Goal: Task Accomplishment & Management: Manage account settings

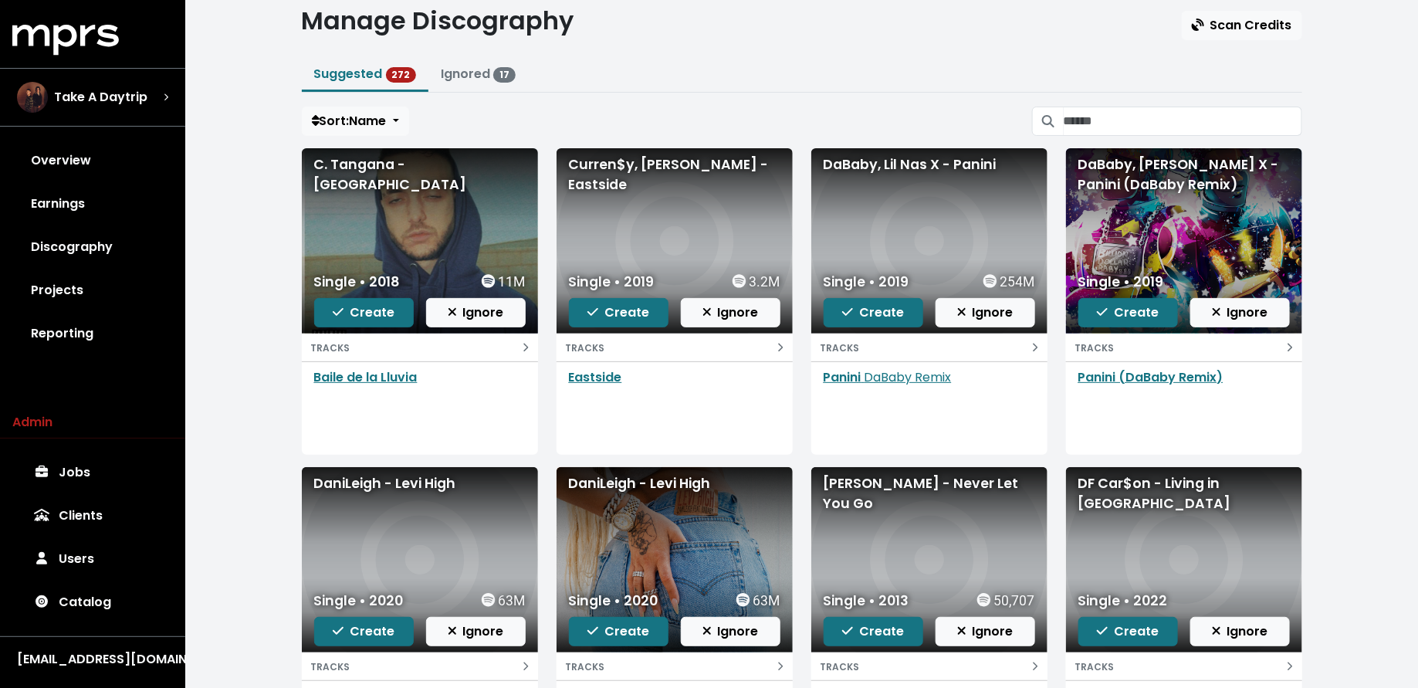
scroll to position [47, 0]
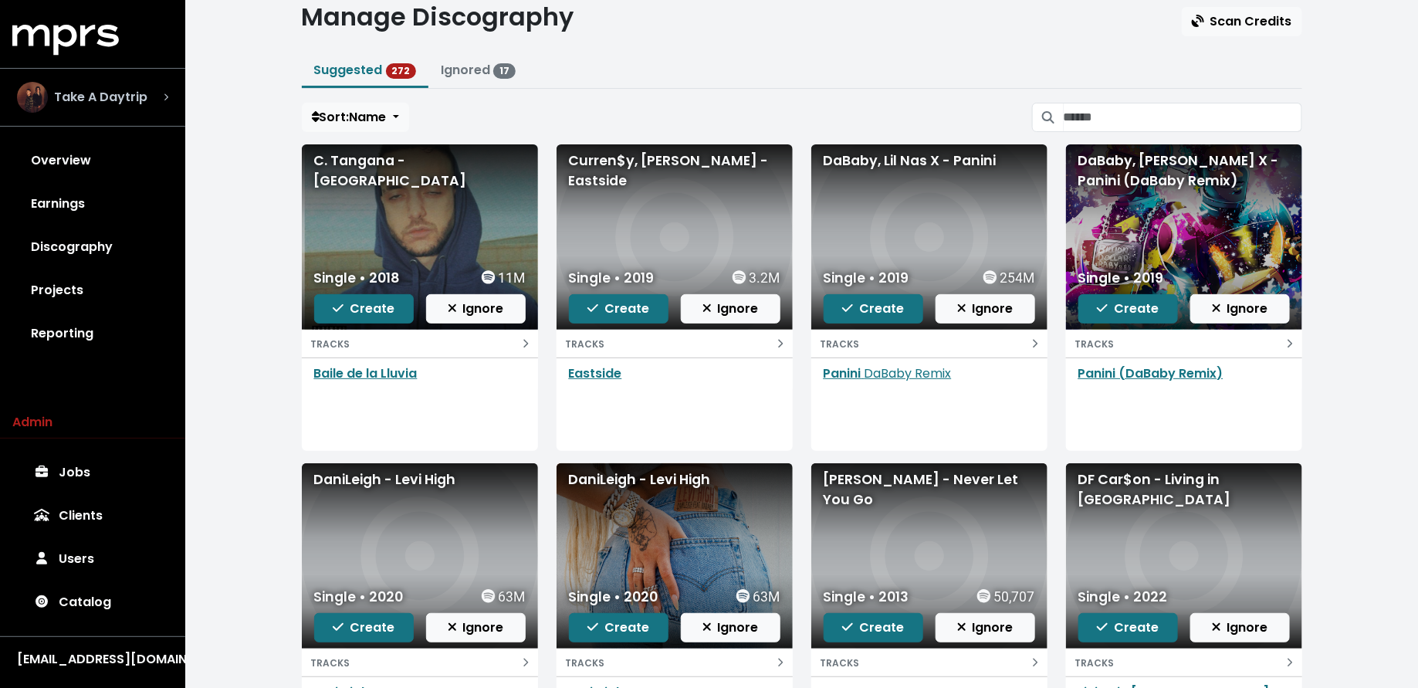
click at [110, 107] on div "Take A Daytrip" at bounding box center [82, 97] width 130 height 31
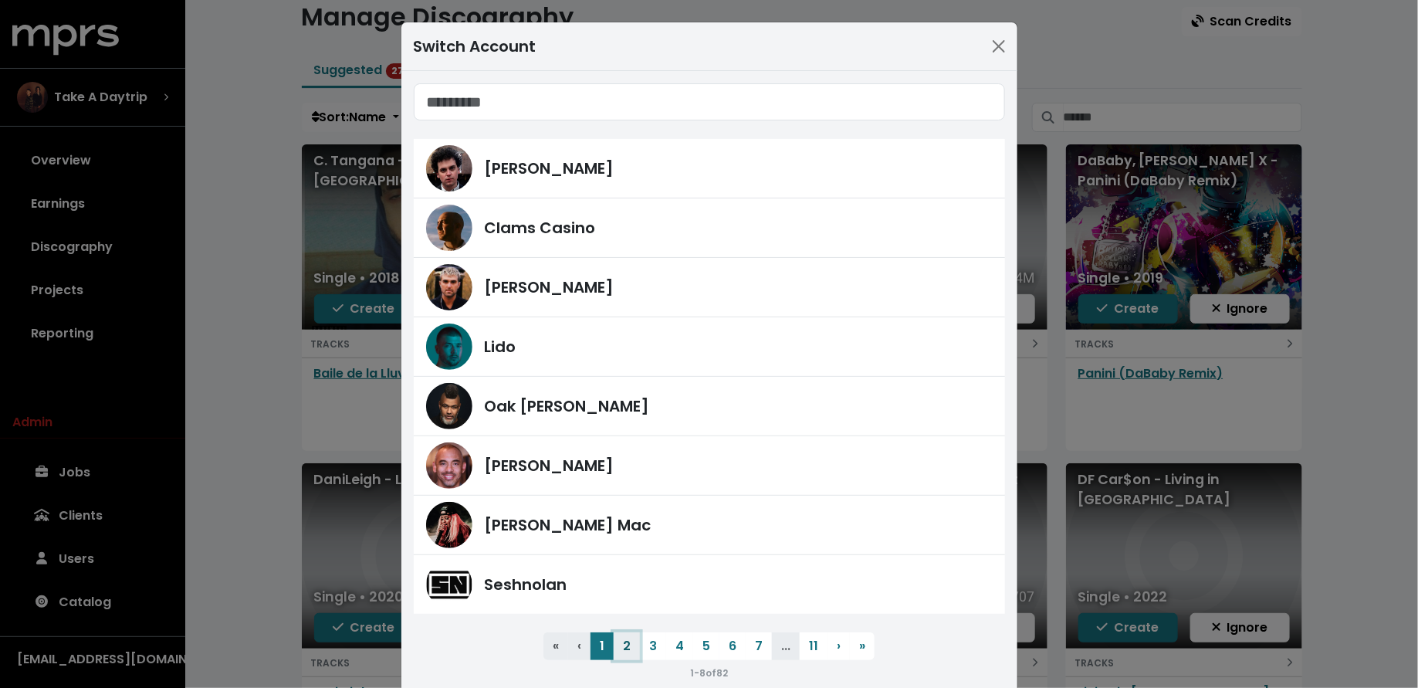
click at [626, 635] on button "2" at bounding box center [627, 646] width 26 height 28
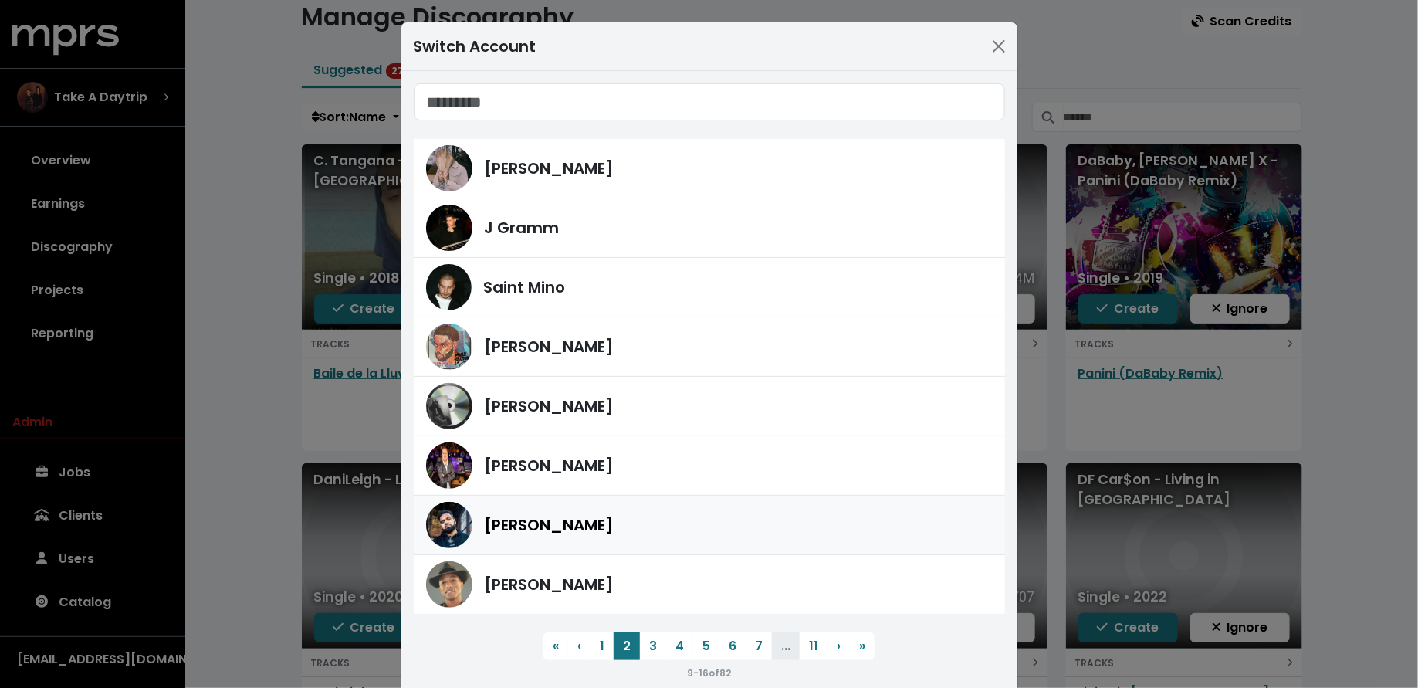
click at [632, 517] on div "Yung Lan" at bounding box center [739, 524] width 508 height 23
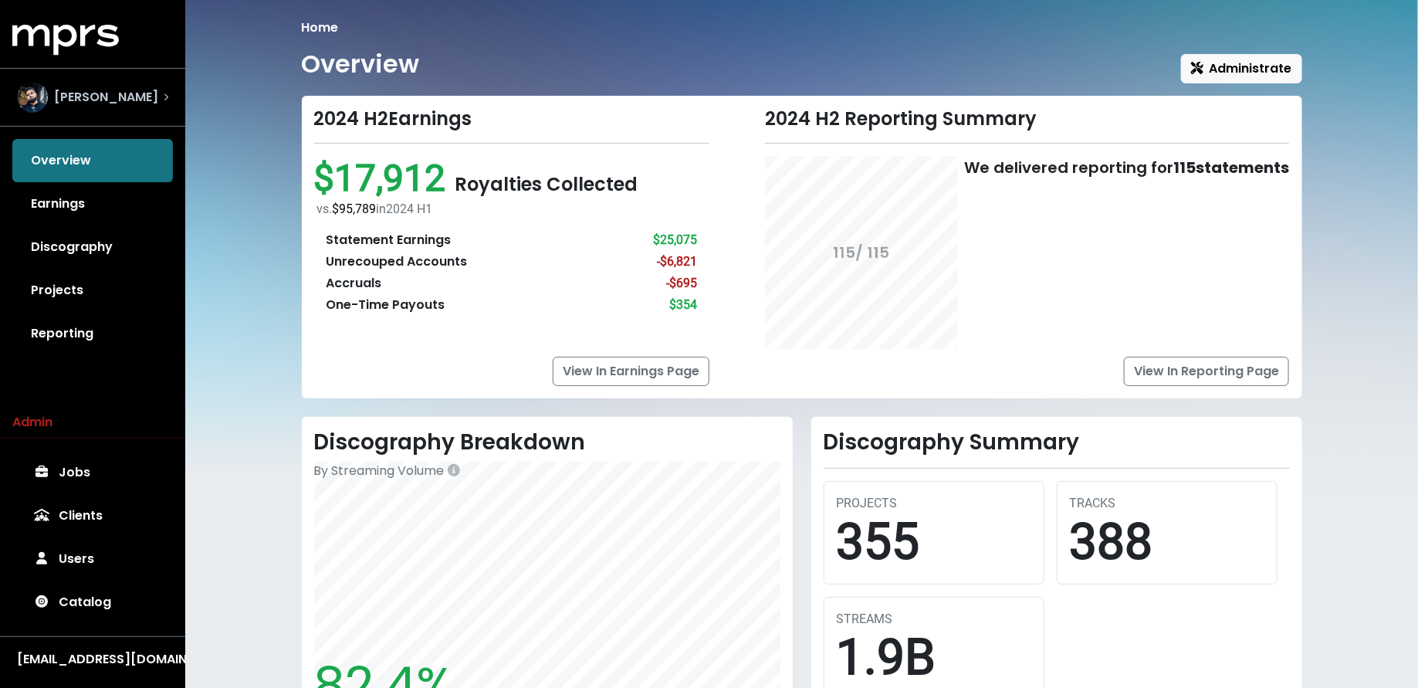
click at [124, 105] on div "Yung Lan" at bounding box center [92, 97] width 151 height 31
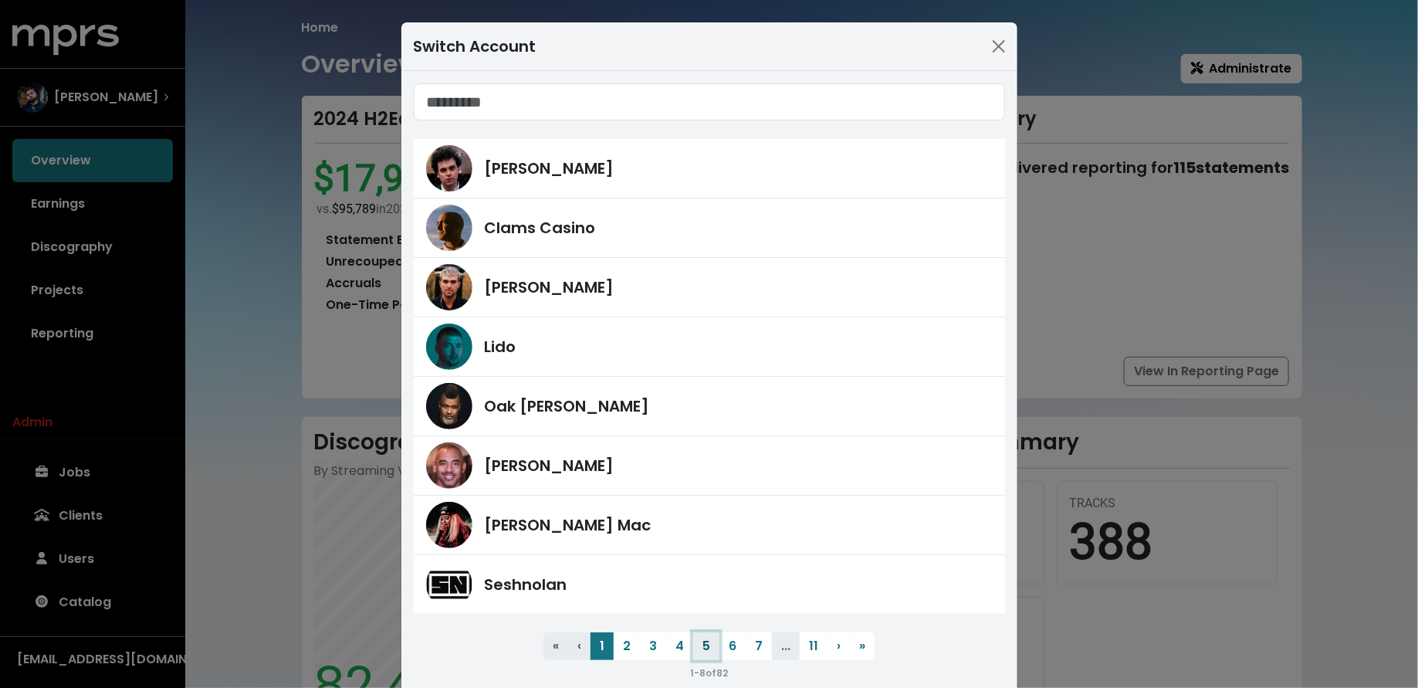
click at [703, 643] on button "5" at bounding box center [706, 646] width 26 height 28
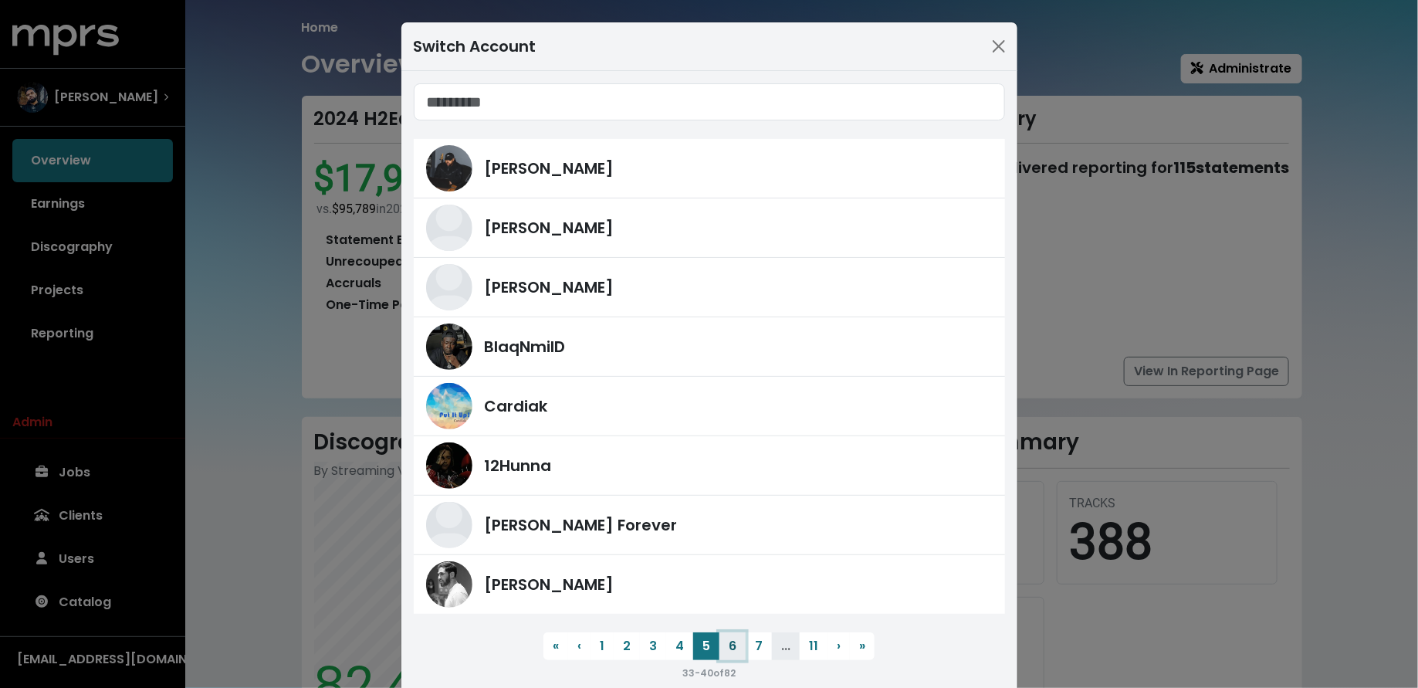
click at [734, 642] on button "6" at bounding box center [733, 646] width 26 height 28
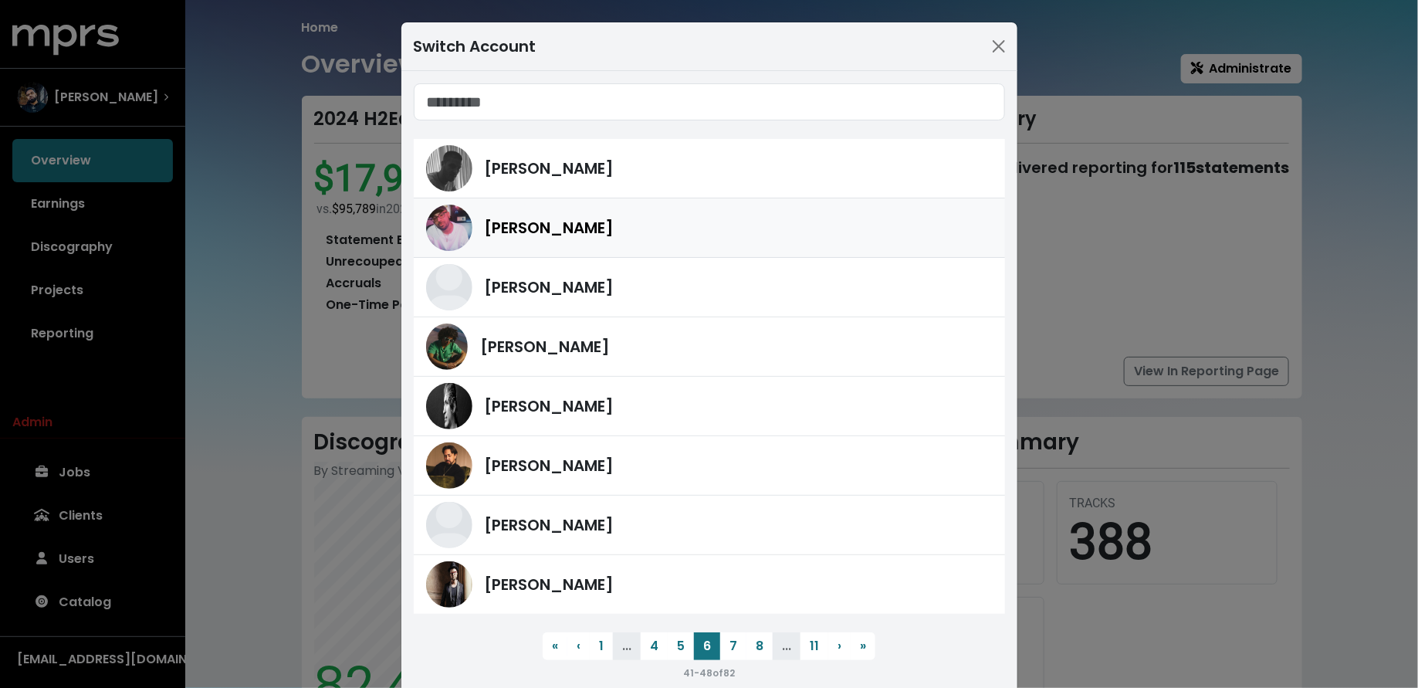
click at [686, 245] on div "Sunny Kale" at bounding box center [709, 228] width 567 height 46
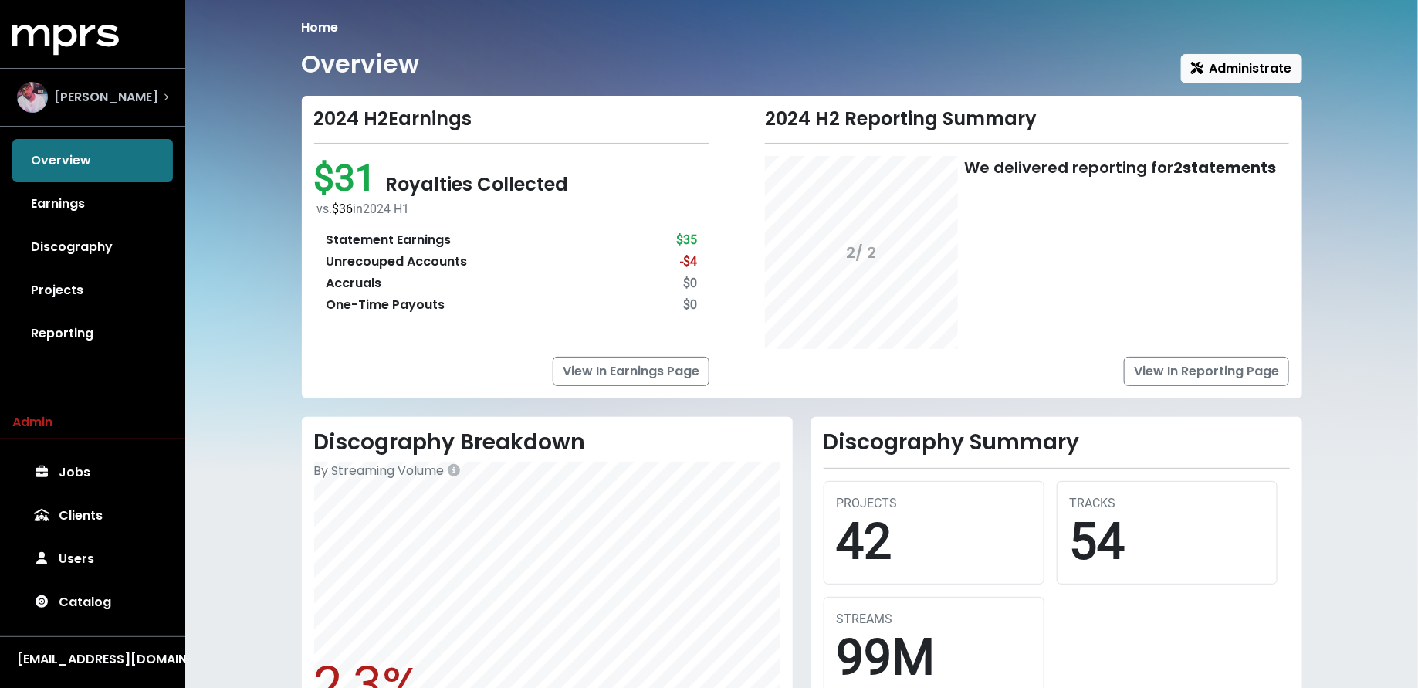
click at [162, 114] on div "Sunny Kale" at bounding box center [93, 97] width 176 height 56
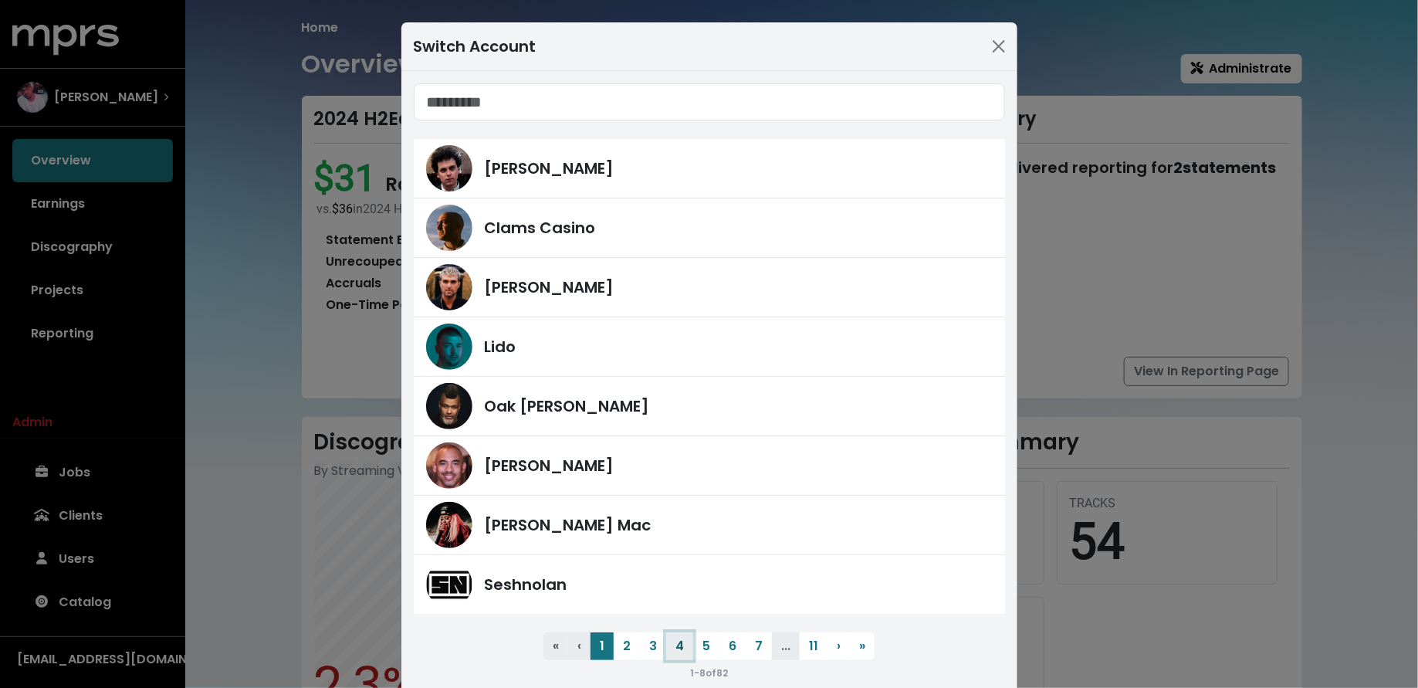
click at [691, 645] on button "4" at bounding box center [679, 646] width 27 height 28
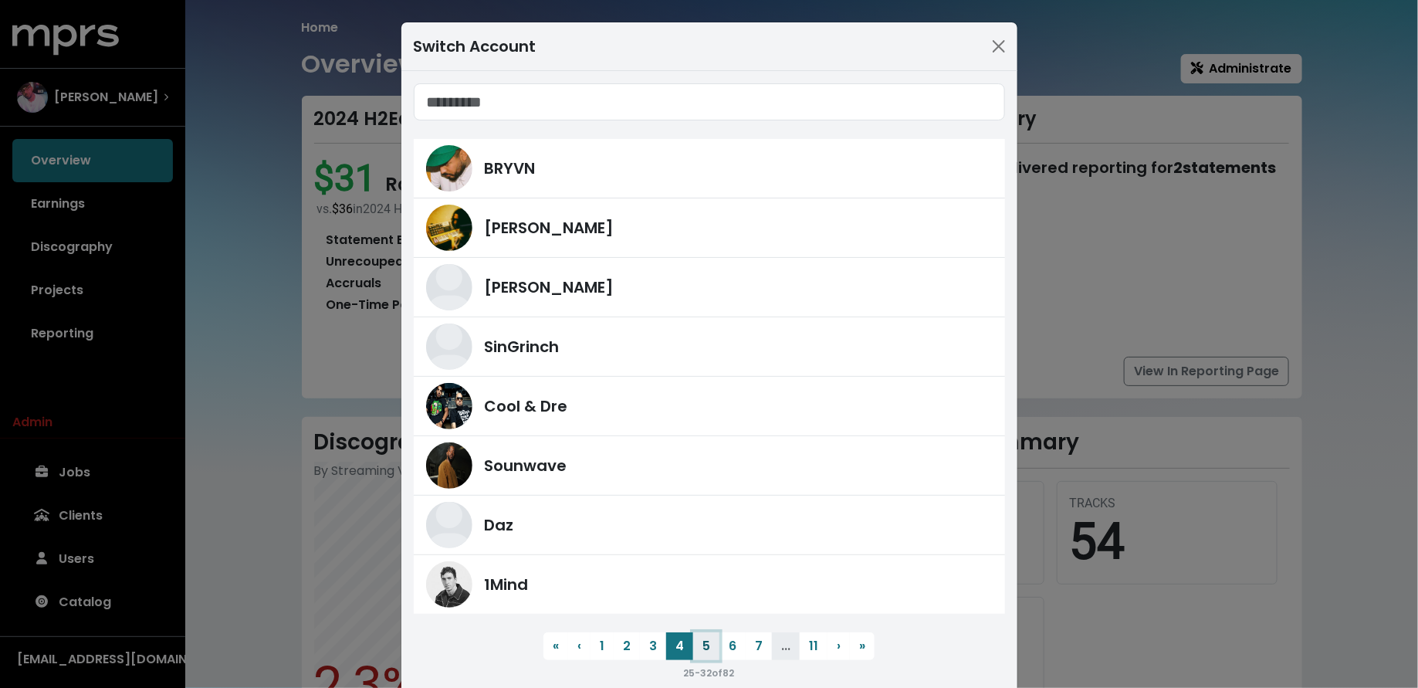
click at [706, 645] on button "5" at bounding box center [706, 646] width 26 height 28
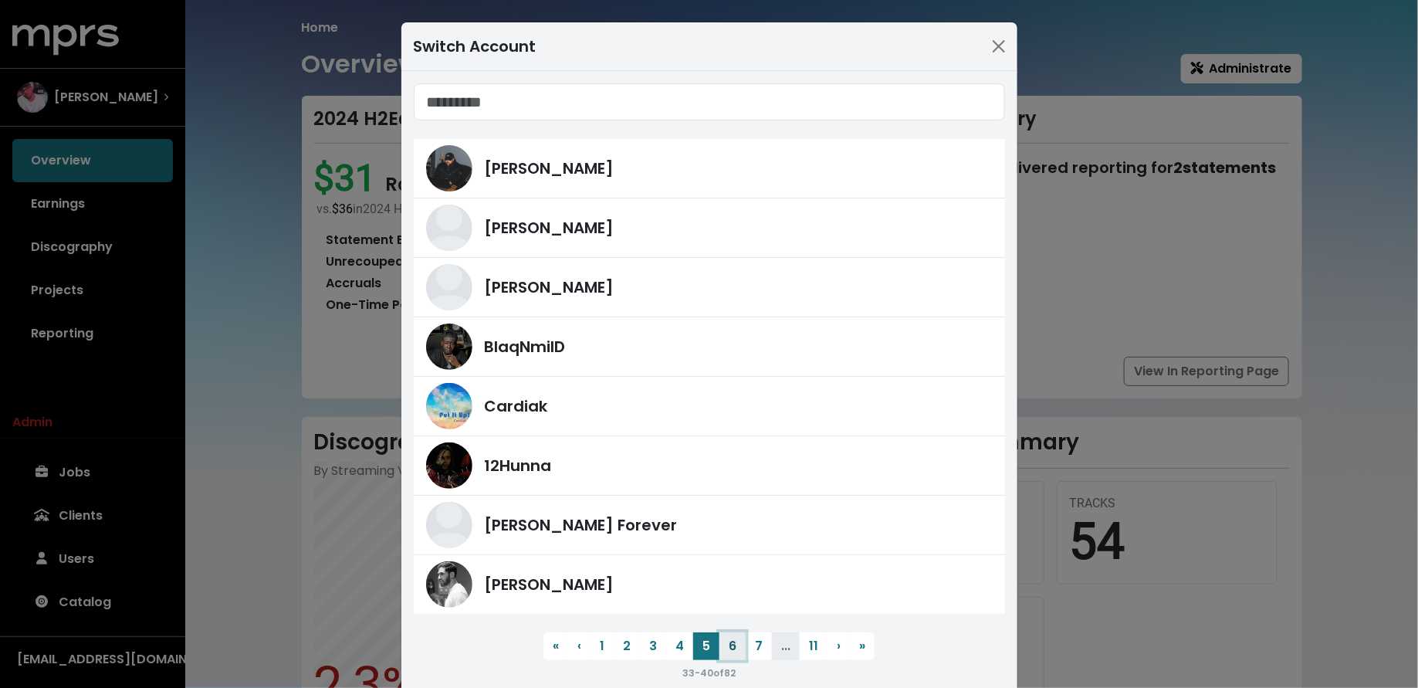
click at [735, 649] on button "6" at bounding box center [733, 646] width 26 height 28
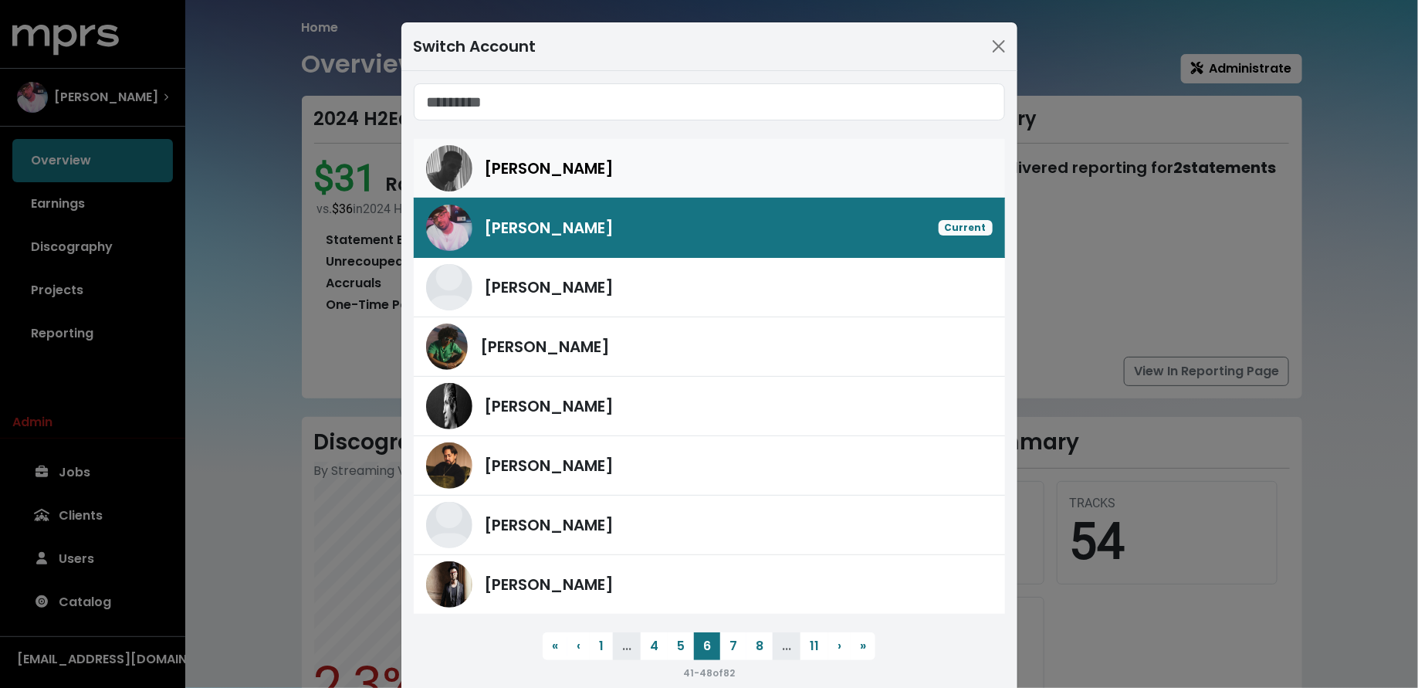
click at [595, 176] on div "Hoskins" at bounding box center [739, 168] width 508 height 23
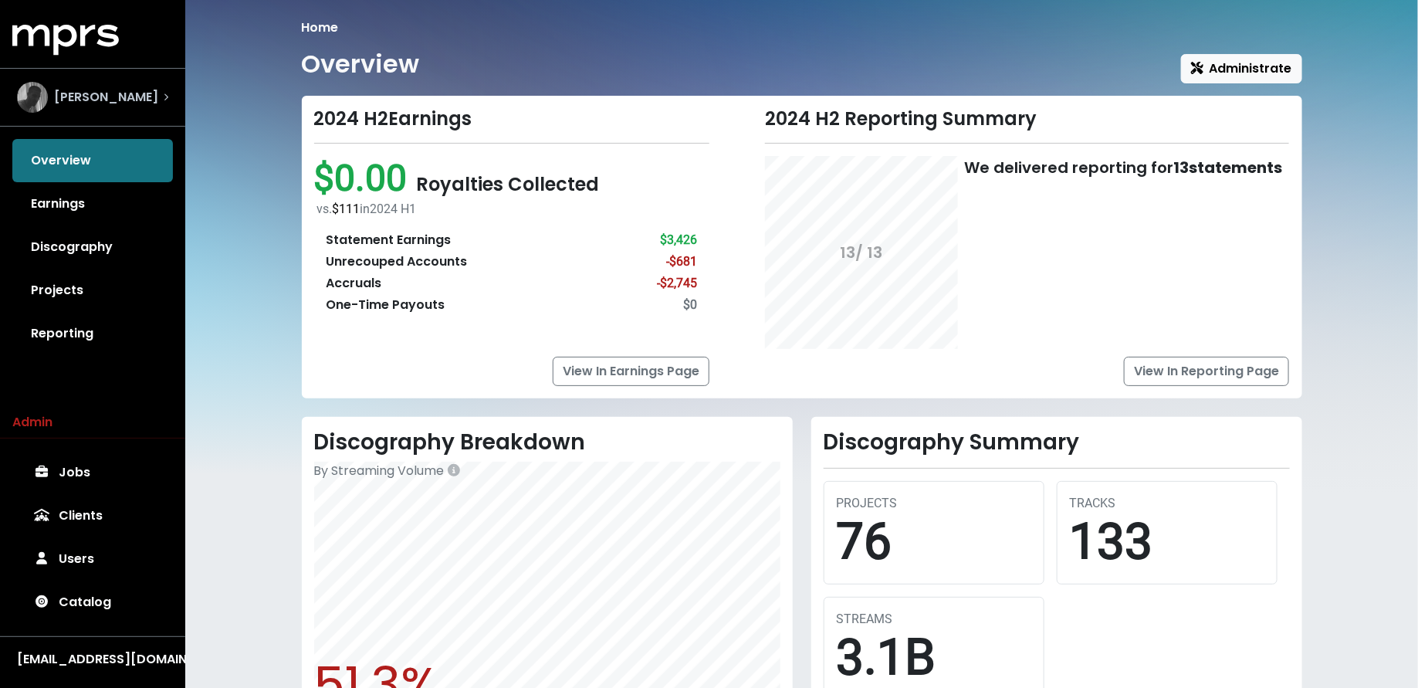
click at [126, 100] on div "Hoskins" at bounding box center [92, 97] width 151 height 31
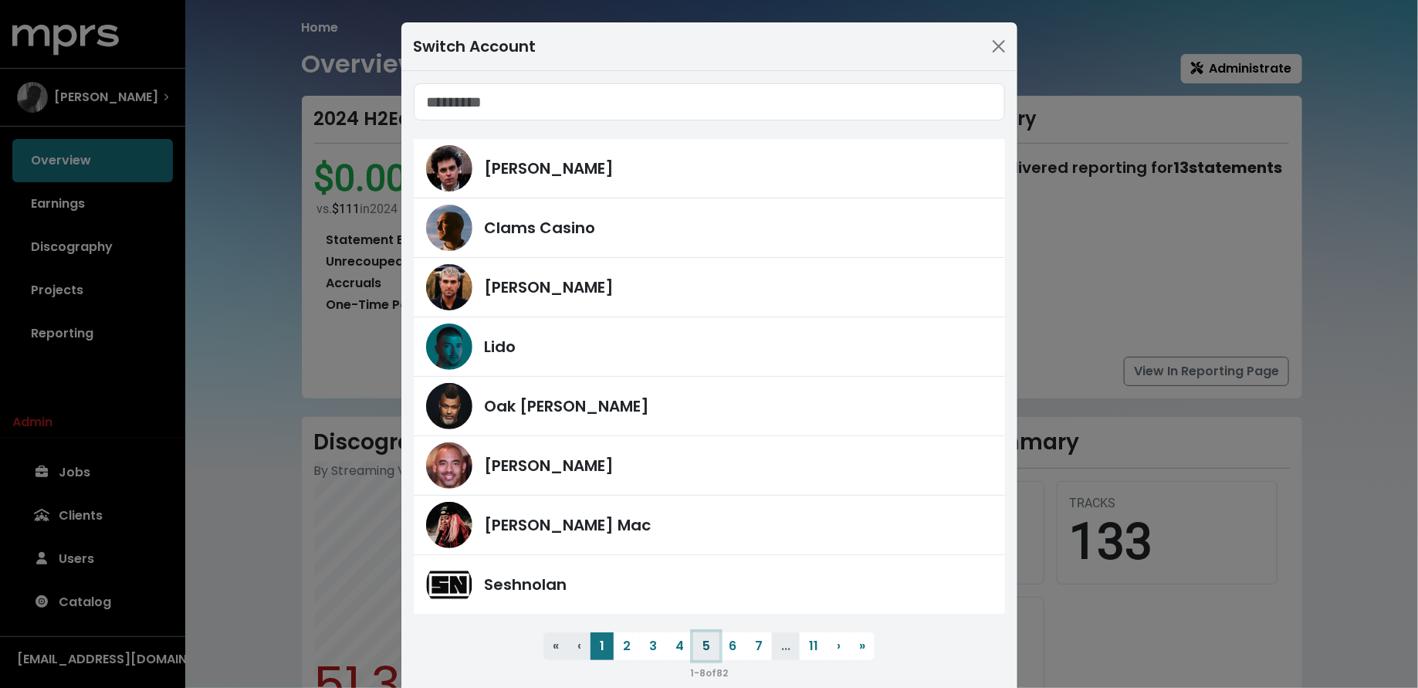
click at [707, 651] on button "5" at bounding box center [706, 646] width 26 height 28
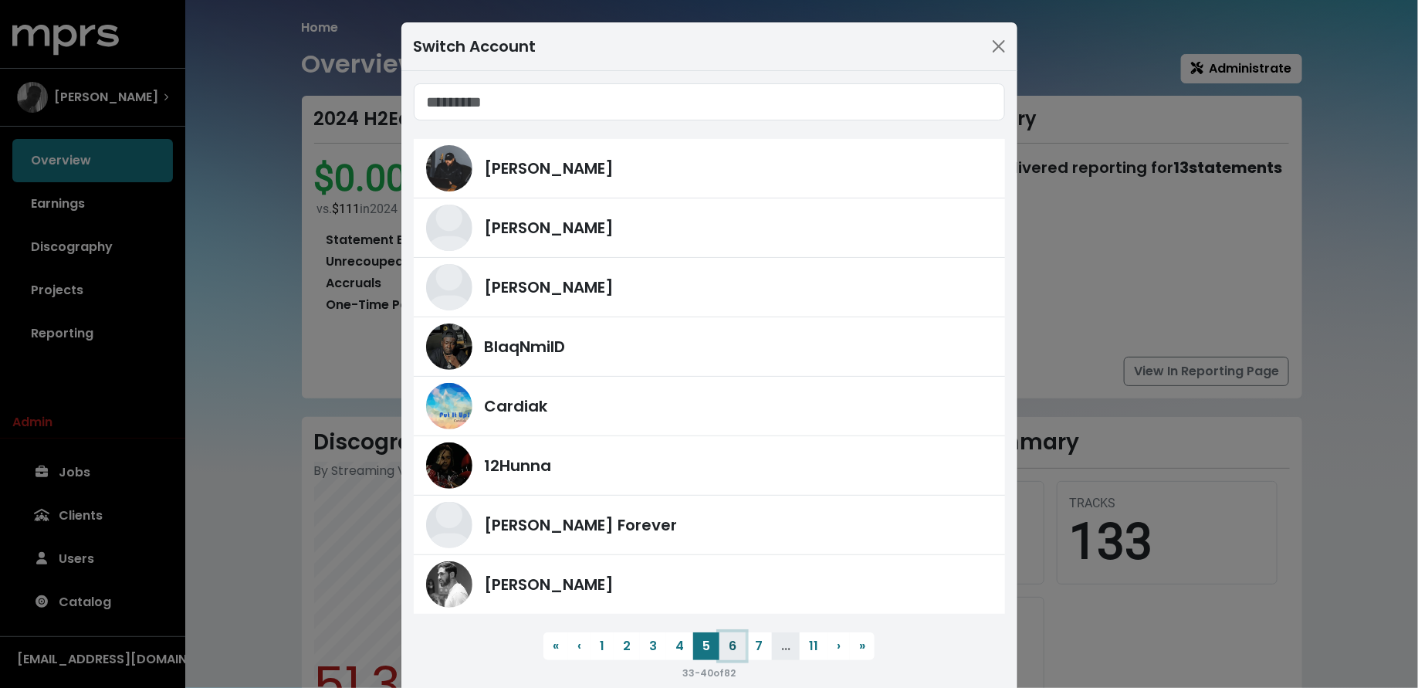
click at [727, 653] on button "6" at bounding box center [733, 646] width 26 height 28
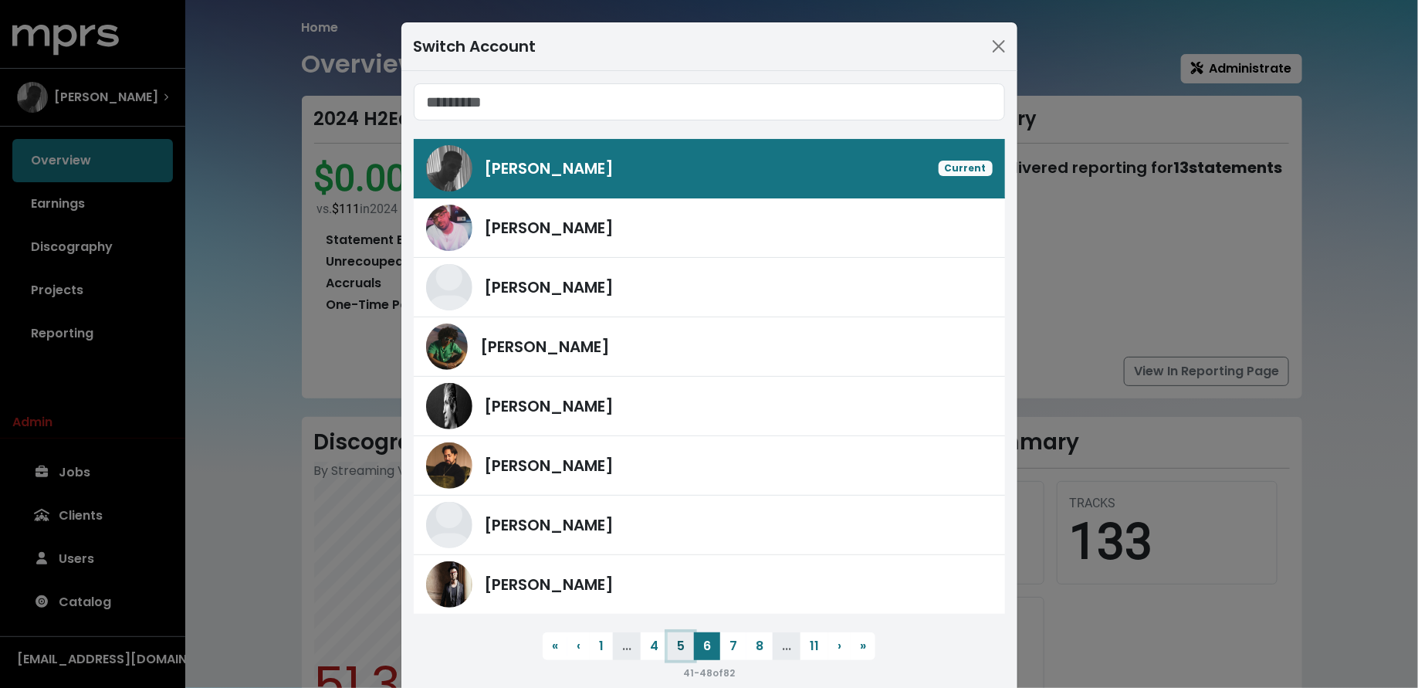
click at [690, 644] on button "5" at bounding box center [681, 646] width 26 height 28
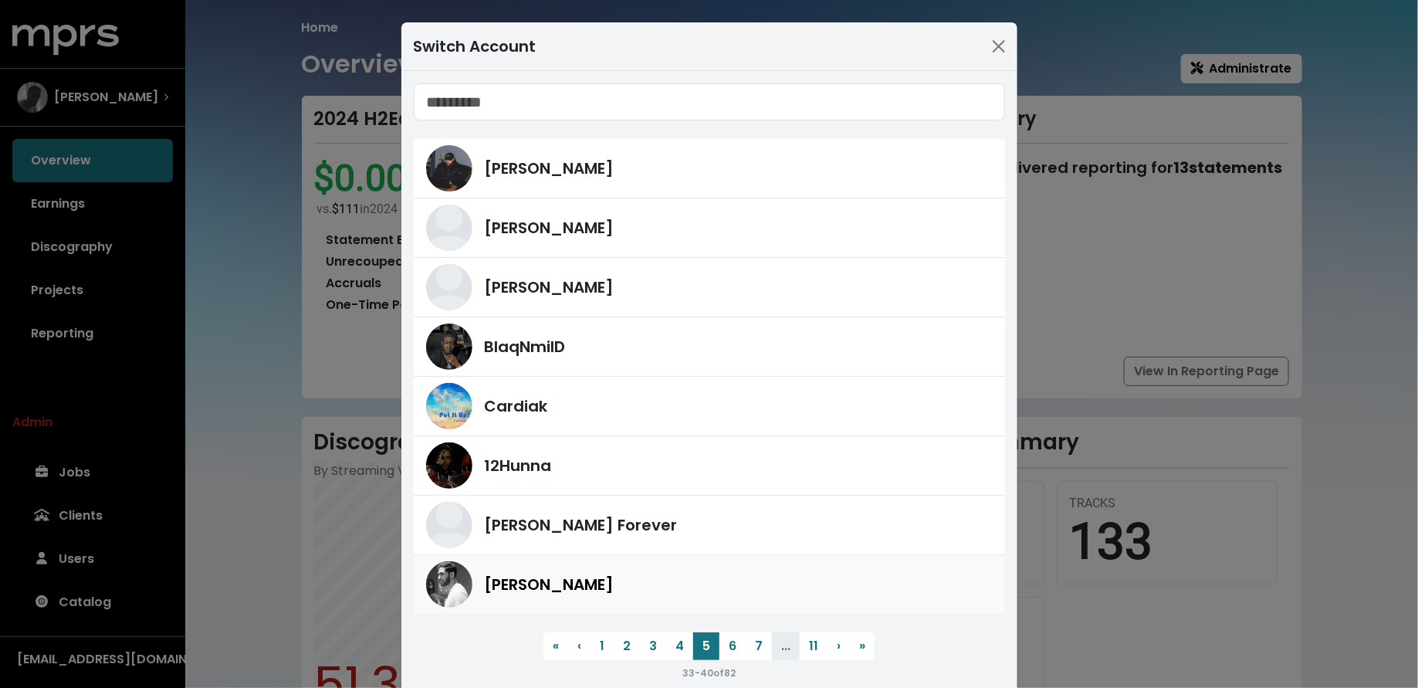
click at [666, 581] on div "Alex Salibian" at bounding box center [739, 584] width 508 height 23
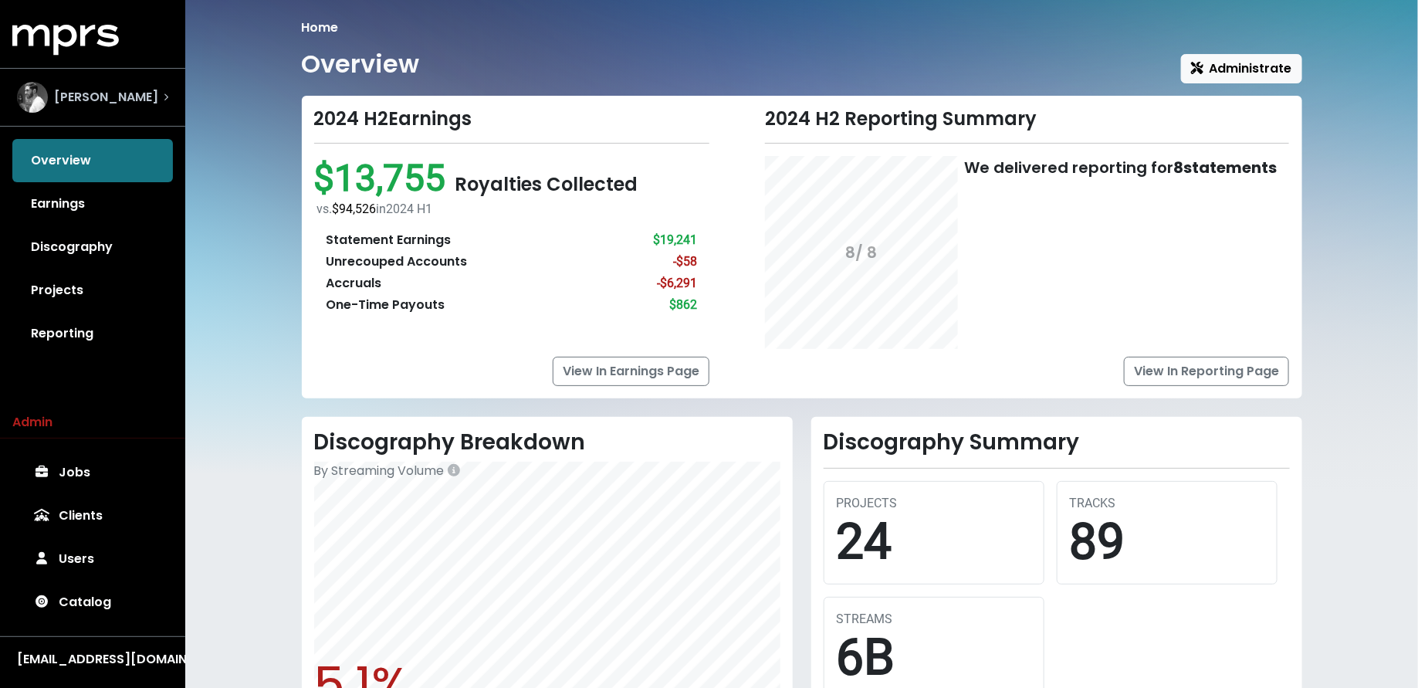
click at [115, 114] on div "Alex Salibian" at bounding box center [93, 97] width 176 height 56
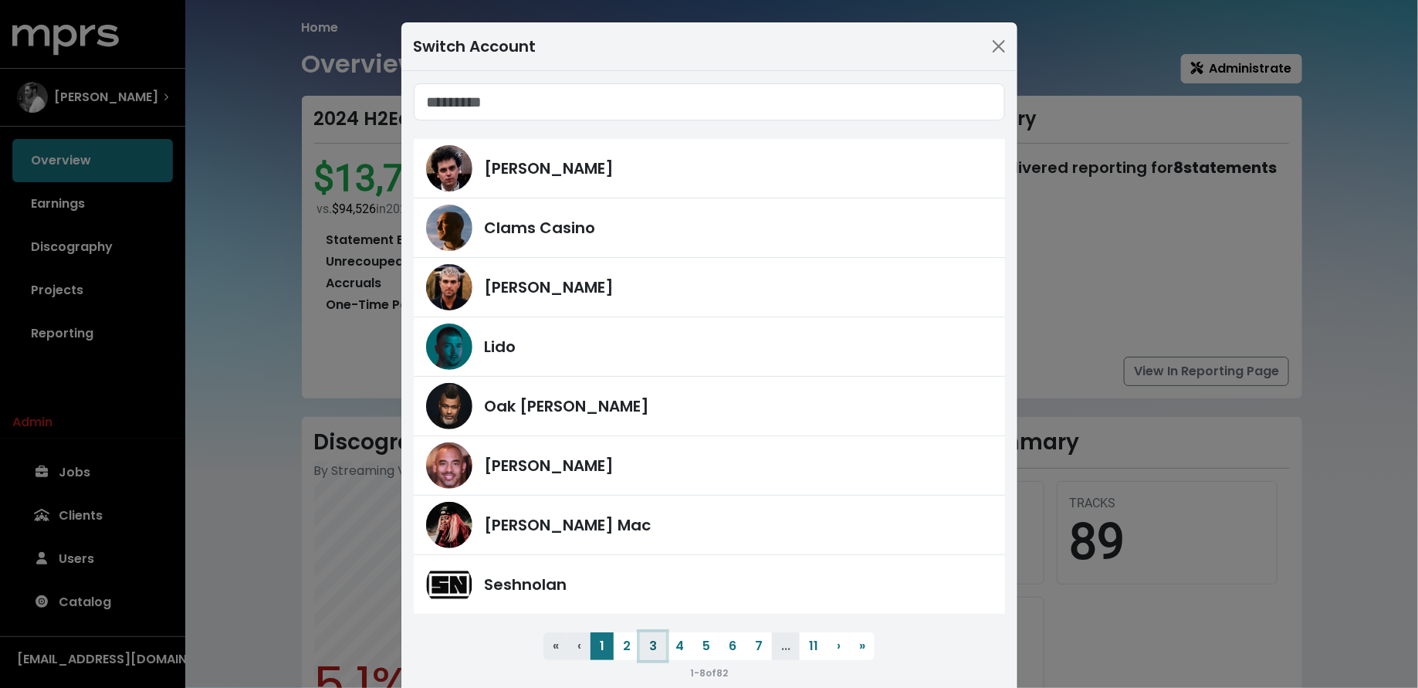
click at [663, 644] on button "3" at bounding box center [653, 646] width 26 height 28
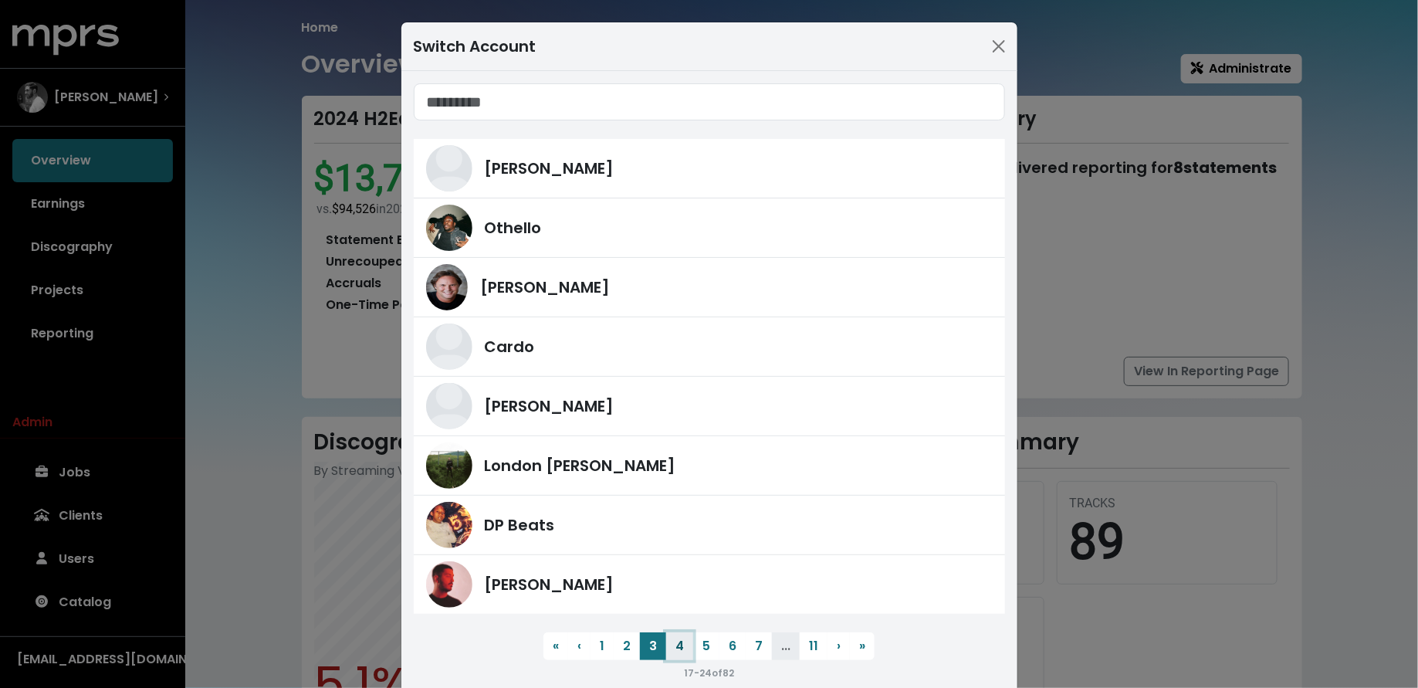
click at [681, 646] on button "4" at bounding box center [679, 646] width 27 height 28
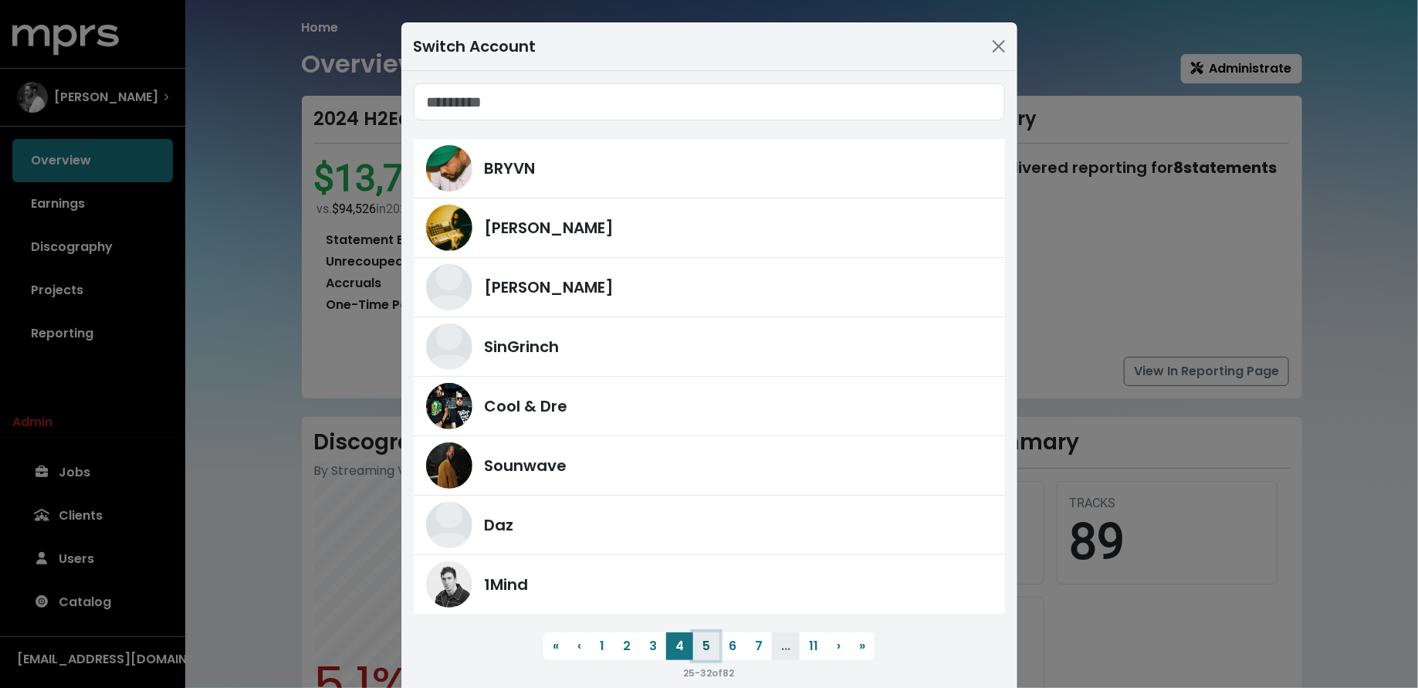
click at [711, 632] on button "5" at bounding box center [706, 646] width 26 height 28
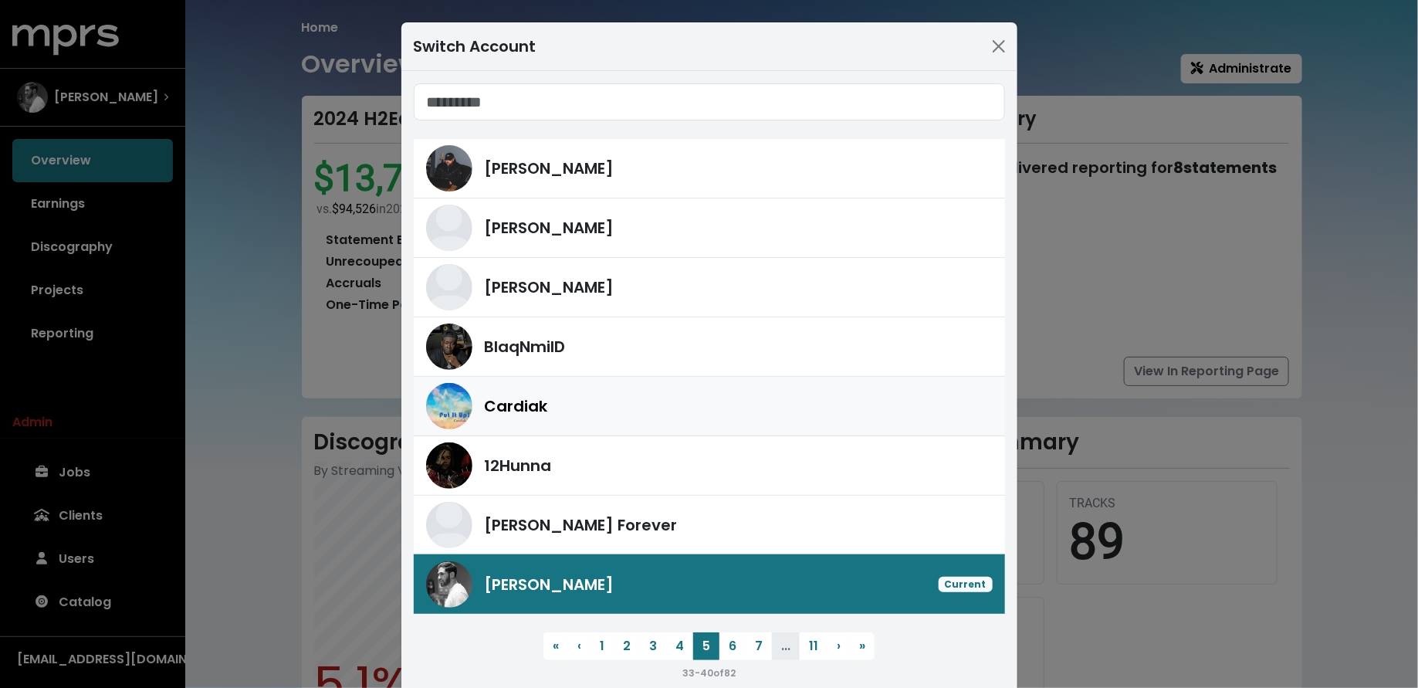
click at [568, 389] on div "Cardiak" at bounding box center [709, 406] width 567 height 46
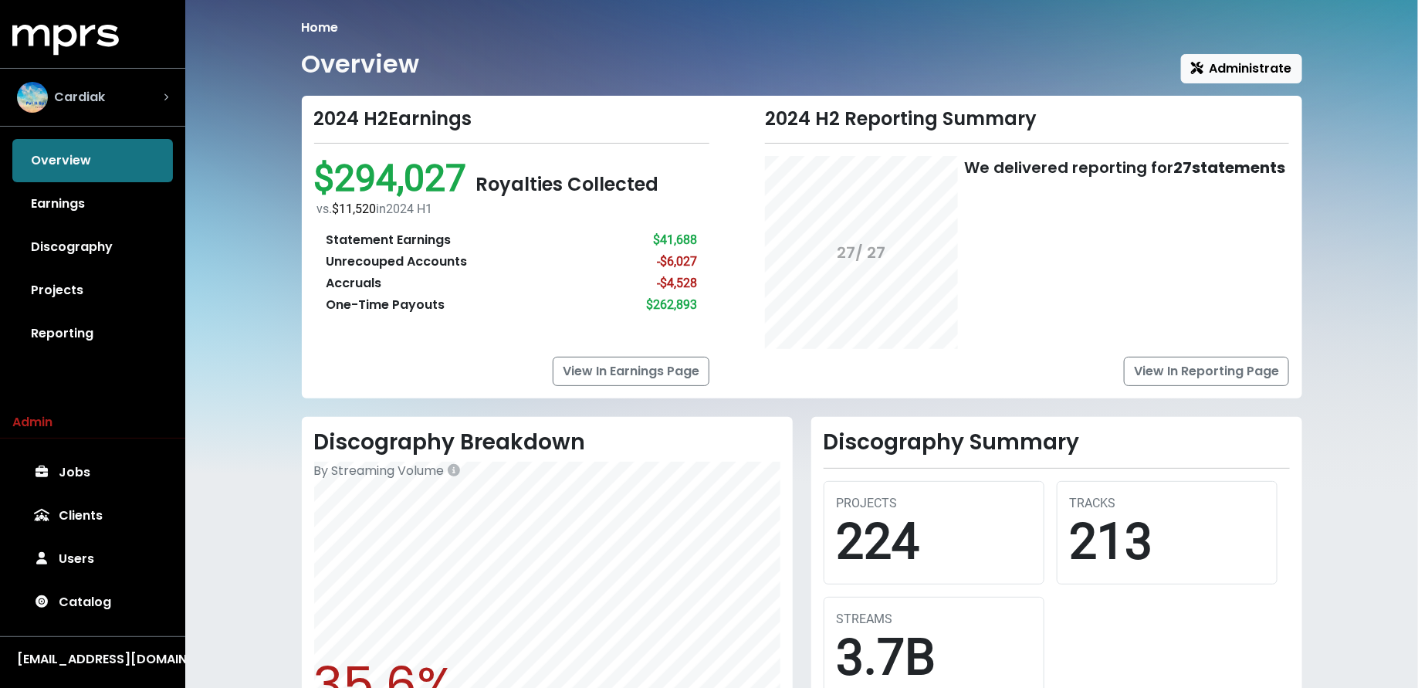
click at [86, 90] on span "Cardiak" at bounding box center [79, 97] width 51 height 19
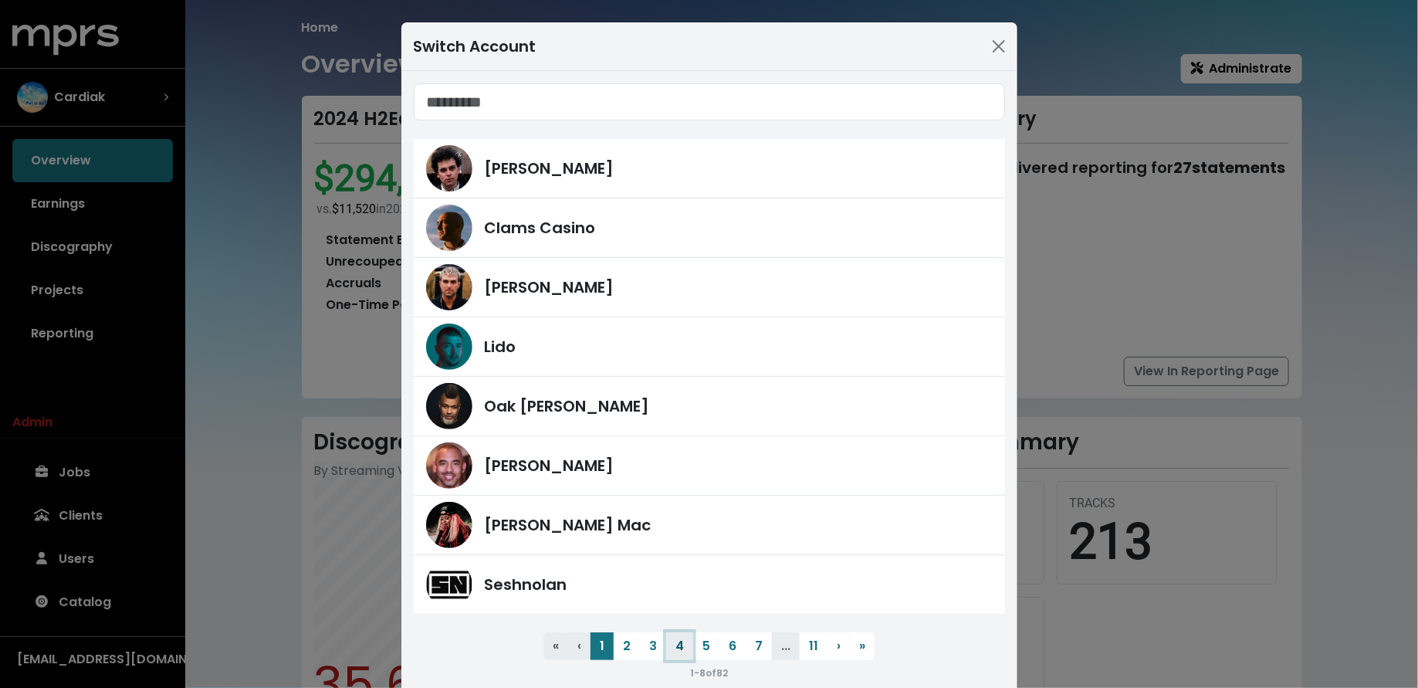
click at [676, 651] on button "4" at bounding box center [679, 646] width 27 height 28
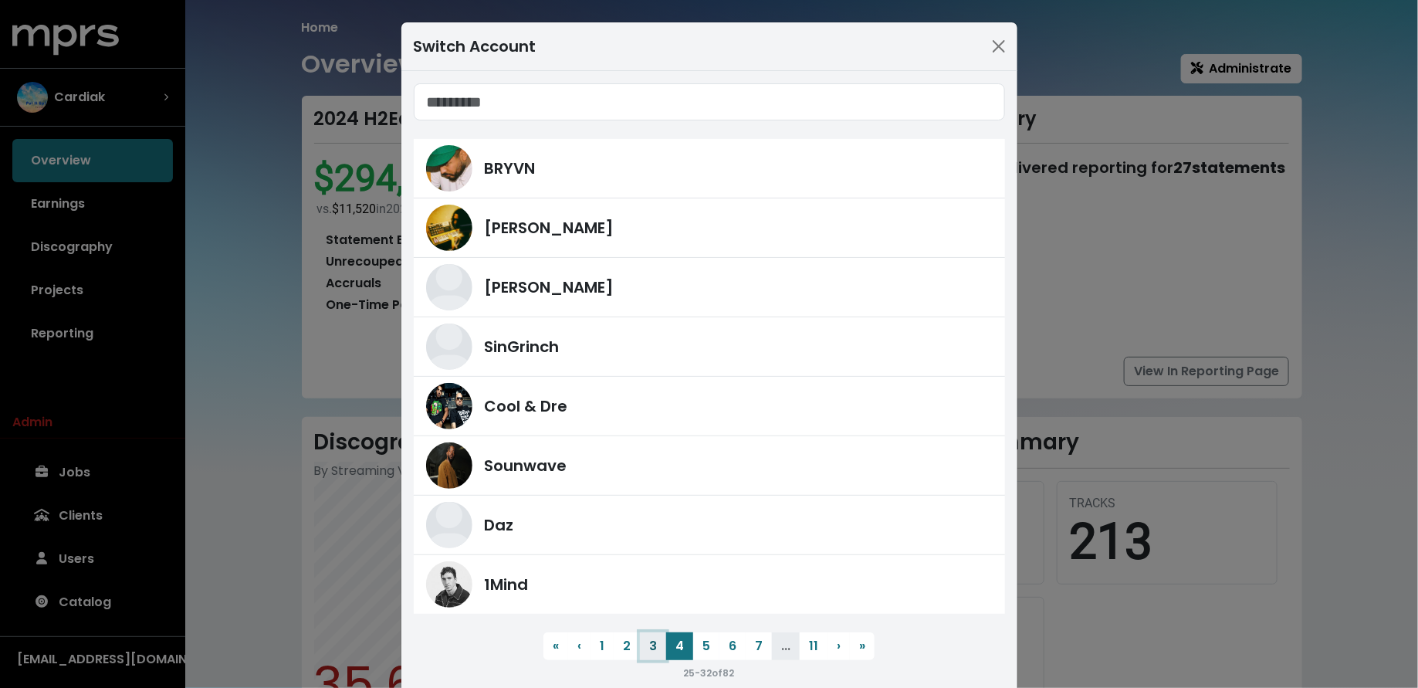
click at [645, 646] on button "3" at bounding box center [653, 646] width 26 height 28
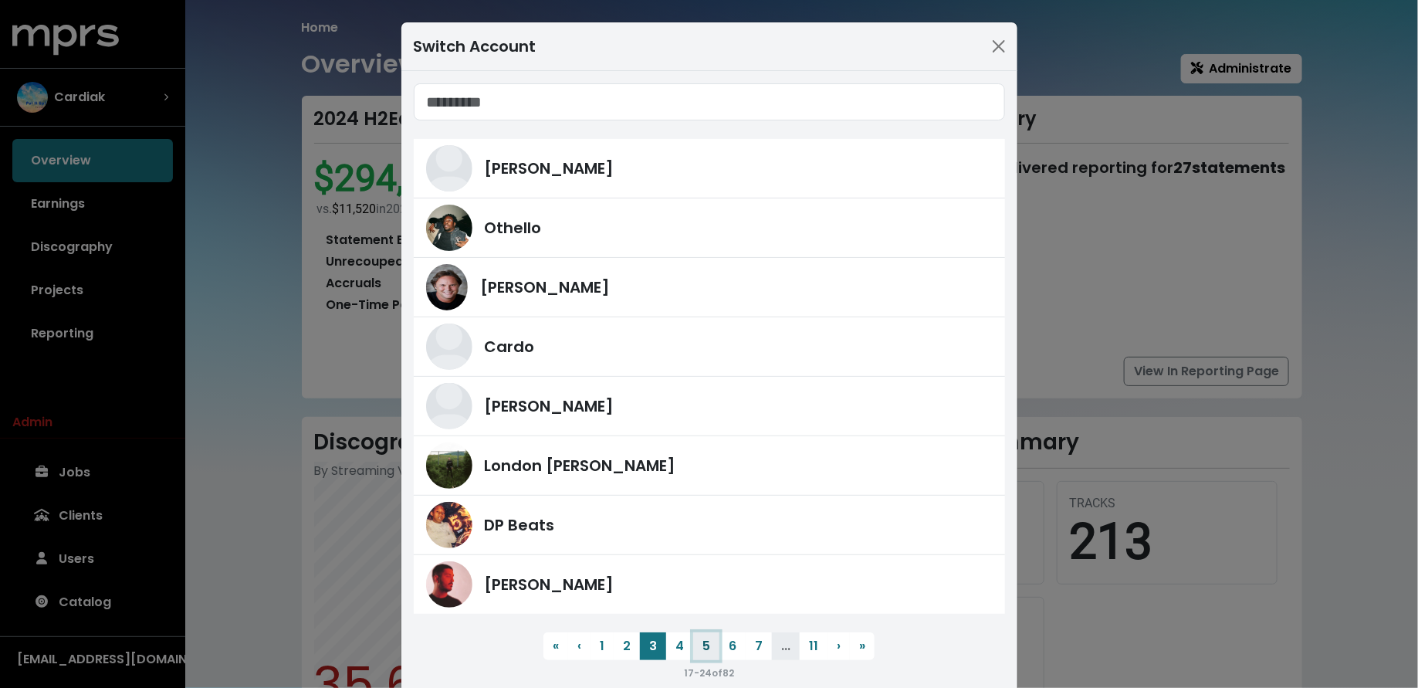
click at [702, 641] on button "5" at bounding box center [706, 646] width 26 height 28
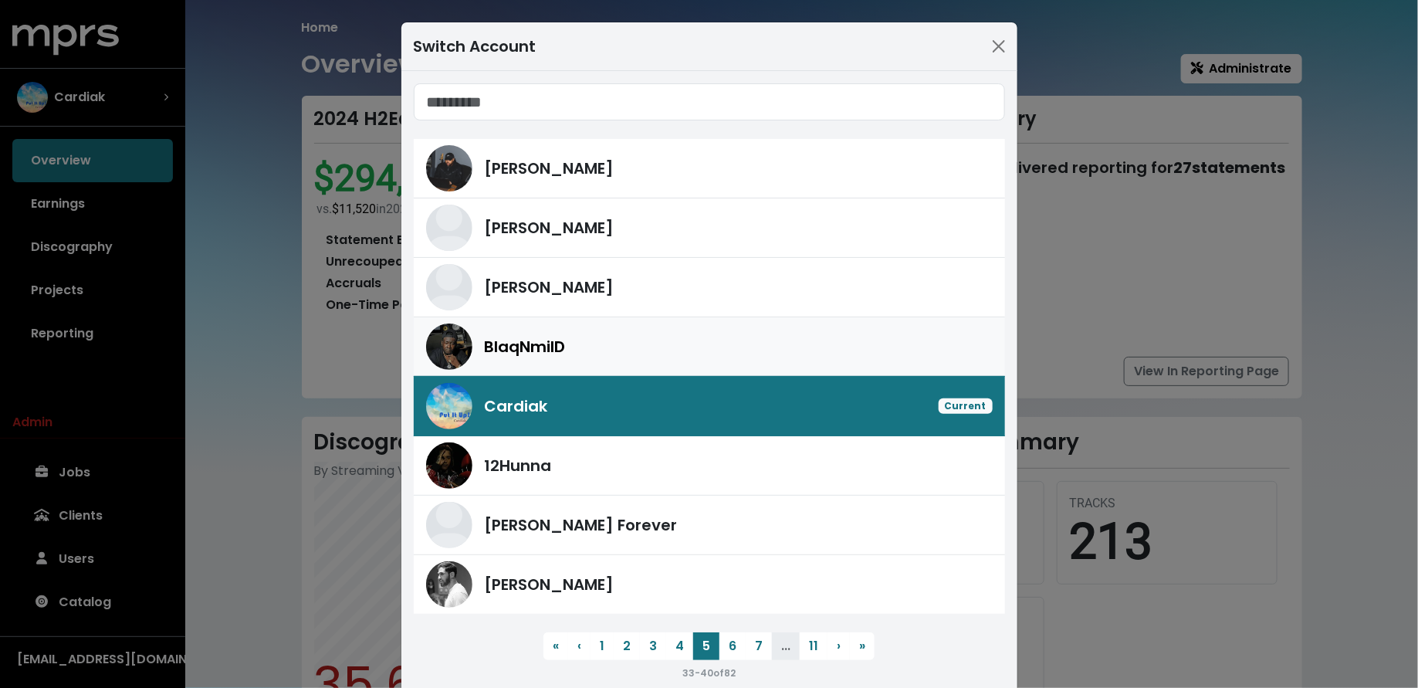
click at [639, 363] on div "BlaqNmilD" at bounding box center [709, 347] width 567 height 46
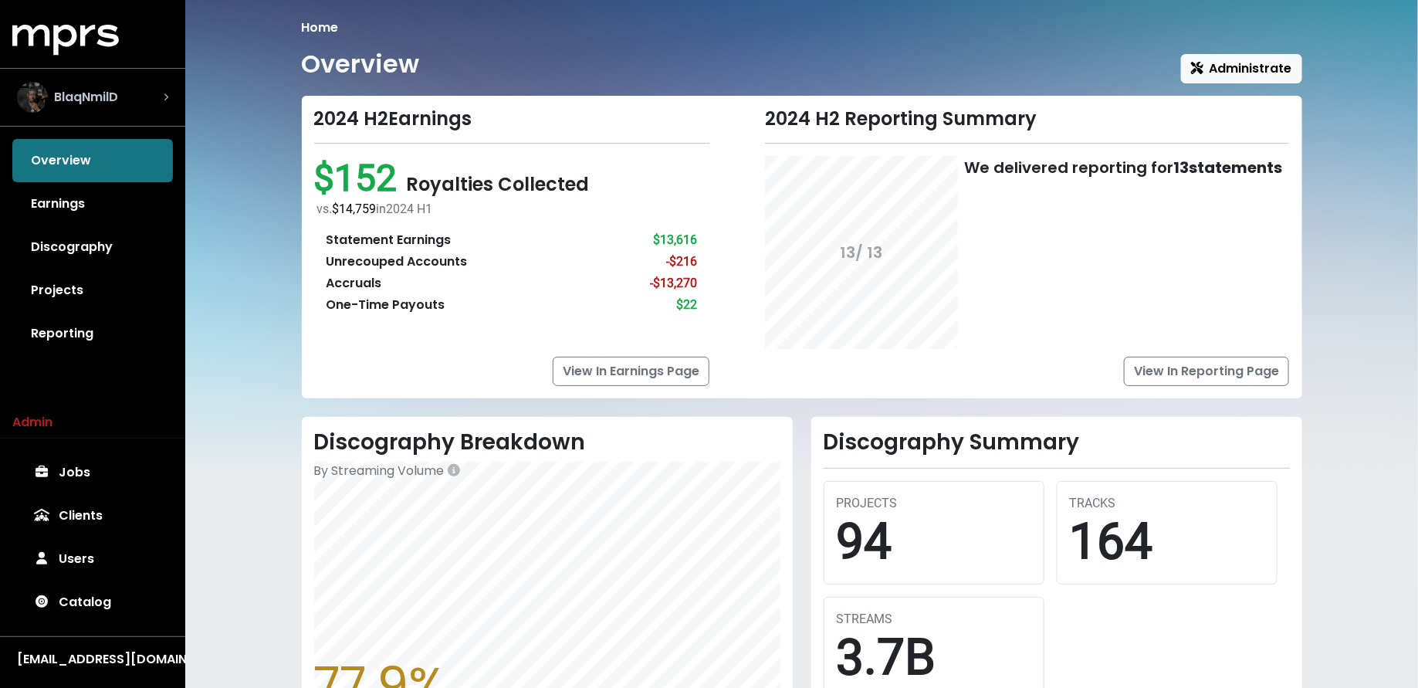
click at [49, 100] on div "BlaqNmilD" at bounding box center [67, 97] width 101 height 31
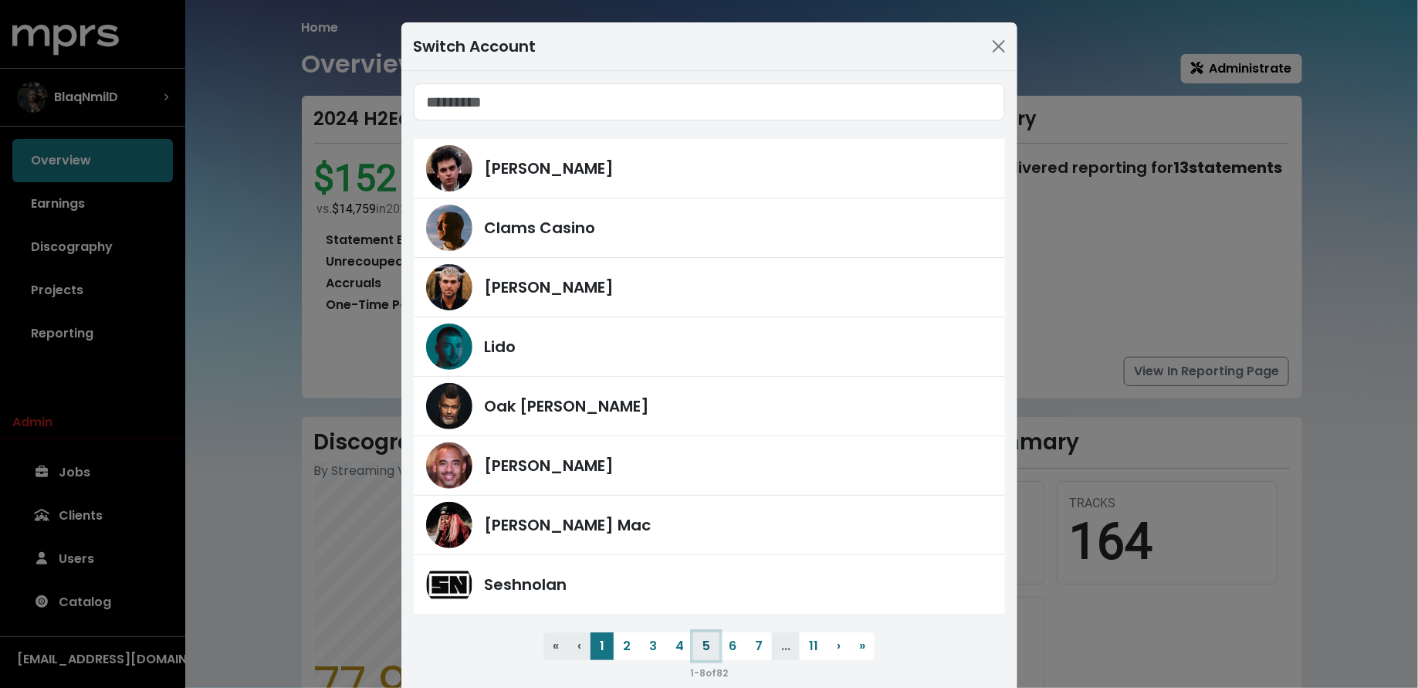
click at [700, 643] on button "5" at bounding box center [706, 646] width 26 height 28
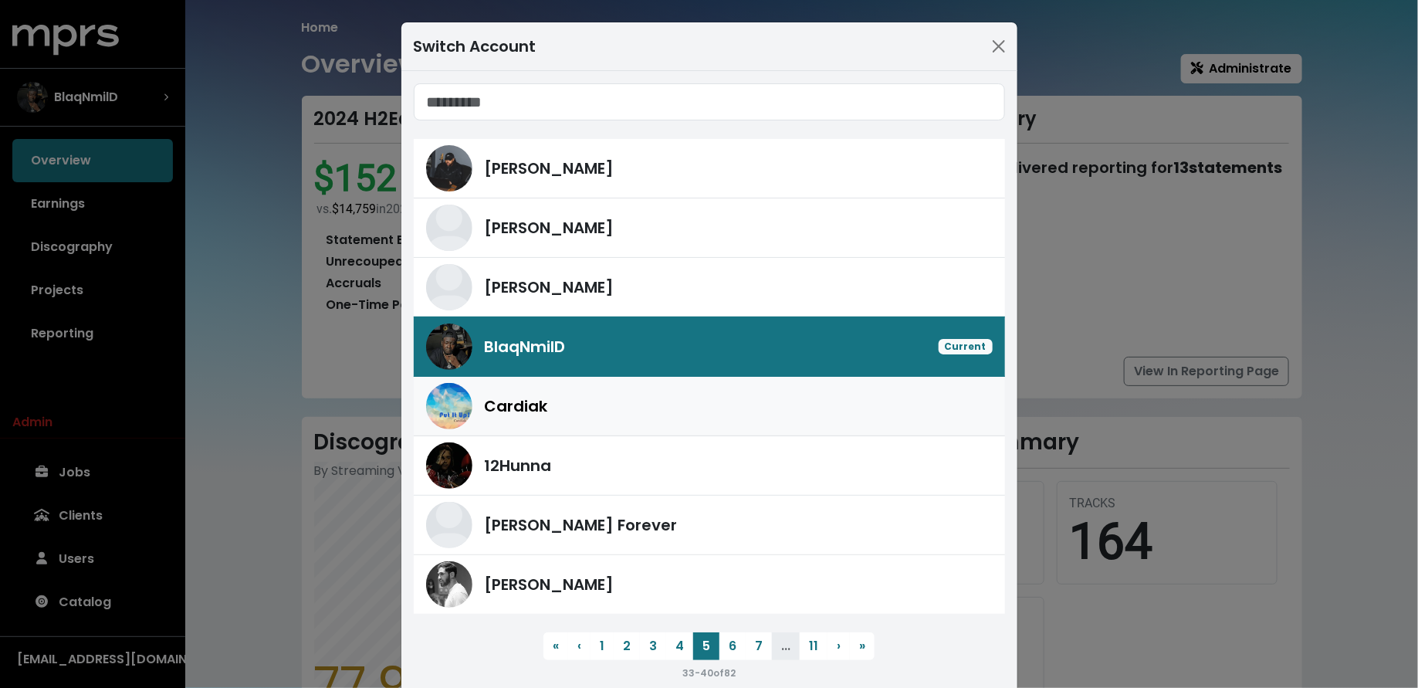
click at [630, 415] on div "Cardiak" at bounding box center [739, 406] width 508 height 23
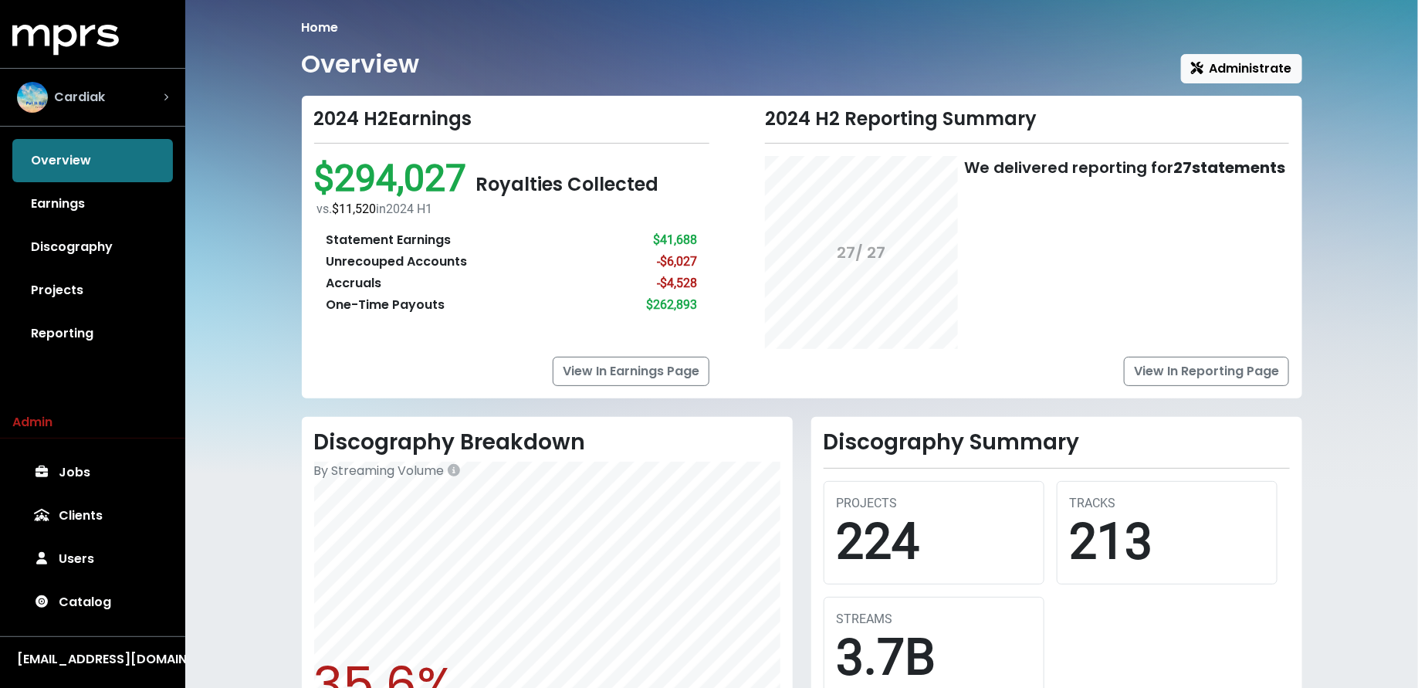
click at [147, 94] on div "Cardiak" at bounding box center [92, 97] width 151 height 31
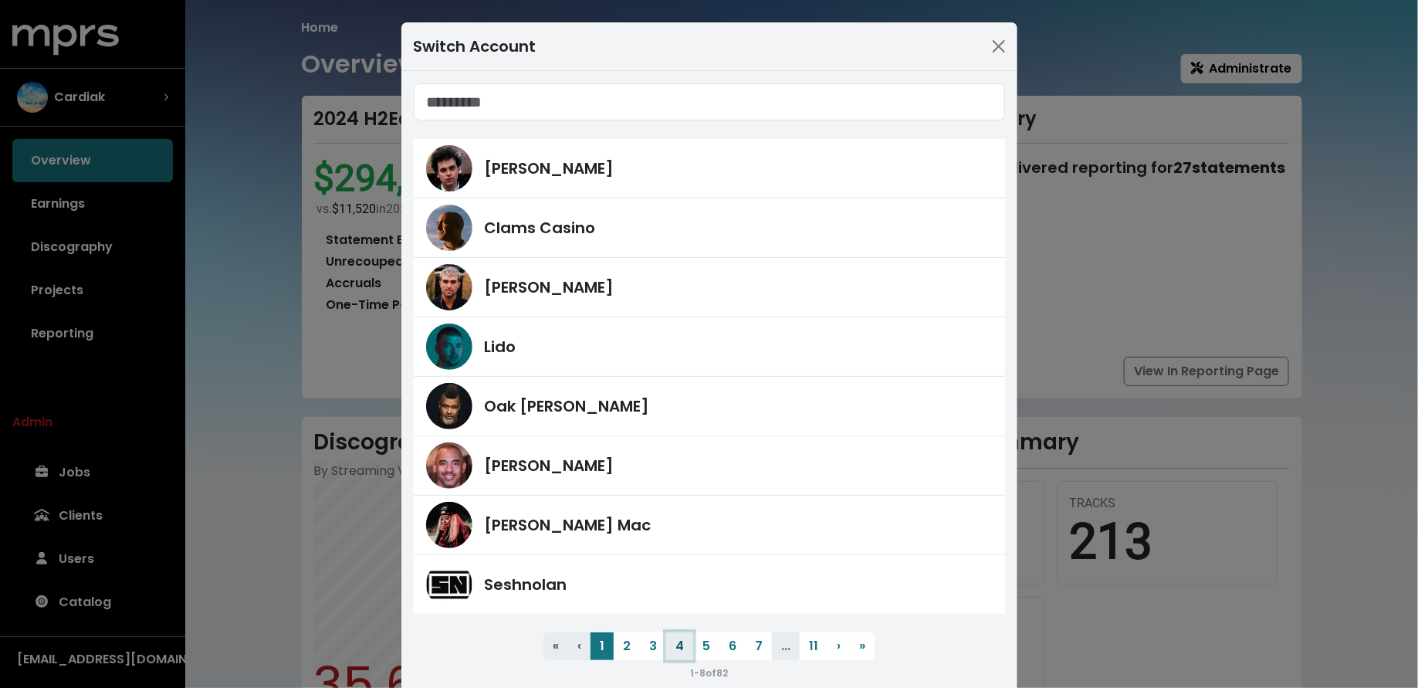
click at [691, 645] on button "4" at bounding box center [679, 646] width 27 height 28
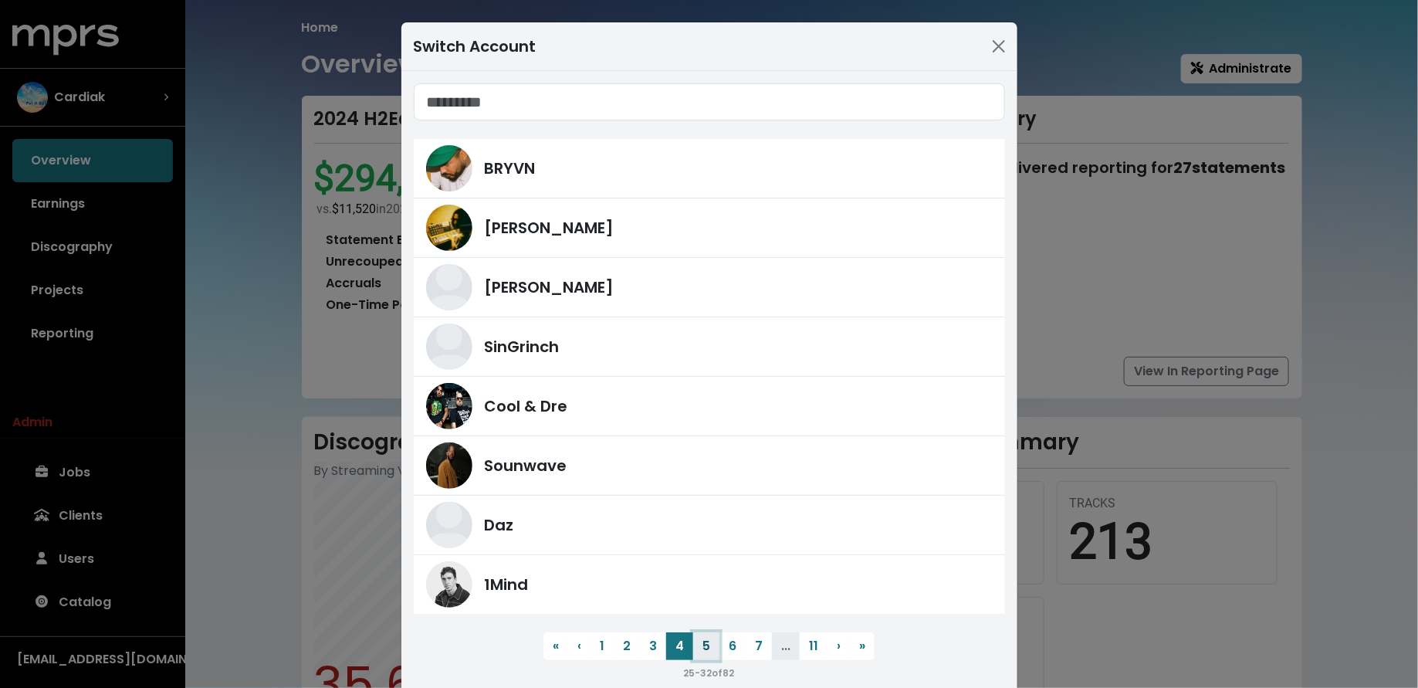
click at [707, 645] on button "5" at bounding box center [706, 646] width 26 height 28
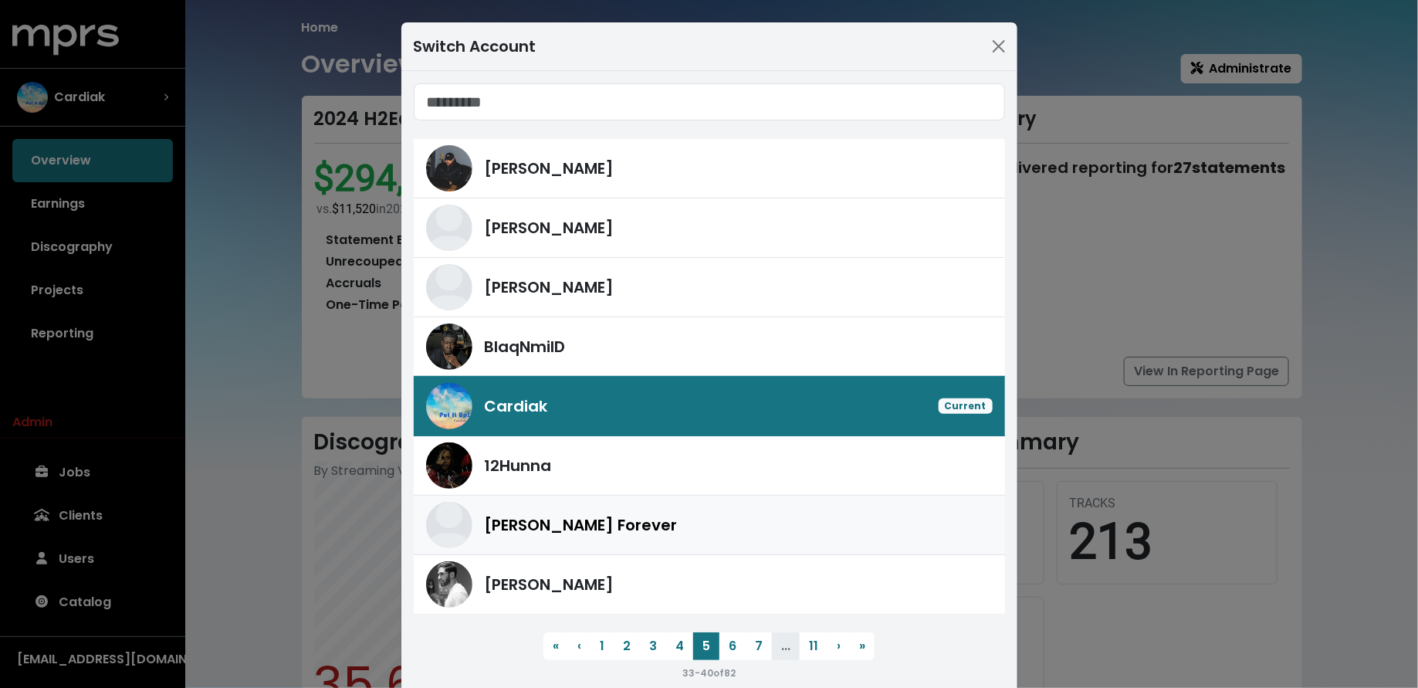
click at [681, 520] on div "Hector Forever" at bounding box center [739, 524] width 508 height 23
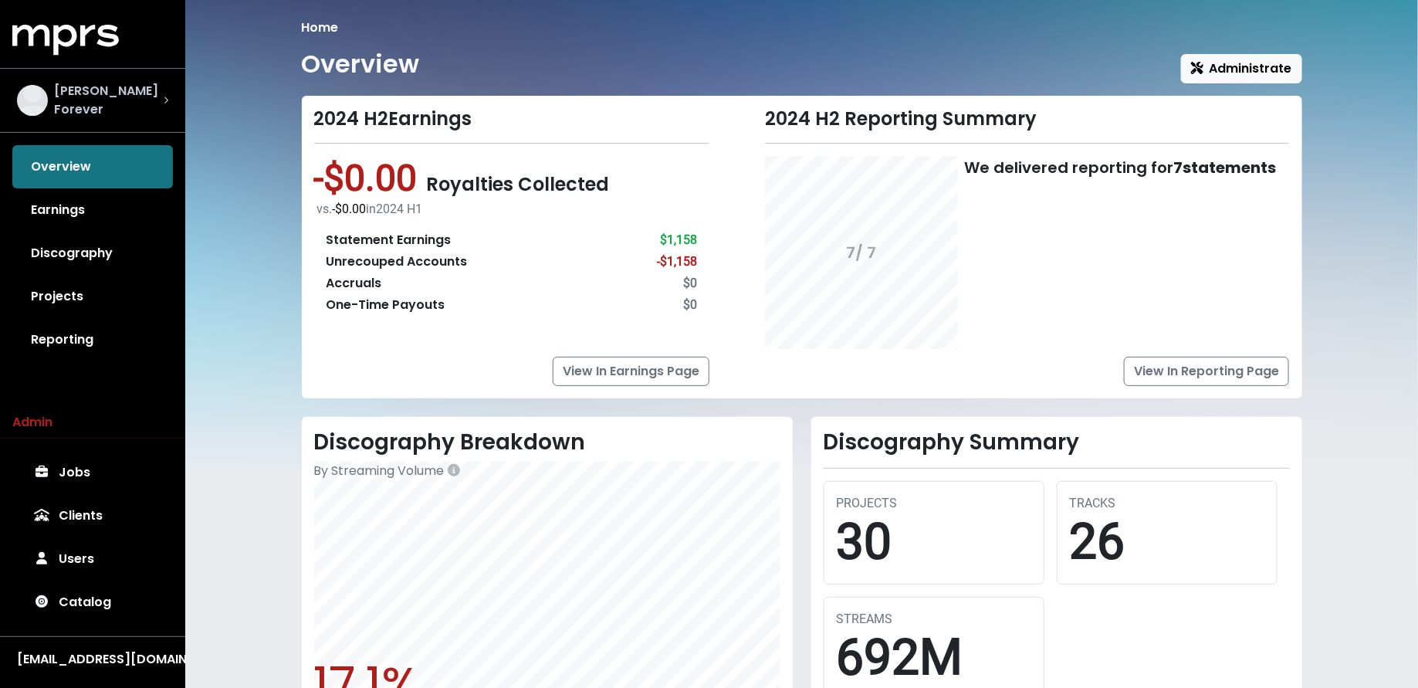
click at [105, 79] on div "Hector Forever" at bounding box center [93, 100] width 176 height 62
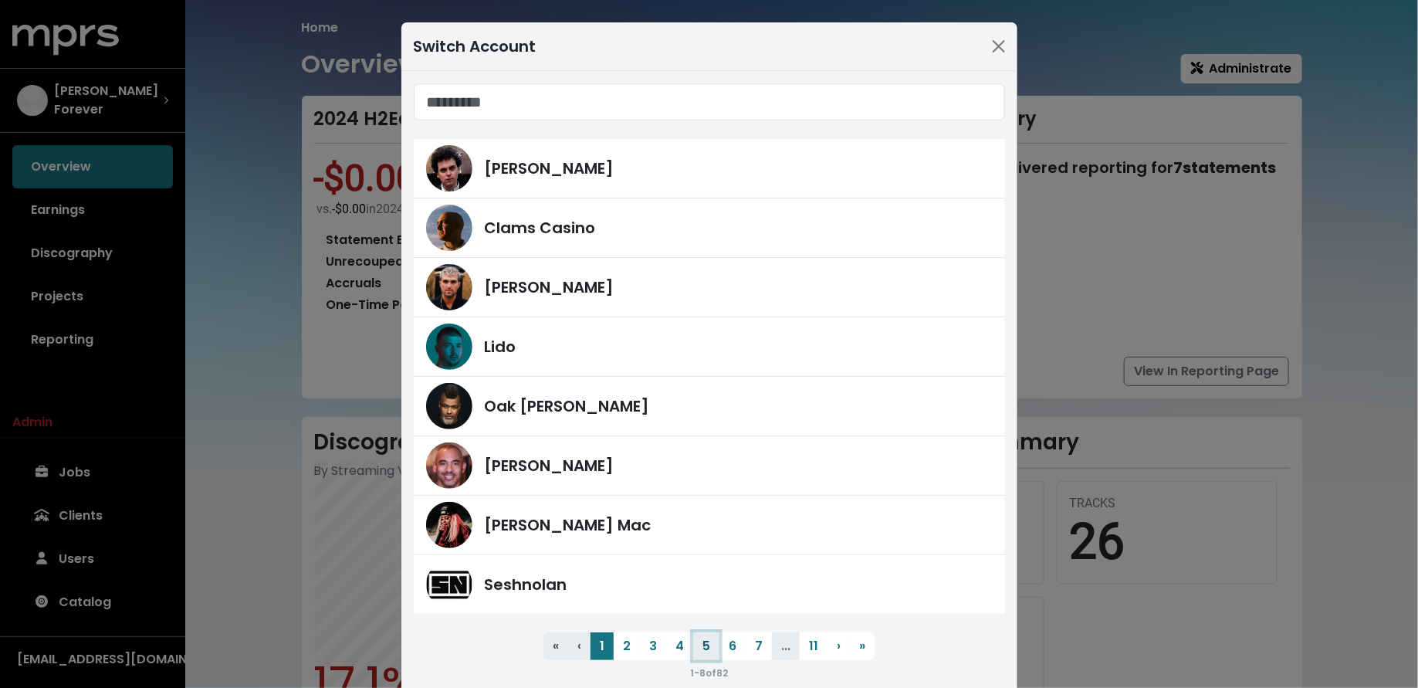
click at [697, 648] on button "5" at bounding box center [706, 646] width 26 height 28
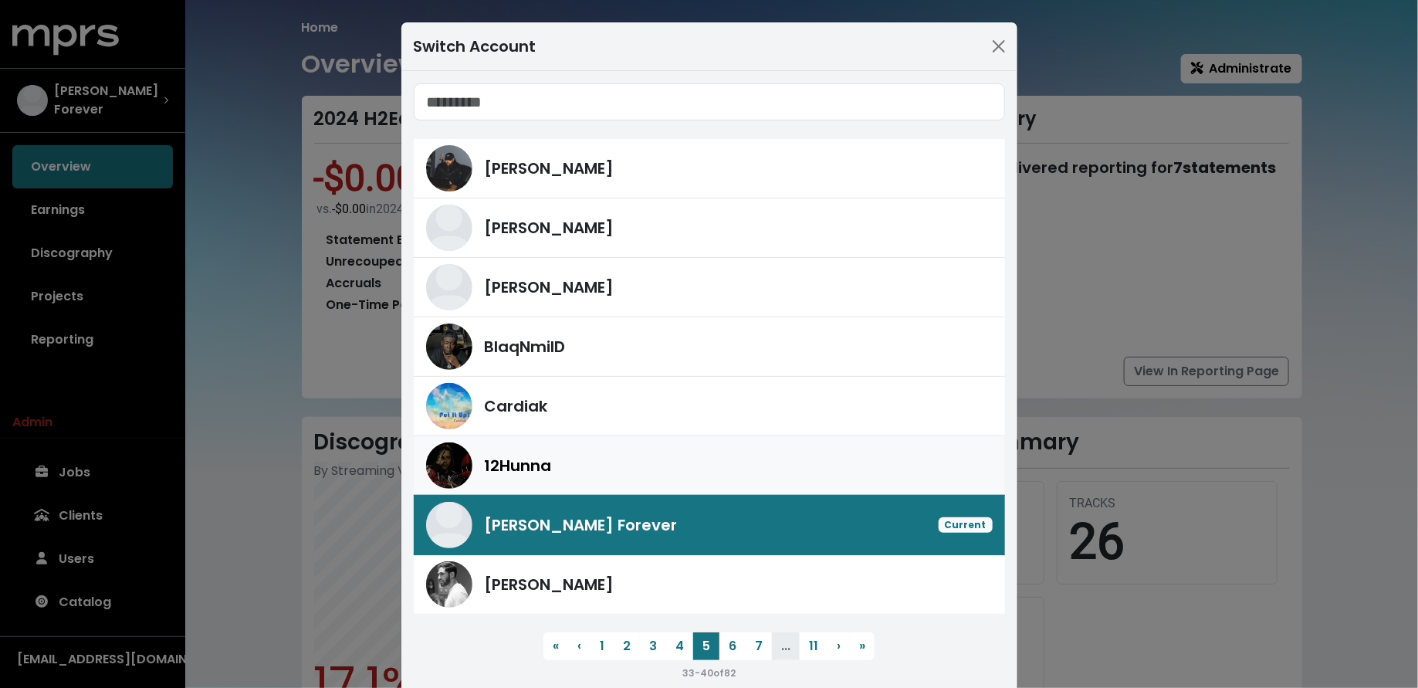
click at [642, 472] on div "12Hunna" at bounding box center [739, 465] width 508 height 23
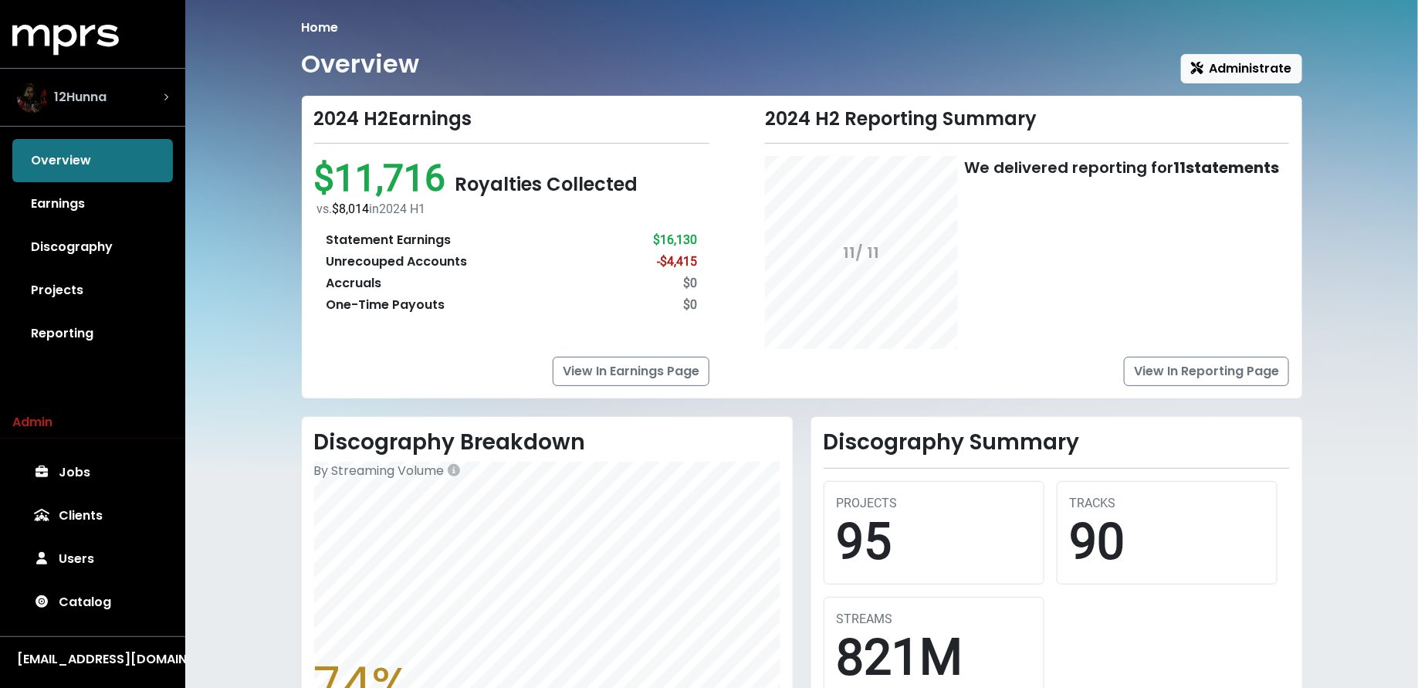
click at [163, 90] on div "12Hunna" at bounding box center [92, 97] width 151 height 31
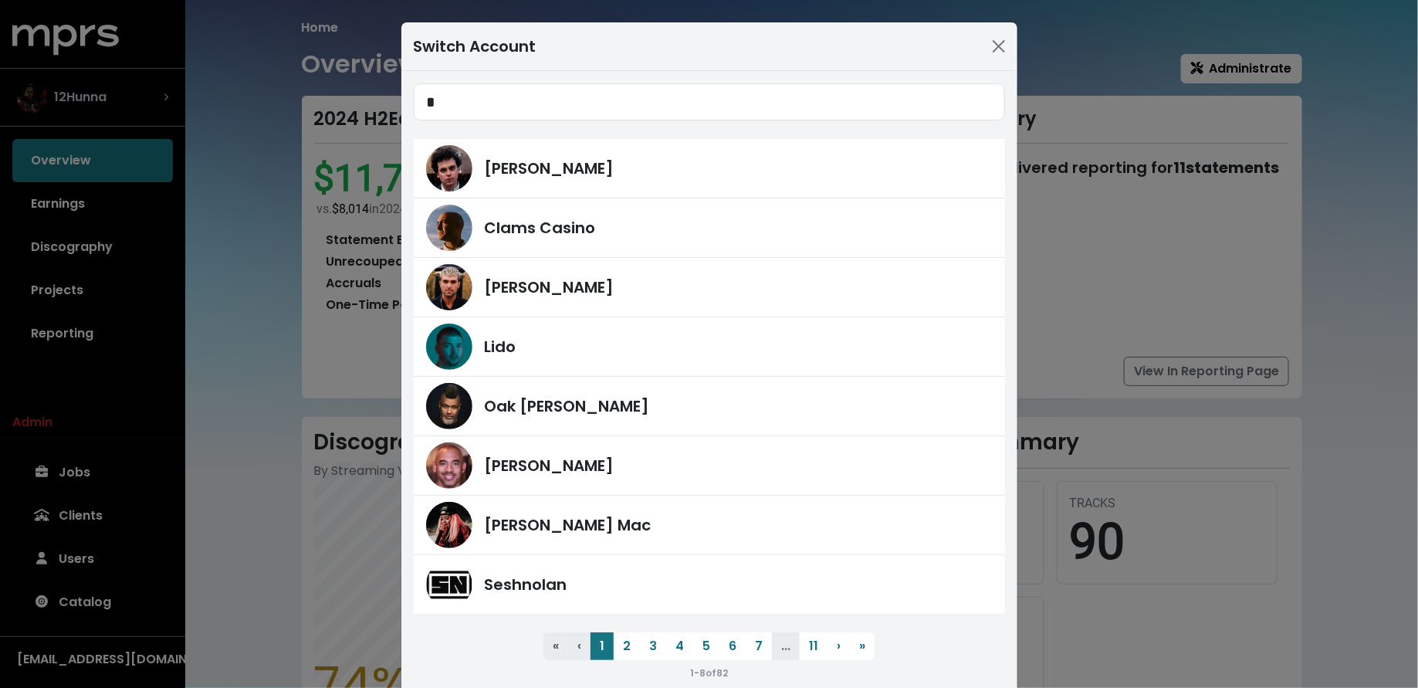
type input "*"
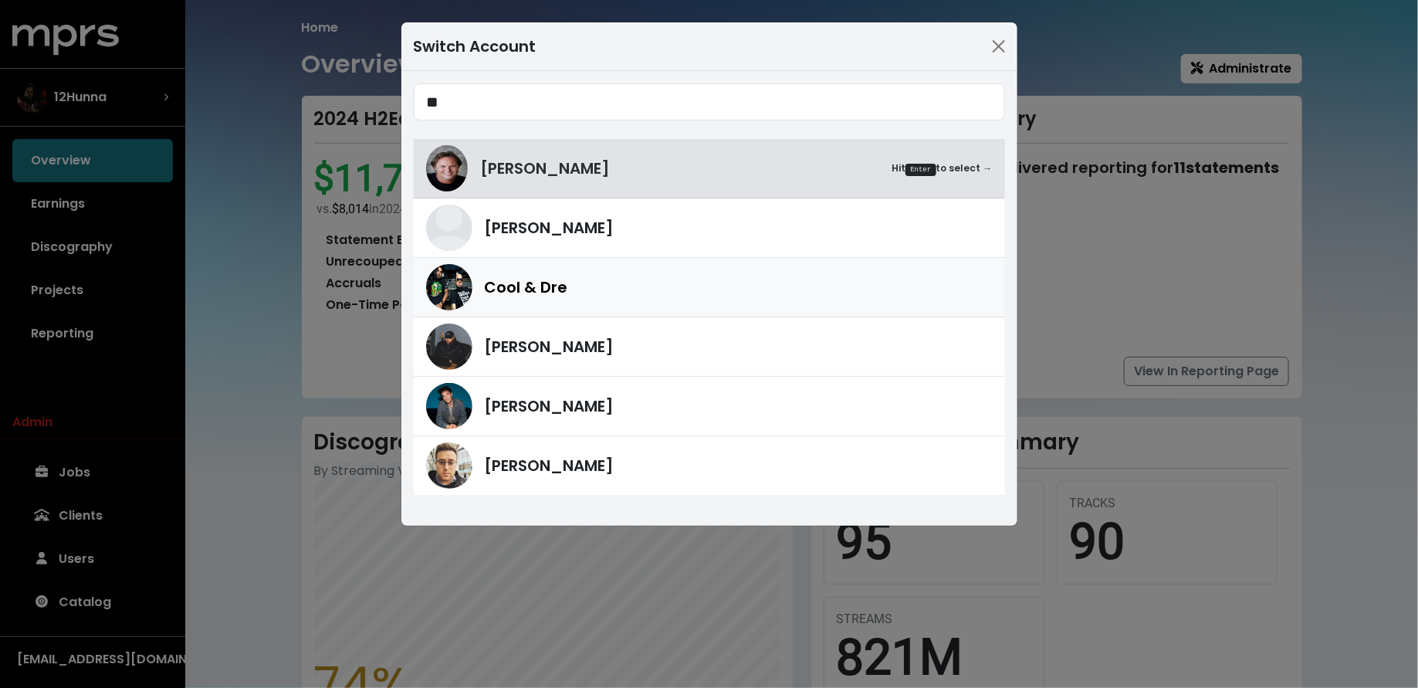
type input "**"
click at [572, 291] on div "Cool & Dre" at bounding box center [739, 287] width 508 height 23
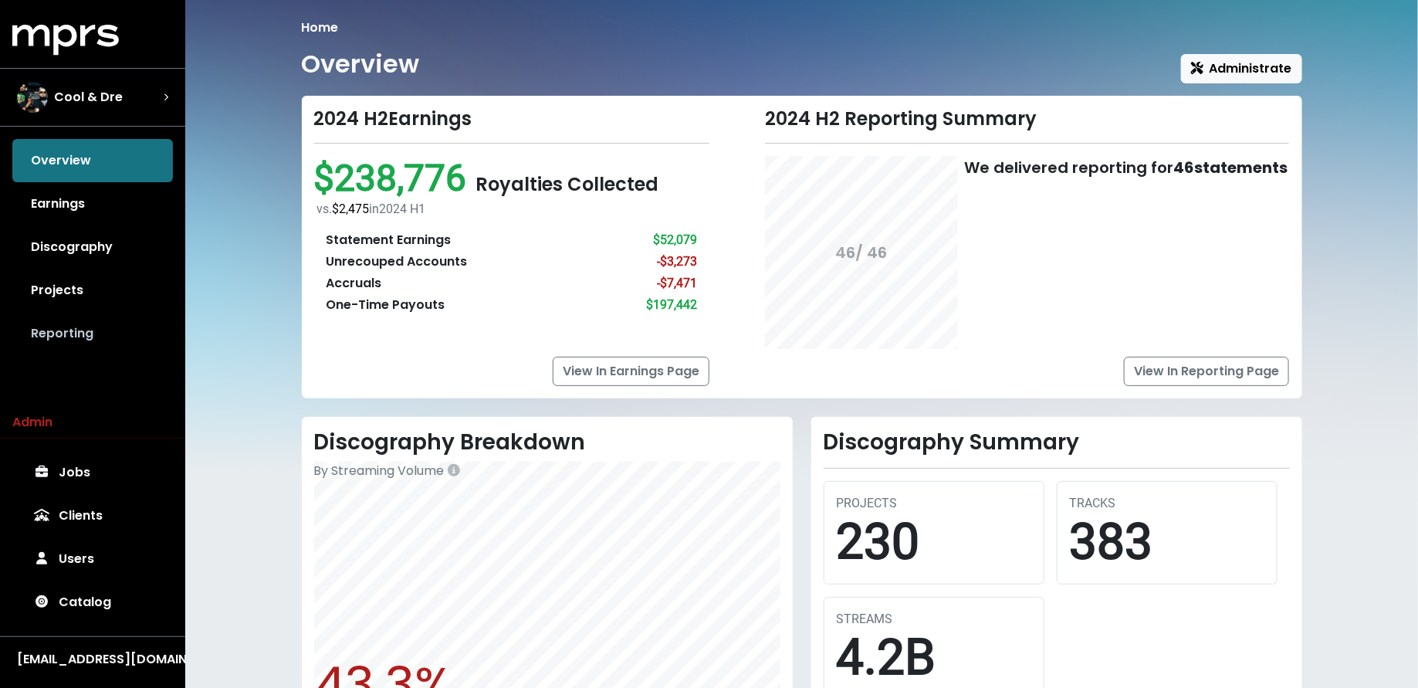
click at [73, 324] on link "Reporting" at bounding box center [92, 333] width 161 height 43
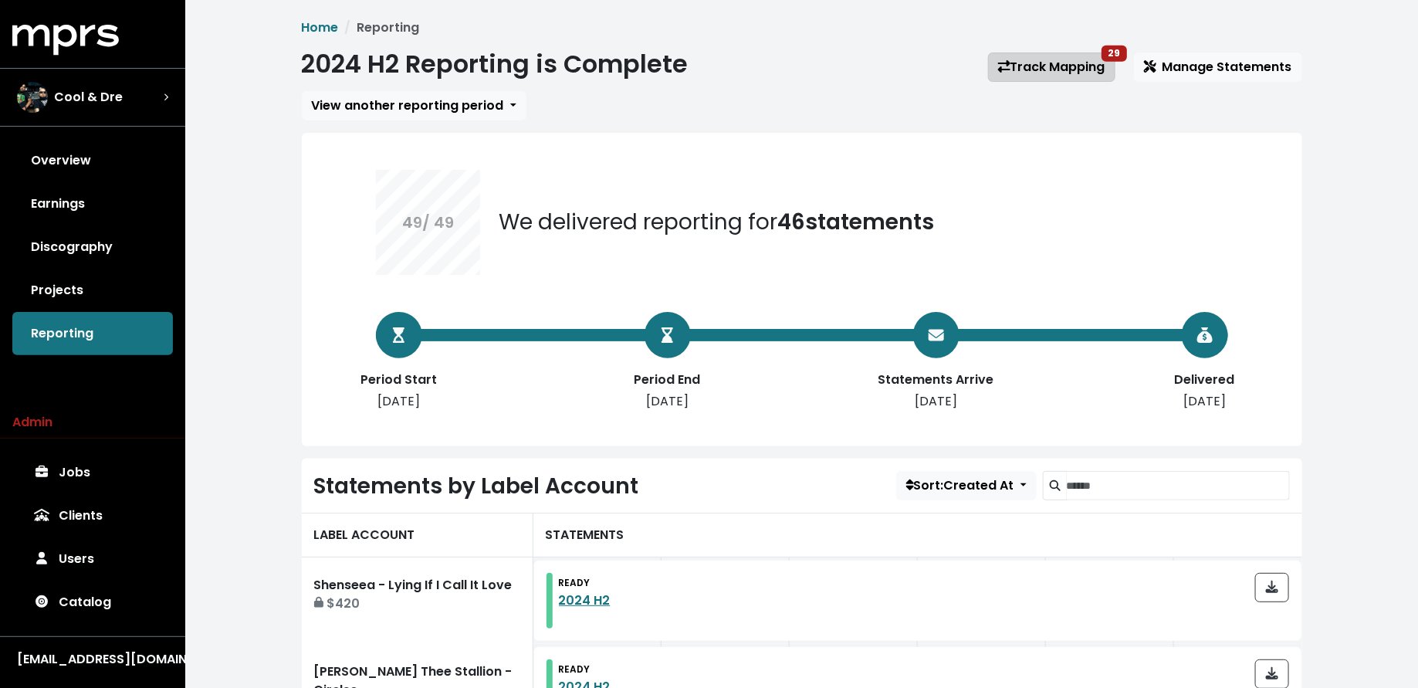
click at [1079, 64] on link "Track Mapping 29" at bounding box center [1051, 67] width 127 height 29
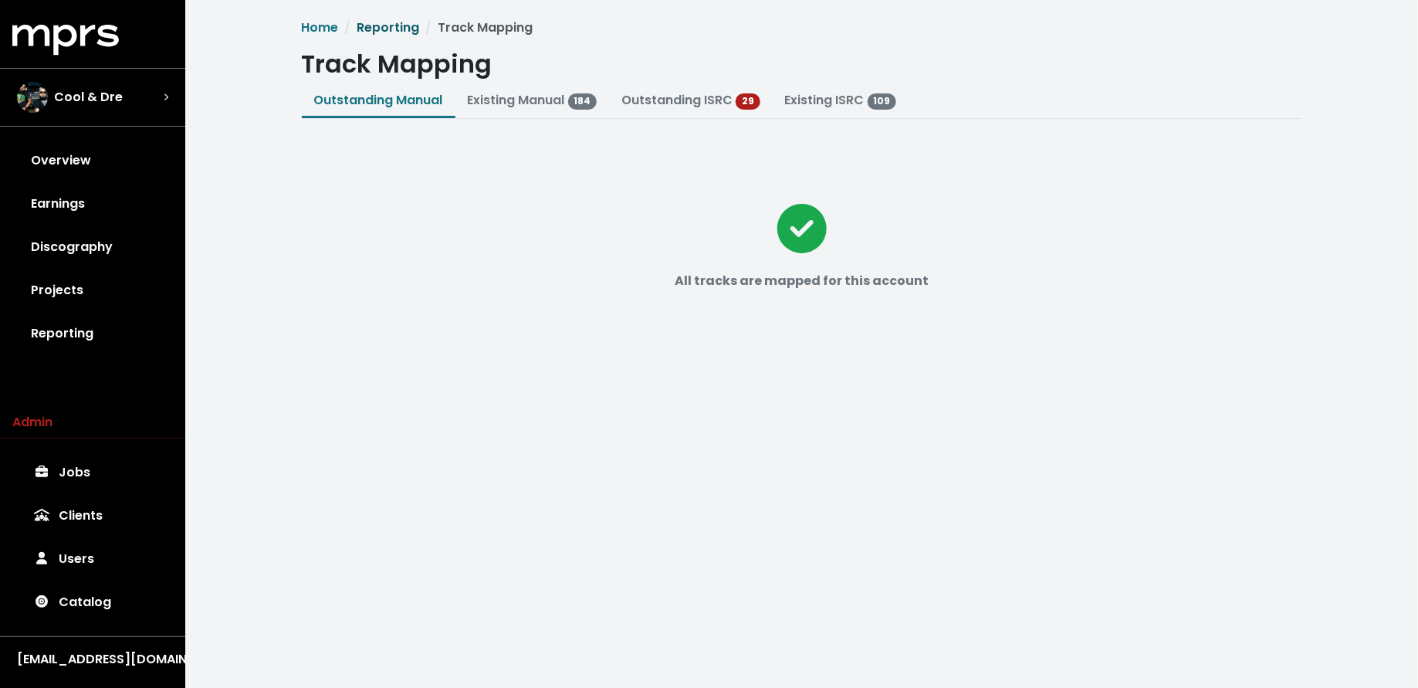
click at [384, 28] on link "Reporting" at bounding box center [388, 28] width 63 height 18
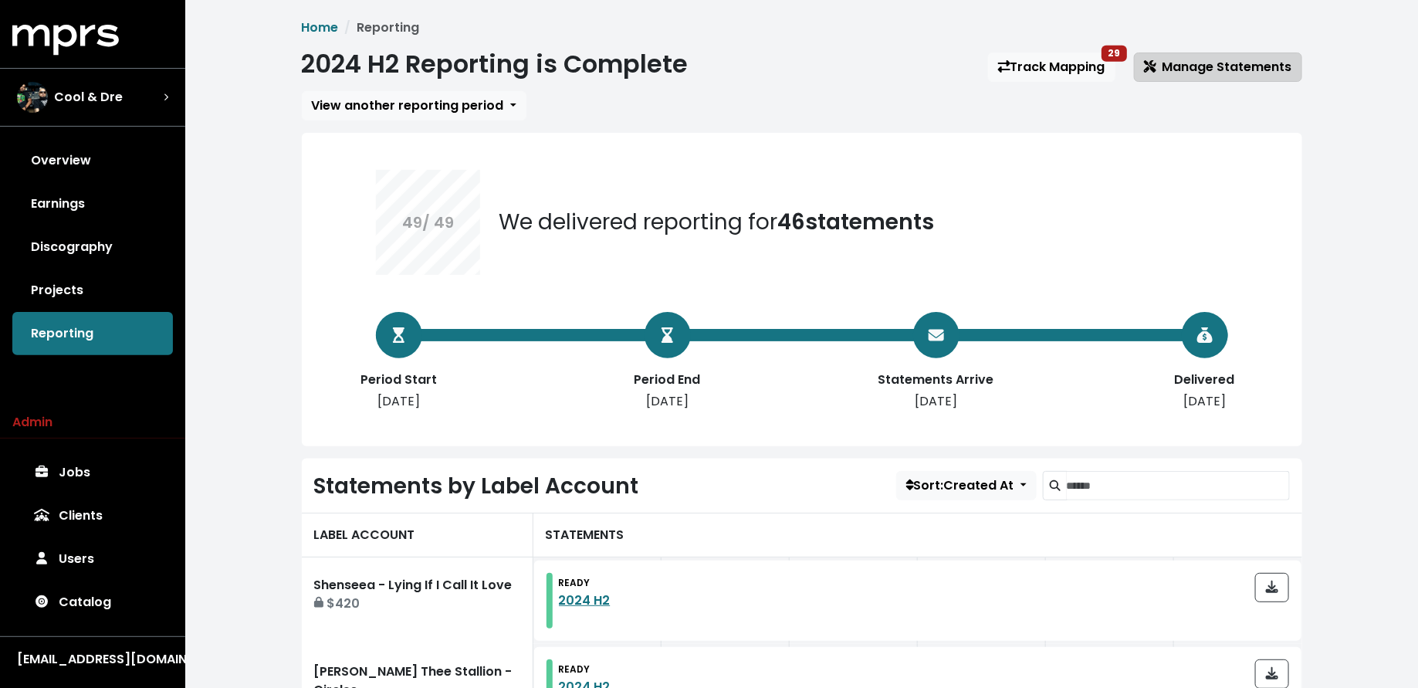
click at [1217, 73] on span "Manage Statements" at bounding box center [1218, 67] width 148 height 18
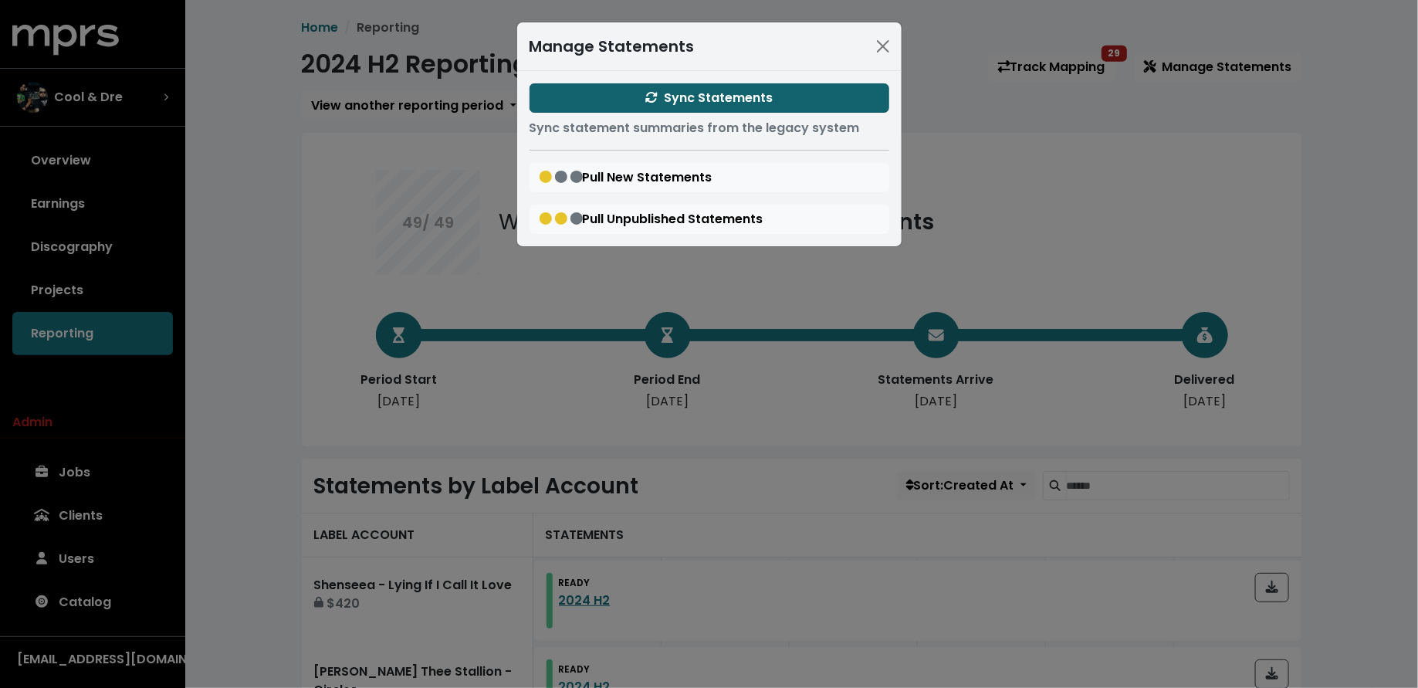
click at [683, 95] on span "Sync Statements" at bounding box center [708, 98] width 127 height 18
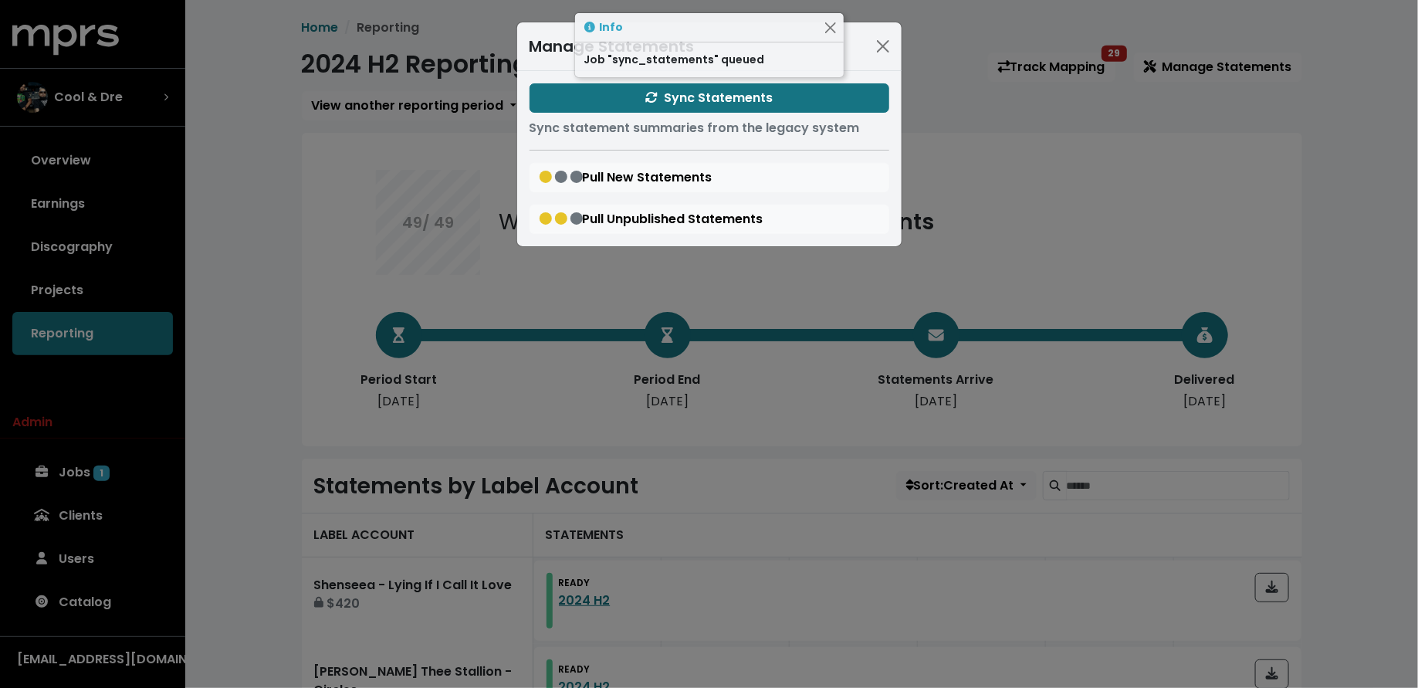
click at [269, 347] on div "Manage Statements Sync Statements Sync statement summaries from the legacy syst…" at bounding box center [709, 344] width 1418 height 688
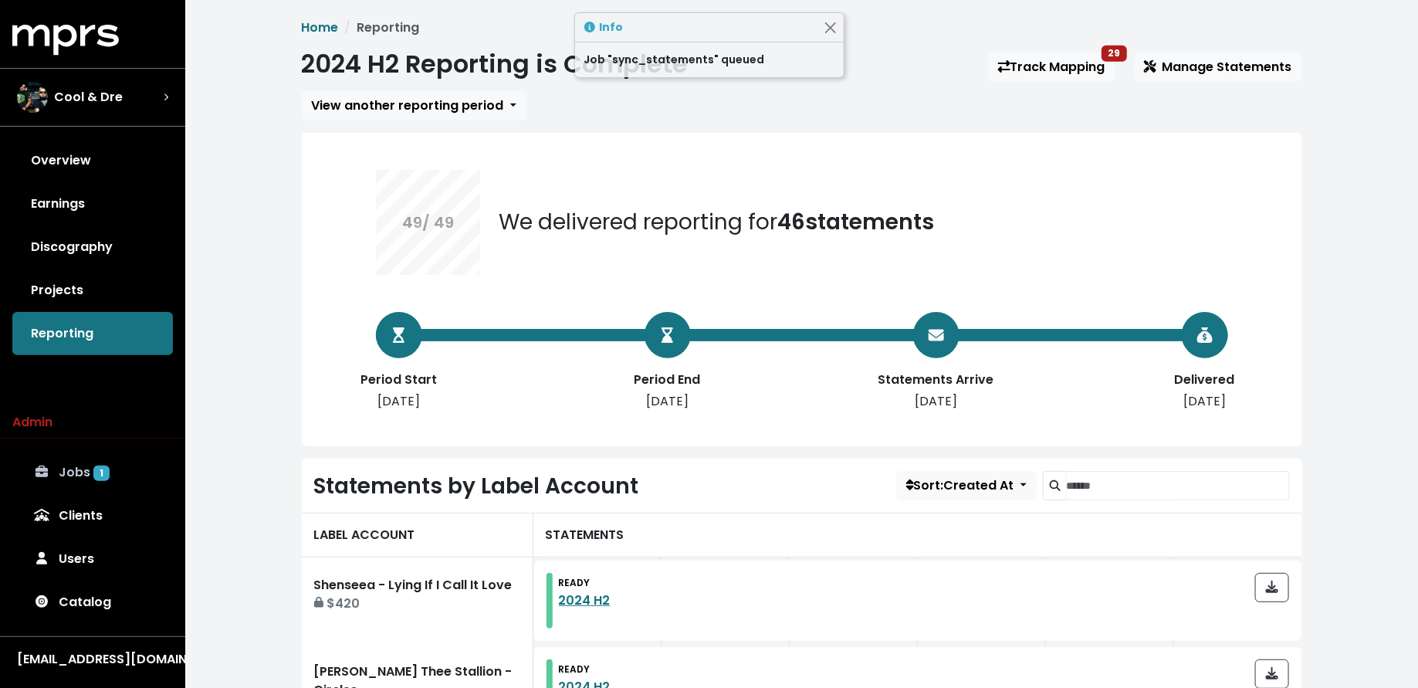
click at [107, 466] on link "Jobs 1" at bounding box center [92, 472] width 161 height 43
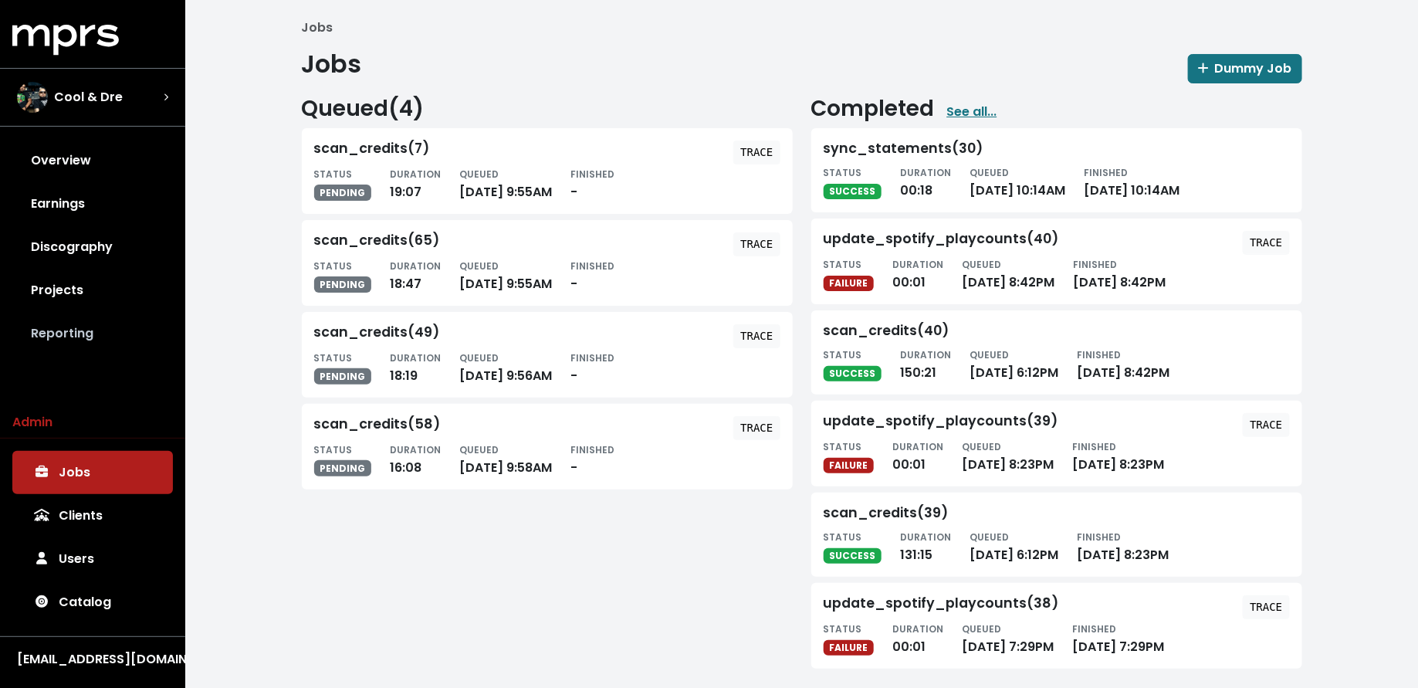
click at [100, 327] on link "Reporting" at bounding box center [92, 333] width 161 height 43
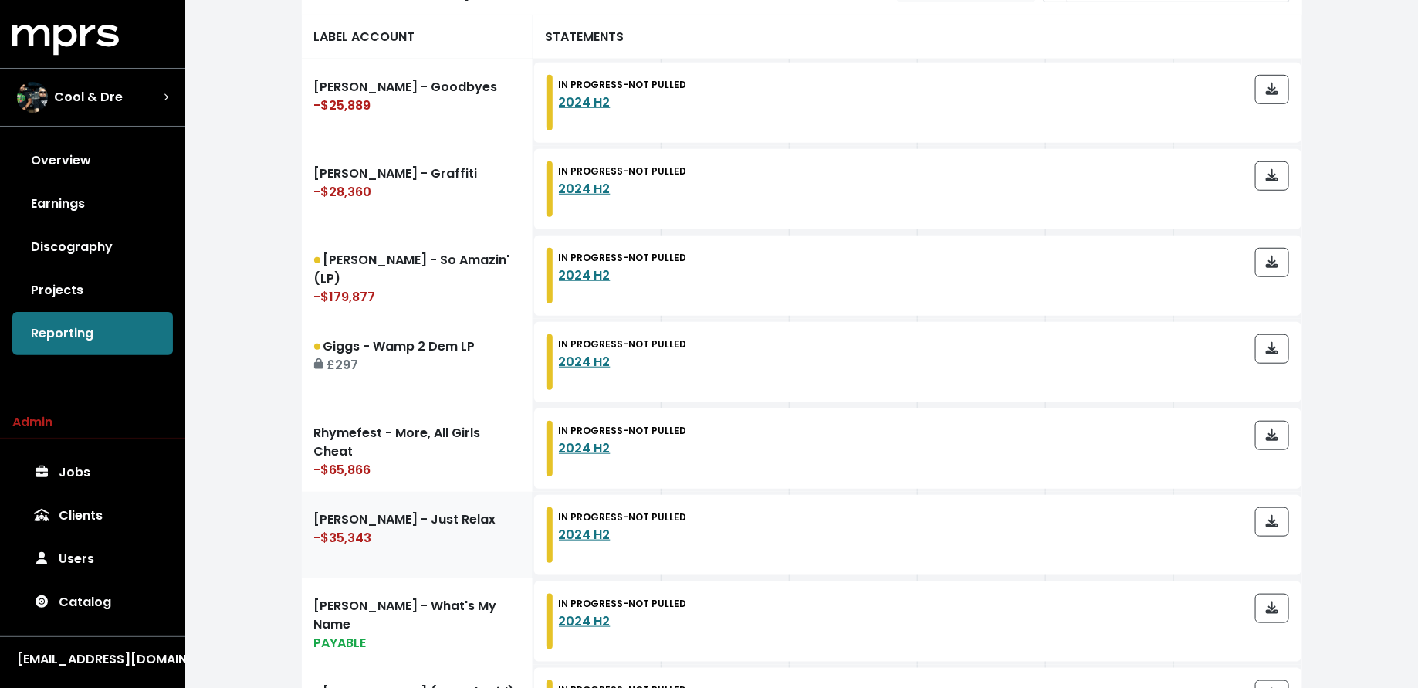
scroll to position [490, 0]
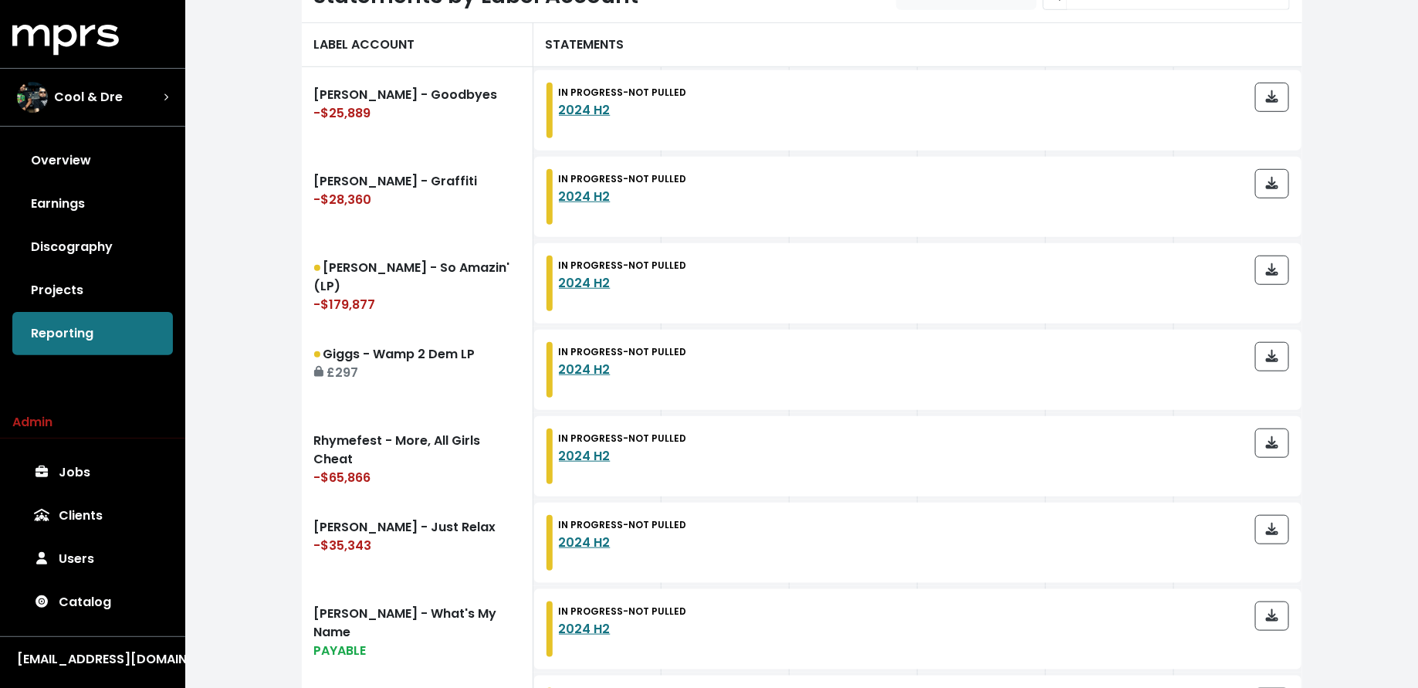
drag, startPoint x: 520, startPoint y: 439, endPoint x: 487, endPoint y: 0, distance: 439.8
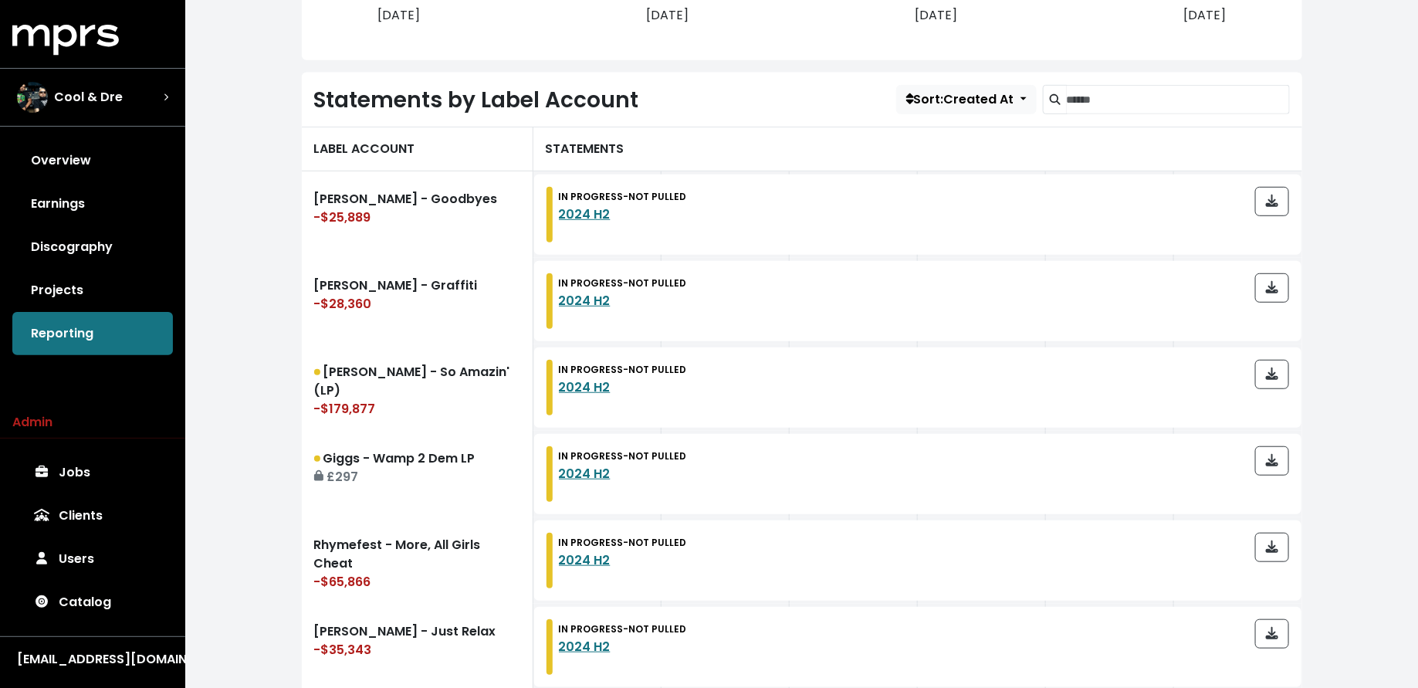
scroll to position [473, 0]
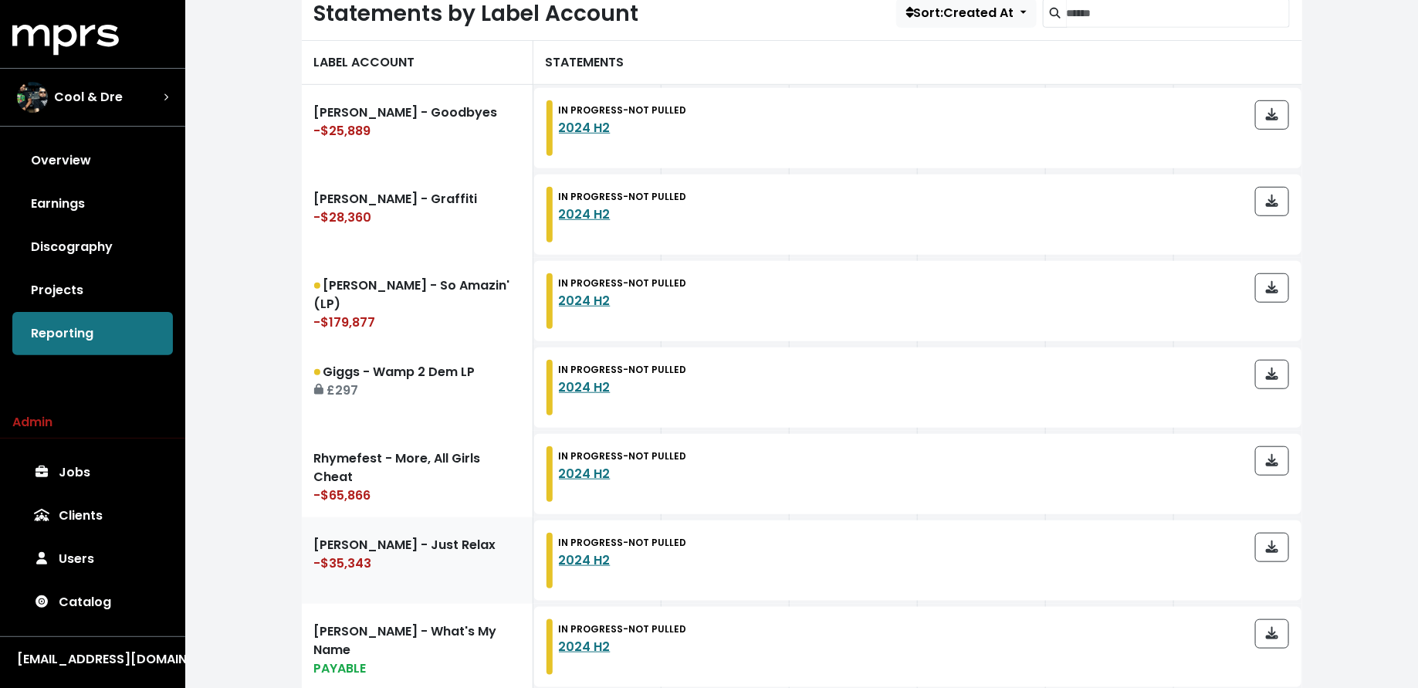
click at [377, 560] on div "-$35,343" at bounding box center [417, 563] width 206 height 19
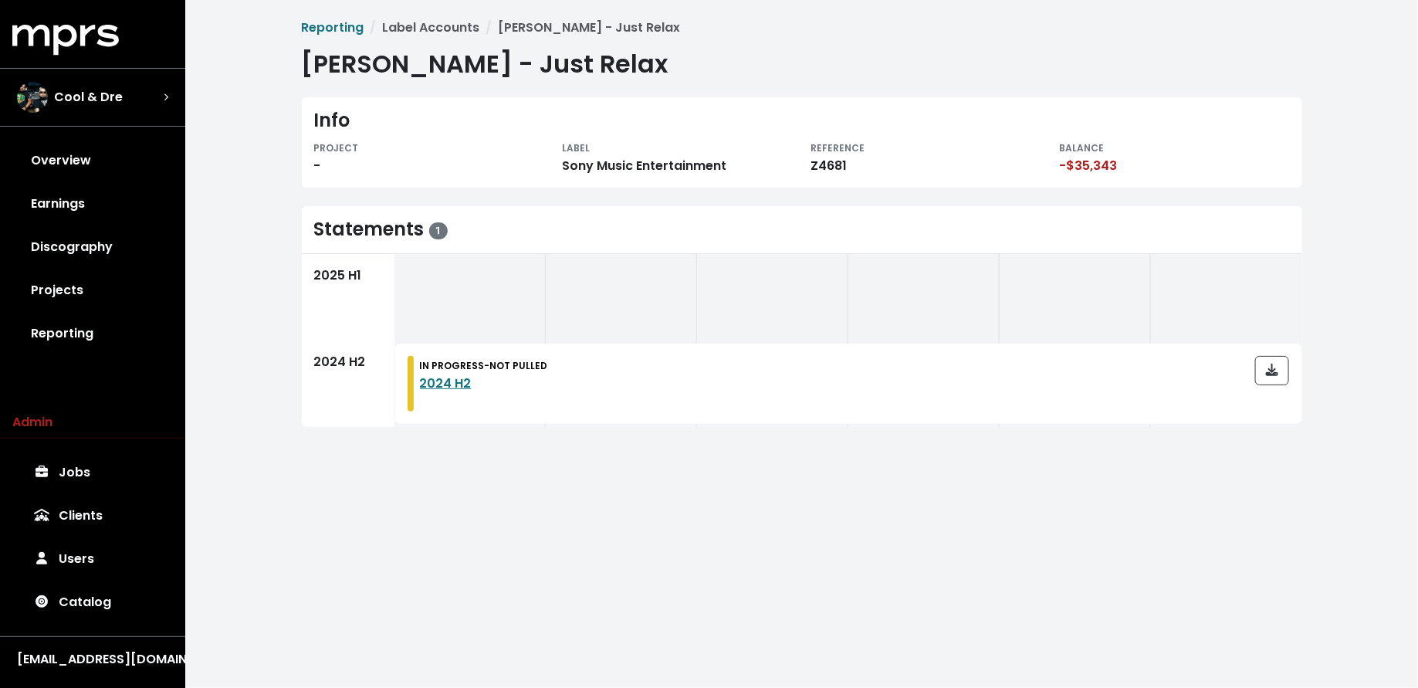
click at [842, 158] on div "Z4681" at bounding box center [926, 166] width 230 height 19
copy div "Z4681"
click at [83, 344] on link "Reporting" at bounding box center [92, 333] width 161 height 43
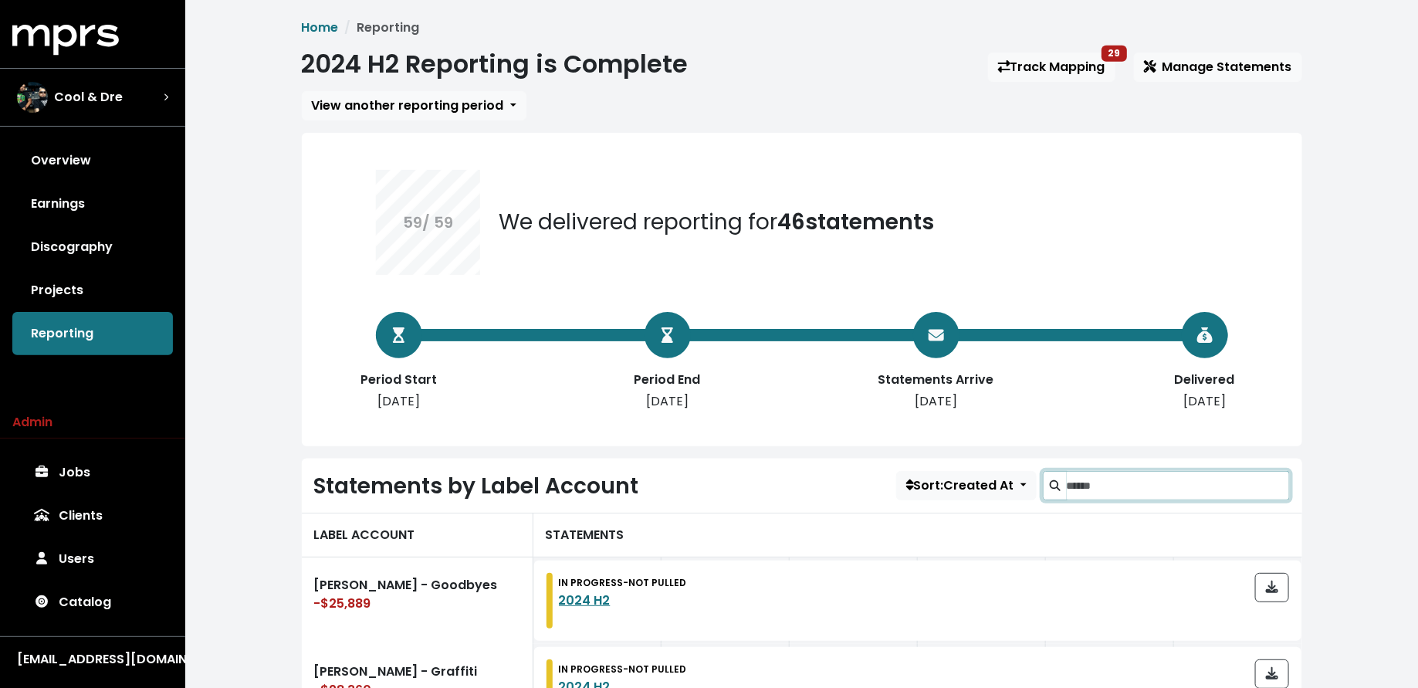
click at [1188, 483] on input "Search label accounts" at bounding box center [1178, 485] width 223 height 29
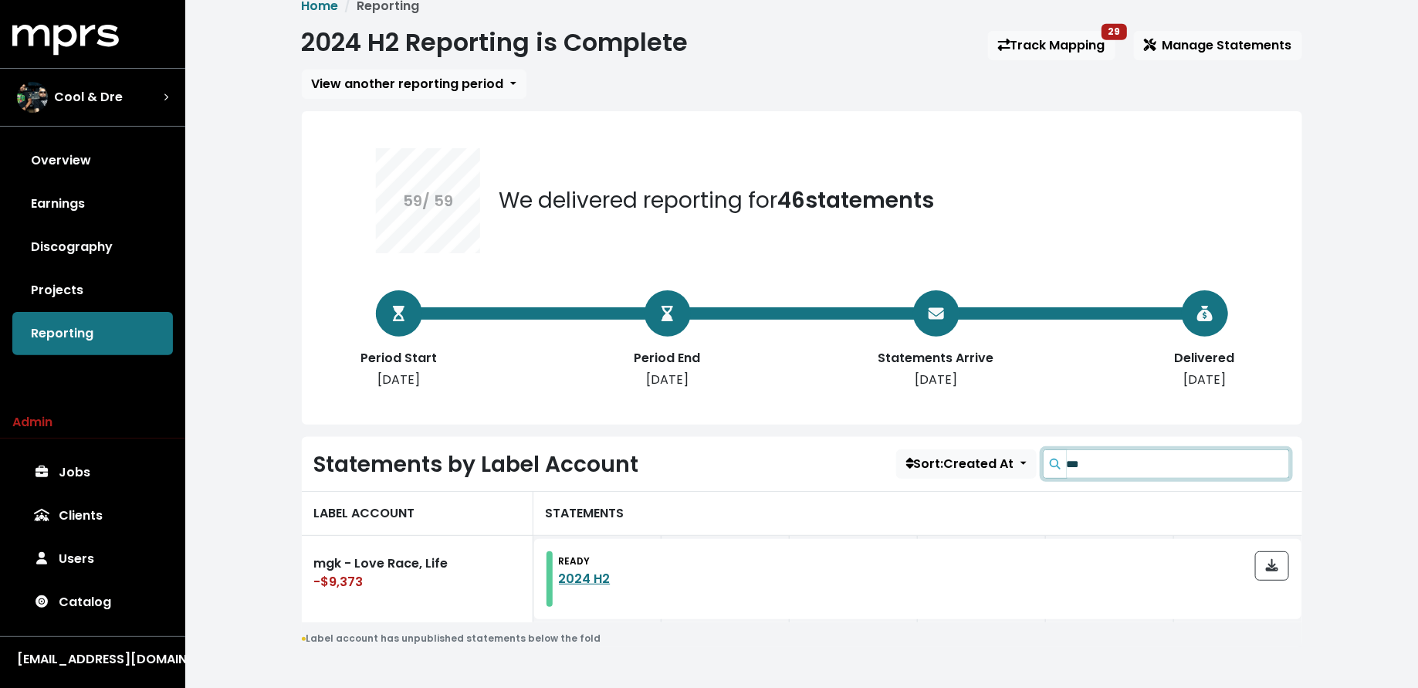
scroll to position [25, 0]
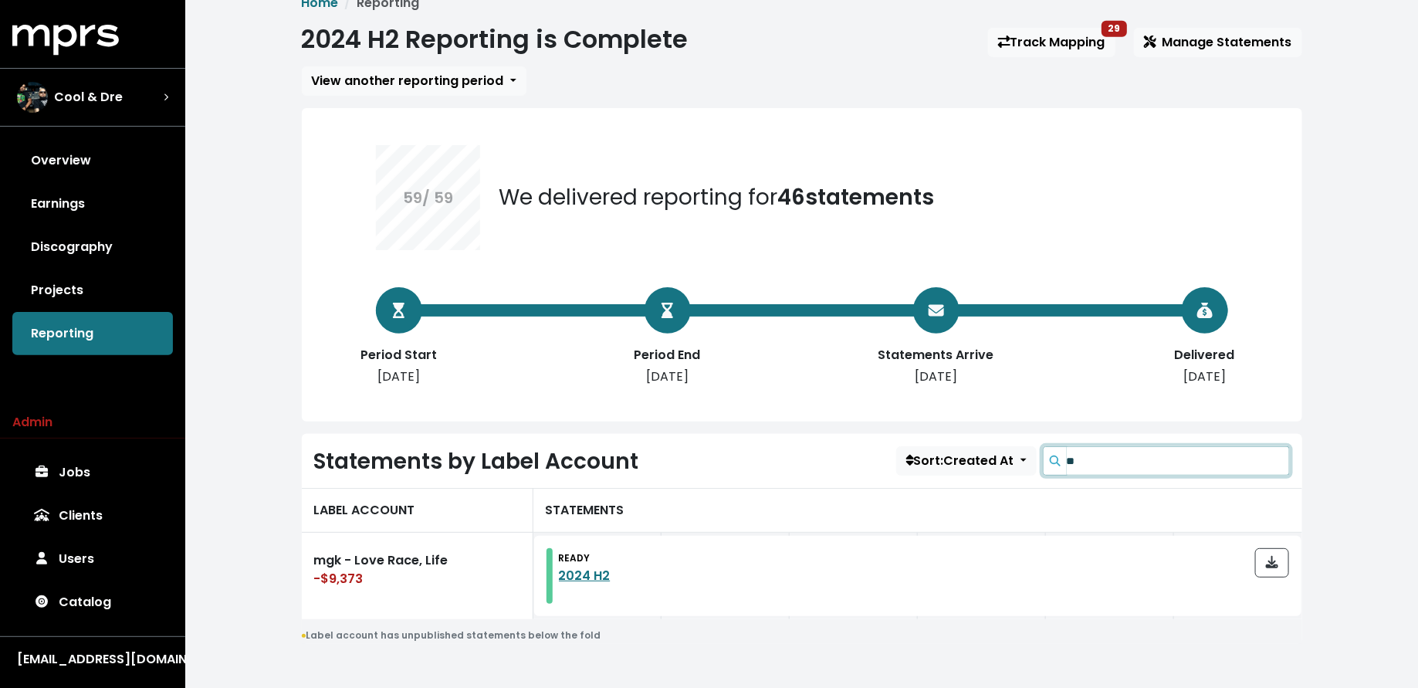
type input "*"
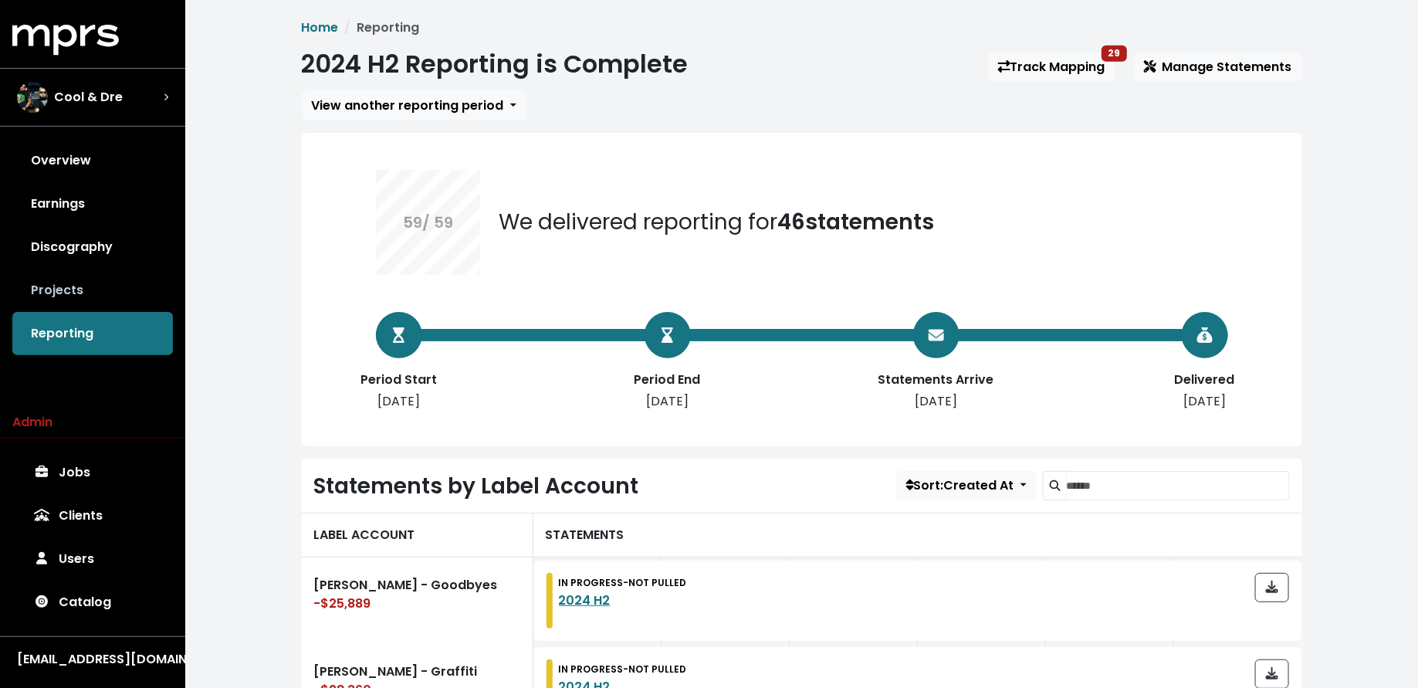
click at [139, 283] on link "Projects" at bounding box center [92, 290] width 161 height 43
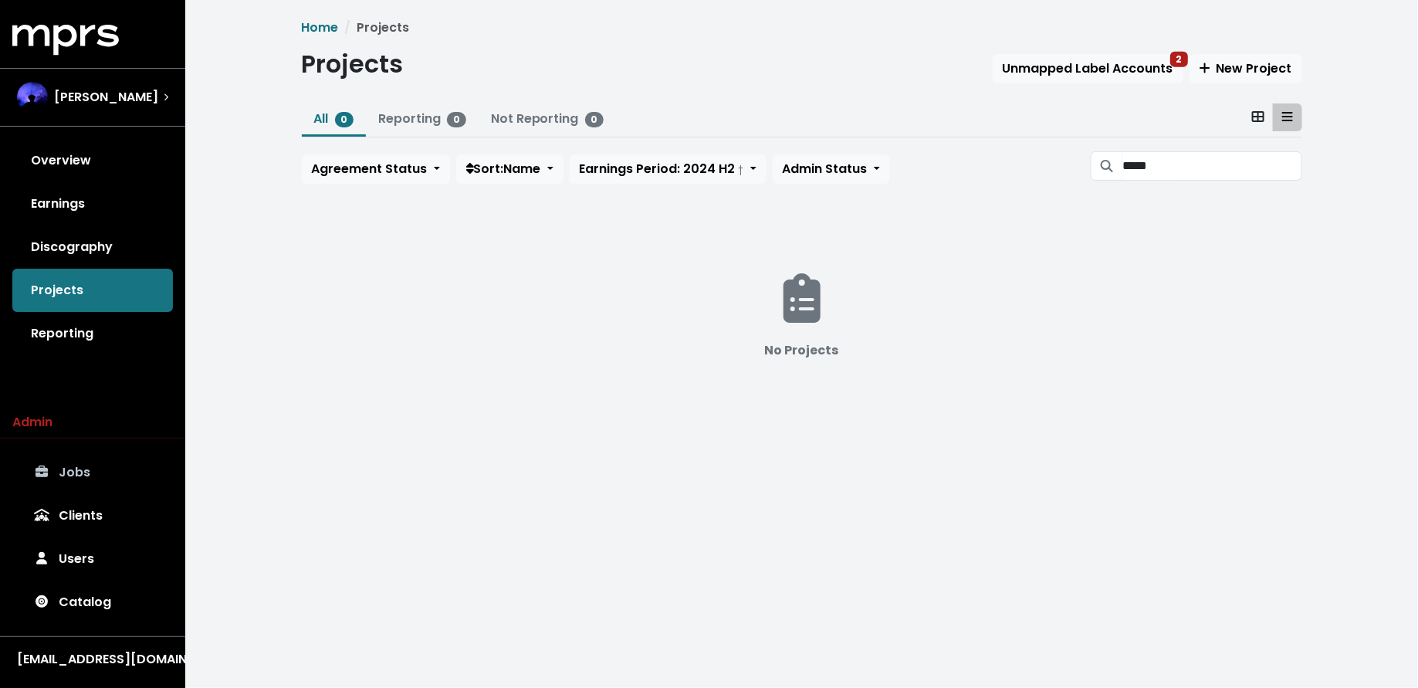
click at [113, 452] on link "Jobs" at bounding box center [92, 472] width 161 height 43
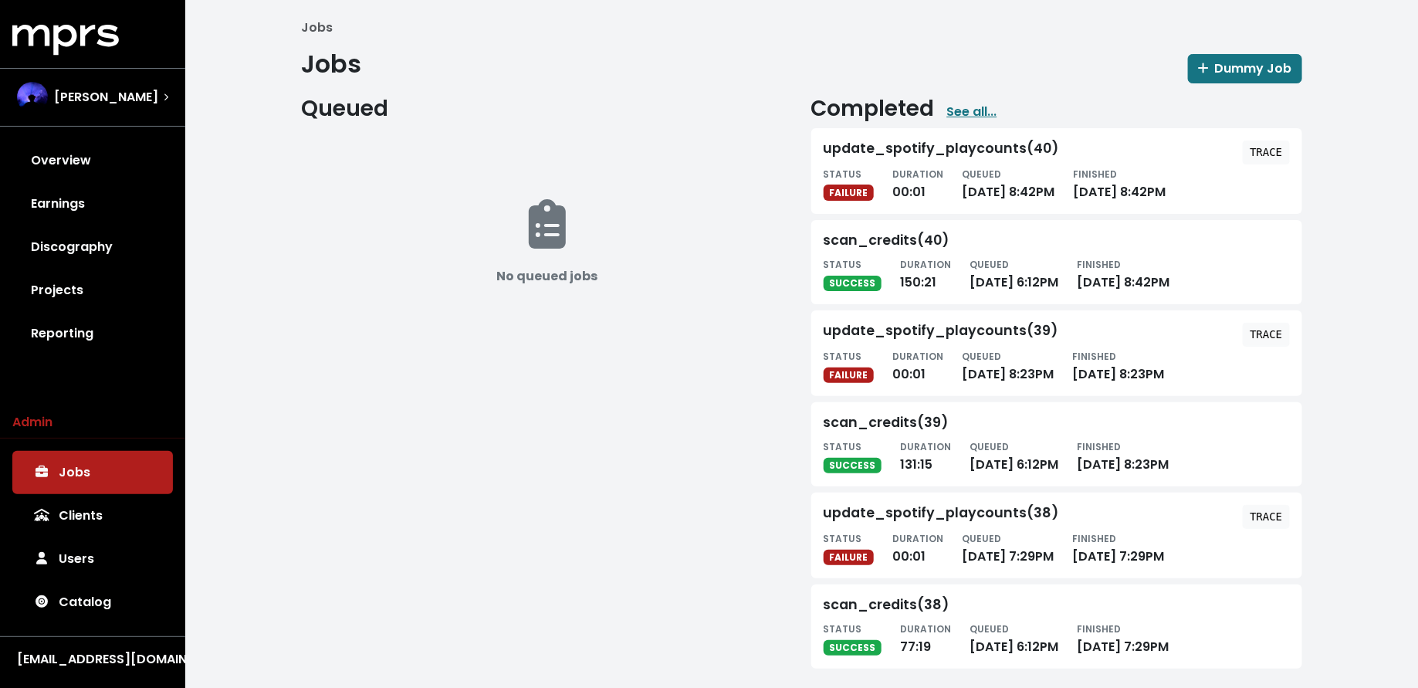
scroll to position [8, 0]
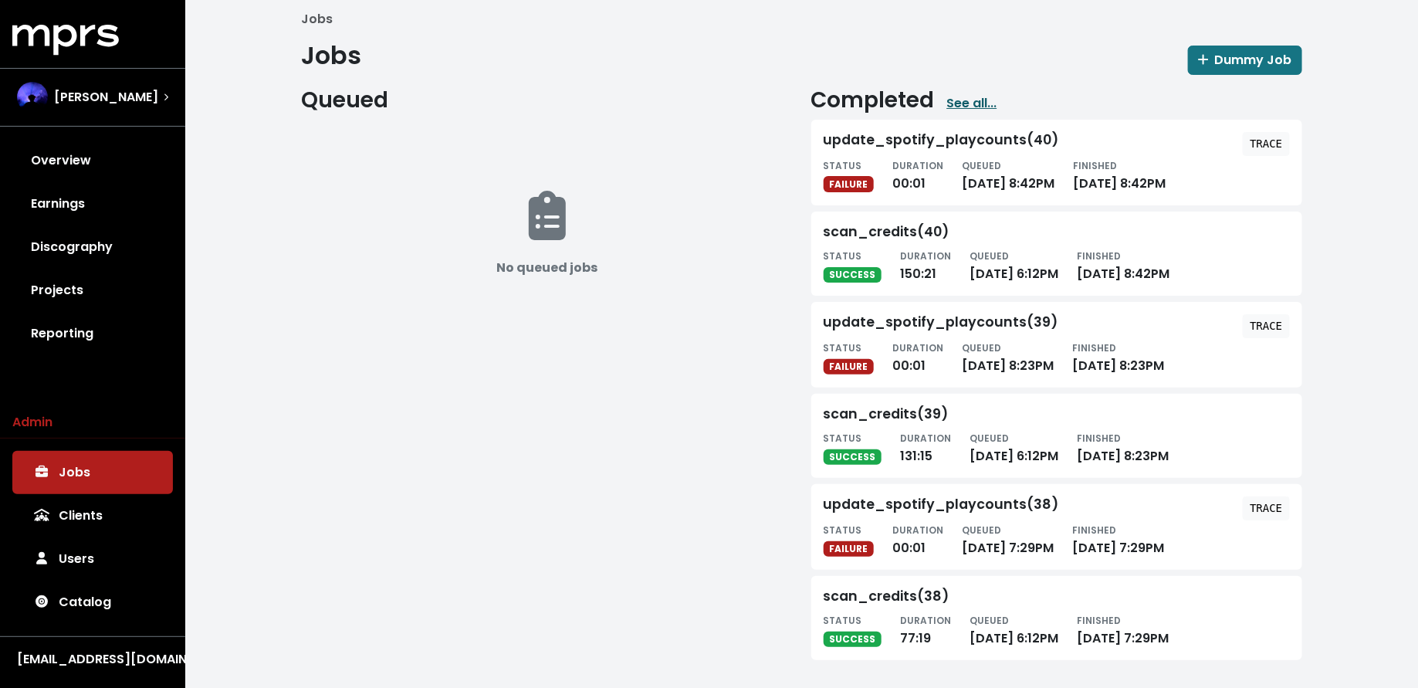
click at [967, 105] on link "See all..." at bounding box center [972, 103] width 50 height 19
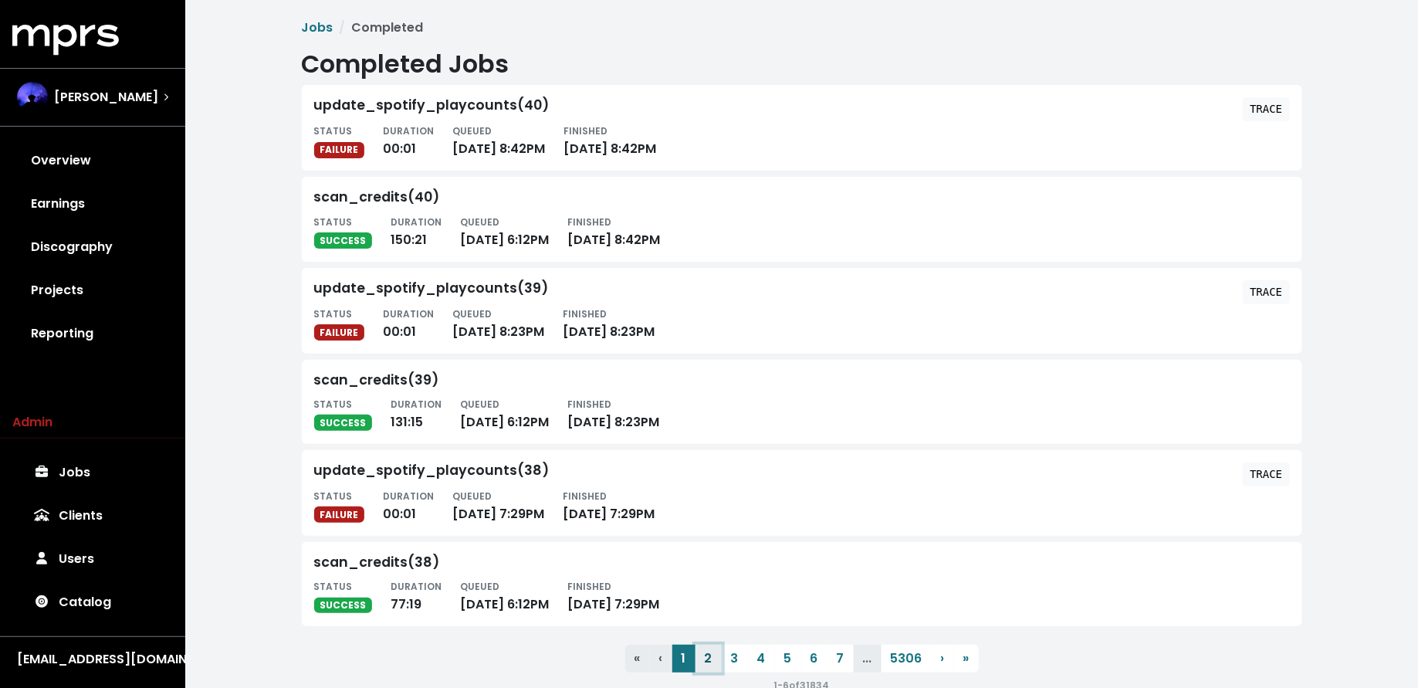
click at [715, 657] on button "2" at bounding box center [709, 659] width 26 height 28
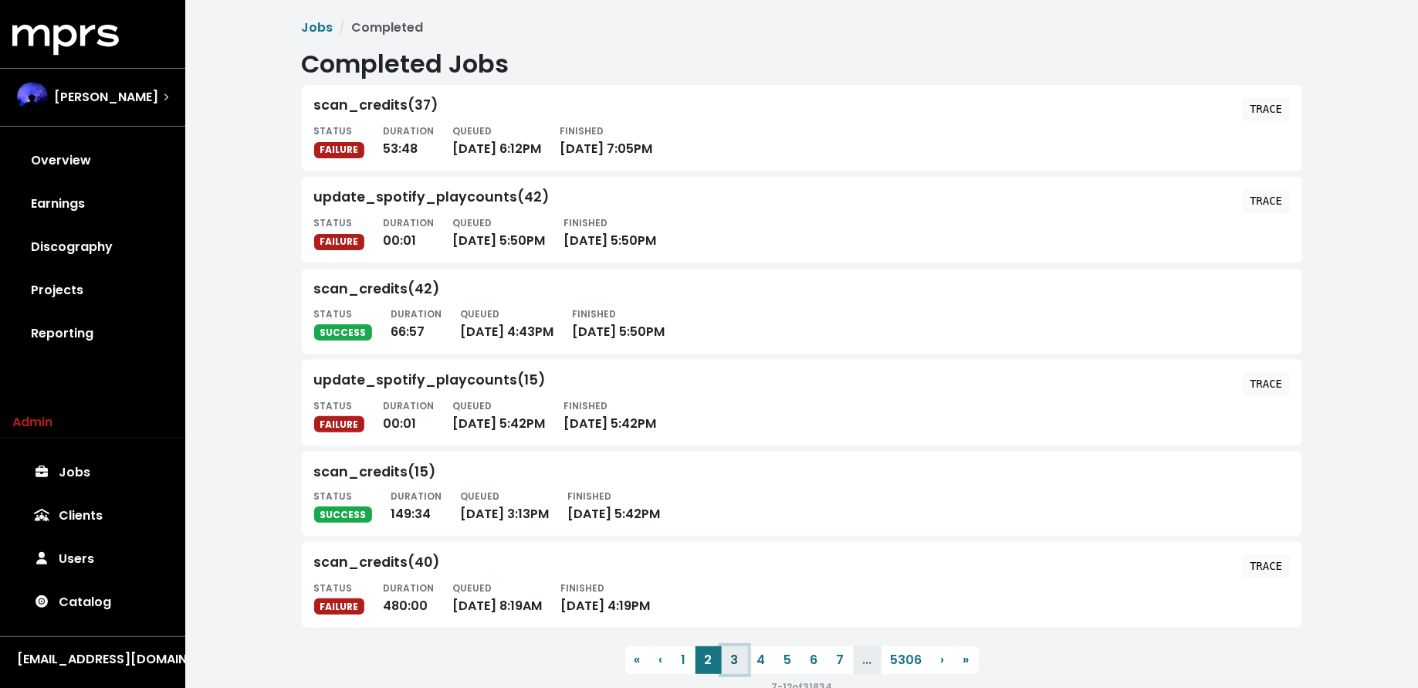
click at [734, 656] on button "3" at bounding box center [735, 660] width 26 height 28
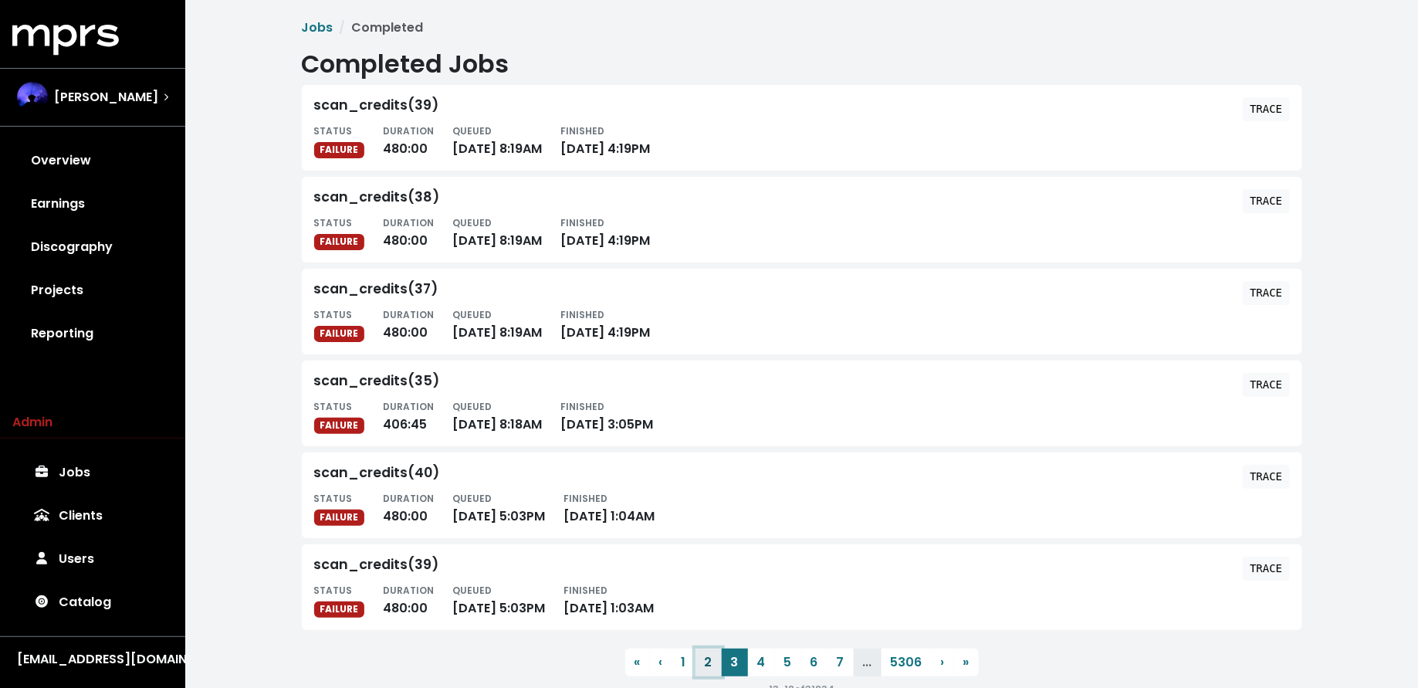
click at [709, 658] on button "2" at bounding box center [709, 663] width 26 height 28
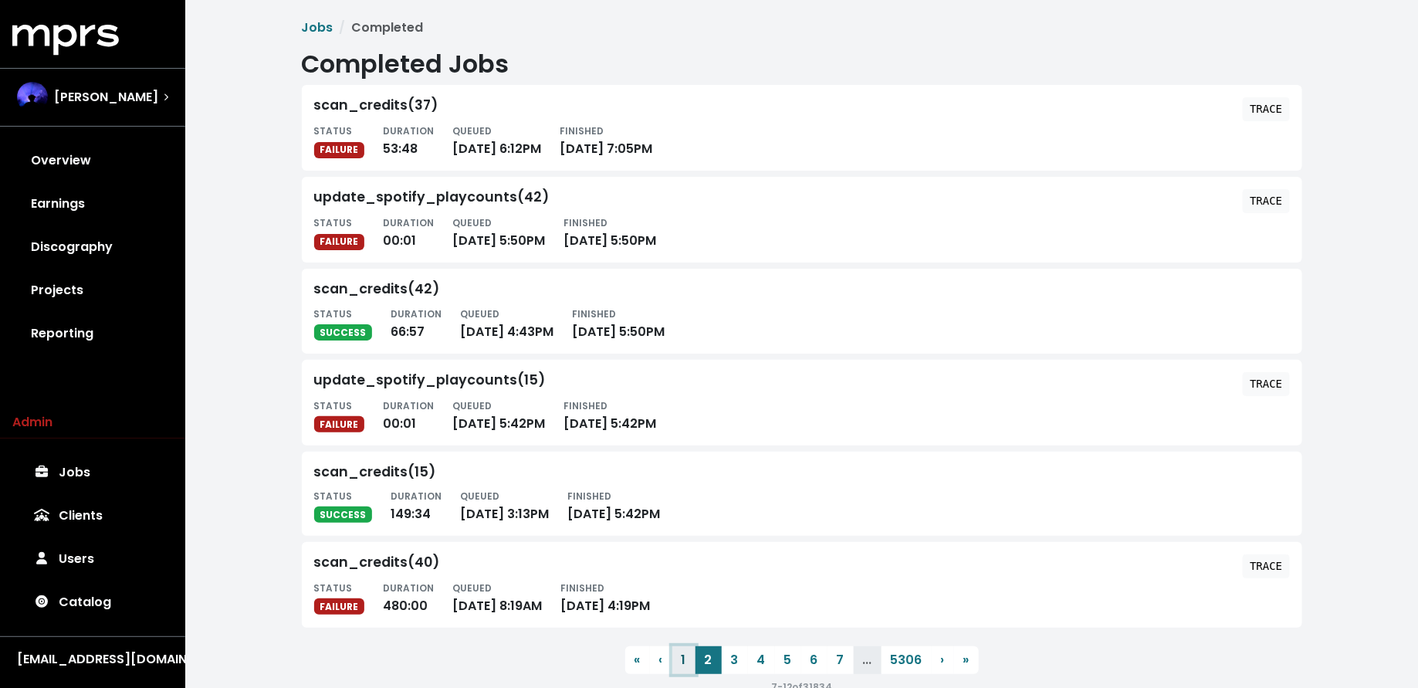
click at [693, 657] on button "1" at bounding box center [684, 660] width 23 height 28
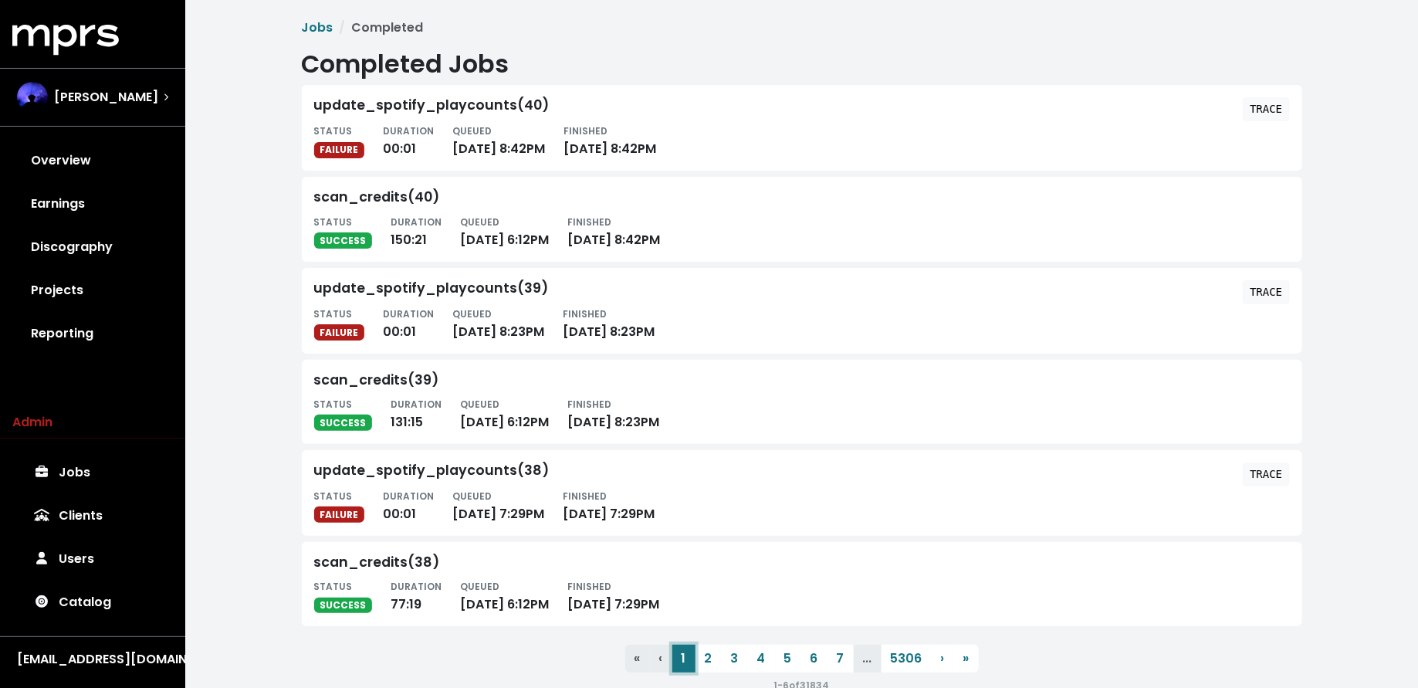
click at [686, 653] on button "1" at bounding box center [684, 659] width 23 height 28
click at [308, 29] on link "Jobs" at bounding box center [318, 28] width 32 height 18
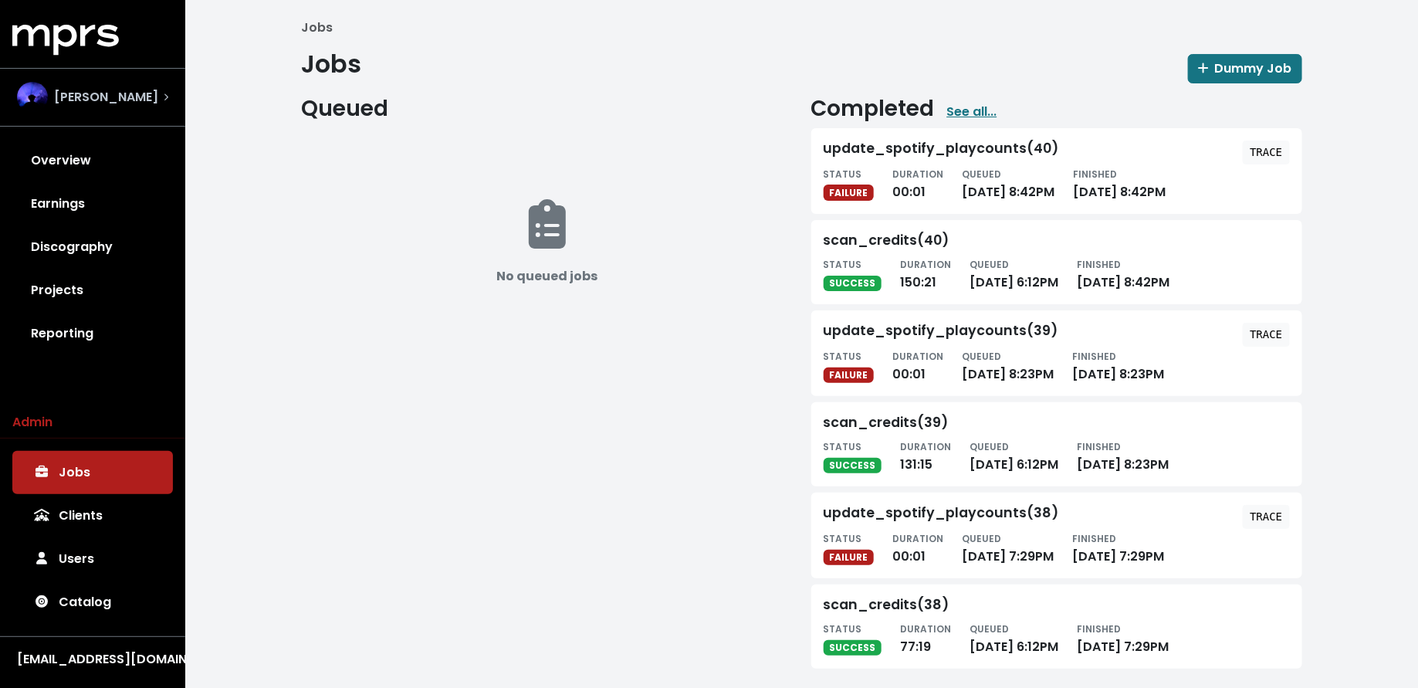
click at [155, 103] on div "[PERSON_NAME]" at bounding box center [92, 97] width 151 height 31
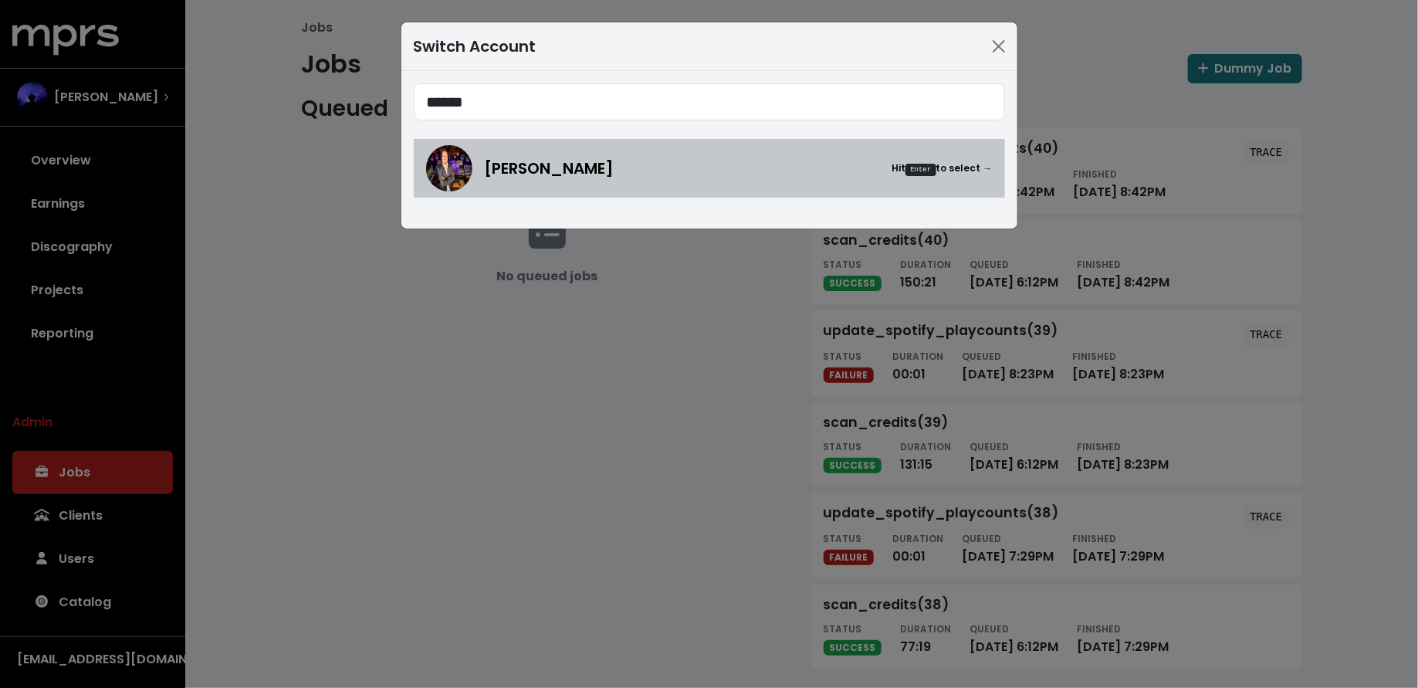
type input "******"
click at [453, 180] on img at bounding box center [449, 168] width 46 height 46
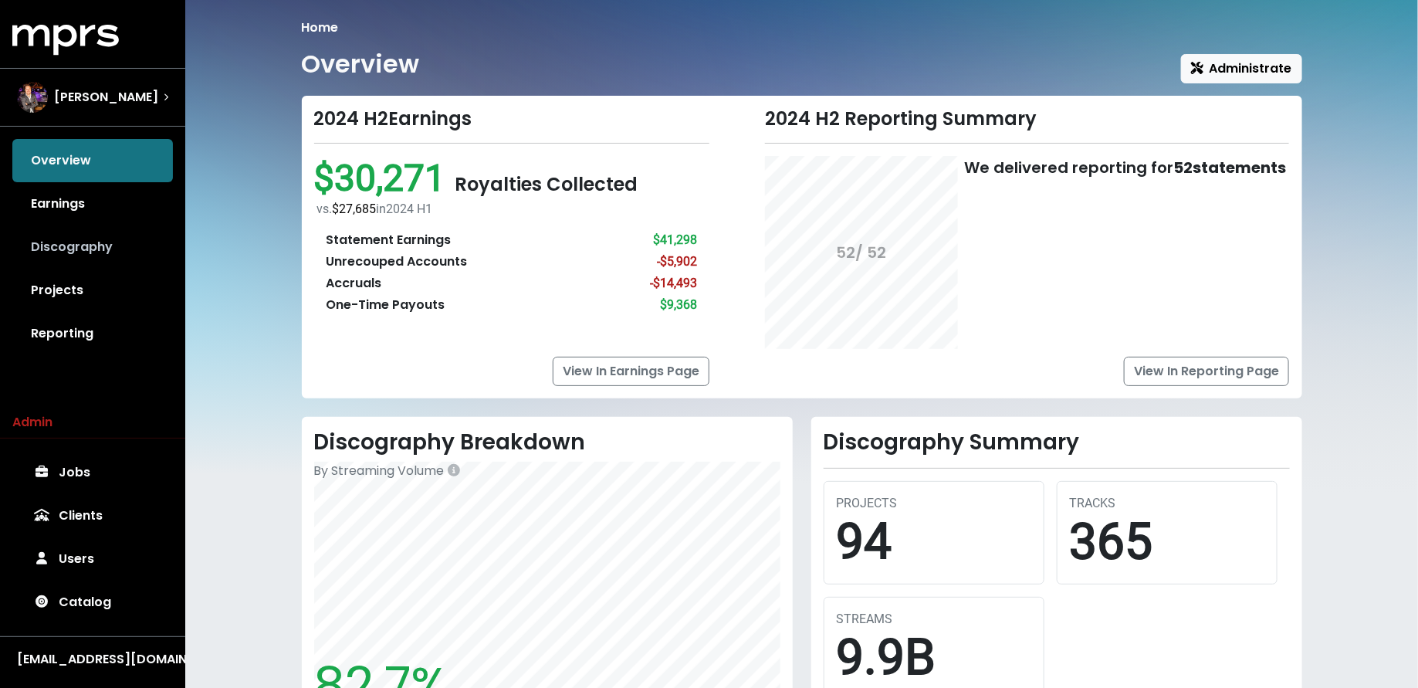
click at [87, 263] on link "Discography" at bounding box center [92, 246] width 161 height 43
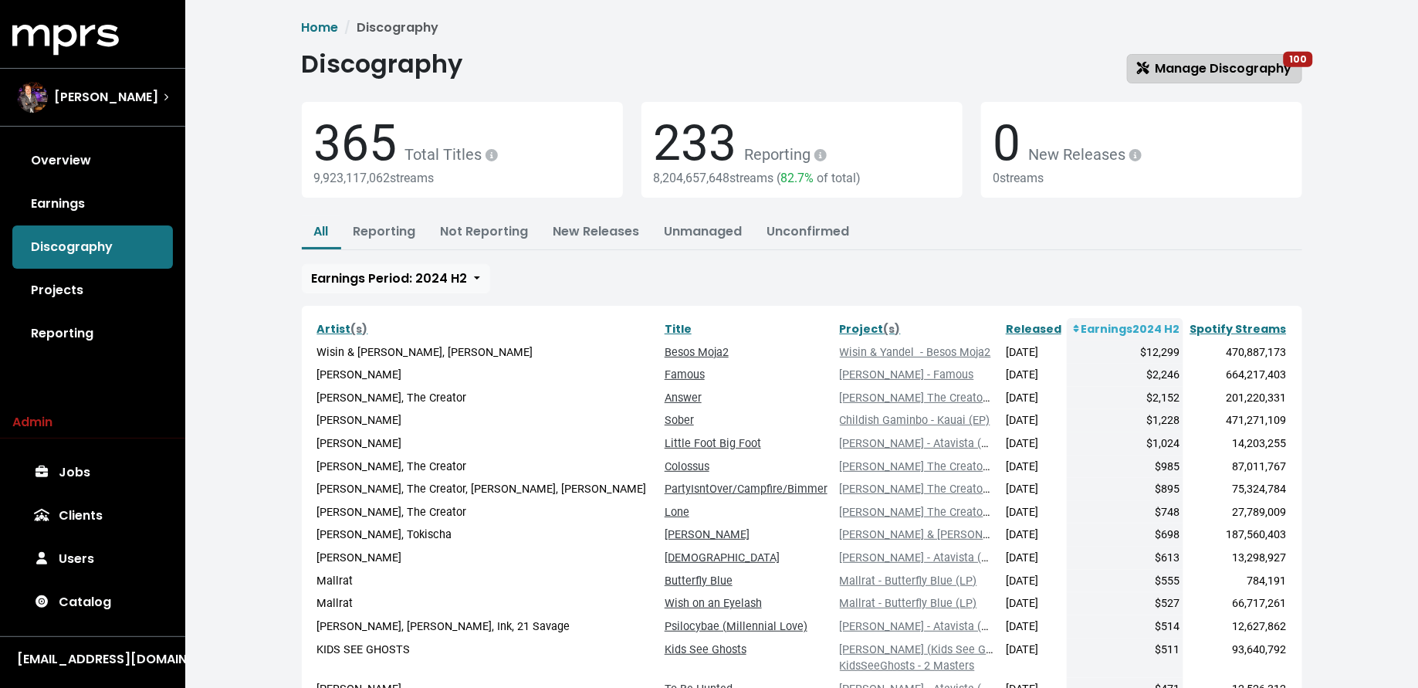
click at [1178, 62] on span "Manage Discography 100" at bounding box center [1214, 68] width 155 height 18
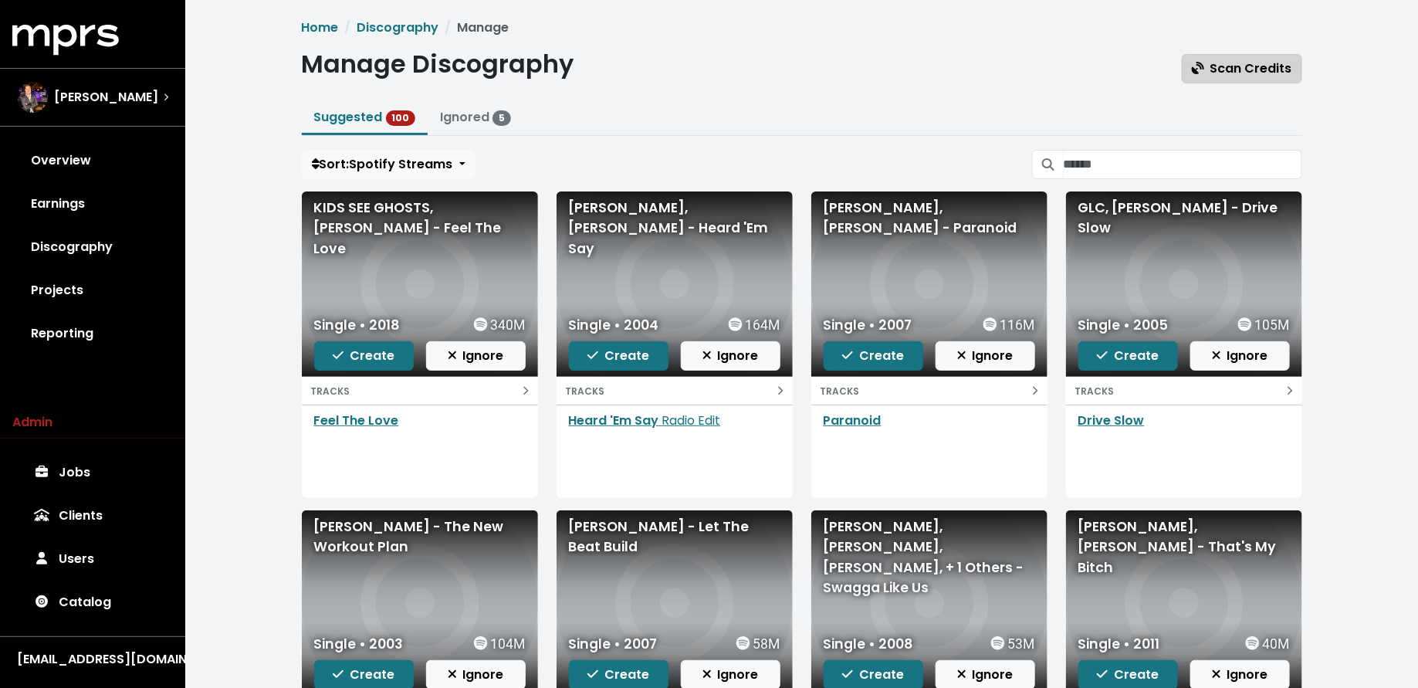
click at [1226, 69] on span "Scan Credits" at bounding box center [1242, 68] width 100 height 18
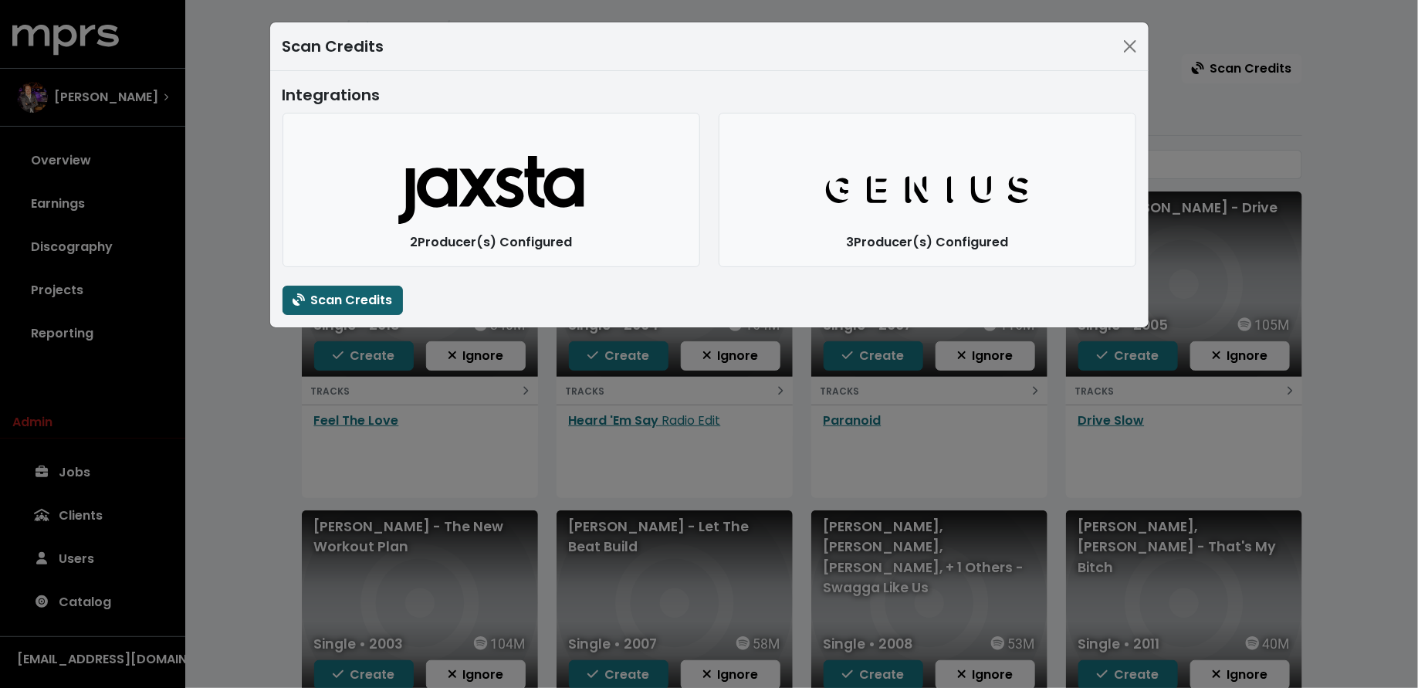
click at [377, 303] on span "Scan Credits" at bounding box center [343, 300] width 100 height 18
click at [239, 151] on div "Scan Credits Integrations Jaxsta Logo 2 Producer(s) Configured Genius Logo 3 Pr…" at bounding box center [709, 344] width 1418 height 688
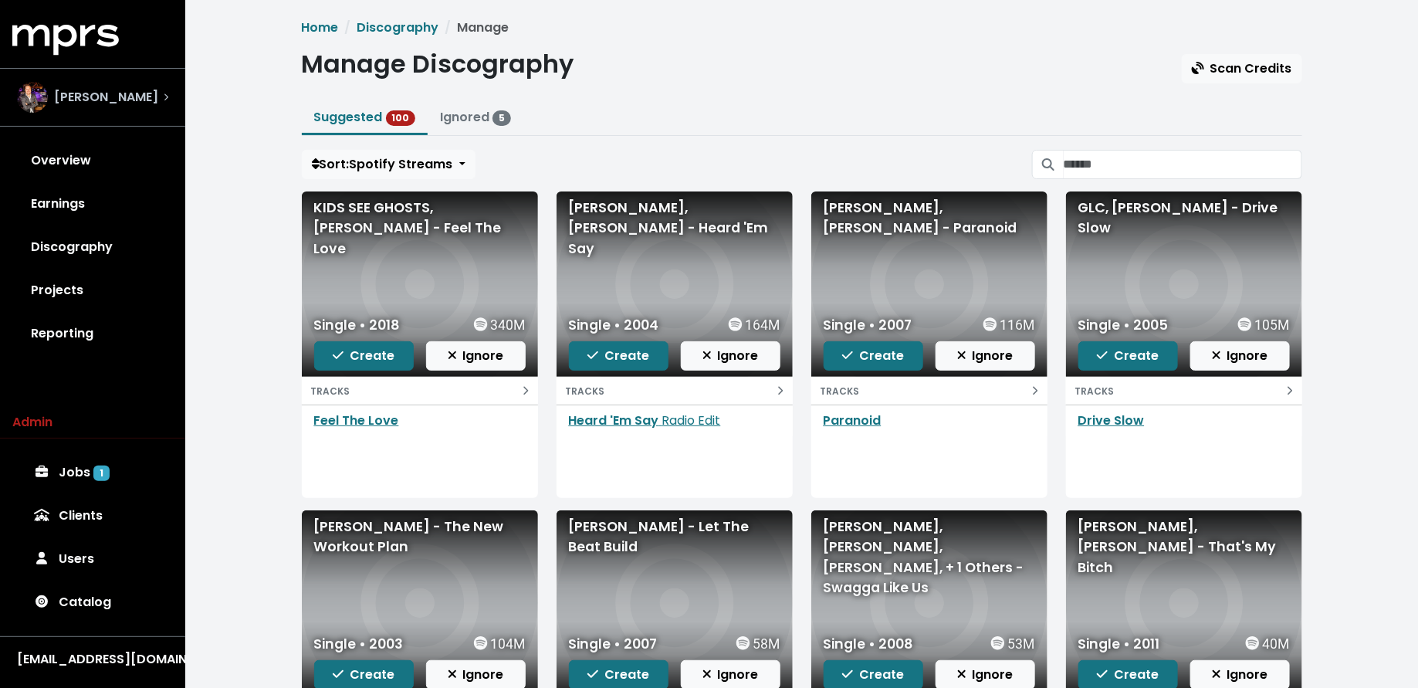
click at [120, 114] on div "[PERSON_NAME]" at bounding box center [93, 97] width 176 height 56
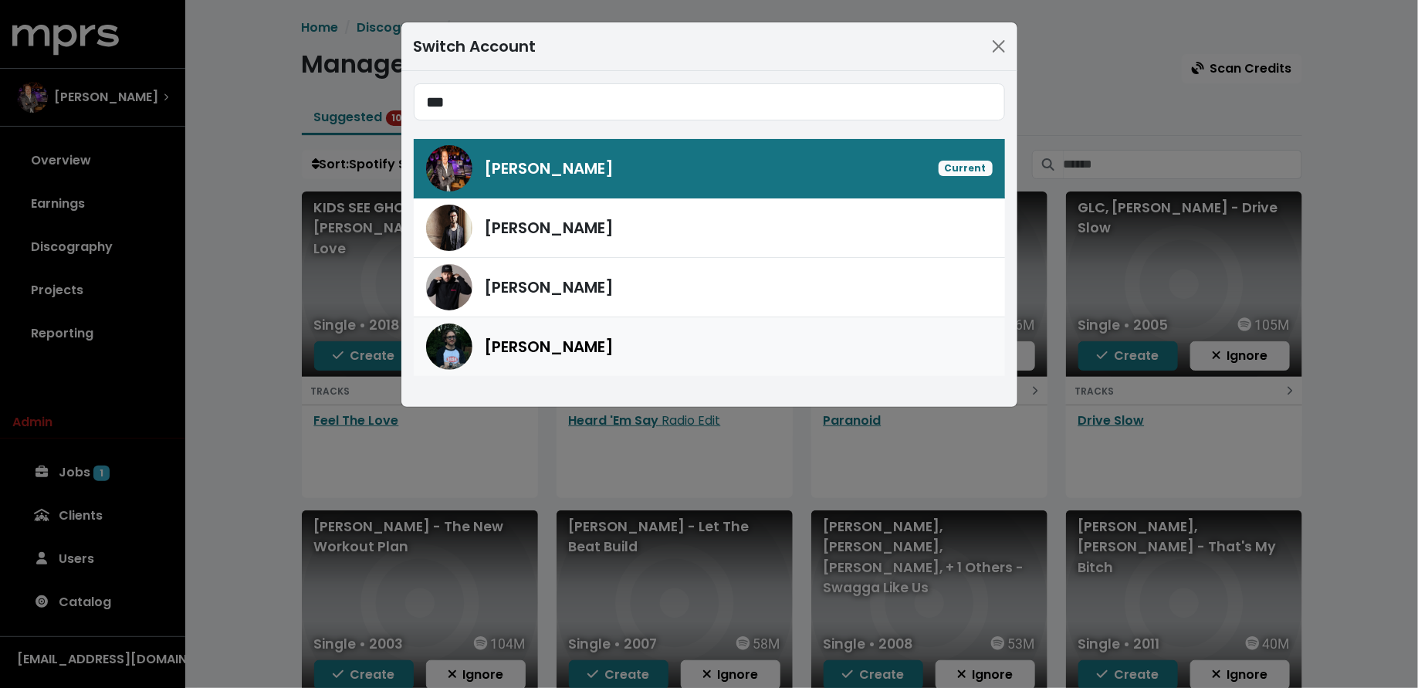
type input "***"
click at [574, 341] on span "[PERSON_NAME]" at bounding box center [550, 346] width 130 height 23
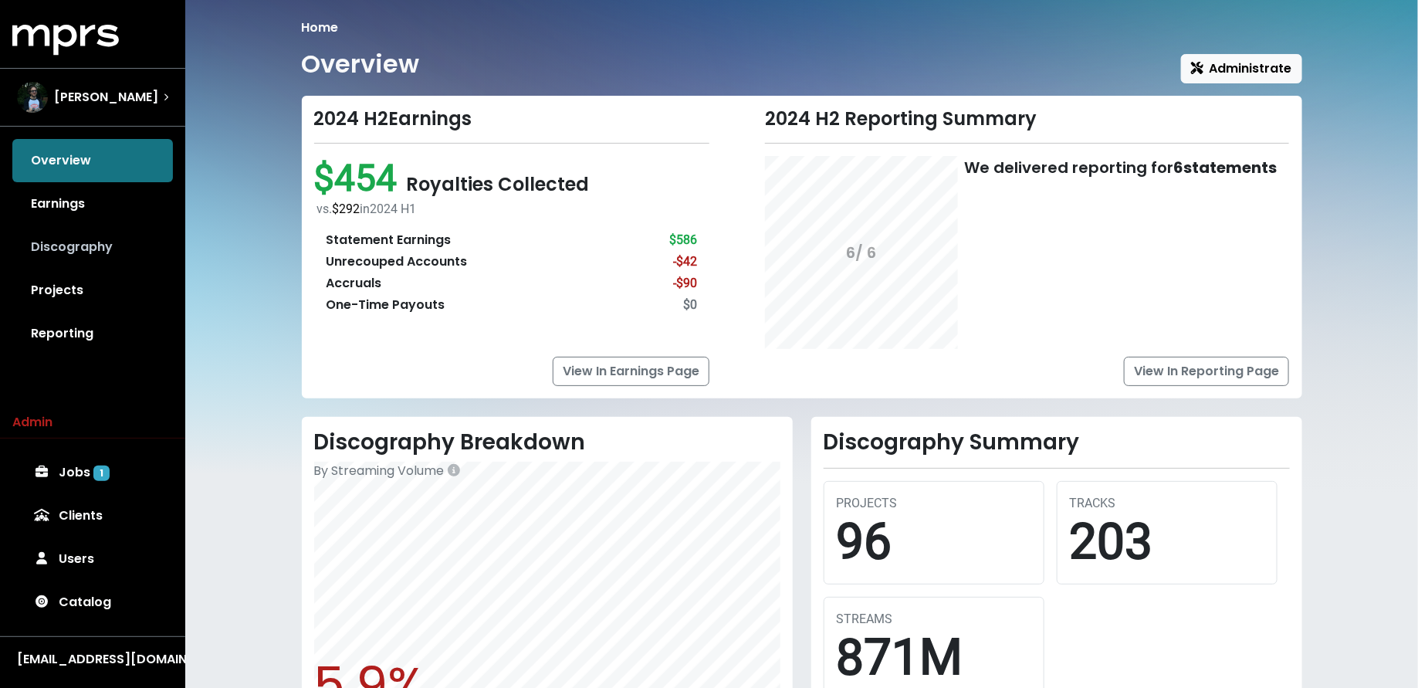
click at [127, 255] on link "Discography" at bounding box center [92, 246] width 161 height 43
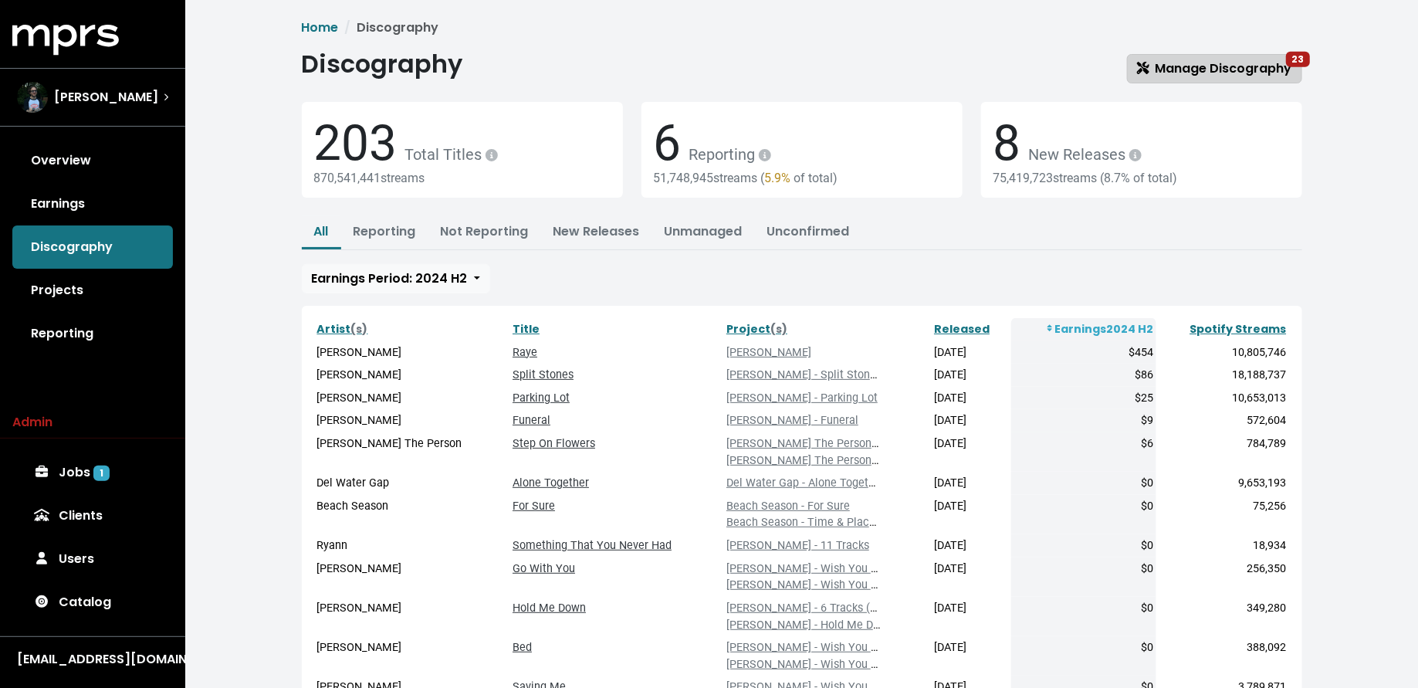
click at [1235, 64] on span "Manage Discography 23" at bounding box center [1214, 68] width 155 height 18
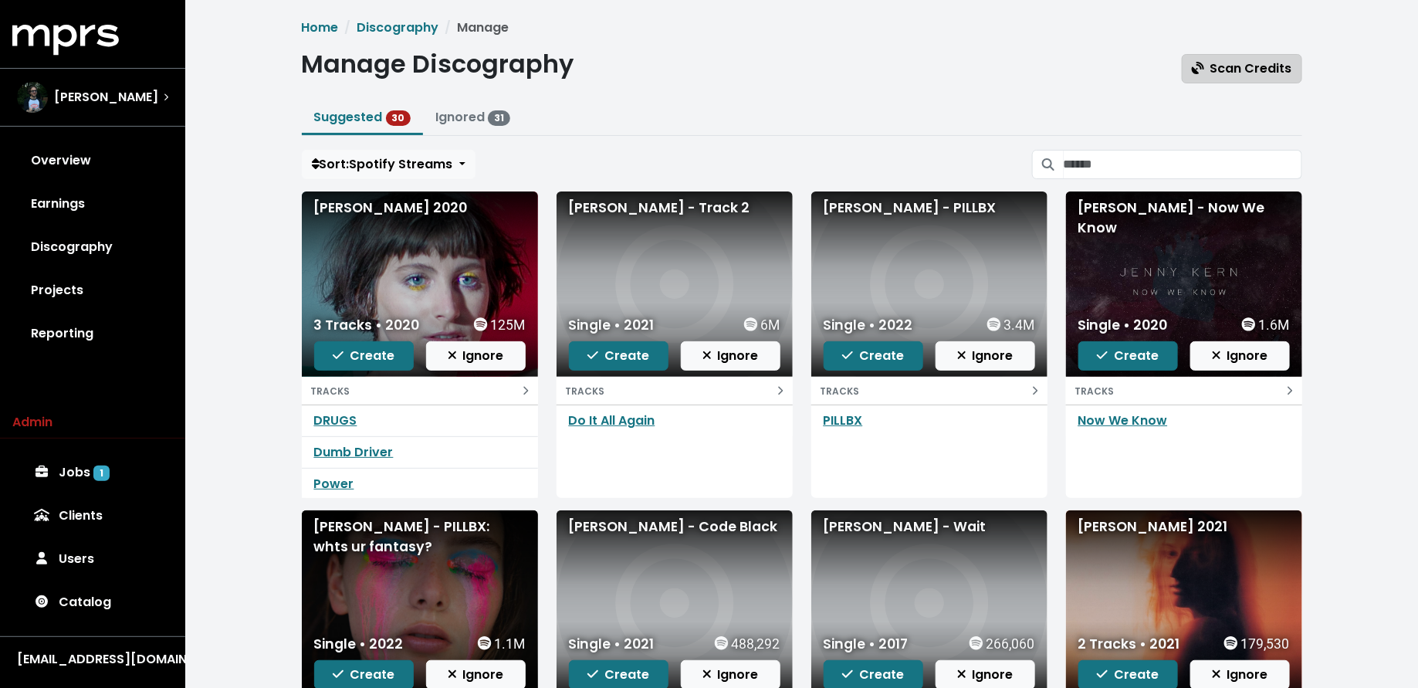
click at [1226, 66] on span "Scan Credits" at bounding box center [1242, 68] width 100 height 18
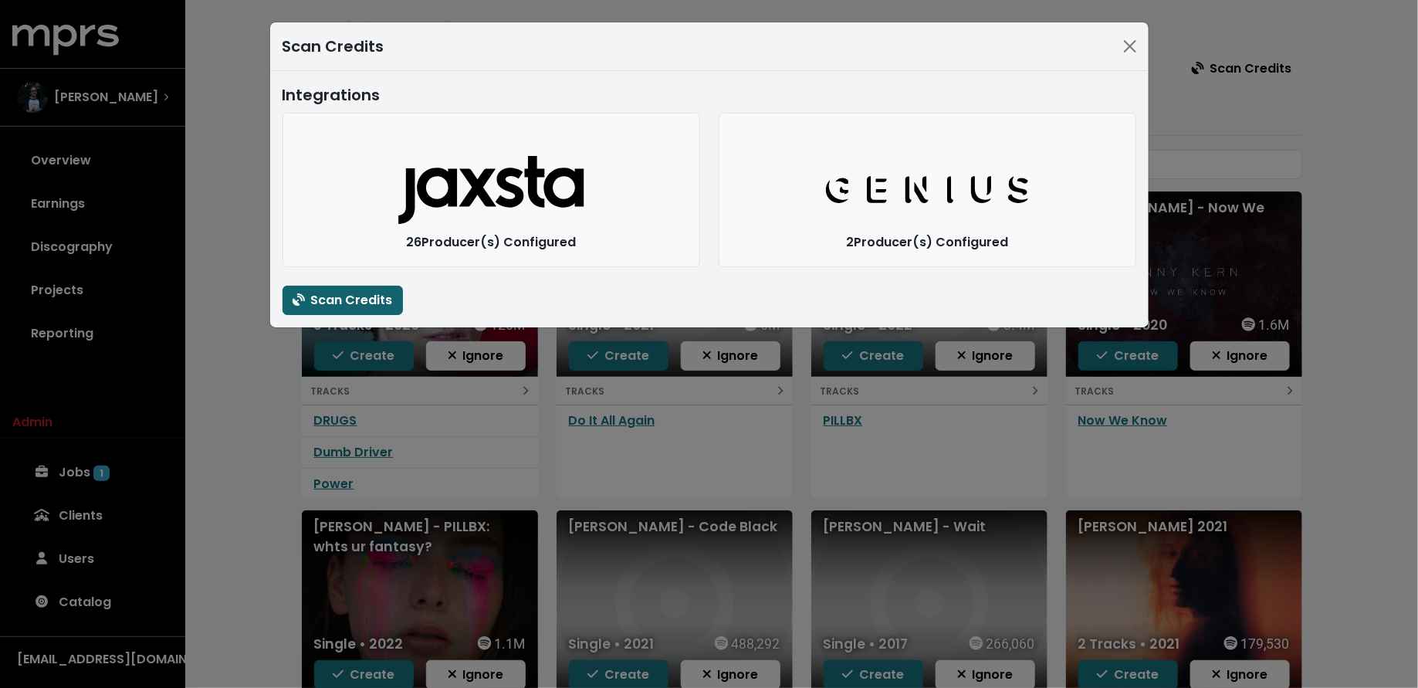
click at [358, 298] on span "Scan Credits" at bounding box center [343, 300] width 100 height 18
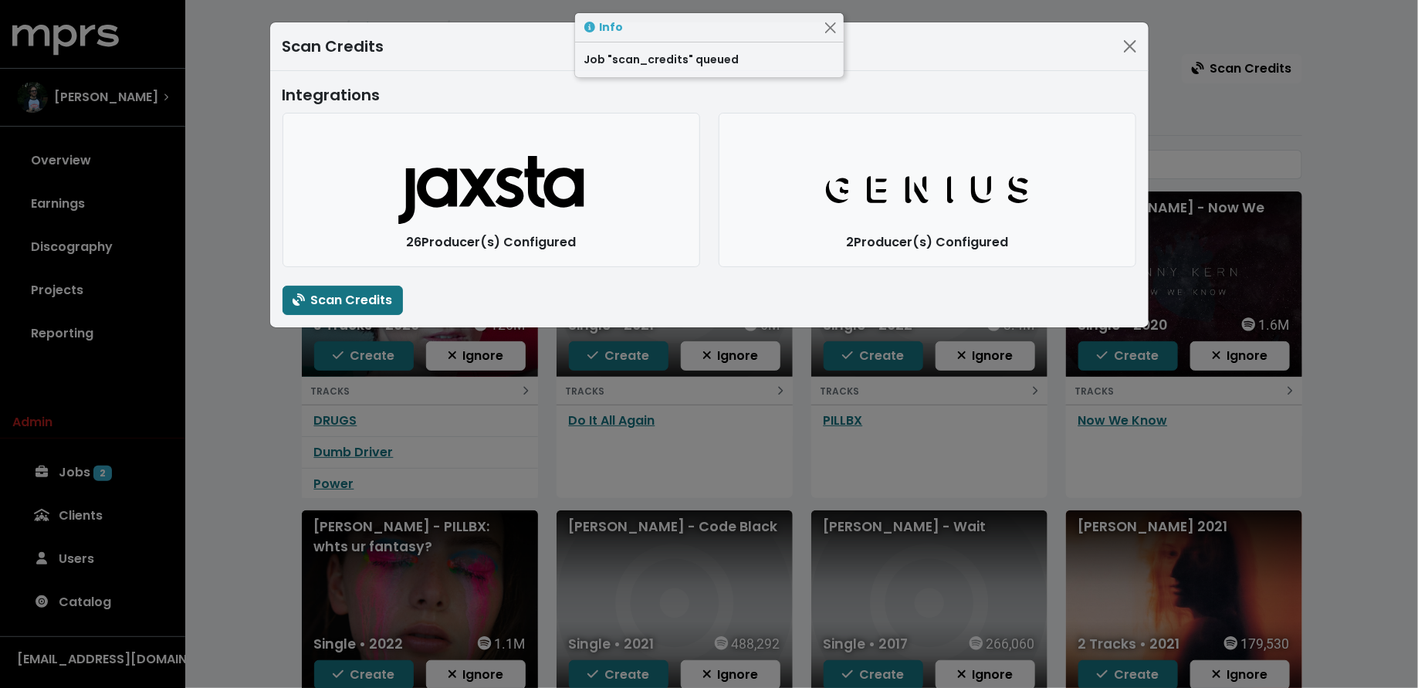
click at [261, 413] on div "Scan Credits Integrations Jaxsta Logo 26 Producer(s) Configured Genius Logo 2 P…" at bounding box center [709, 344] width 1418 height 688
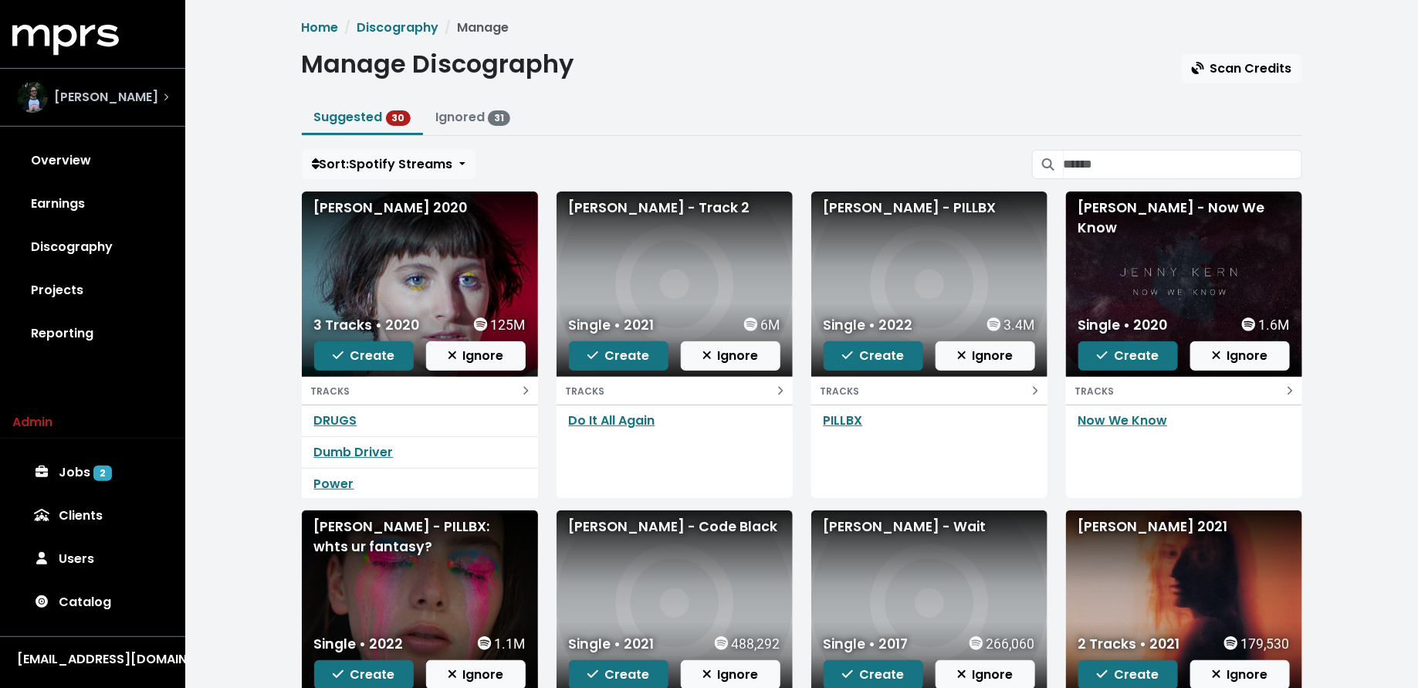
click at [146, 102] on div "[PERSON_NAME]" at bounding box center [92, 97] width 151 height 31
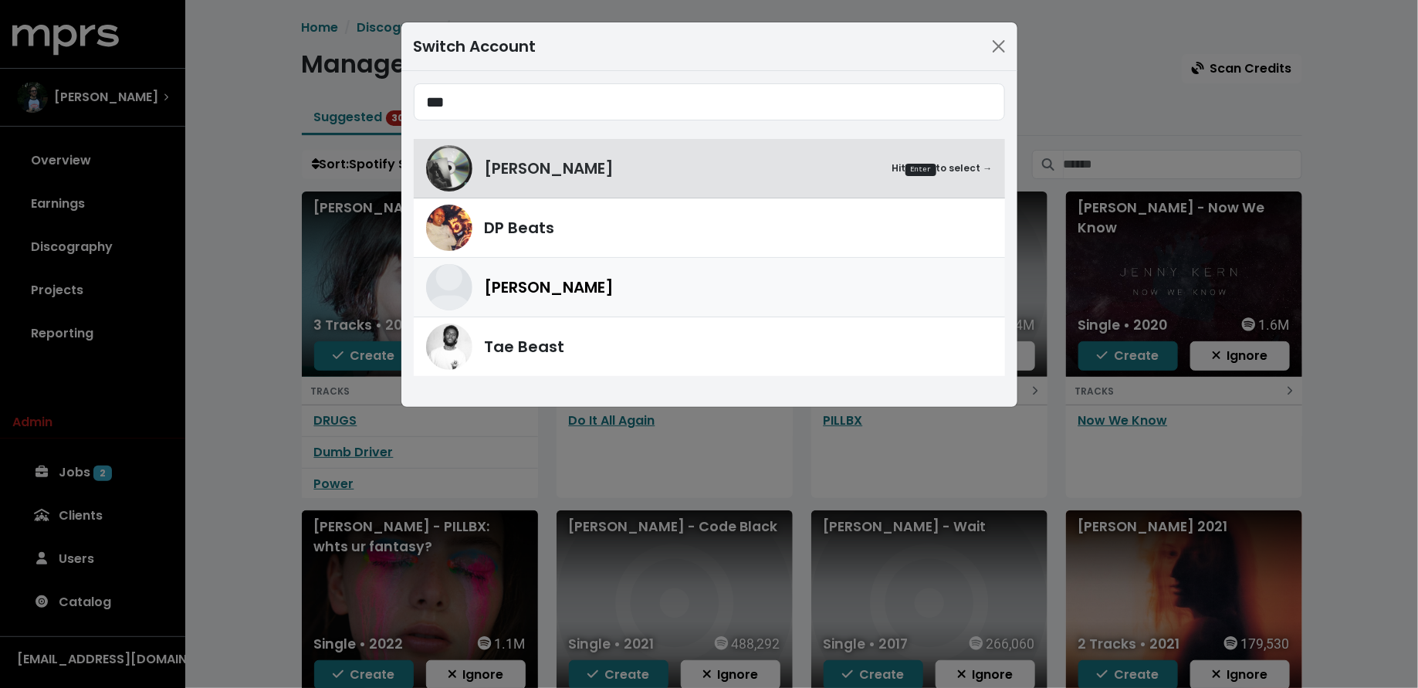
type input "***"
click at [521, 303] on div "[PERSON_NAME]" at bounding box center [709, 287] width 567 height 46
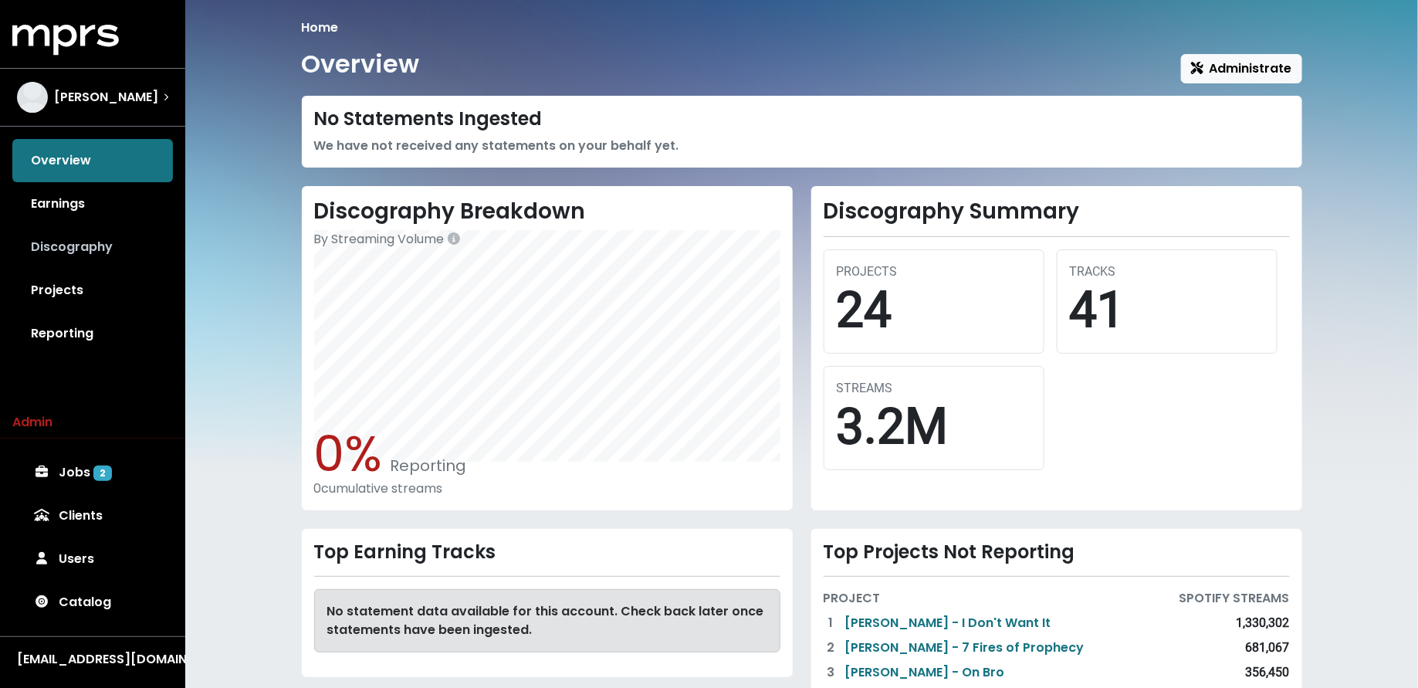
click at [64, 252] on link "Discography" at bounding box center [92, 246] width 161 height 43
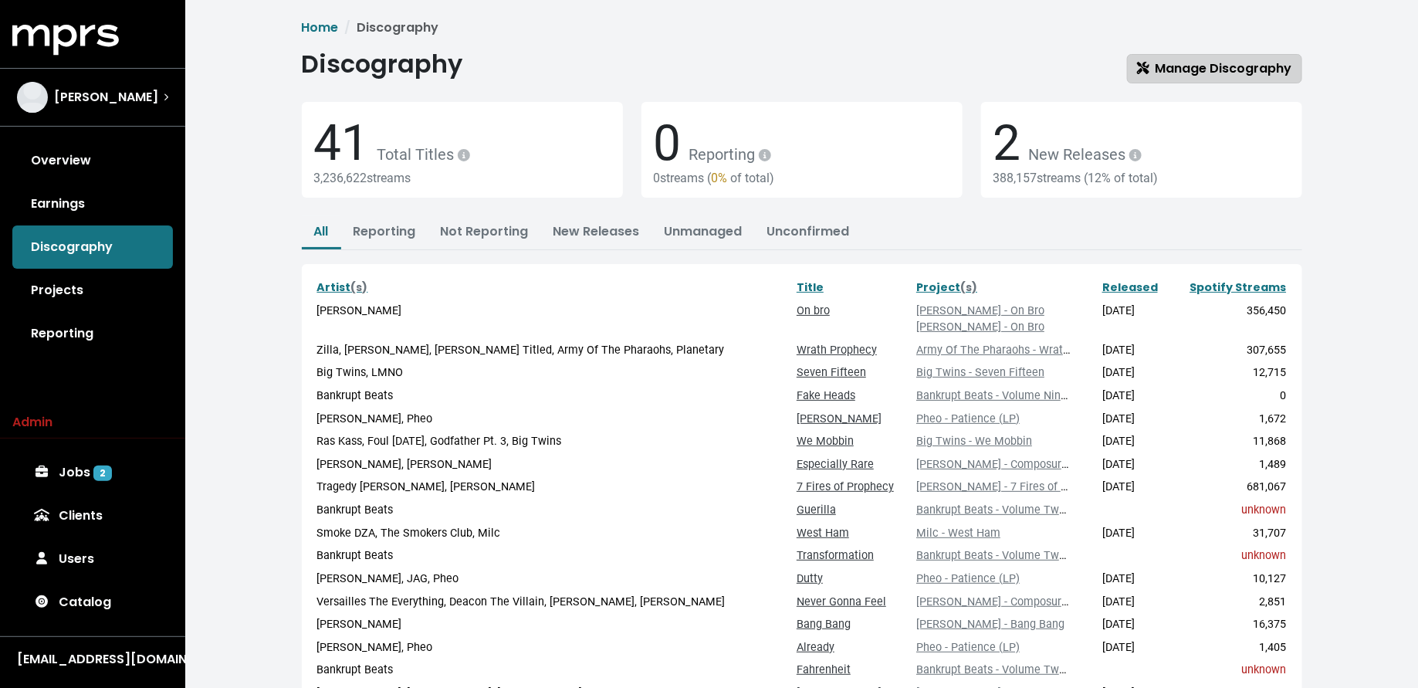
click at [1154, 73] on span "Manage Discography" at bounding box center [1214, 68] width 155 height 18
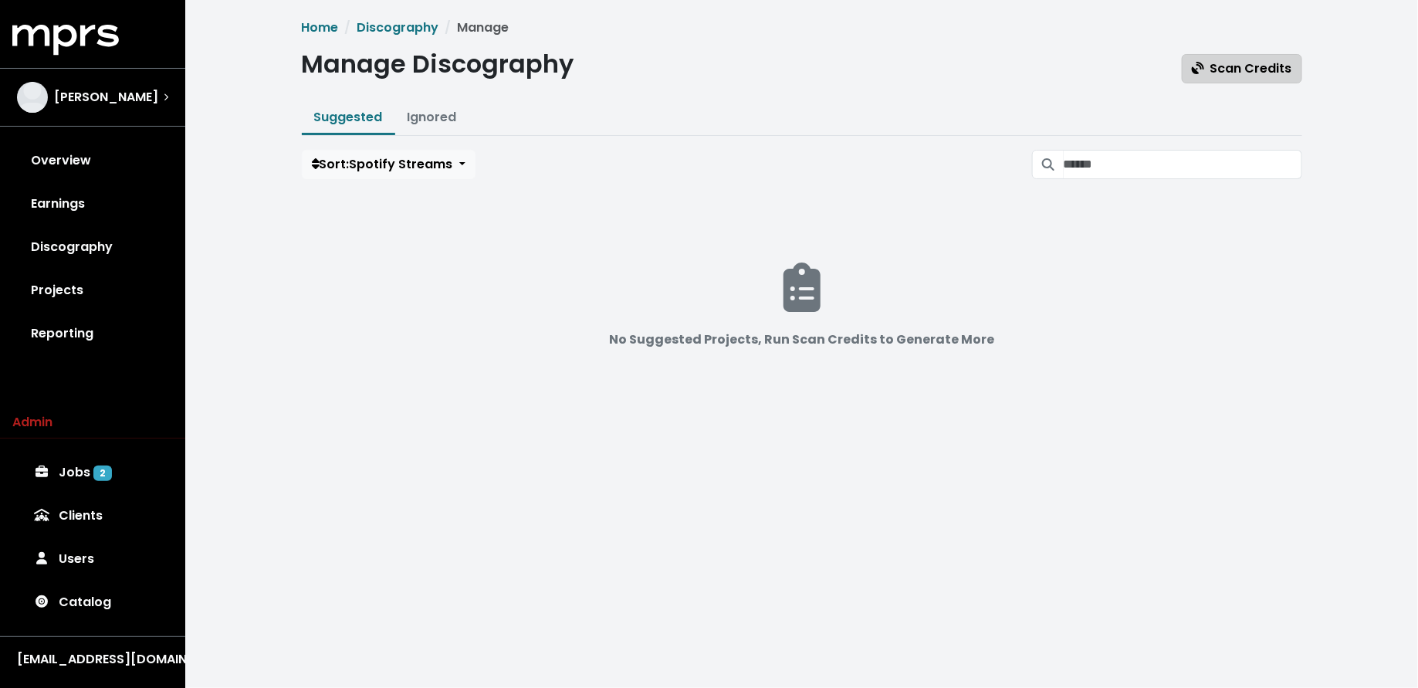
click at [1254, 69] on span "Scan Credits" at bounding box center [1242, 68] width 100 height 18
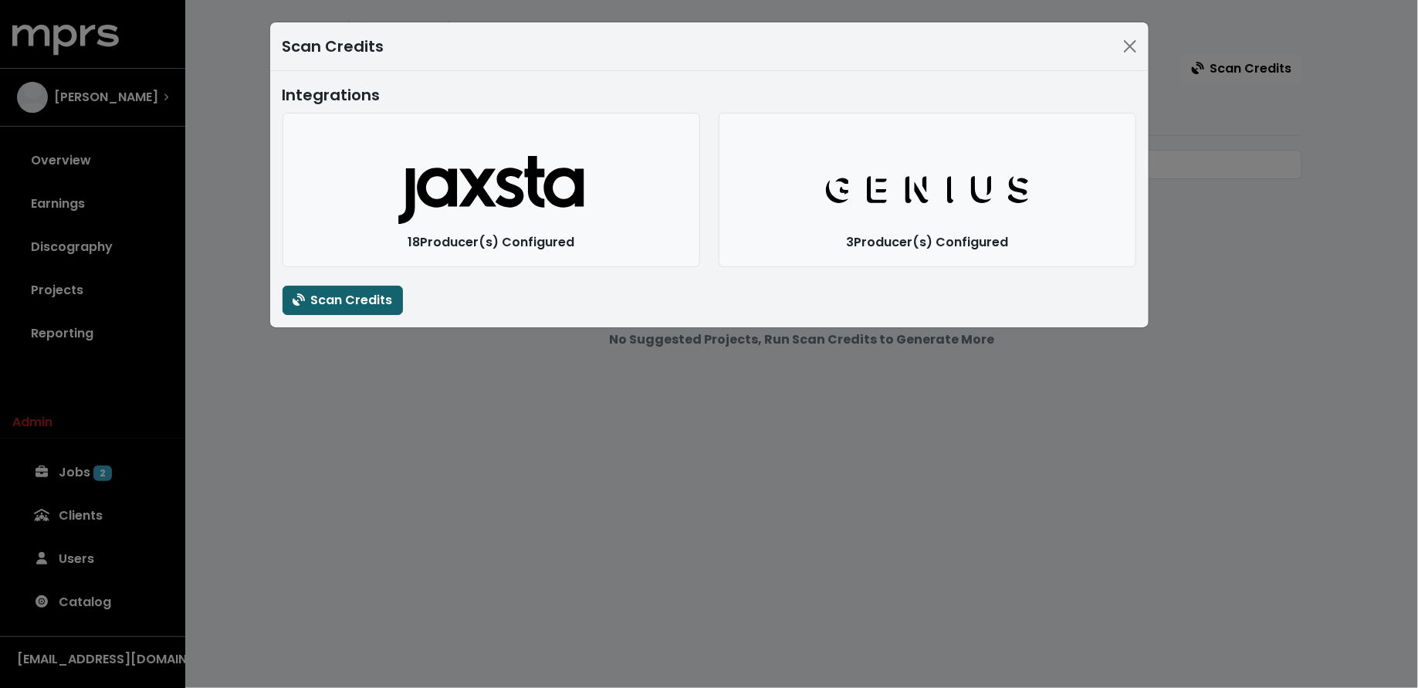
click at [361, 303] on span "Scan Credits" at bounding box center [343, 300] width 100 height 18
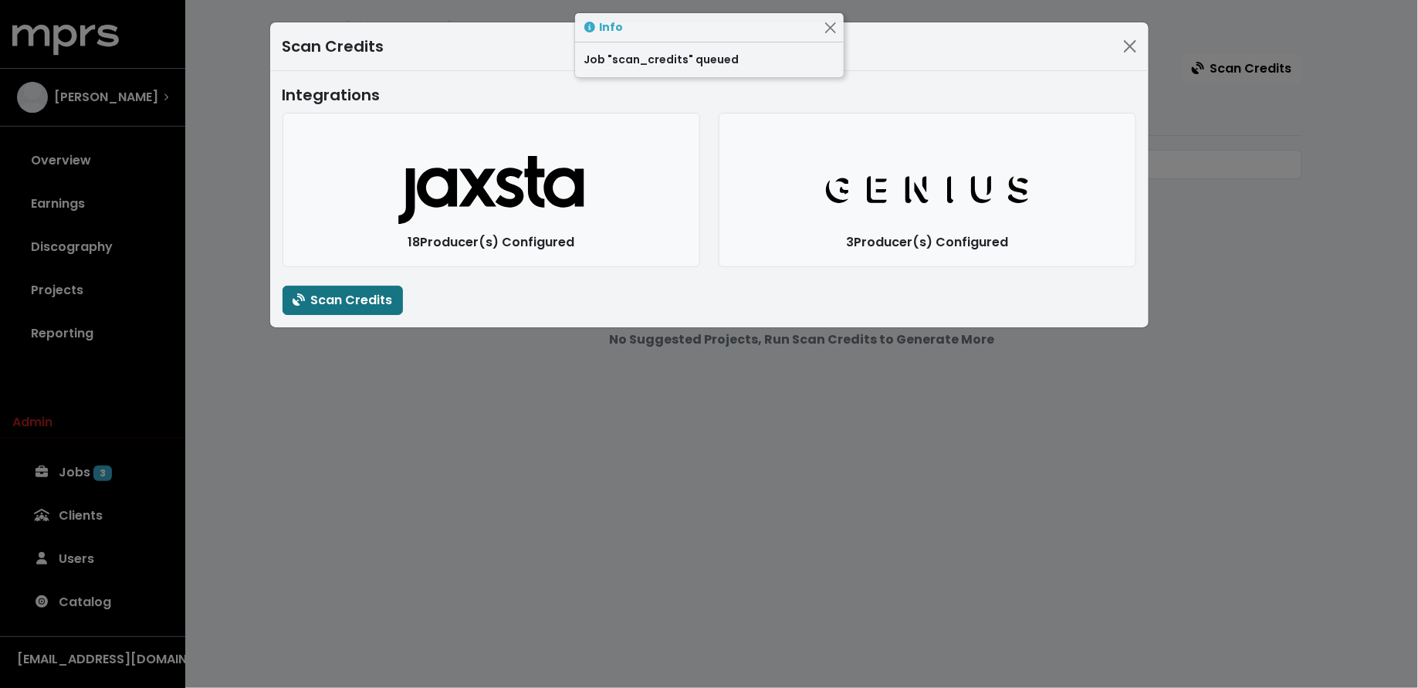
click at [368, 474] on div "Scan Credits Integrations Jaxsta Logo 18 Producer(s) Configured Genius Logo 3 P…" at bounding box center [709, 344] width 1418 height 688
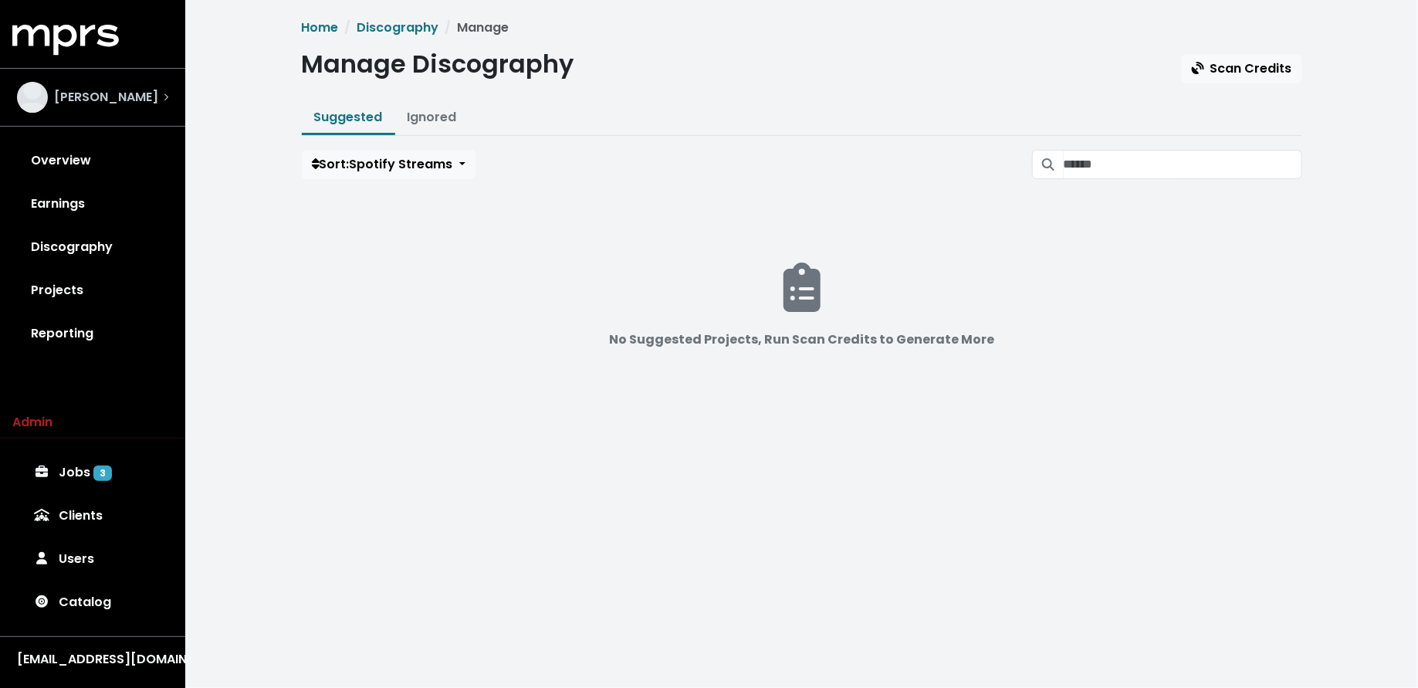
click at [143, 113] on div "[PERSON_NAME]" at bounding box center [93, 97] width 176 height 56
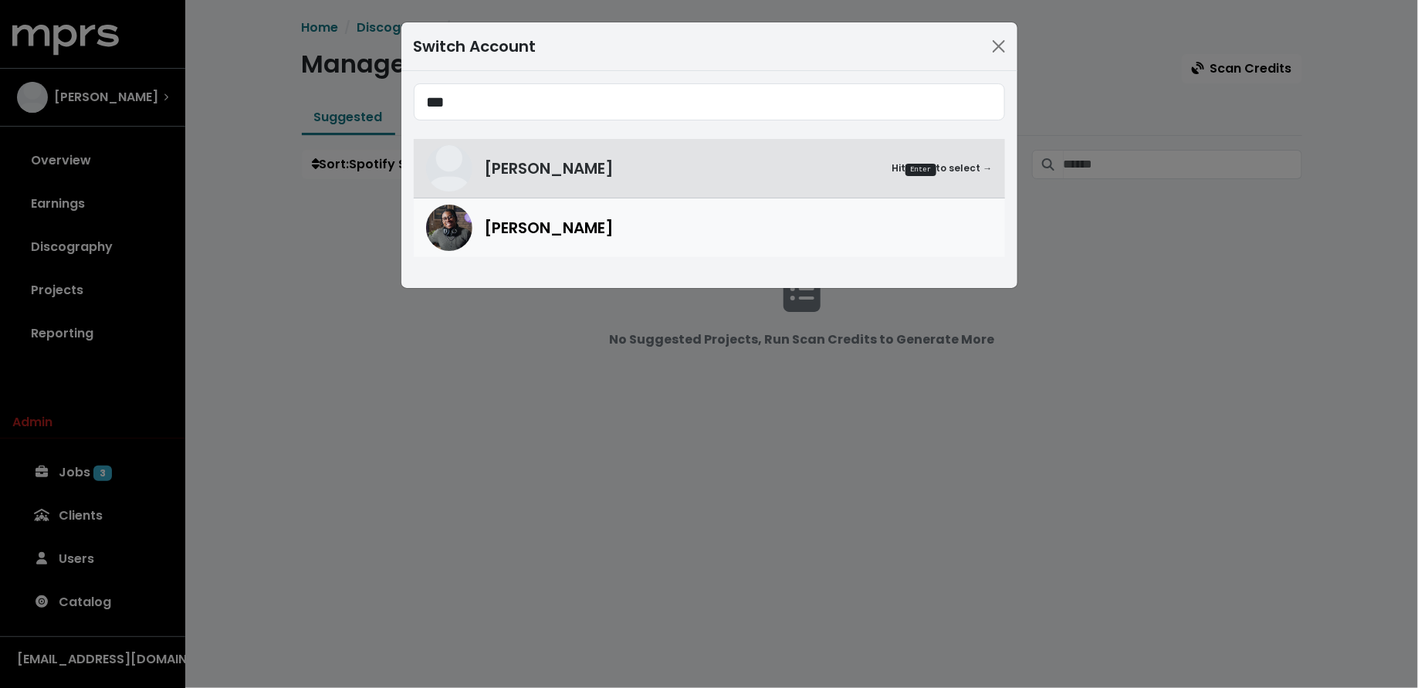
type input "***"
click at [673, 238] on div "[PERSON_NAME]" at bounding box center [739, 227] width 508 height 23
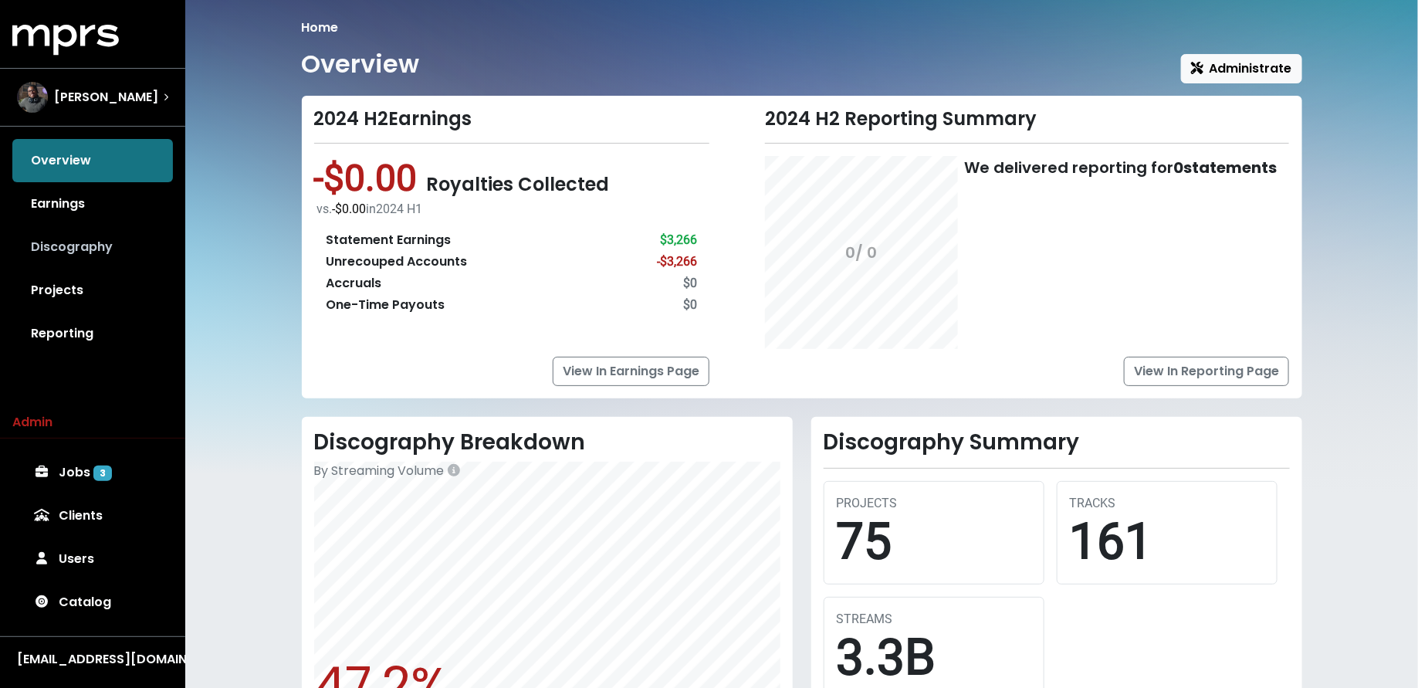
click at [96, 262] on link "Discography" at bounding box center [92, 246] width 161 height 43
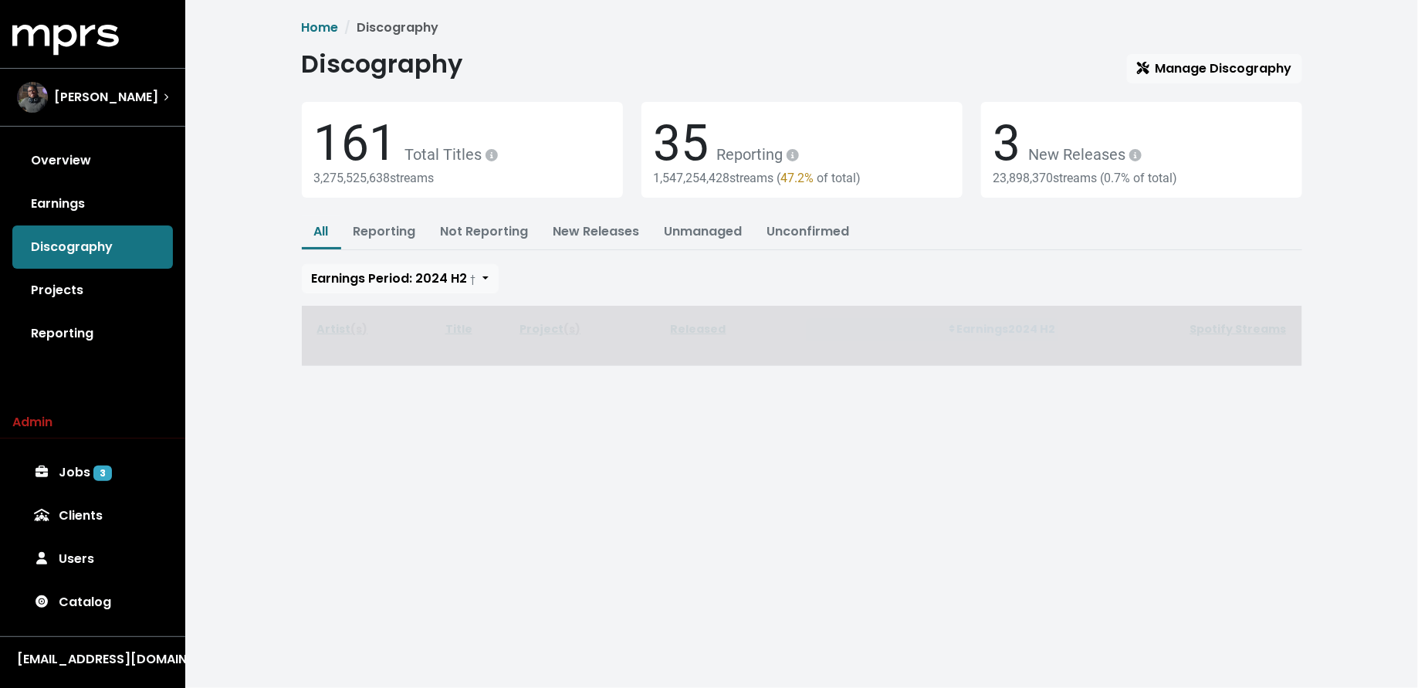
click at [1181, 83] on span "Discography Manage Discography 161 Total Titles 3,275,525,638 streams 35 Report…" at bounding box center [802, 207] width 1001 height 317
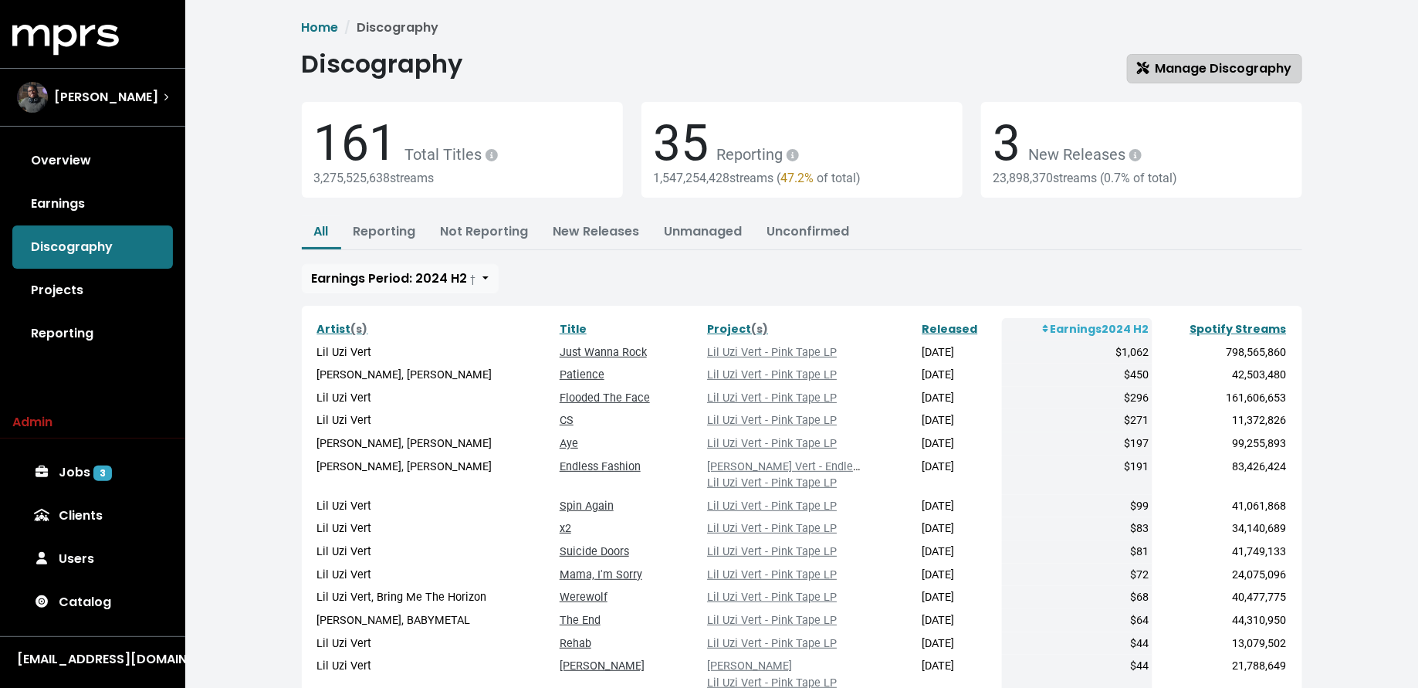
click at [1191, 73] on span "Manage Discography" at bounding box center [1214, 68] width 155 height 18
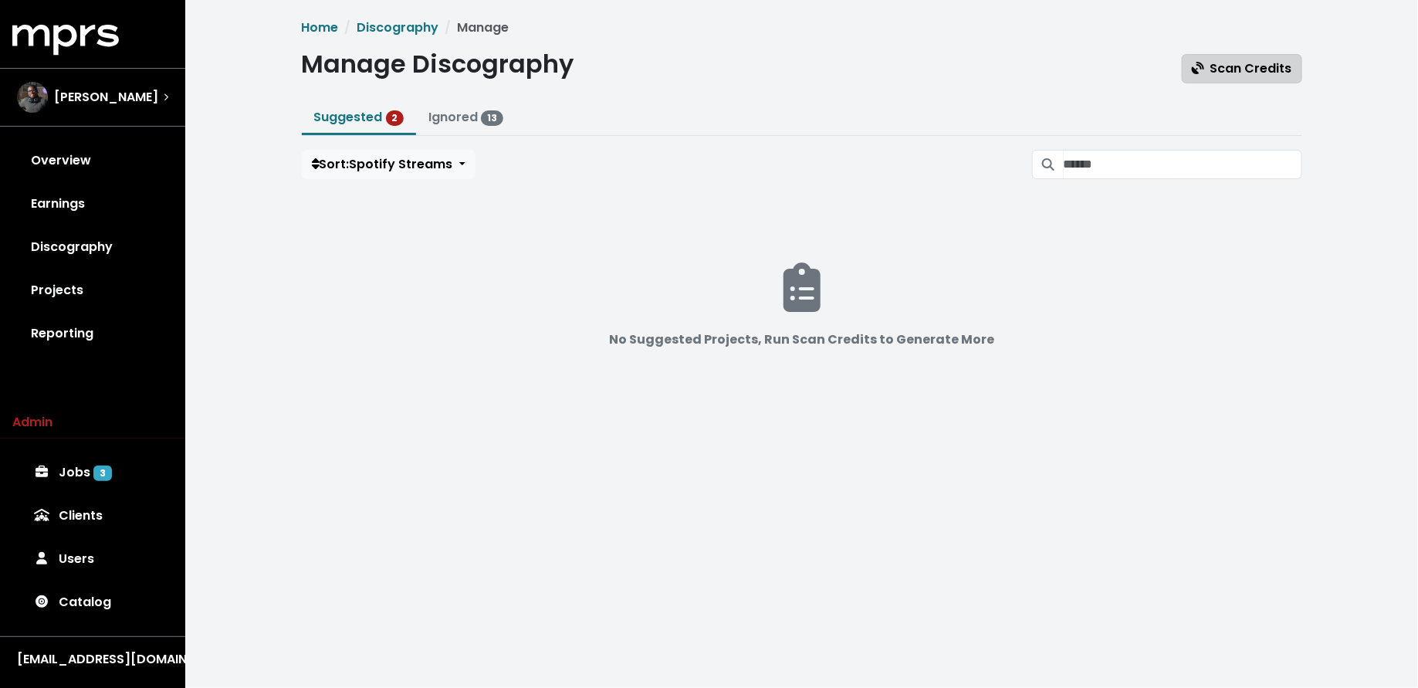
click at [1208, 70] on span "Scan Credits" at bounding box center [1242, 68] width 100 height 18
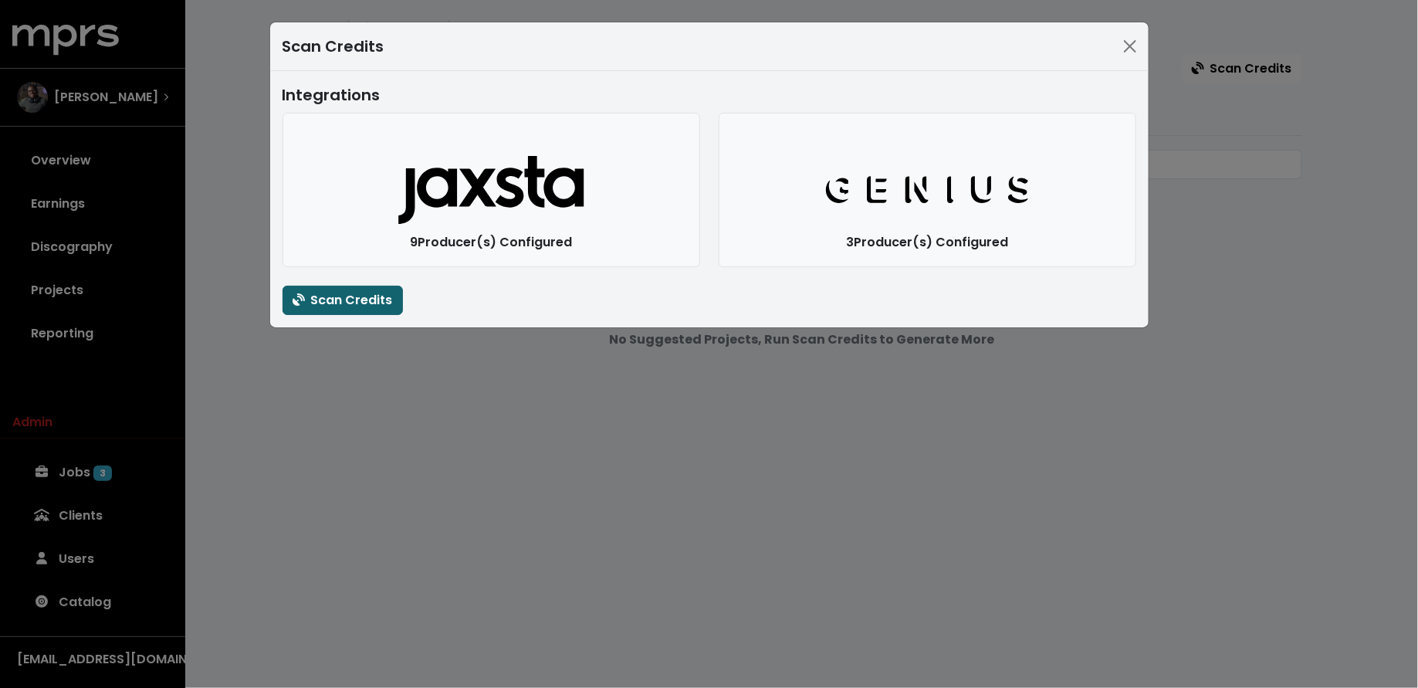
click at [376, 300] on span "Scan Credits" at bounding box center [343, 300] width 100 height 18
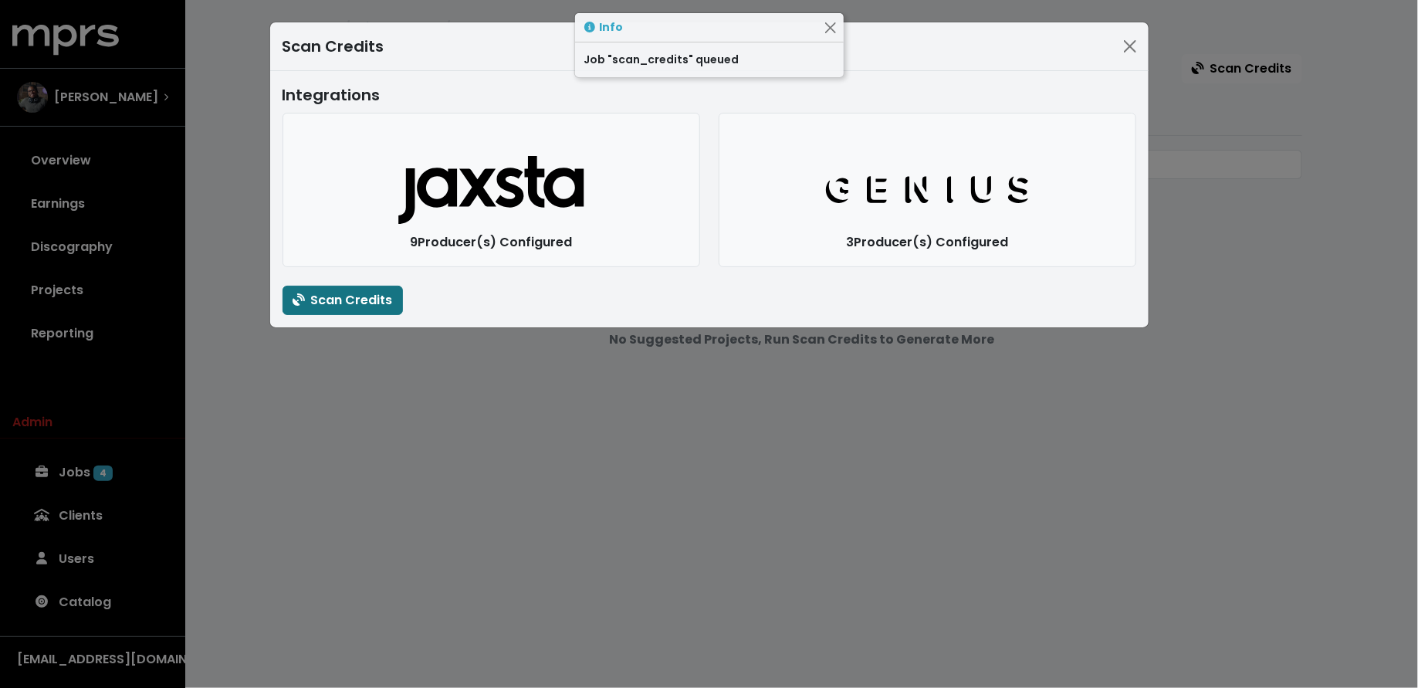
click at [351, 372] on div "Scan Credits Integrations Jaxsta Logo 9 Producer(s) Configured Genius Logo 3 Pr…" at bounding box center [709, 344] width 1418 height 688
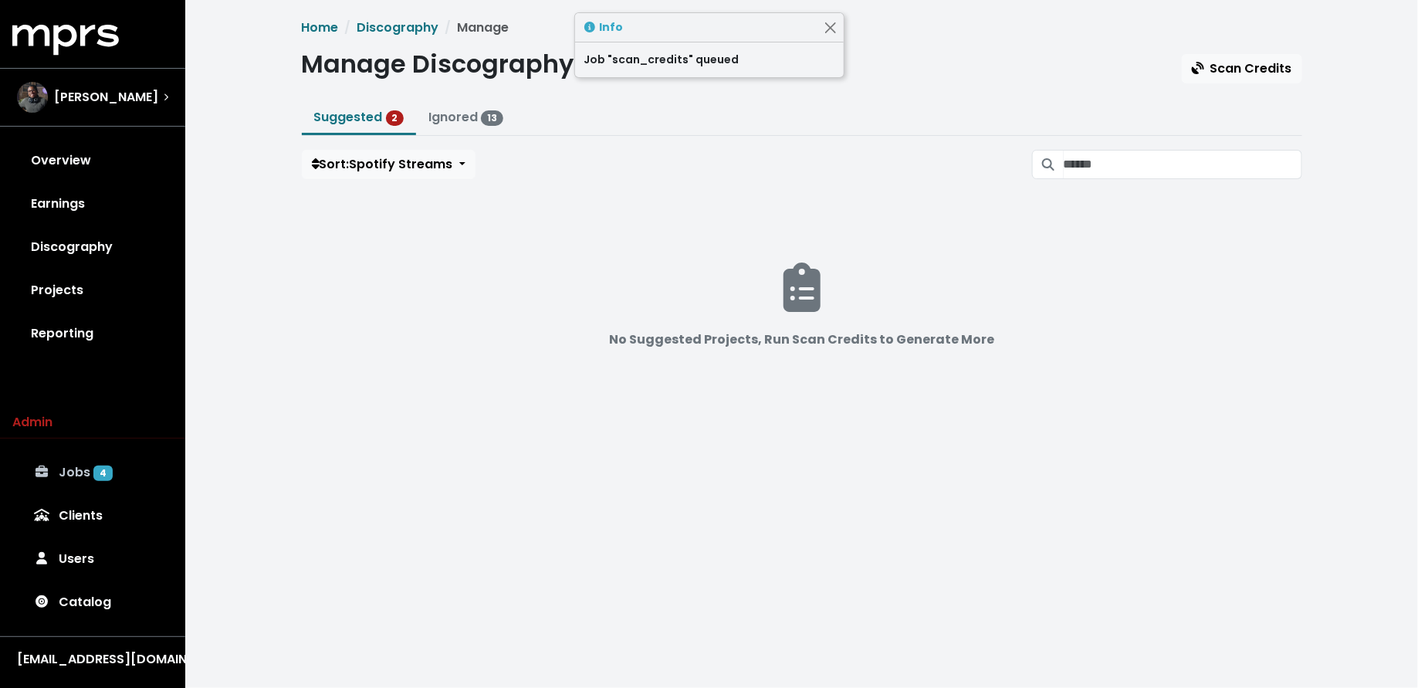
click at [113, 479] on link "Jobs 4" at bounding box center [92, 472] width 161 height 43
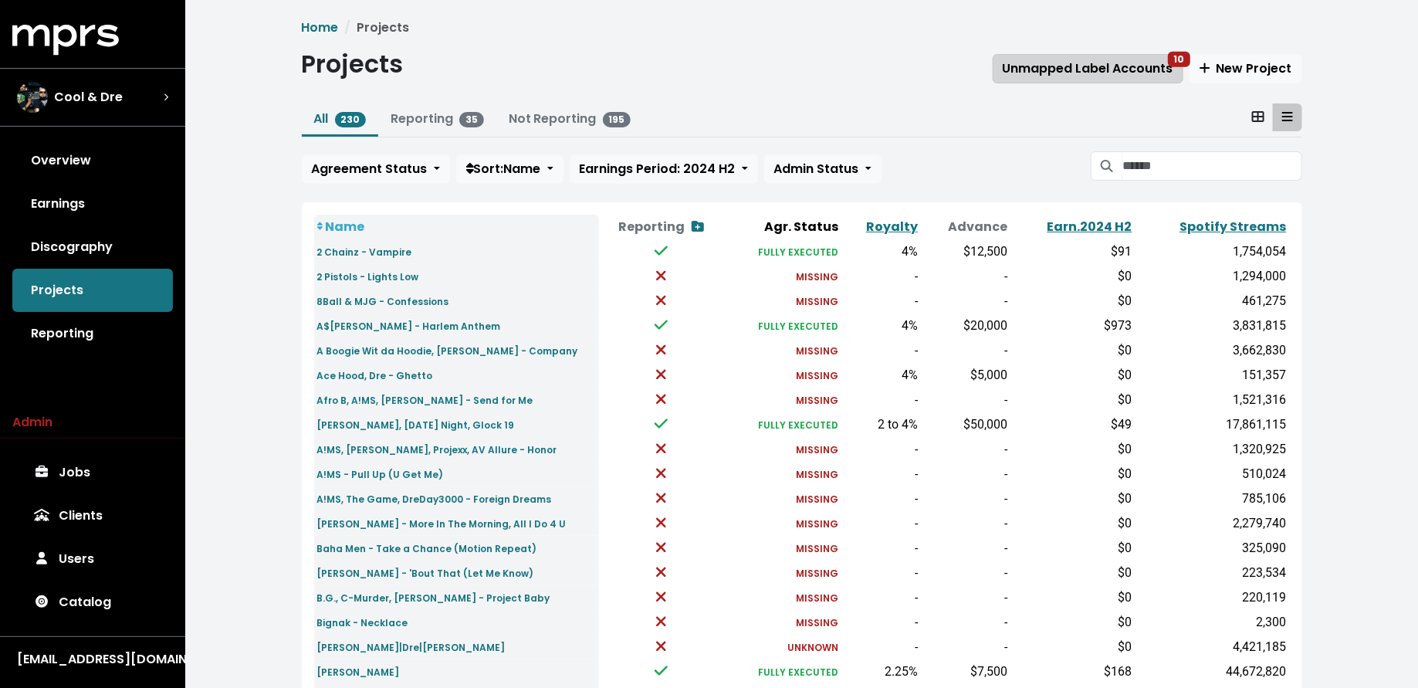
click at [1097, 69] on span "Unmapped Label Accounts 10" at bounding box center [1088, 68] width 171 height 18
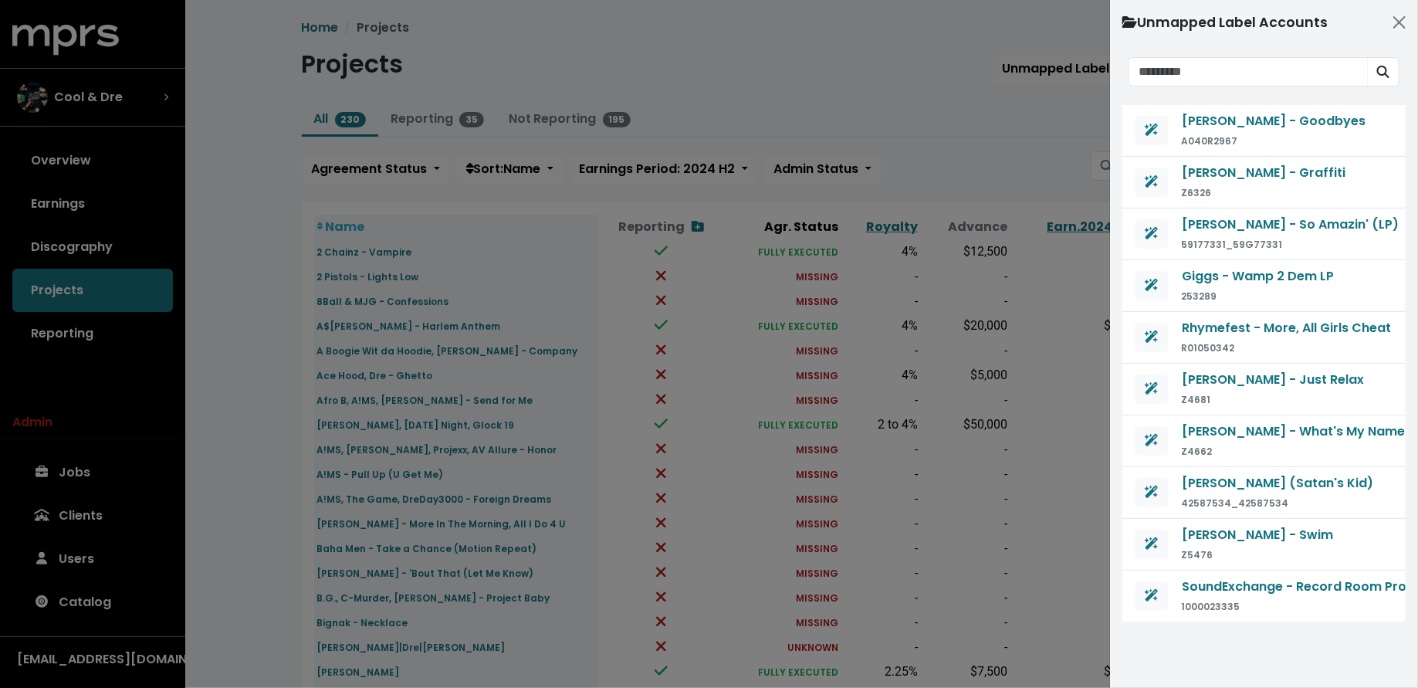
click at [1020, 174] on div at bounding box center [709, 344] width 1418 height 688
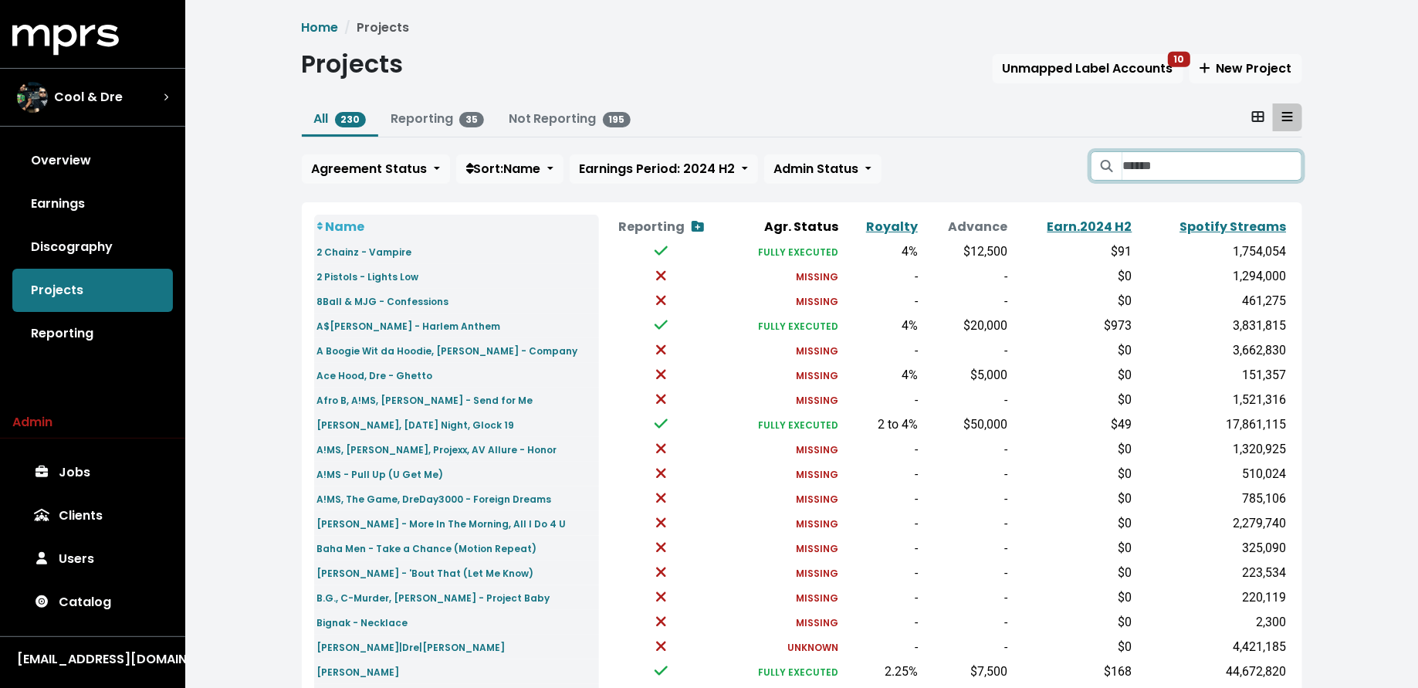
click at [1181, 164] on input "Search projects" at bounding box center [1212, 165] width 179 height 29
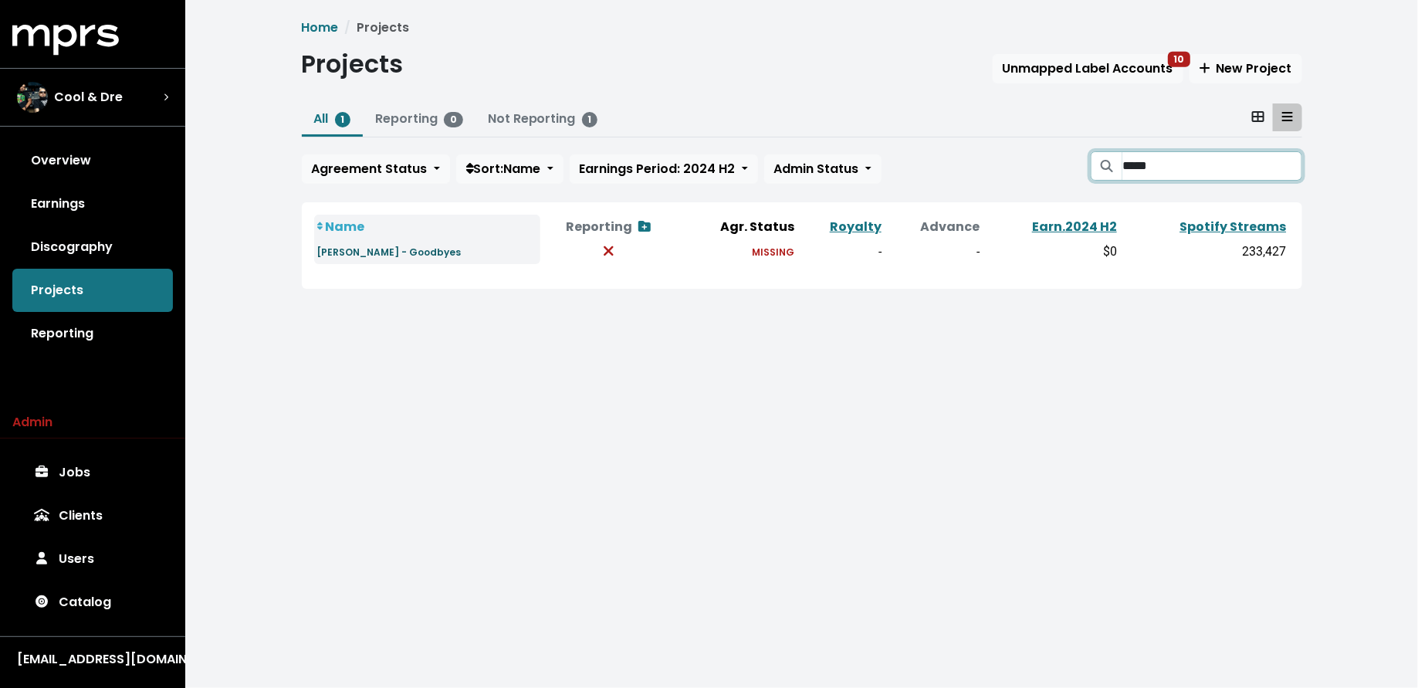
type input "*****"
click at [364, 248] on small "Kelis - Goodbyes" at bounding box center [389, 252] width 144 height 13
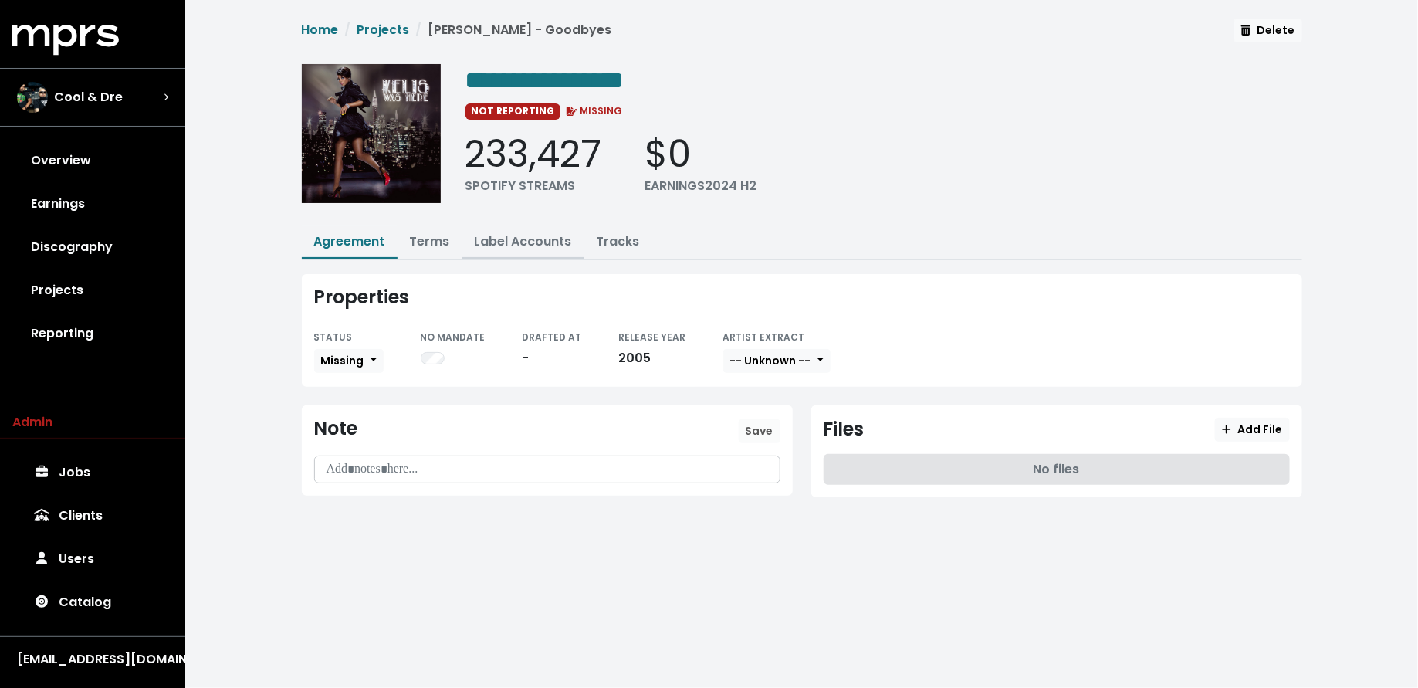
click at [503, 241] on link "Label Accounts" at bounding box center [523, 241] width 97 height 18
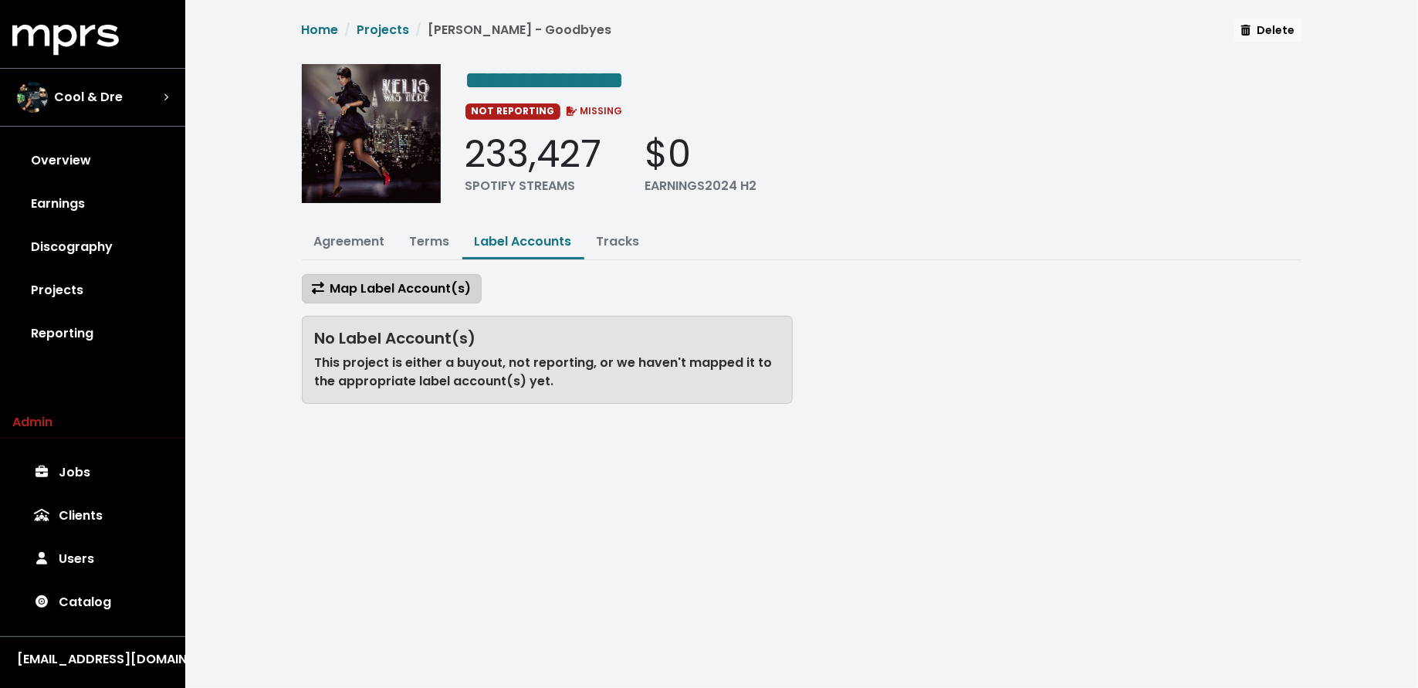
click at [427, 284] on span "Map Label Account(s)" at bounding box center [392, 289] width 160 height 18
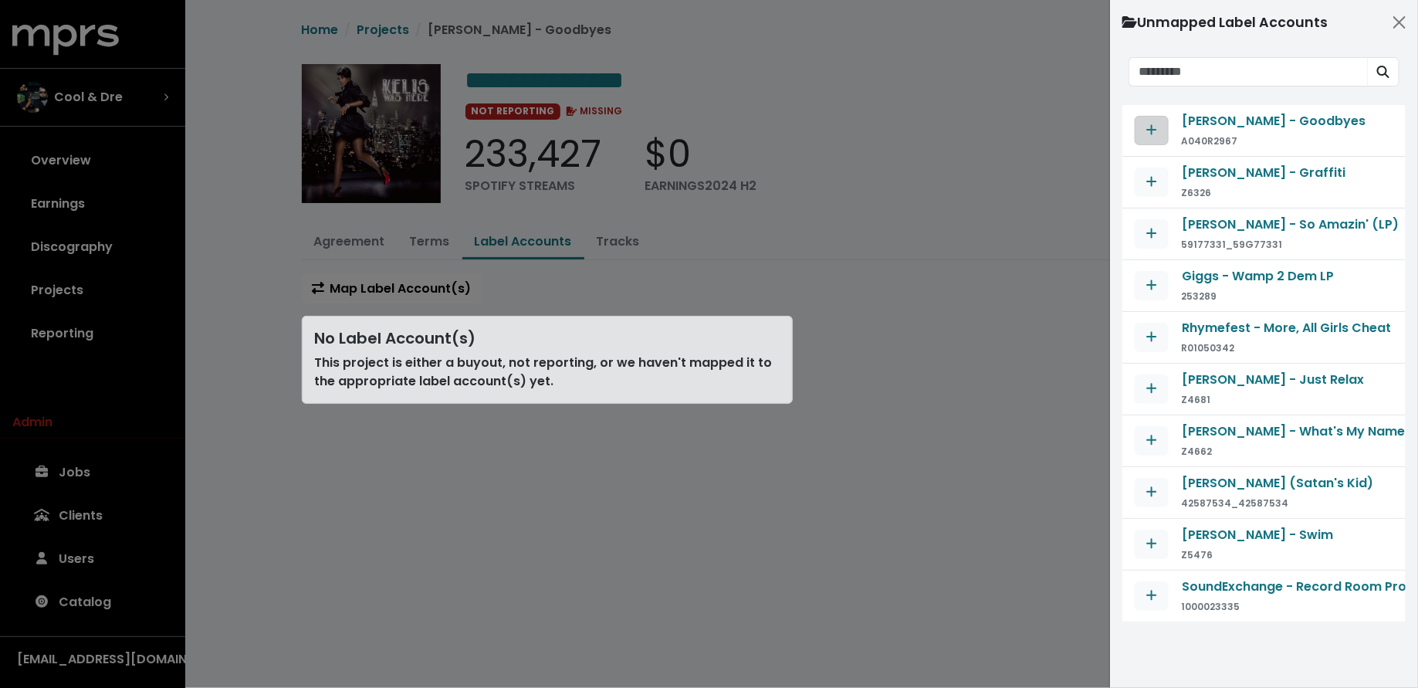
click at [1156, 127] on icon "Map contract to selected agreement" at bounding box center [1152, 130] width 11 height 12
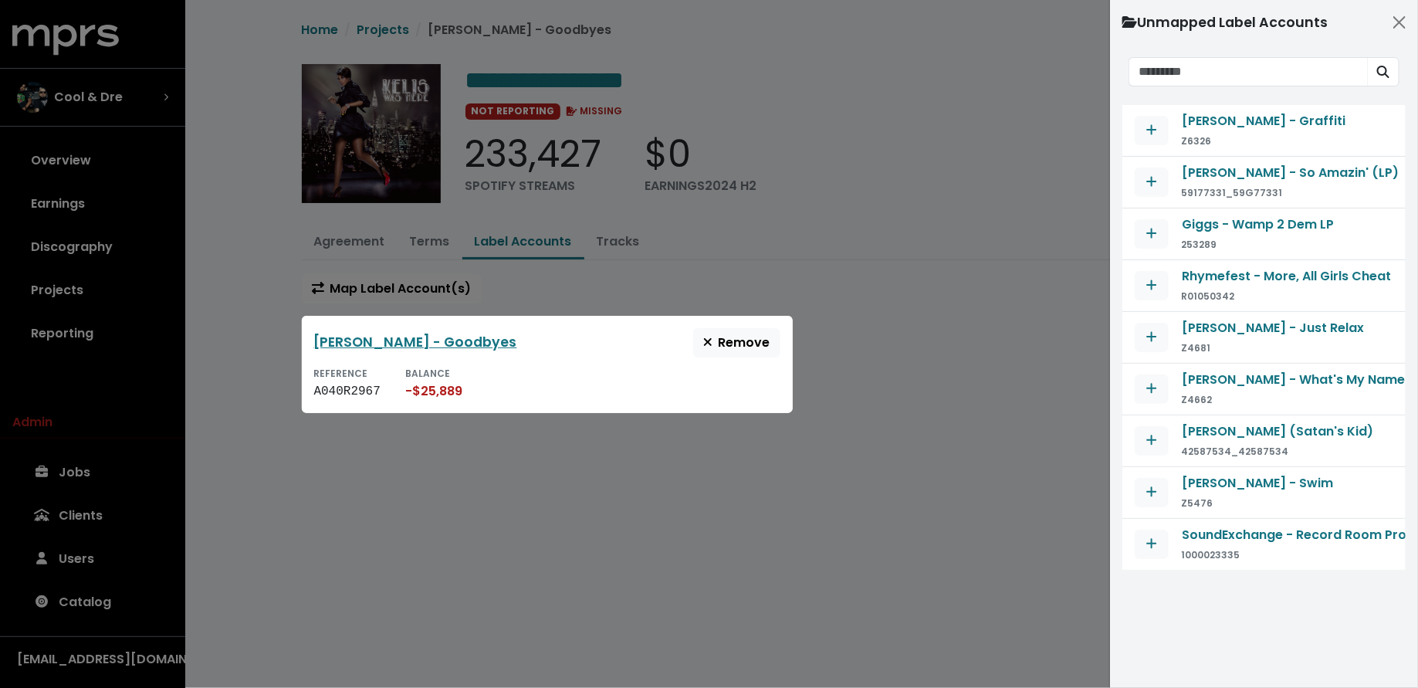
click at [491, 493] on div at bounding box center [709, 344] width 1418 height 688
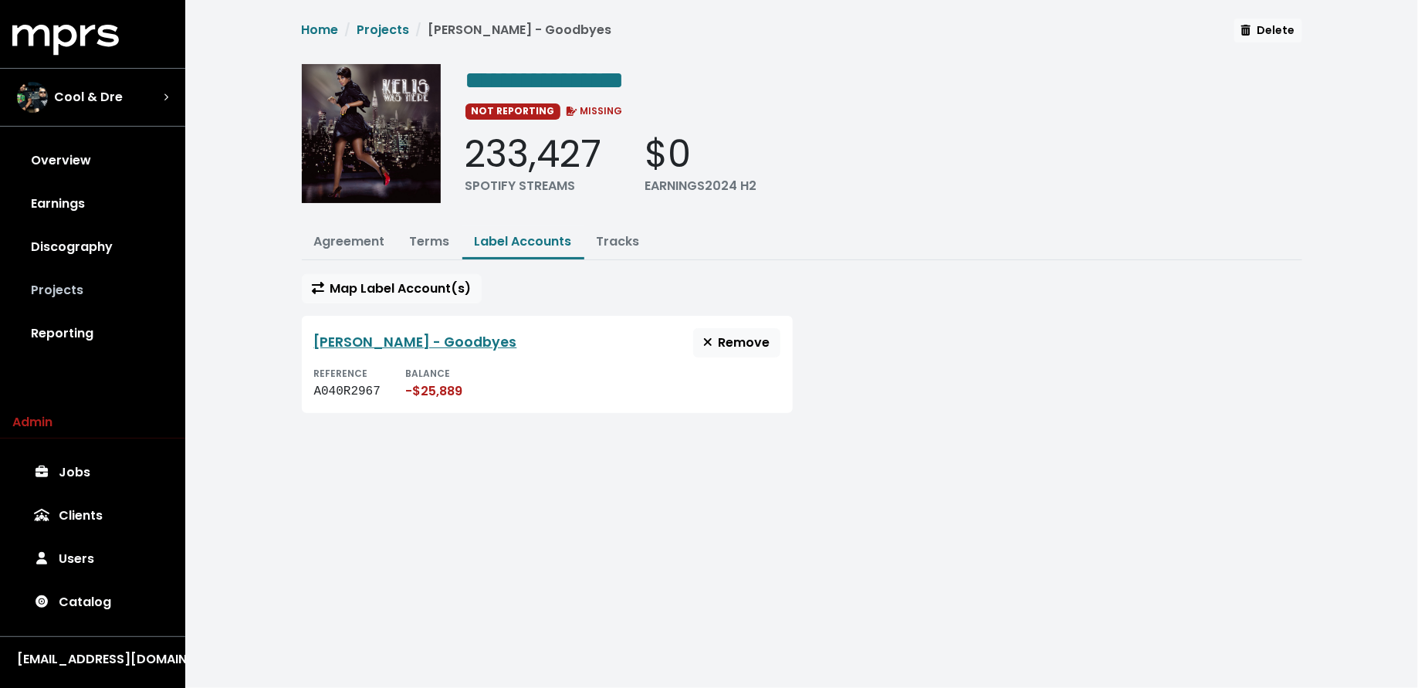
click at [73, 290] on link "Projects" at bounding box center [92, 290] width 161 height 43
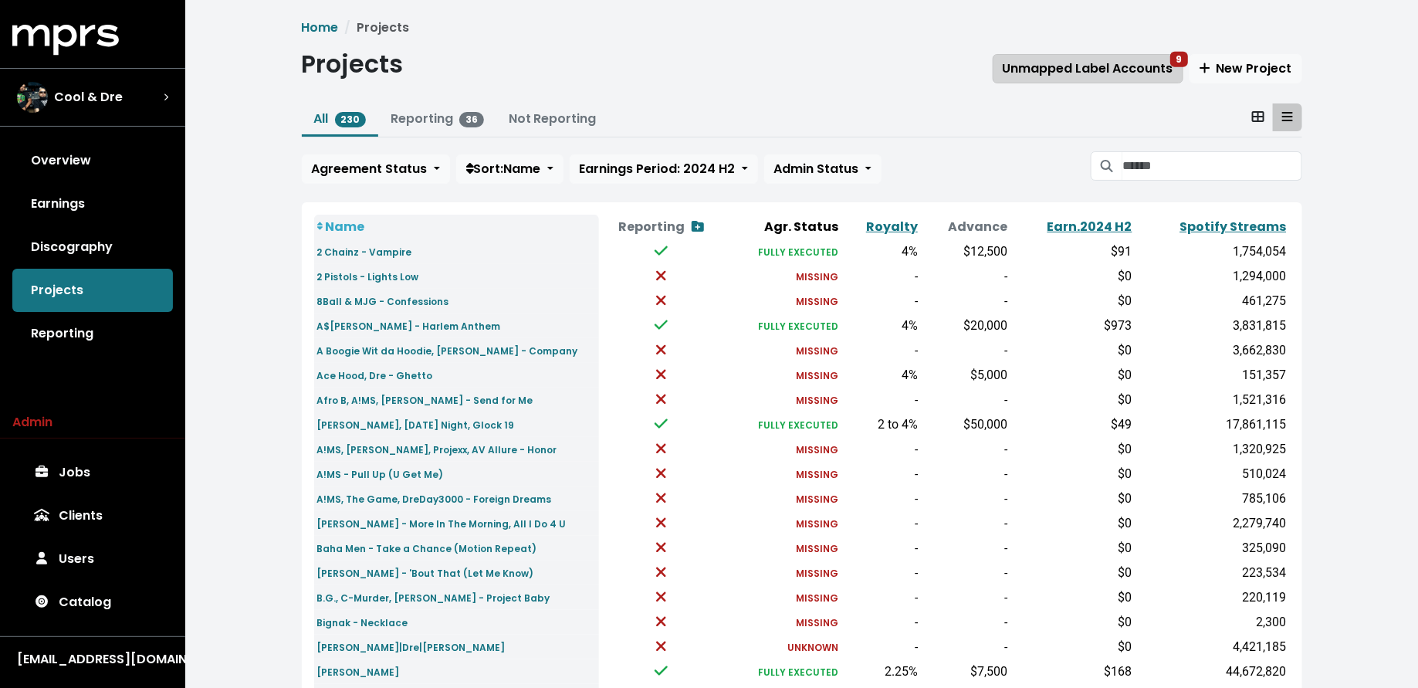
click at [1097, 78] on button "Unmapped Label Accounts 9" at bounding box center [1088, 68] width 191 height 29
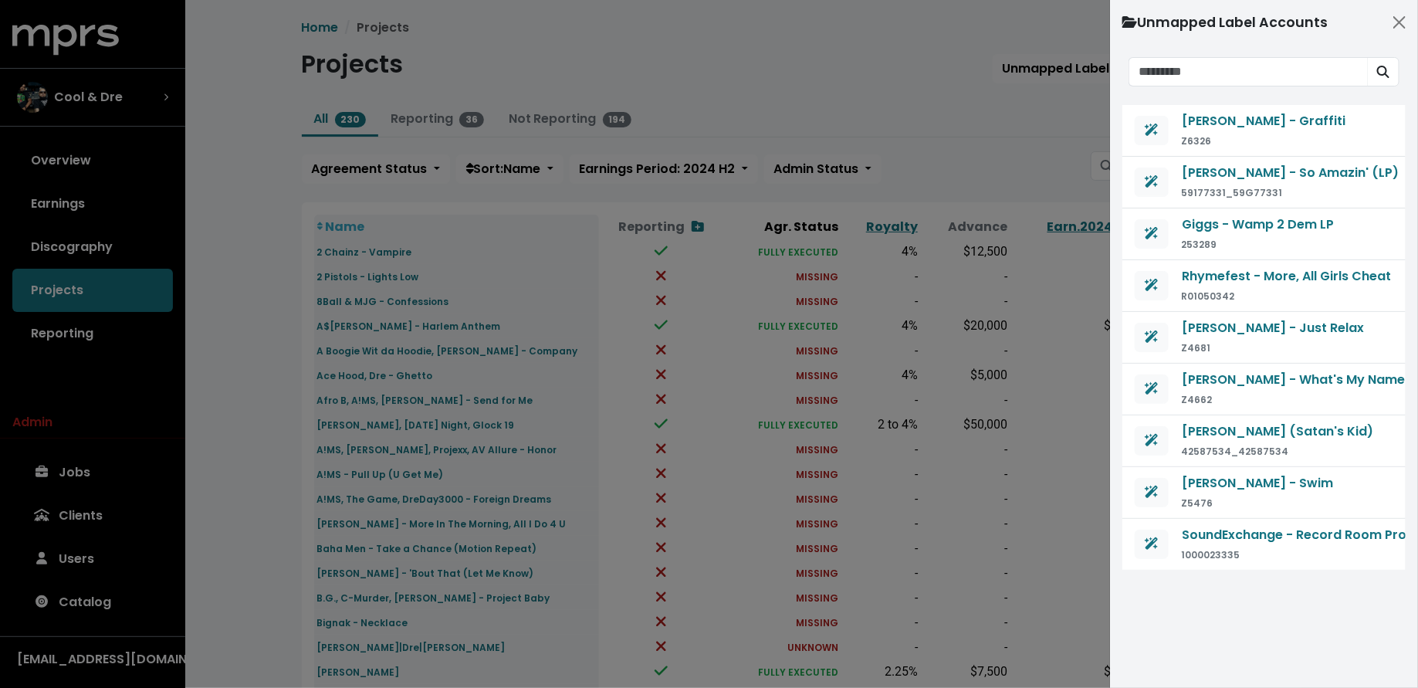
click at [1001, 127] on div at bounding box center [709, 344] width 1418 height 688
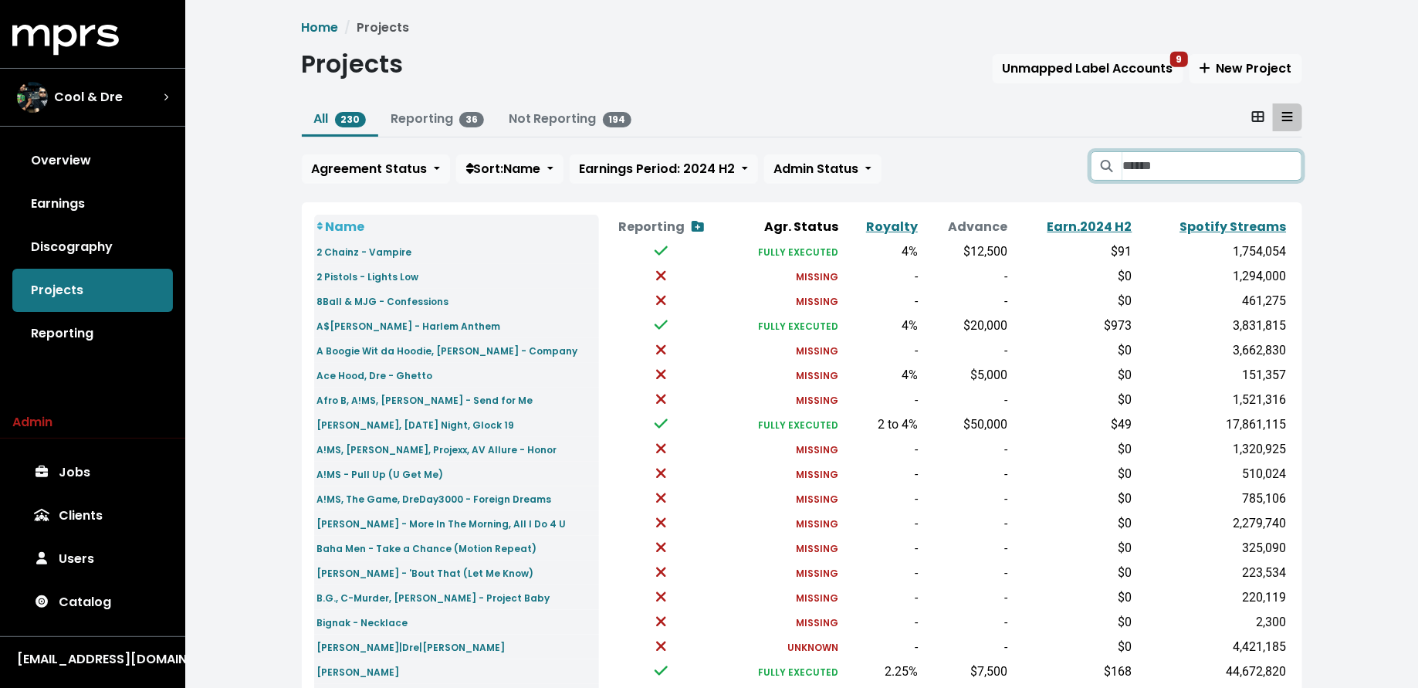
click at [1150, 164] on input "Search projects" at bounding box center [1212, 165] width 179 height 29
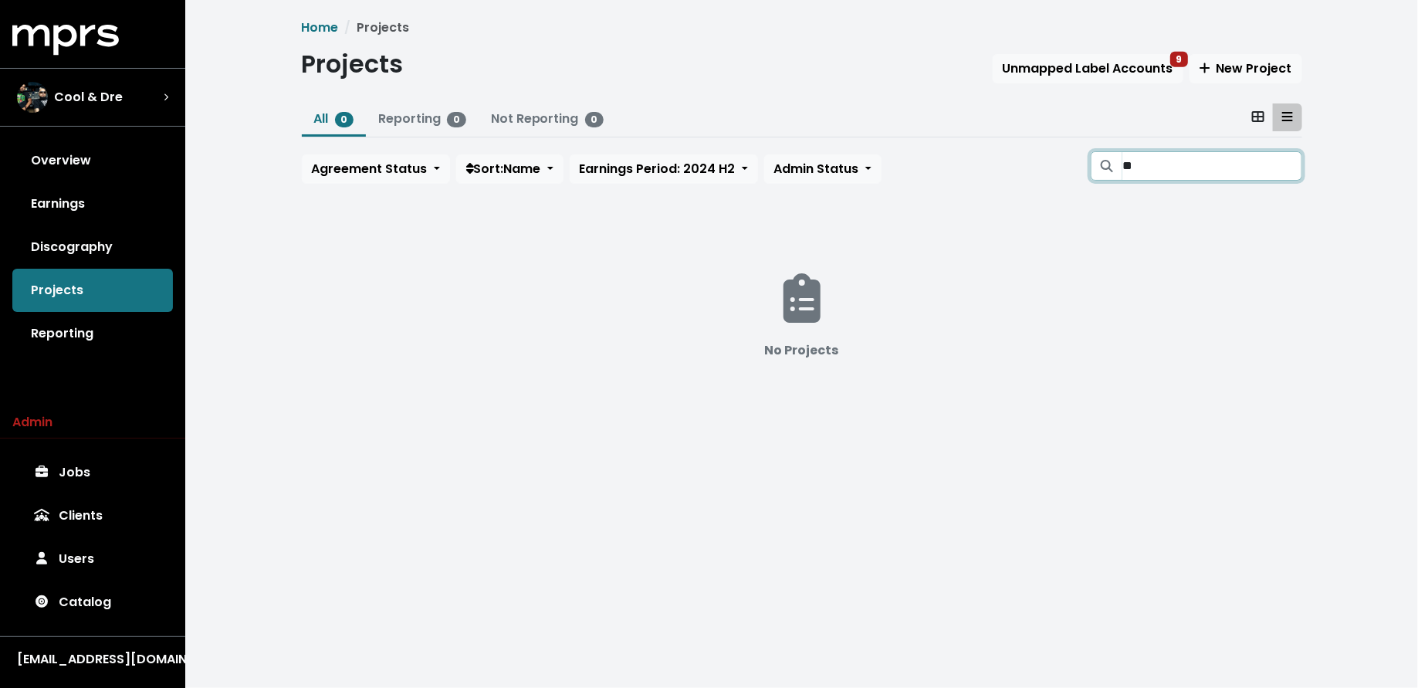
type input "*"
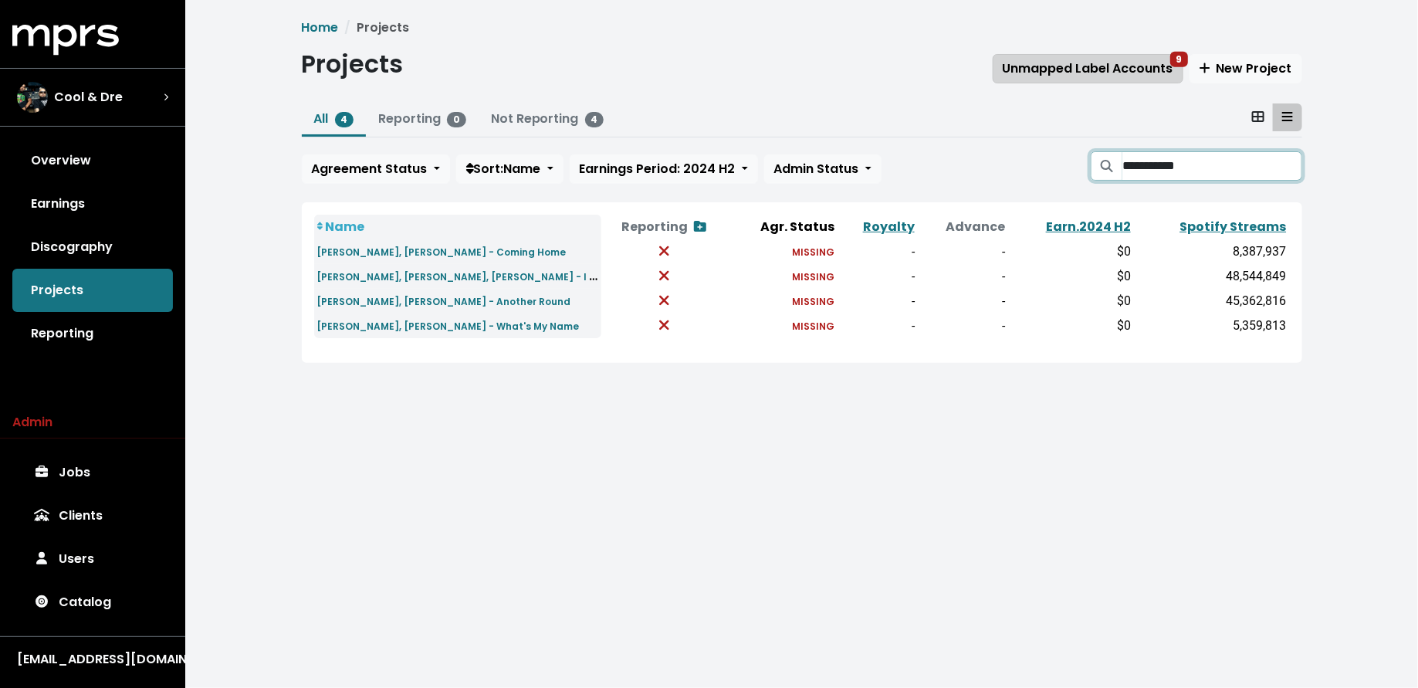
type input "**********"
click at [1028, 68] on span "Unmapped Label Accounts 9" at bounding box center [1088, 68] width 171 height 18
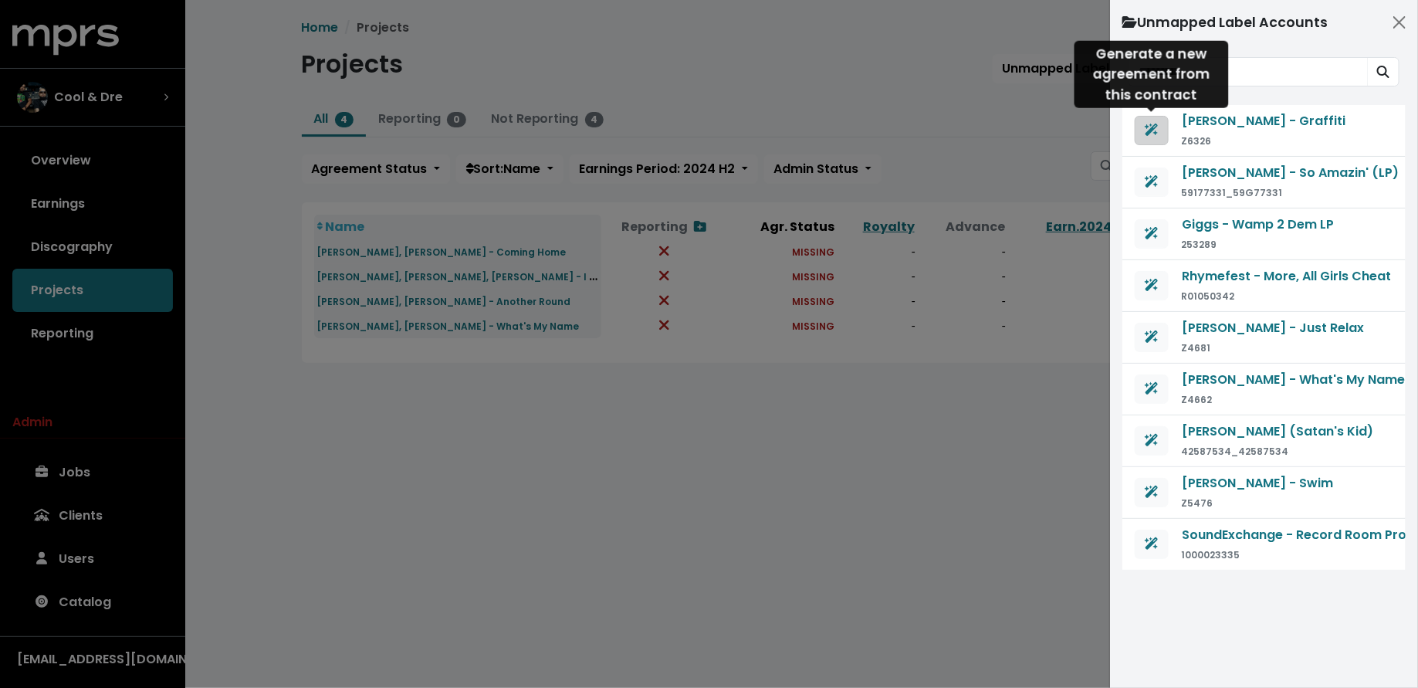
click at [1160, 134] on button "Generate agreement from this contract" at bounding box center [1152, 130] width 34 height 29
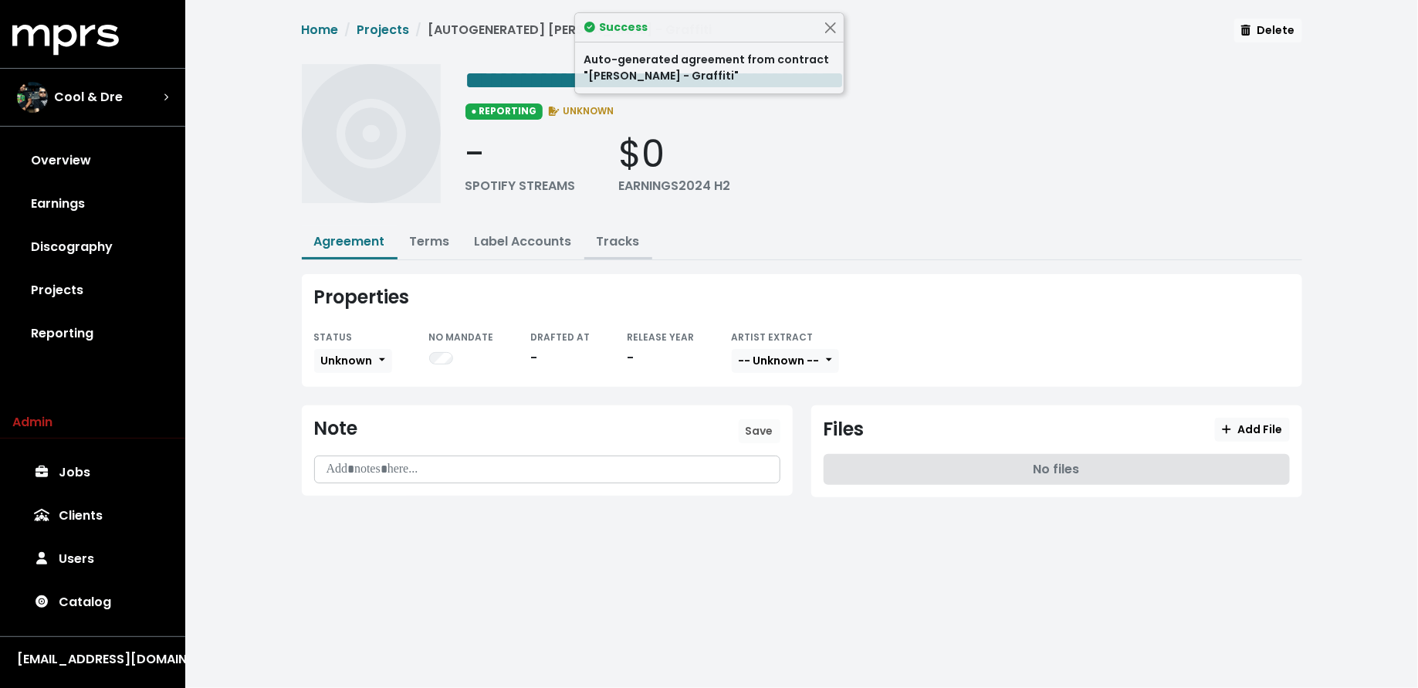
click at [612, 239] on link "Tracks" at bounding box center [618, 241] width 43 height 18
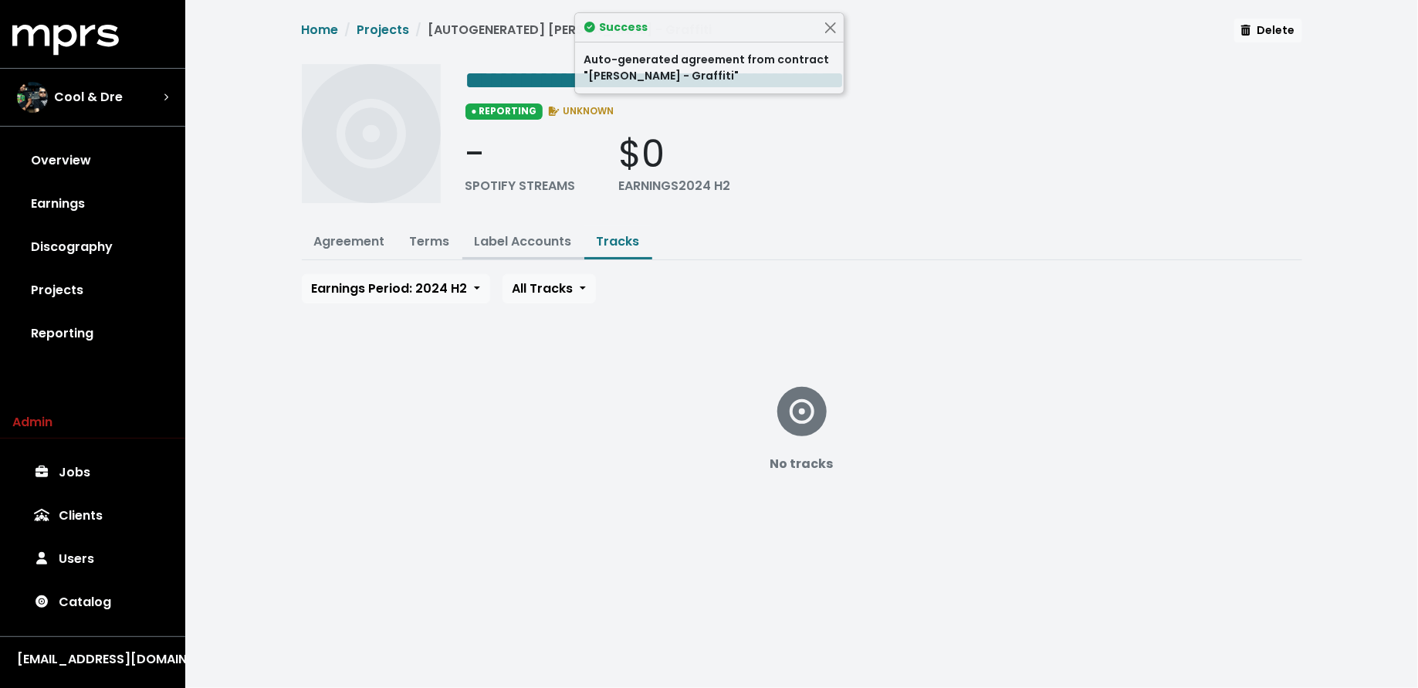
click at [516, 243] on link "Label Accounts" at bounding box center [523, 241] width 97 height 18
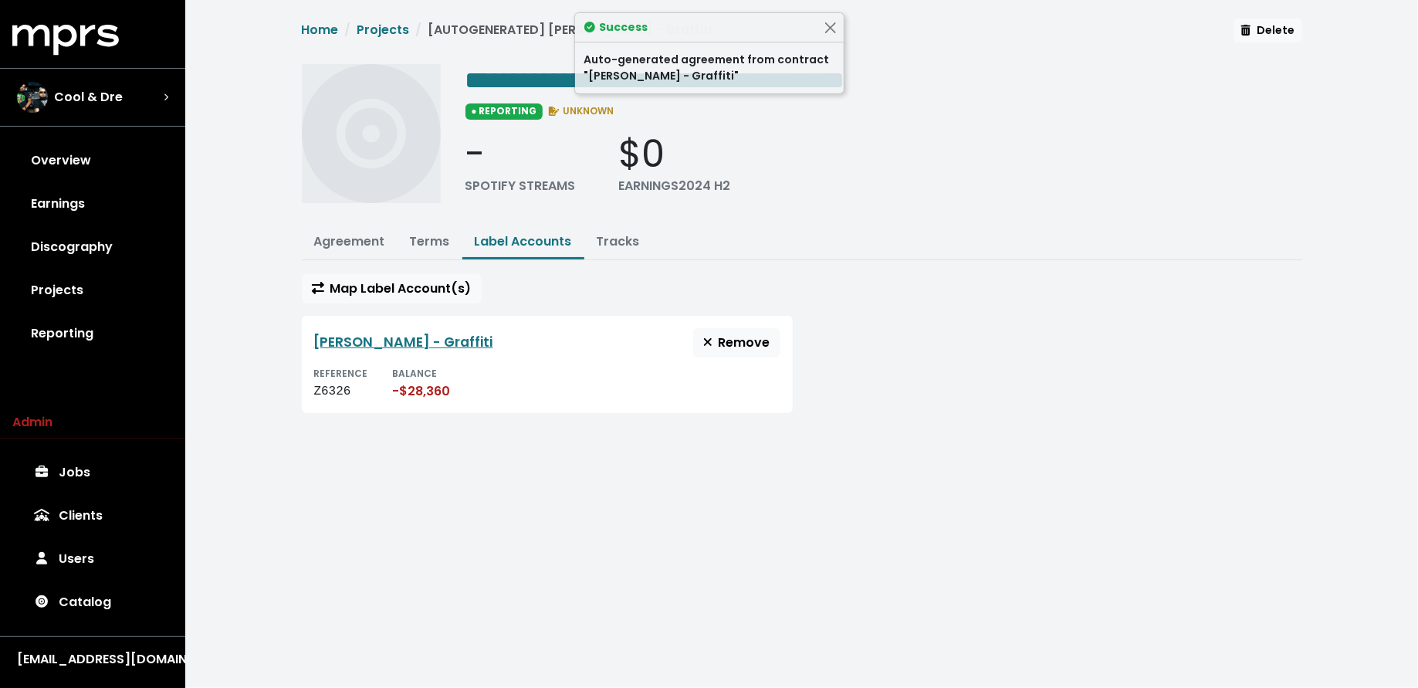
click at [339, 386] on div "Z6326" at bounding box center [341, 391] width 54 height 19
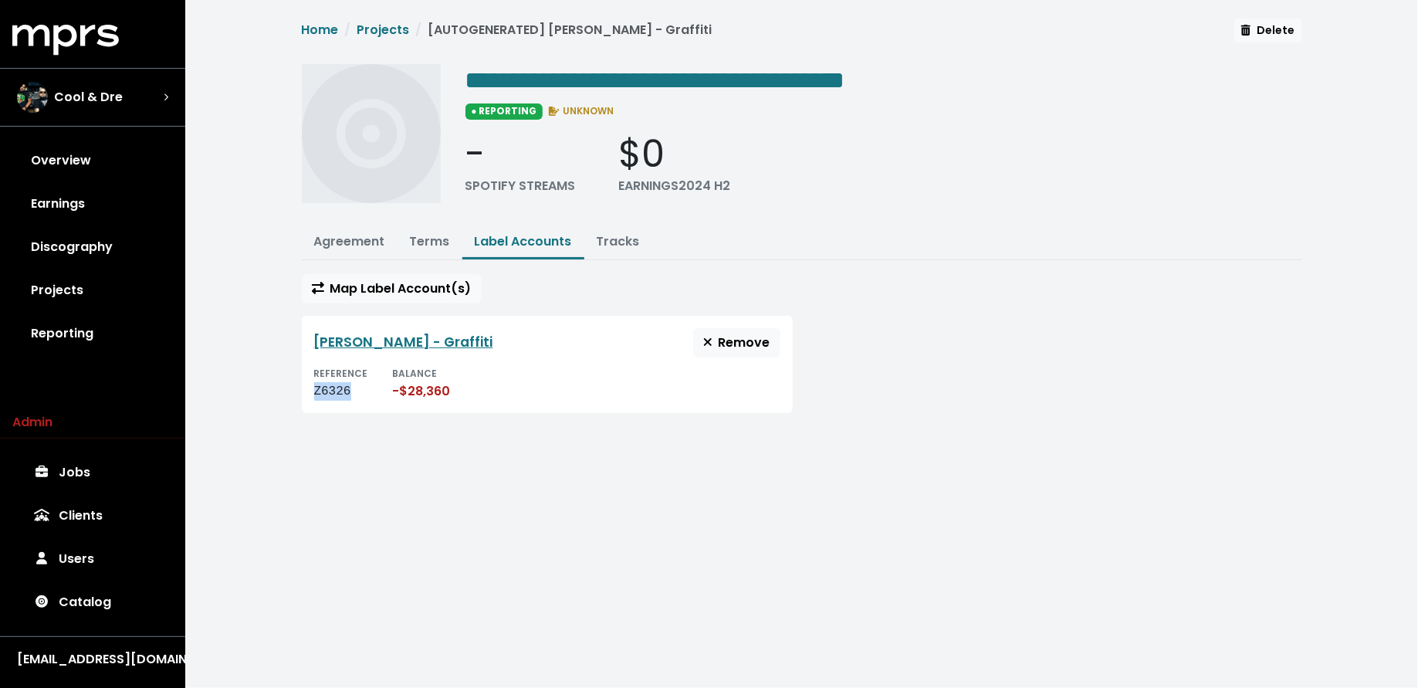
copy div "Z6326"
click at [711, 73] on span "**********" at bounding box center [656, 80] width 380 height 25
click at [711, 80] on span "**********" at bounding box center [656, 80] width 380 height 25
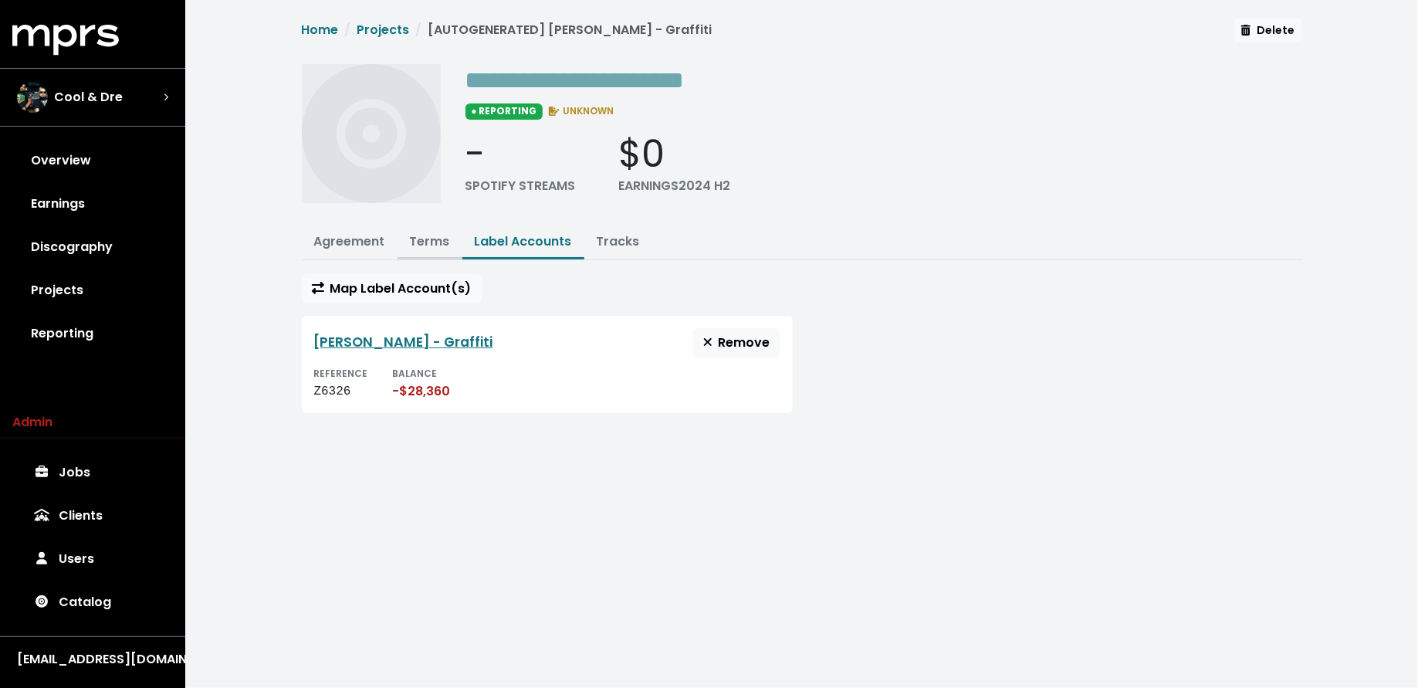
click at [413, 250] on button "Terms" at bounding box center [430, 242] width 65 height 33
click at [426, 246] on link "Terms" at bounding box center [430, 241] width 40 height 18
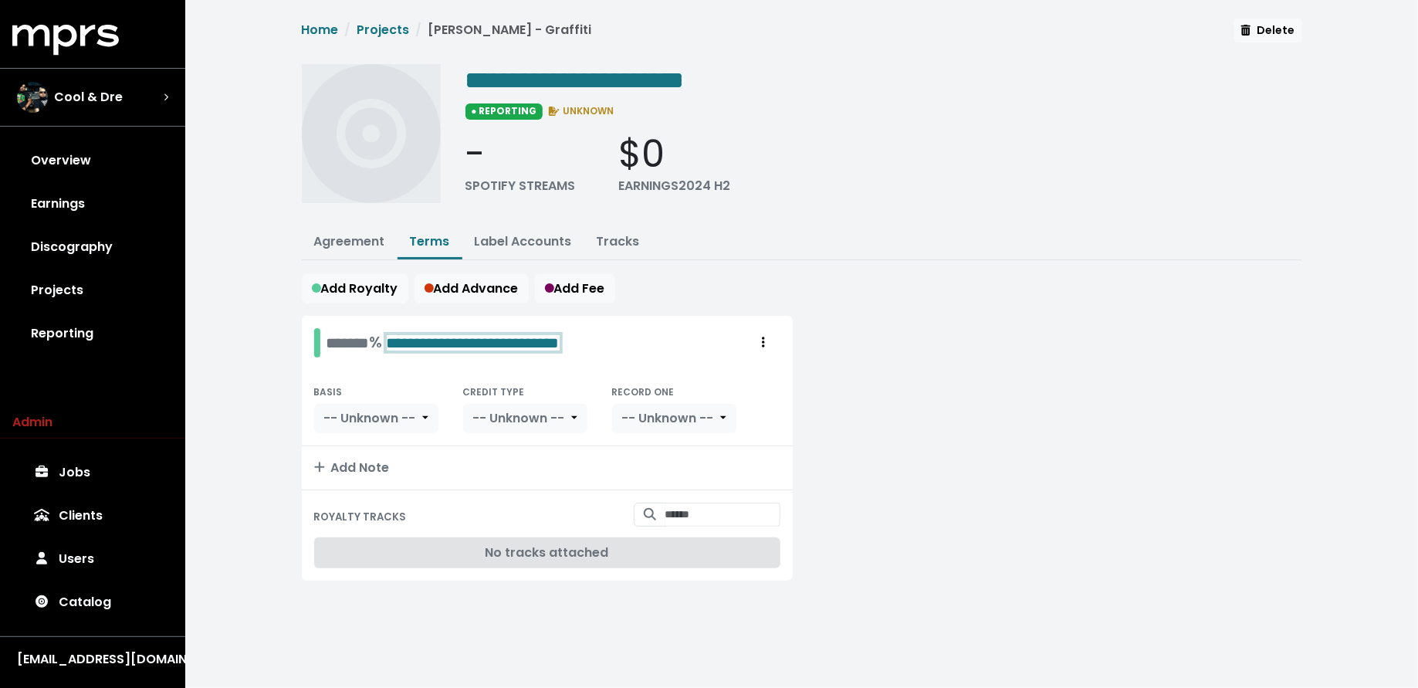
click at [457, 339] on span "**********" at bounding box center [473, 342] width 173 height 15
click at [353, 229] on button "Agreement" at bounding box center [350, 242] width 96 height 33
click at [365, 239] on link "Agreement" at bounding box center [349, 241] width 71 height 18
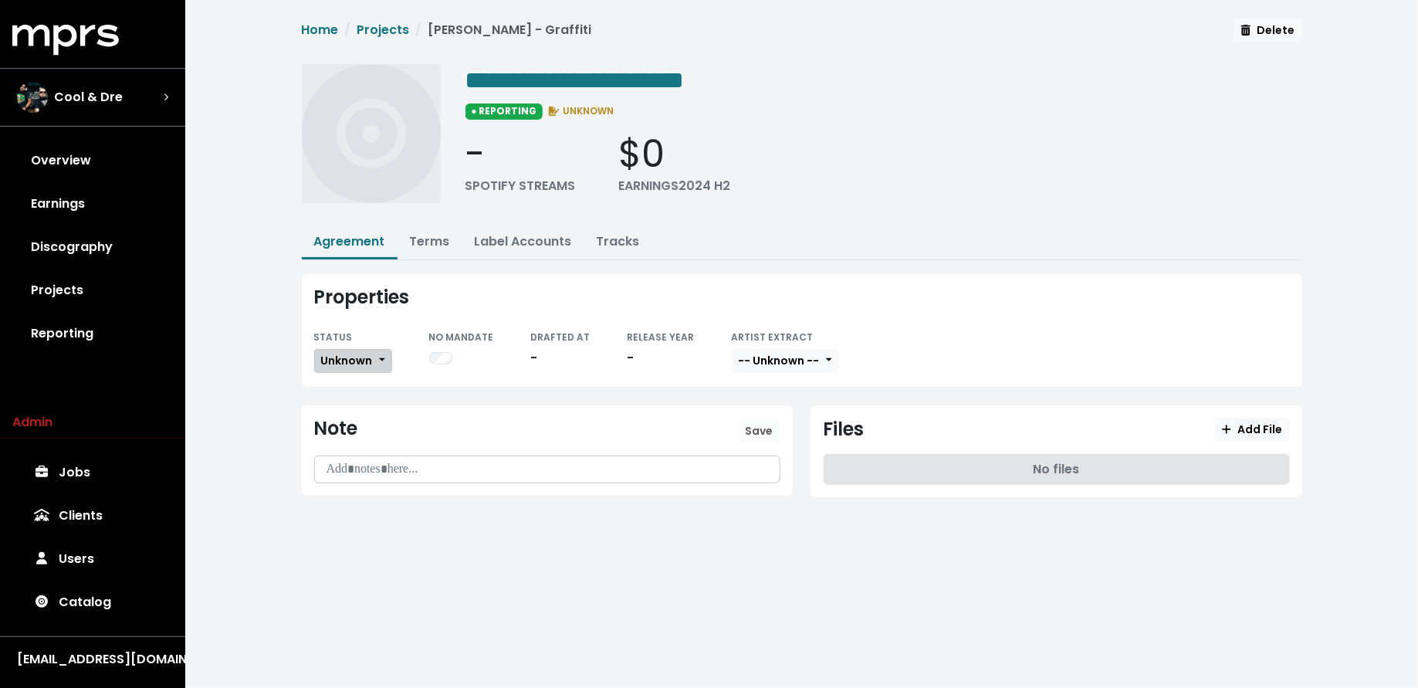
click at [364, 354] on span "Unknown" at bounding box center [347, 360] width 52 height 15
click at [364, 410] on link "Missing" at bounding box center [387, 417] width 145 height 25
click at [89, 284] on link "Projects" at bounding box center [92, 290] width 161 height 43
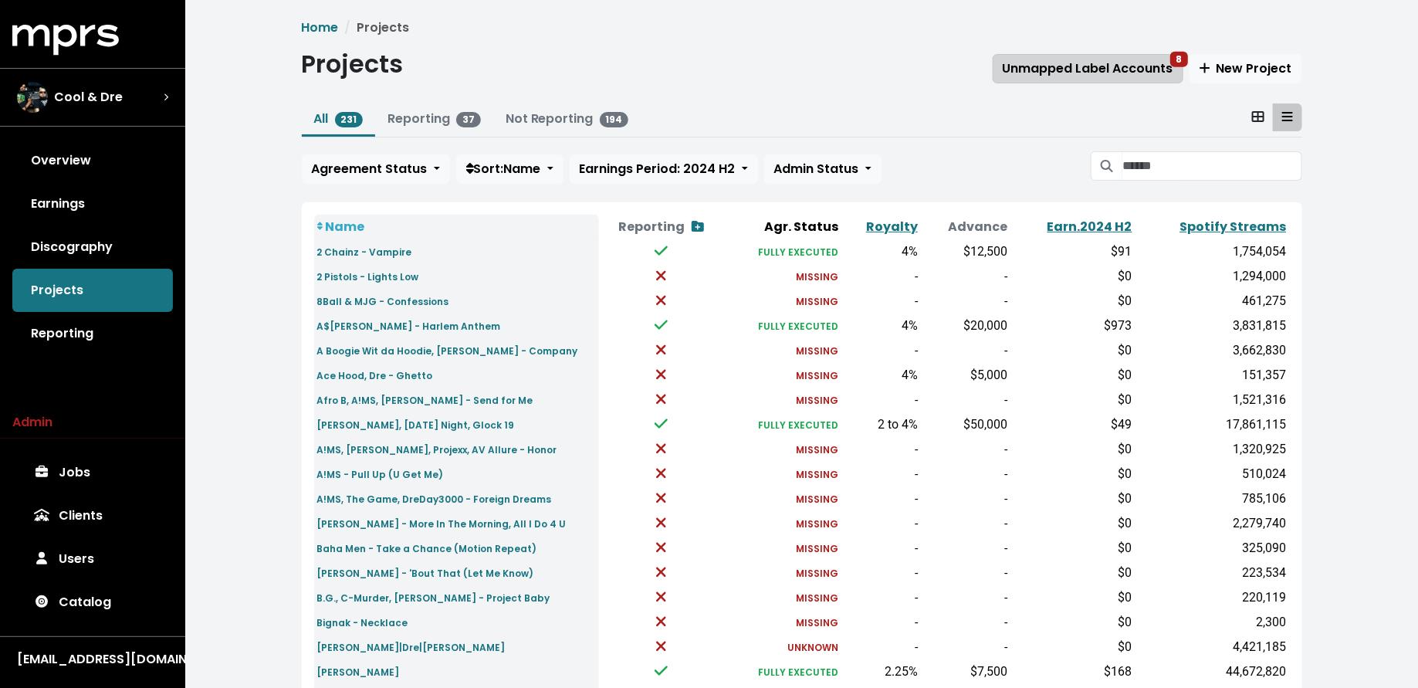
click at [1059, 63] on span "Unmapped Label Accounts 8" at bounding box center [1088, 68] width 171 height 18
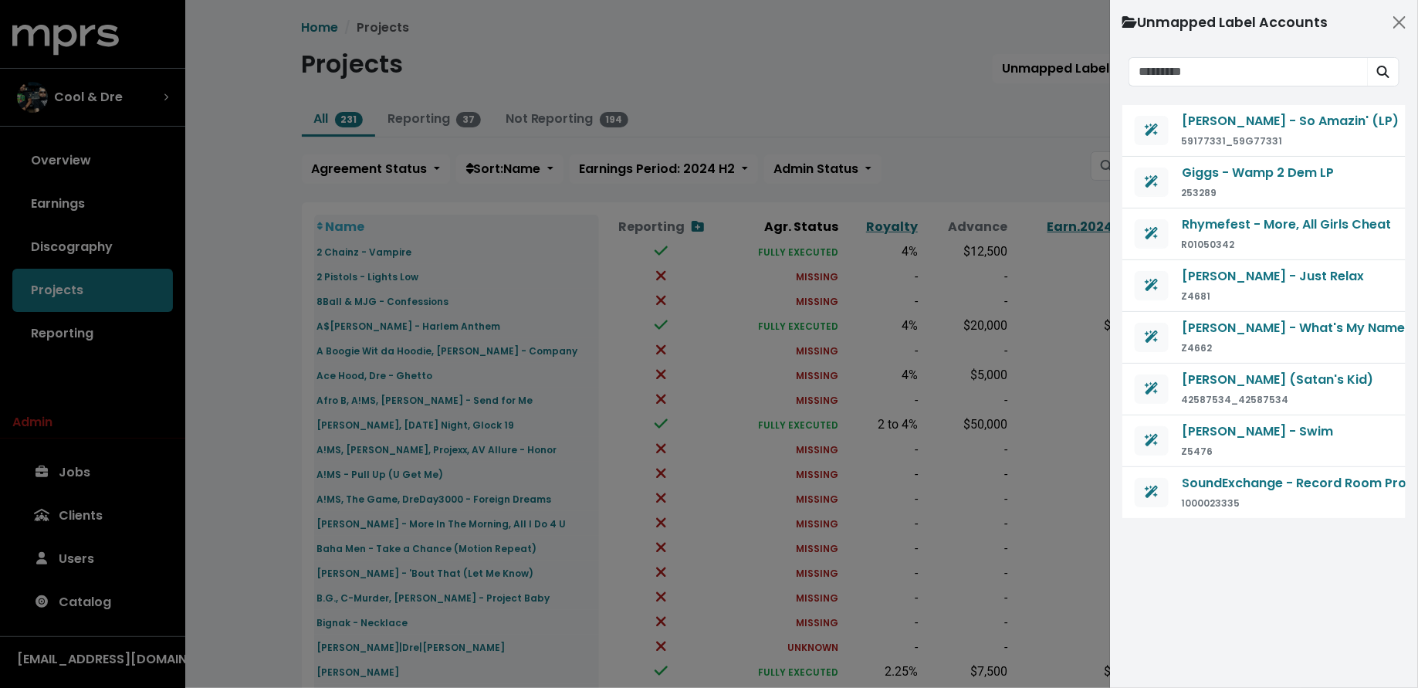
click at [969, 137] on div at bounding box center [709, 344] width 1418 height 688
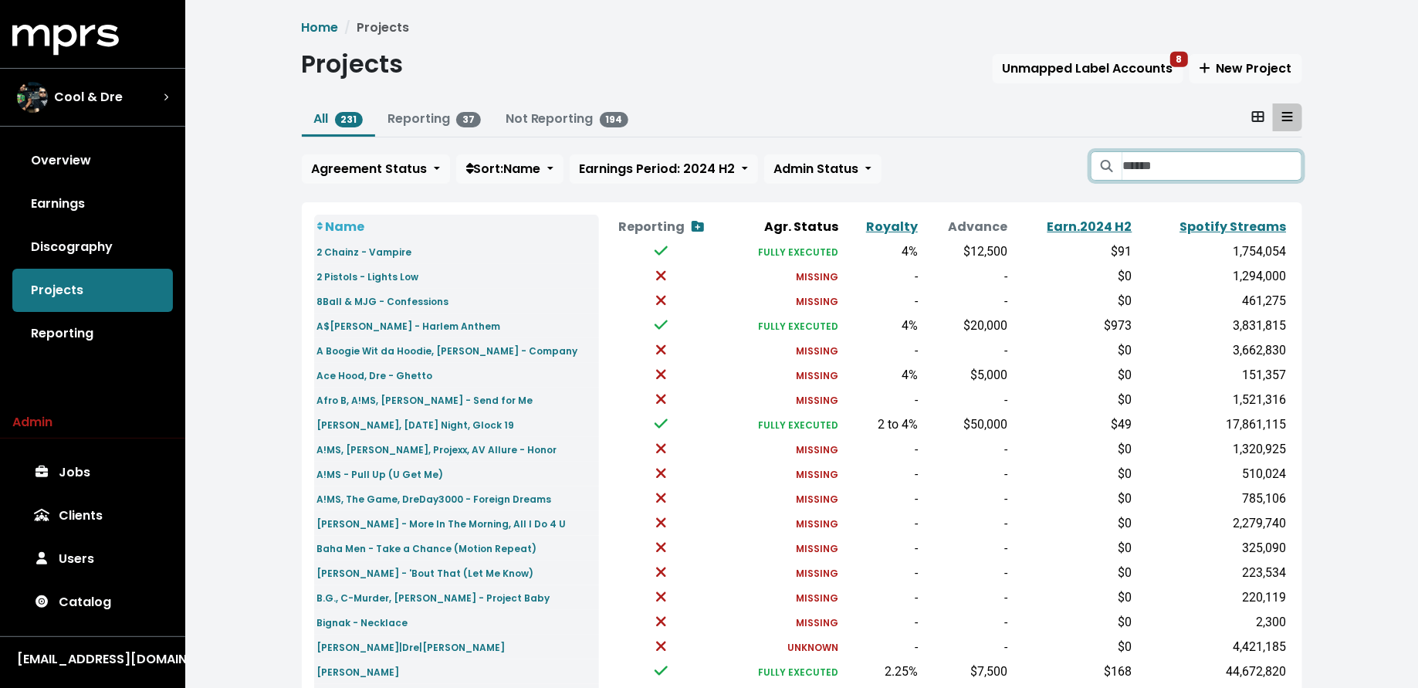
click at [1187, 168] on input "Search projects" at bounding box center [1212, 165] width 179 height 29
type input "*********"
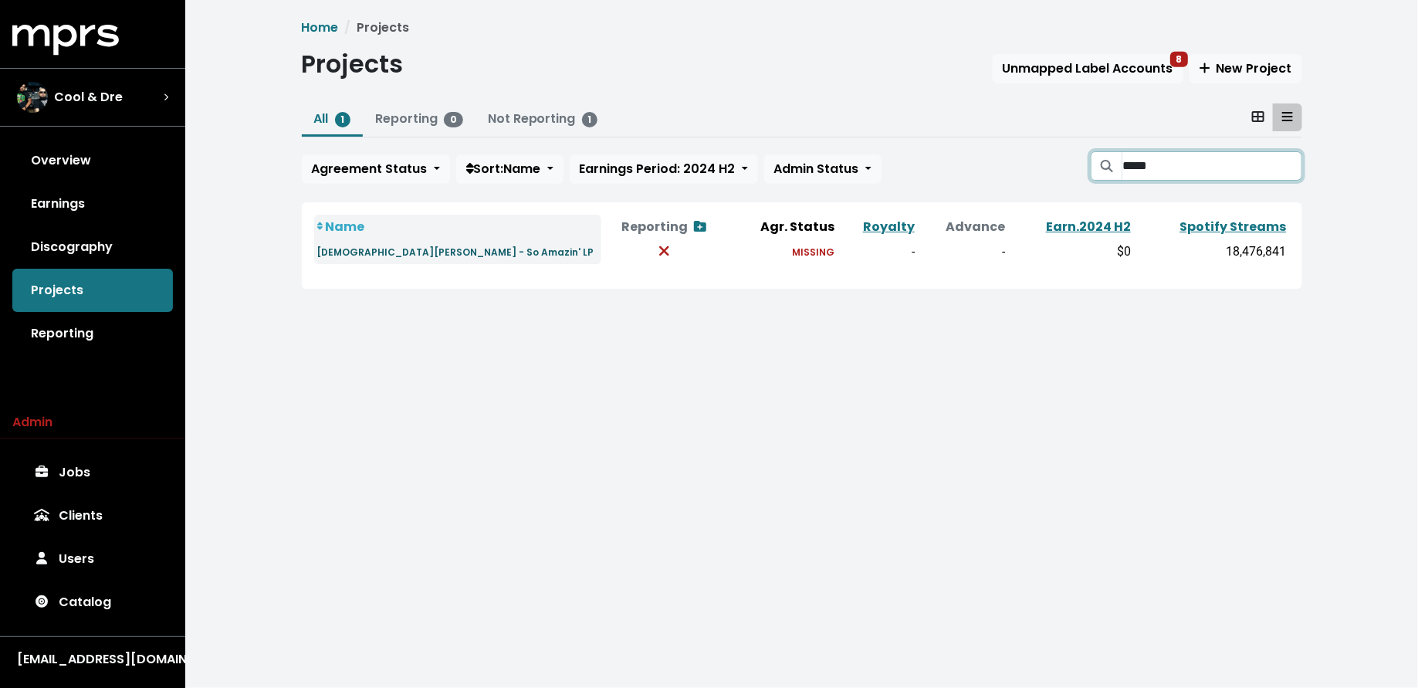
type input "*****"
click at [341, 253] on small "Christian Milian - So Amazin' LP" at bounding box center [455, 252] width 277 height 13
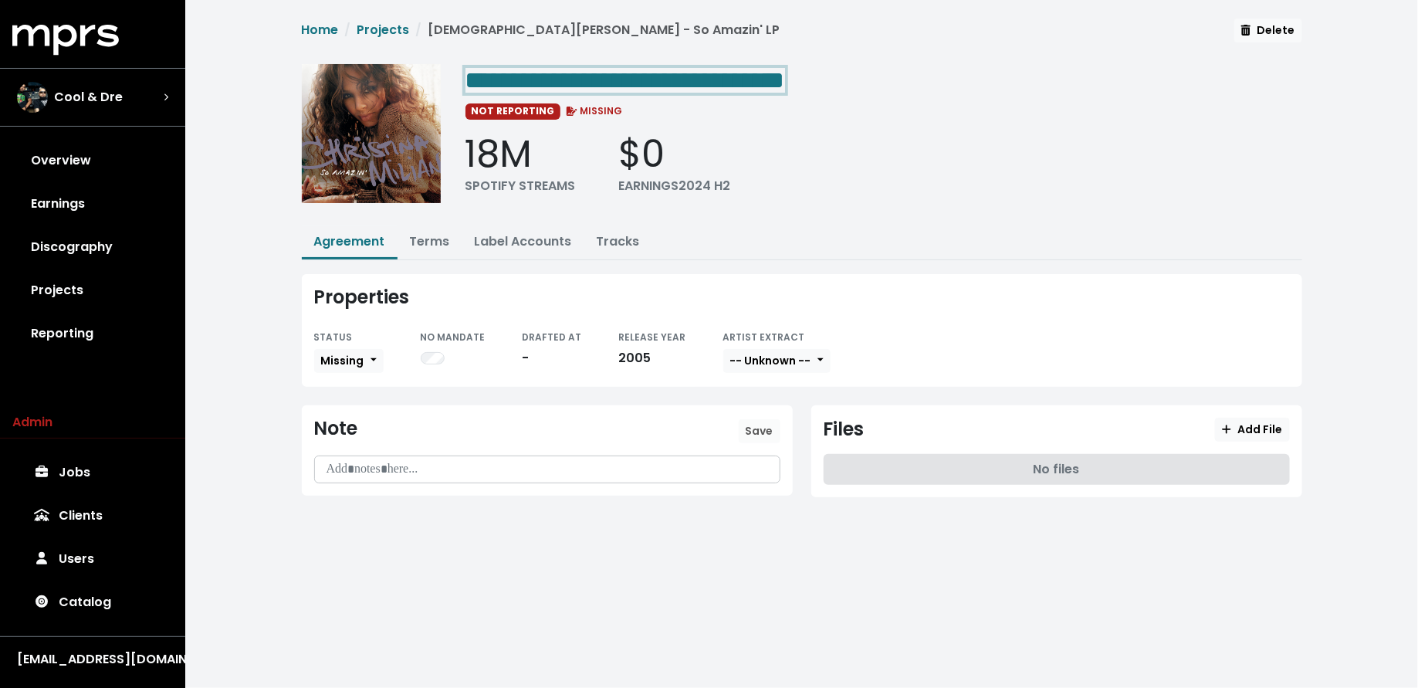
click at [559, 82] on span "**********" at bounding box center [626, 80] width 320 height 25
click at [577, 86] on span "**********" at bounding box center [626, 80] width 320 height 25
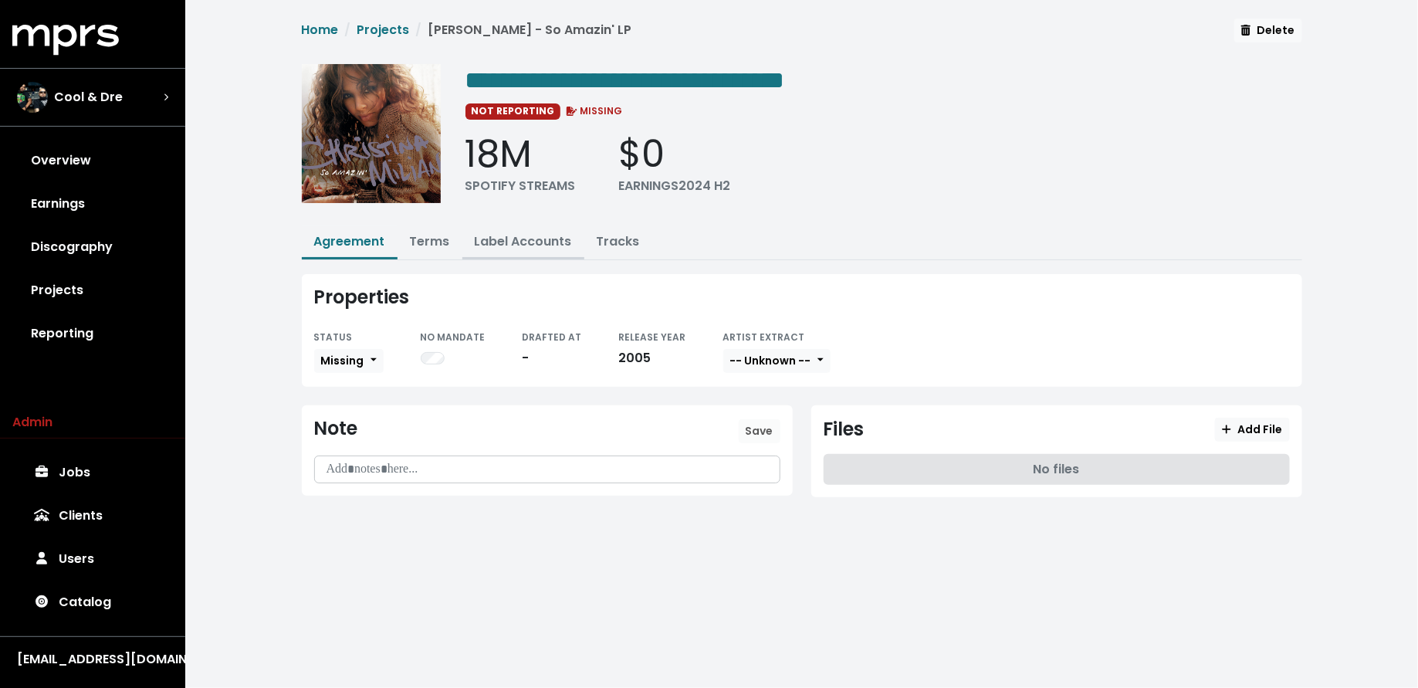
click at [483, 239] on link "Label Accounts" at bounding box center [523, 241] width 97 height 18
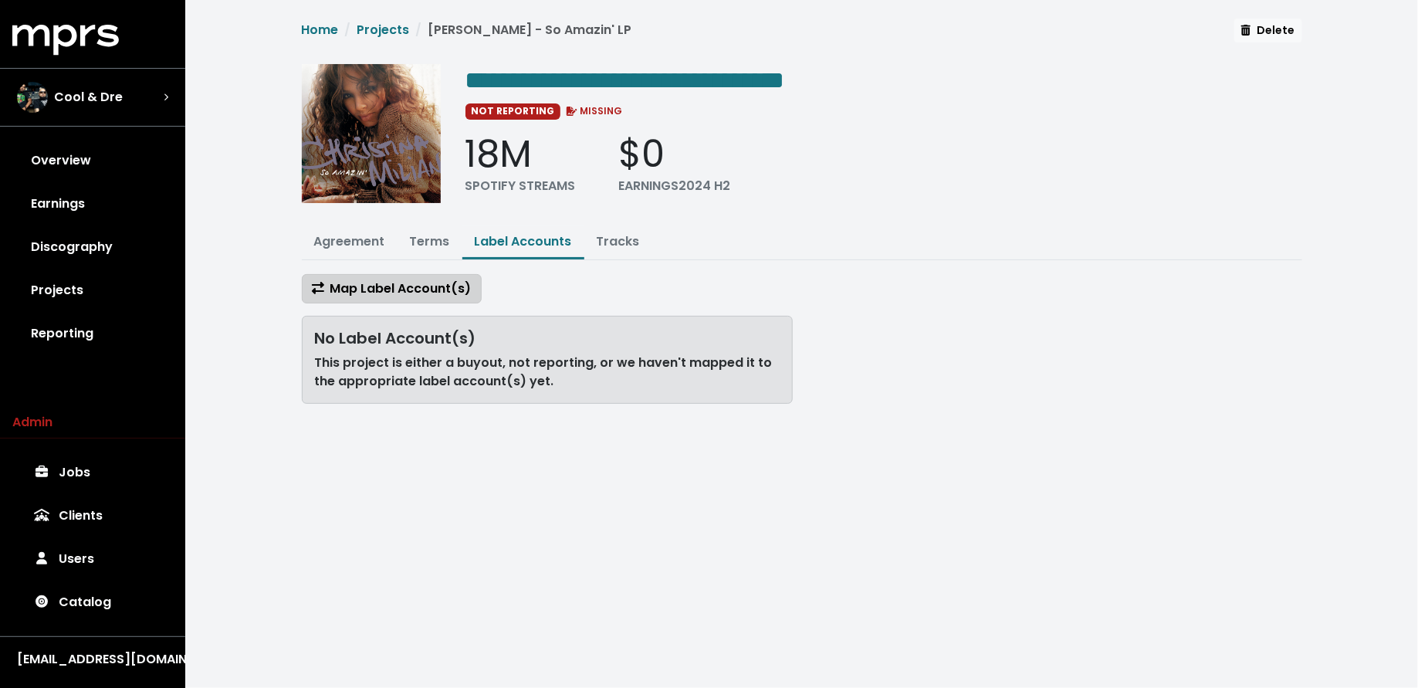
click at [430, 284] on span "Map Label Account(s)" at bounding box center [392, 289] width 160 height 18
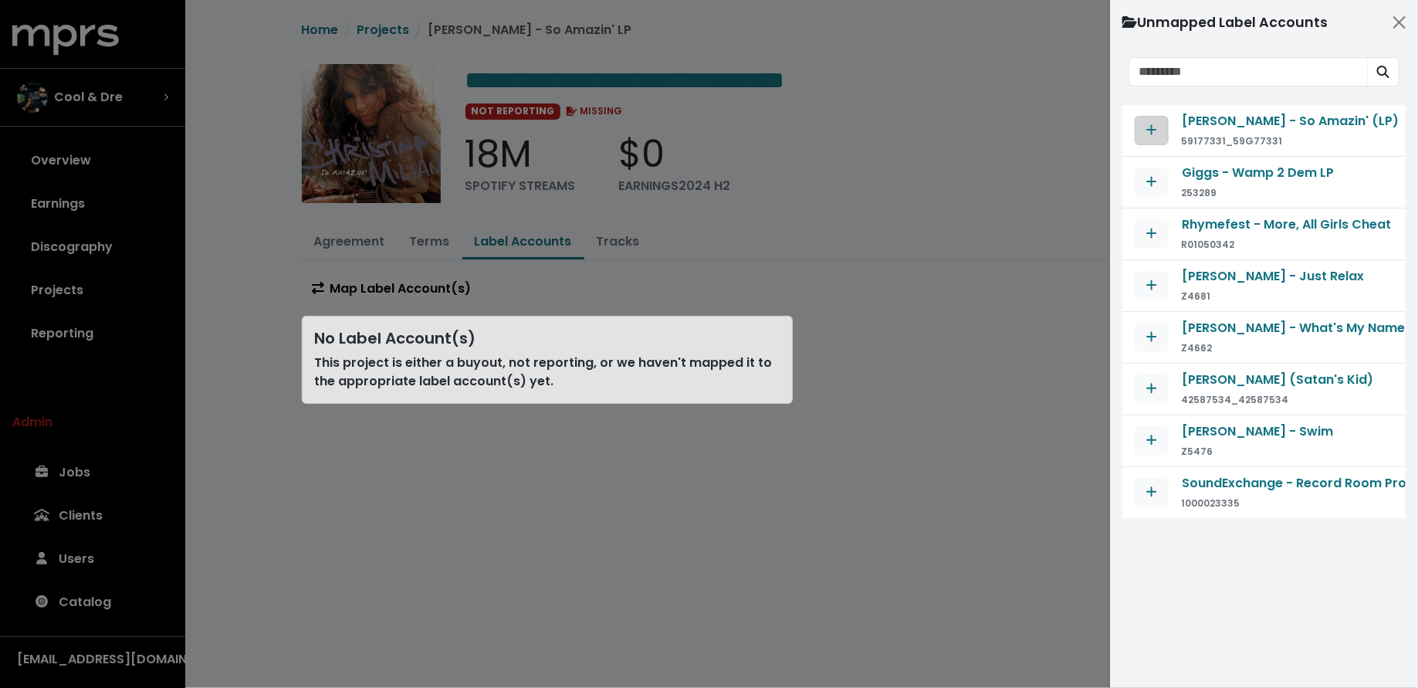
click at [1145, 131] on span "Map contract to selected agreement" at bounding box center [1152, 130] width 14 height 19
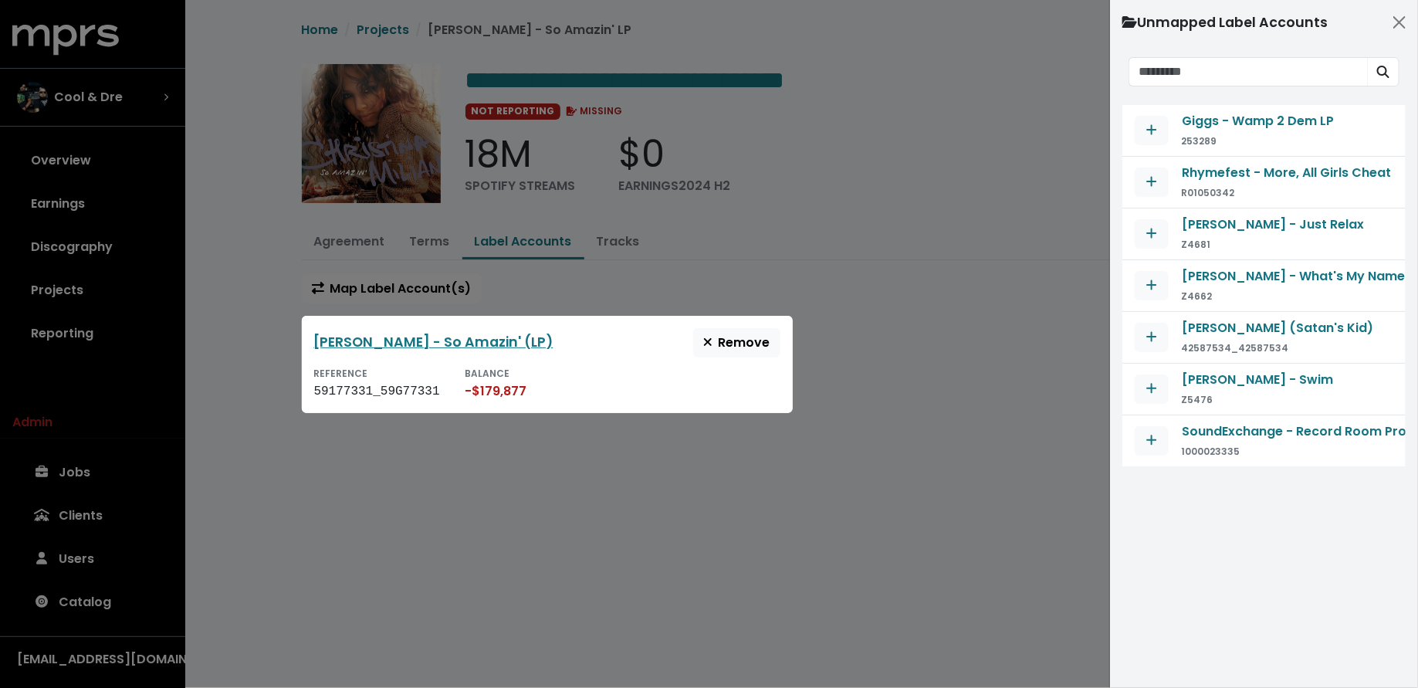
click at [518, 593] on div at bounding box center [709, 344] width 1418 height 688
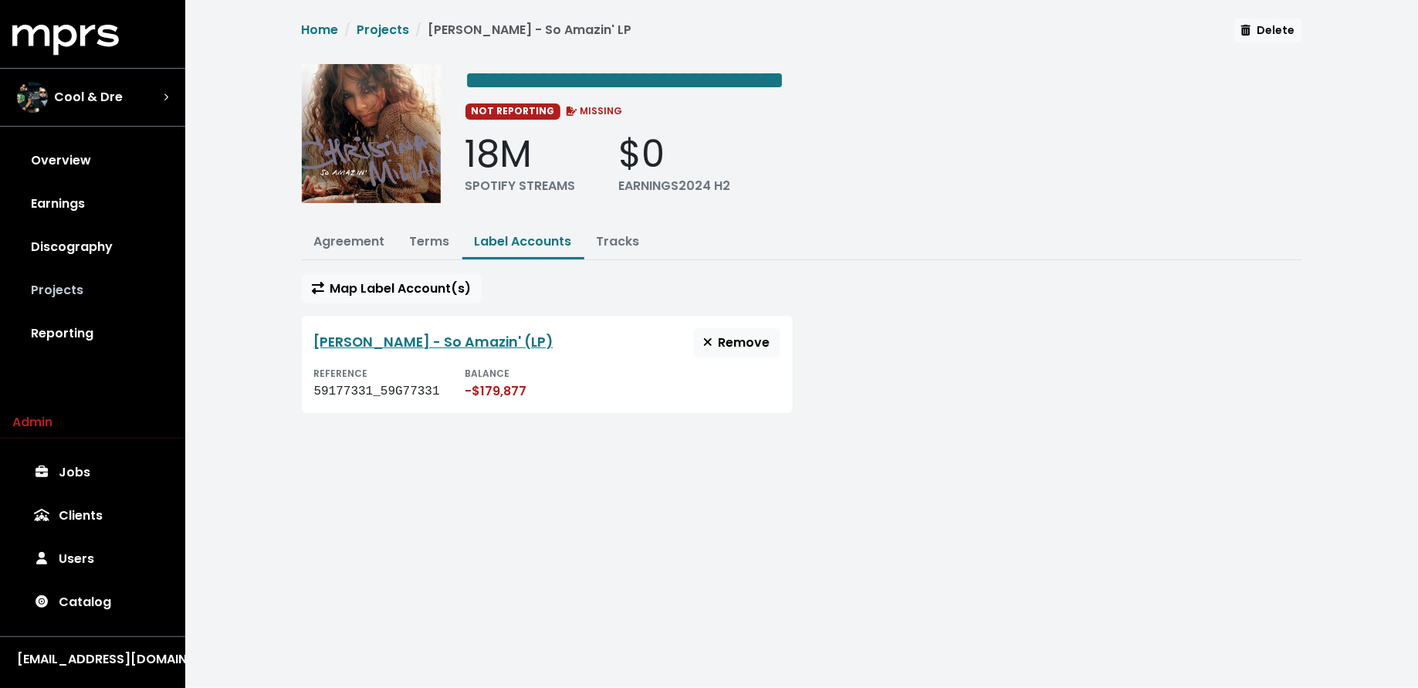
click at [109, 289] on link "Projects" at bounding box center [92, 290] width 161 height 43
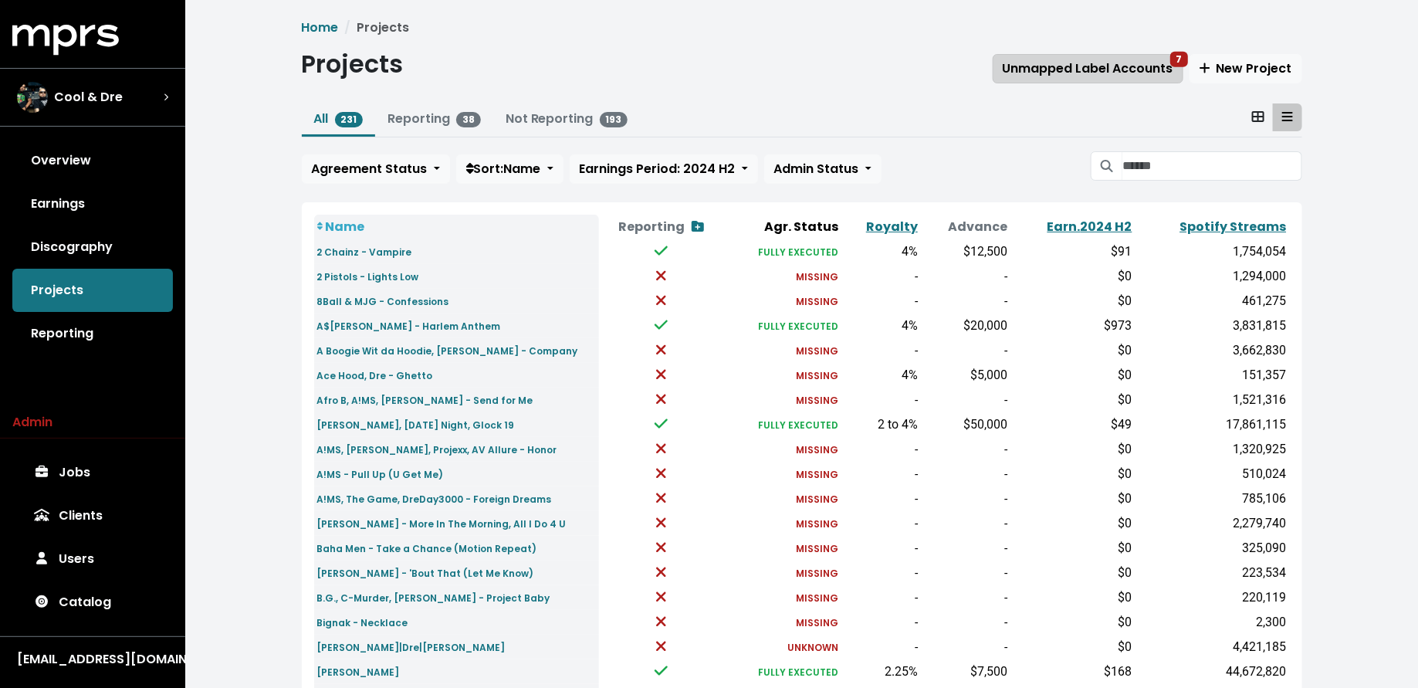
click at [1056, 68] on span "Unmapped Label Accounts 7" at bounding box center [1088, 68] width 171 height 18
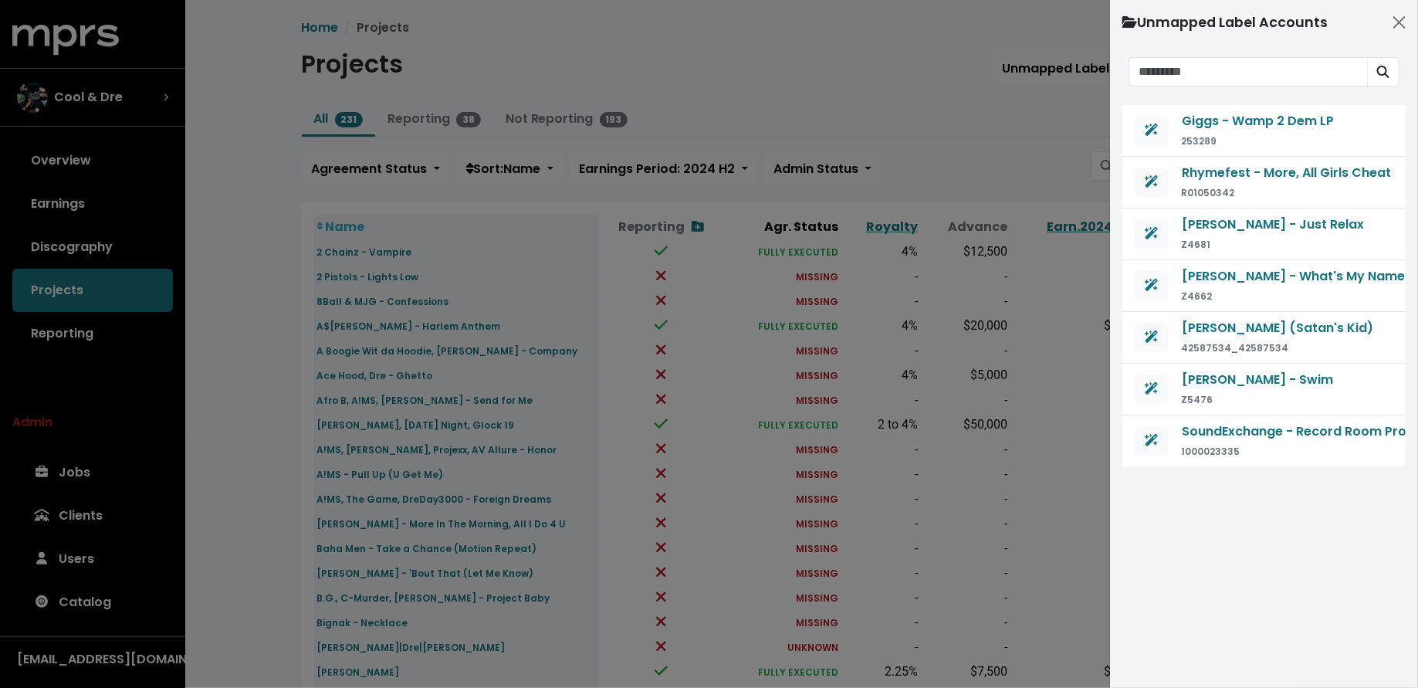
click at [1035, 114] on div at bounding box center [709, 344] width 1418 height 688
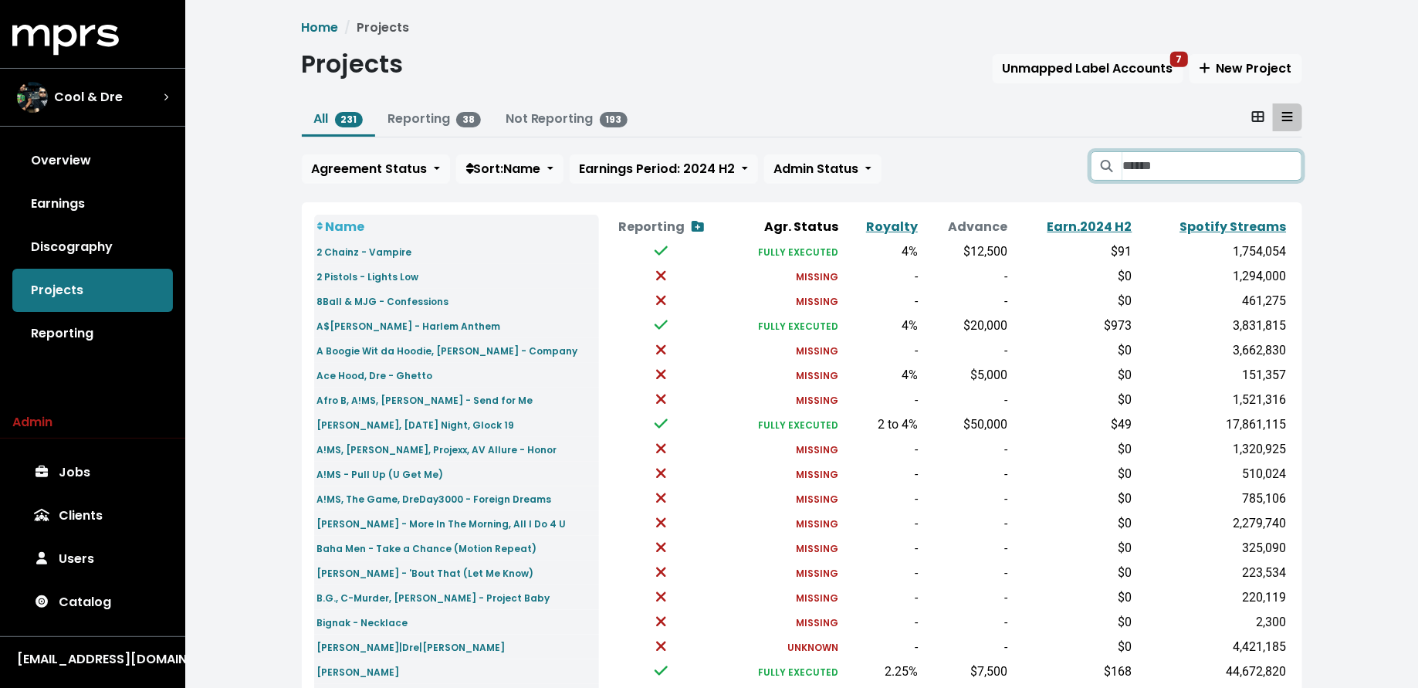
click at [1129, 169] on input "Search projects" at bounding box center [1212, 165] width 179 height 29
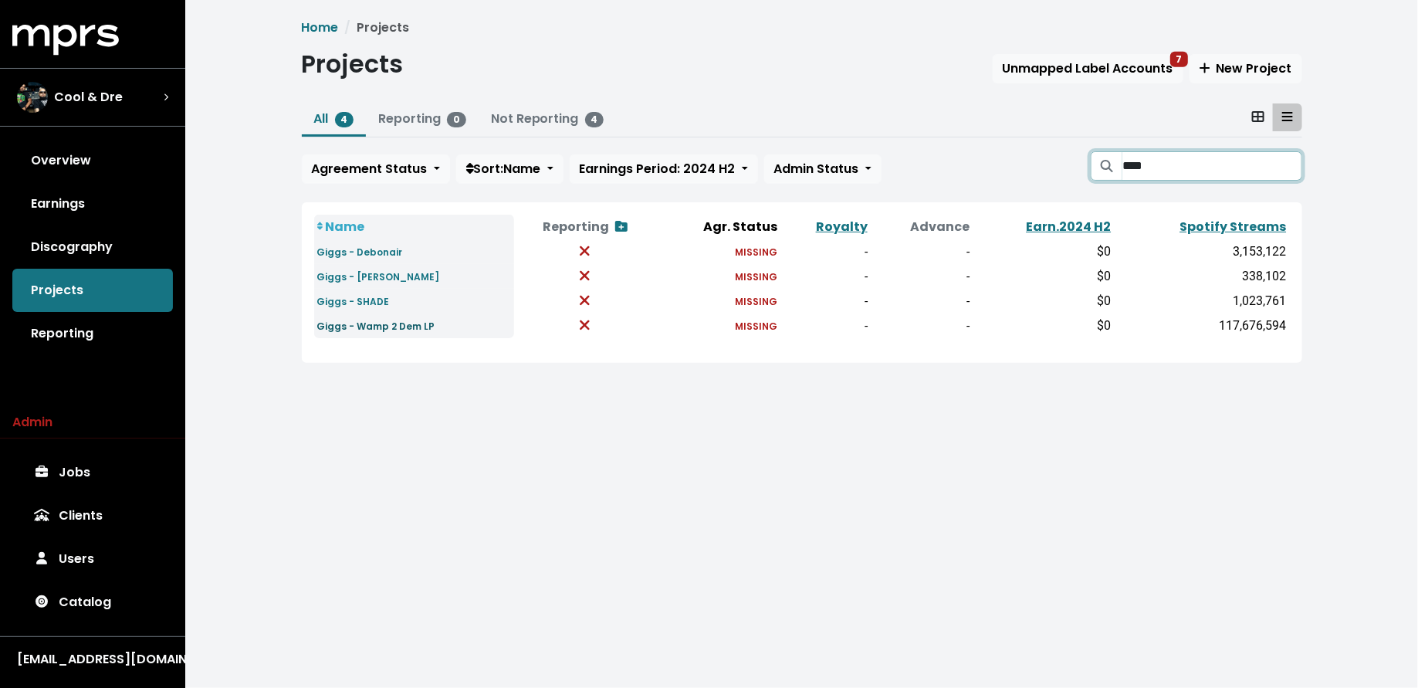
type input "****"
click at [372, 320] on small "Giggs - Wamp 2 Dem LP" at bounding box center [376, 326] width 118 height 13
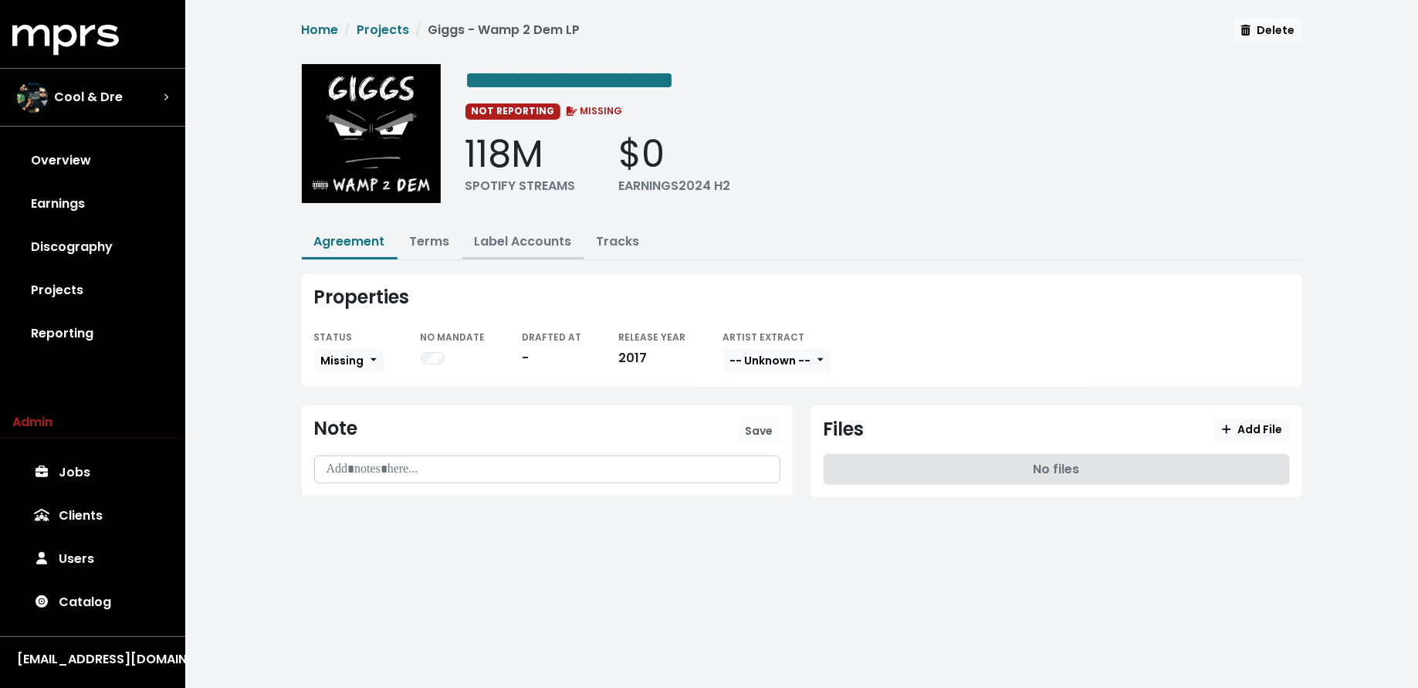
click at [537, 235] on link "Label Accounts" at bounding box center [523, 241] width 97 height 18
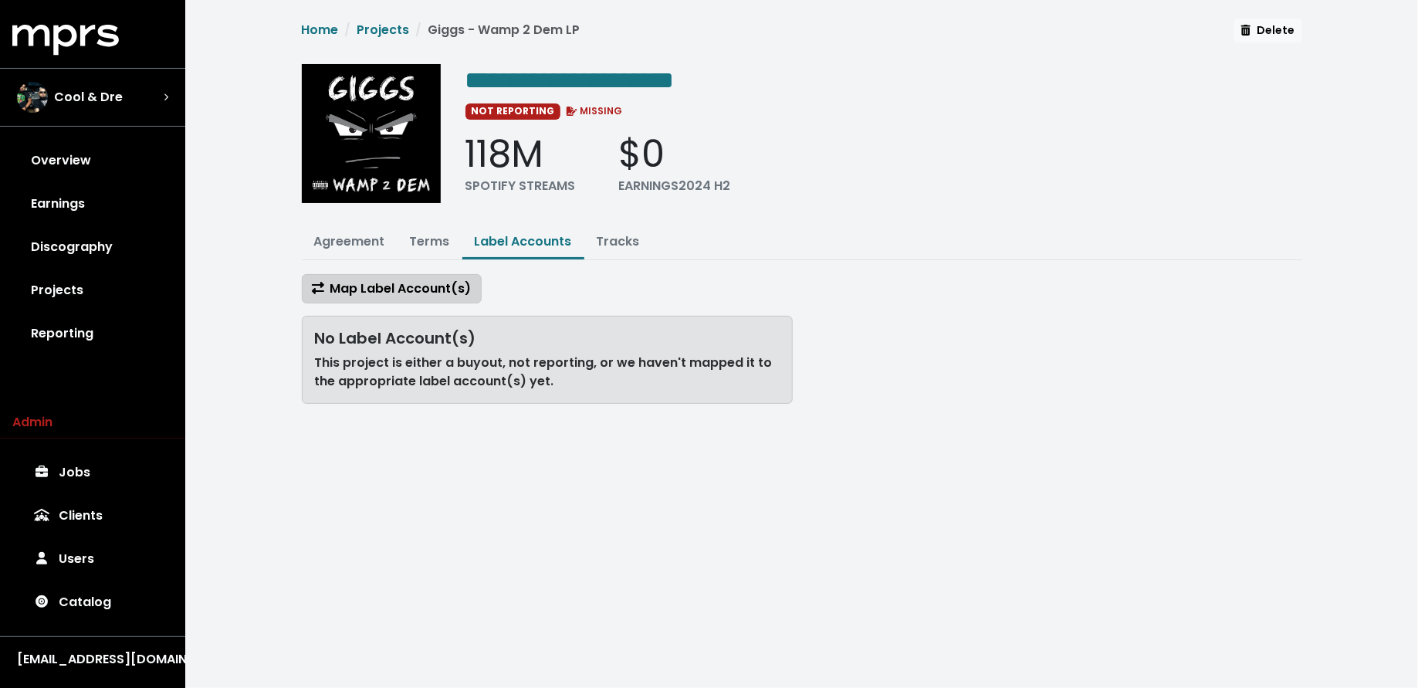
click at [418, 293] on span "Map Label Account(s)" at bounding box center [392, 289] width 160 height 19
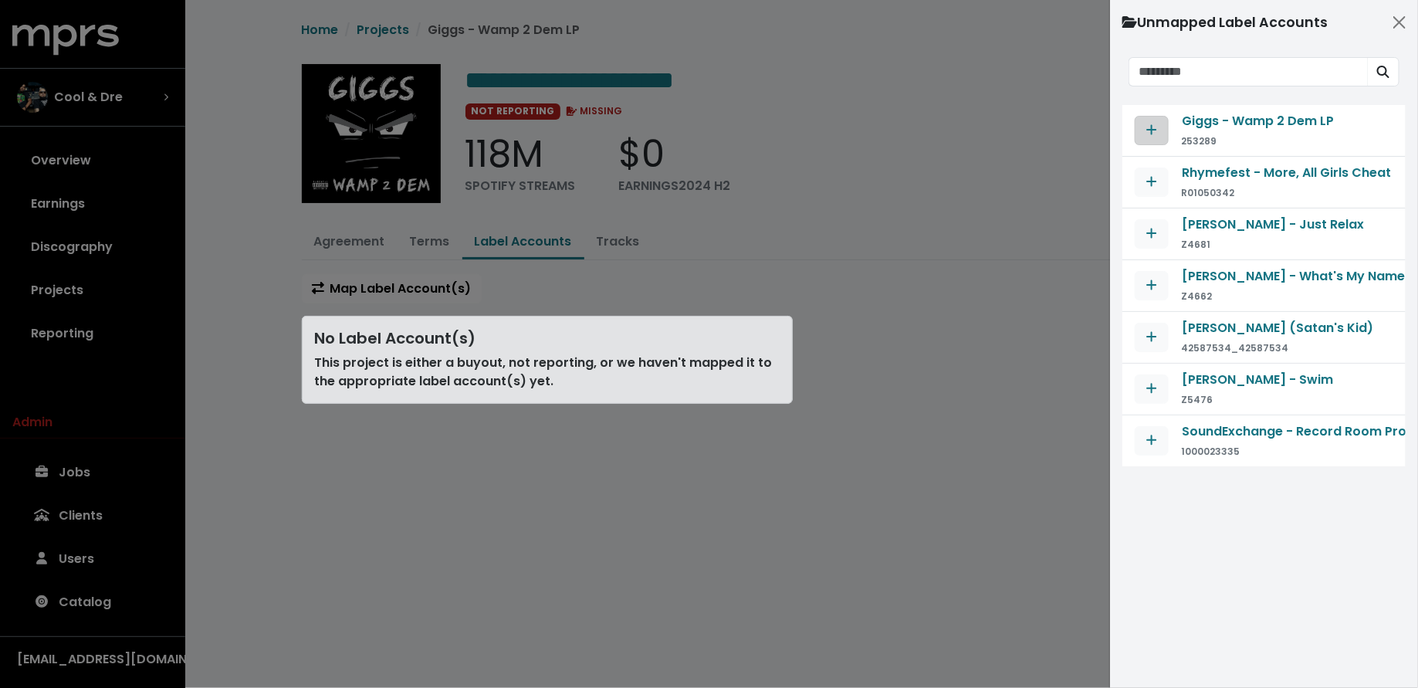
click at [1150, 132] on icon "Map contract to selected agreement" at bounding box center [1152, 130] width 10 height 10
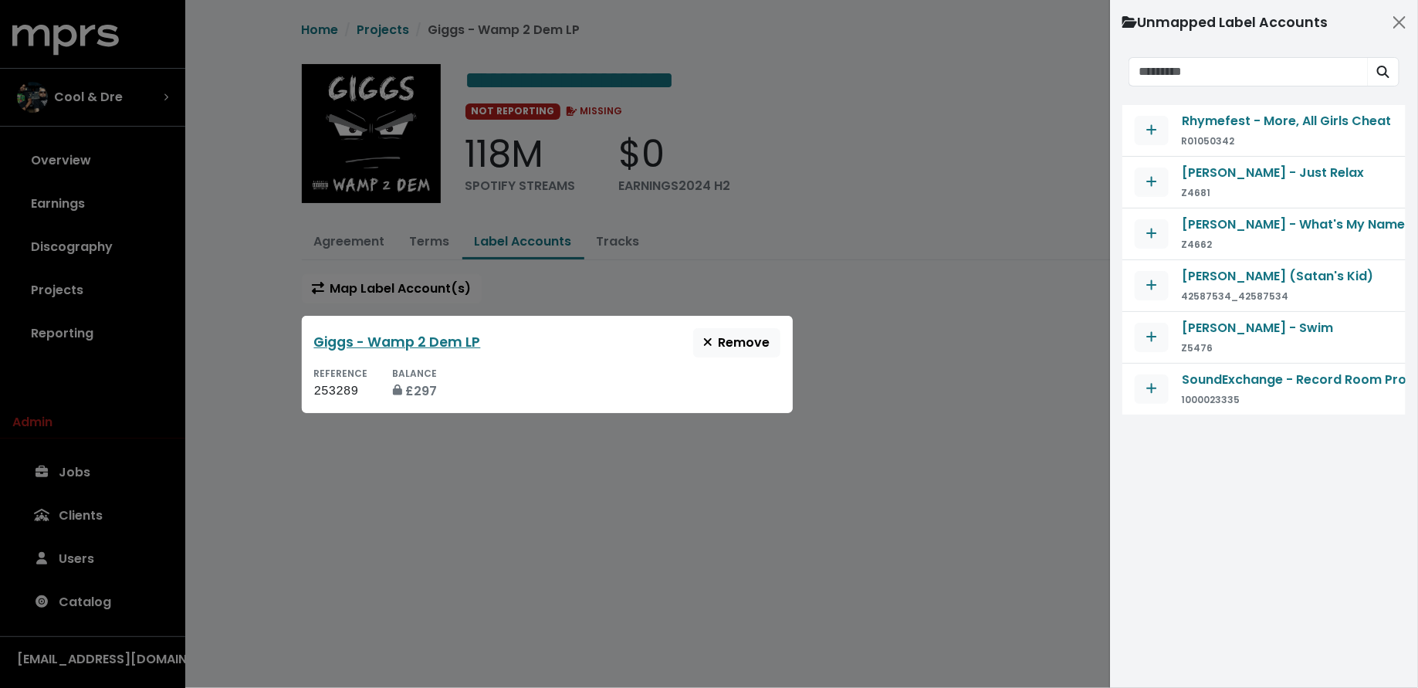
click at [857, 325] on div at bounding box center [709, 344] width 1418 height 688
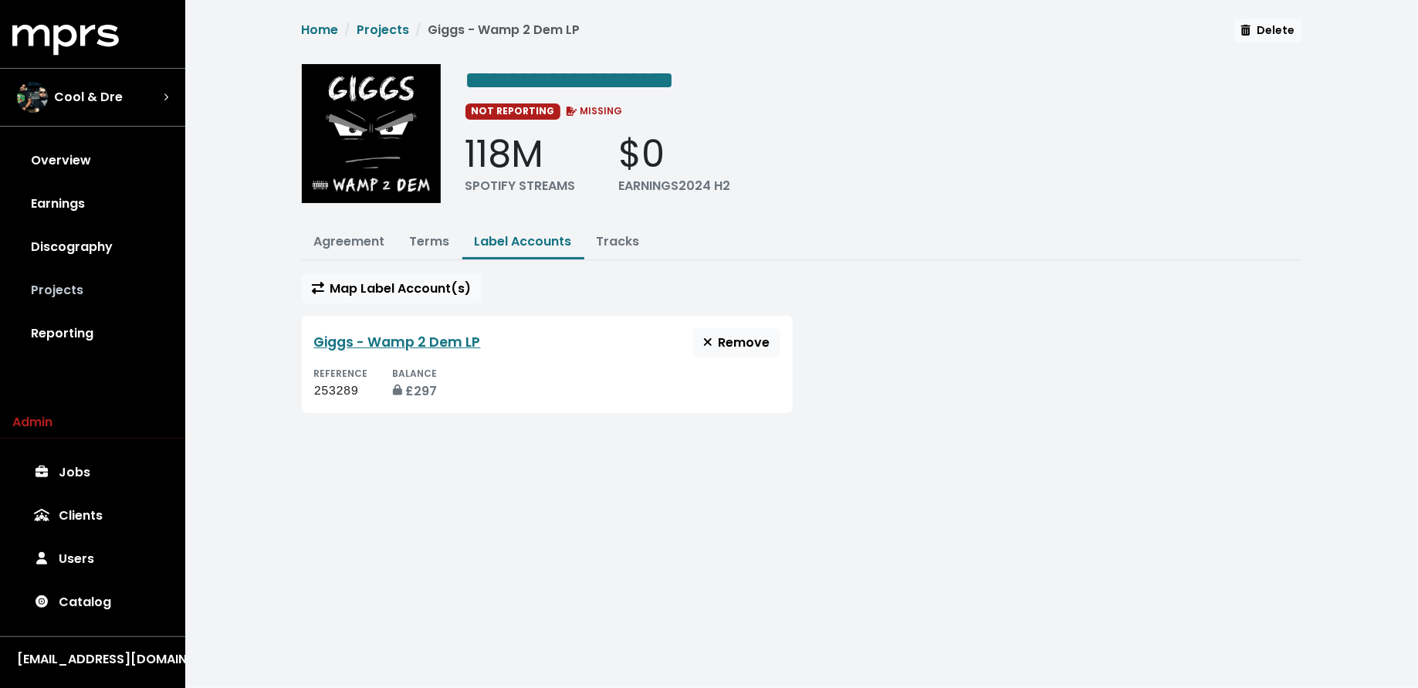
click at [121, 292] on link "Projects" at bounding box center [92, 290] width 161 height 43
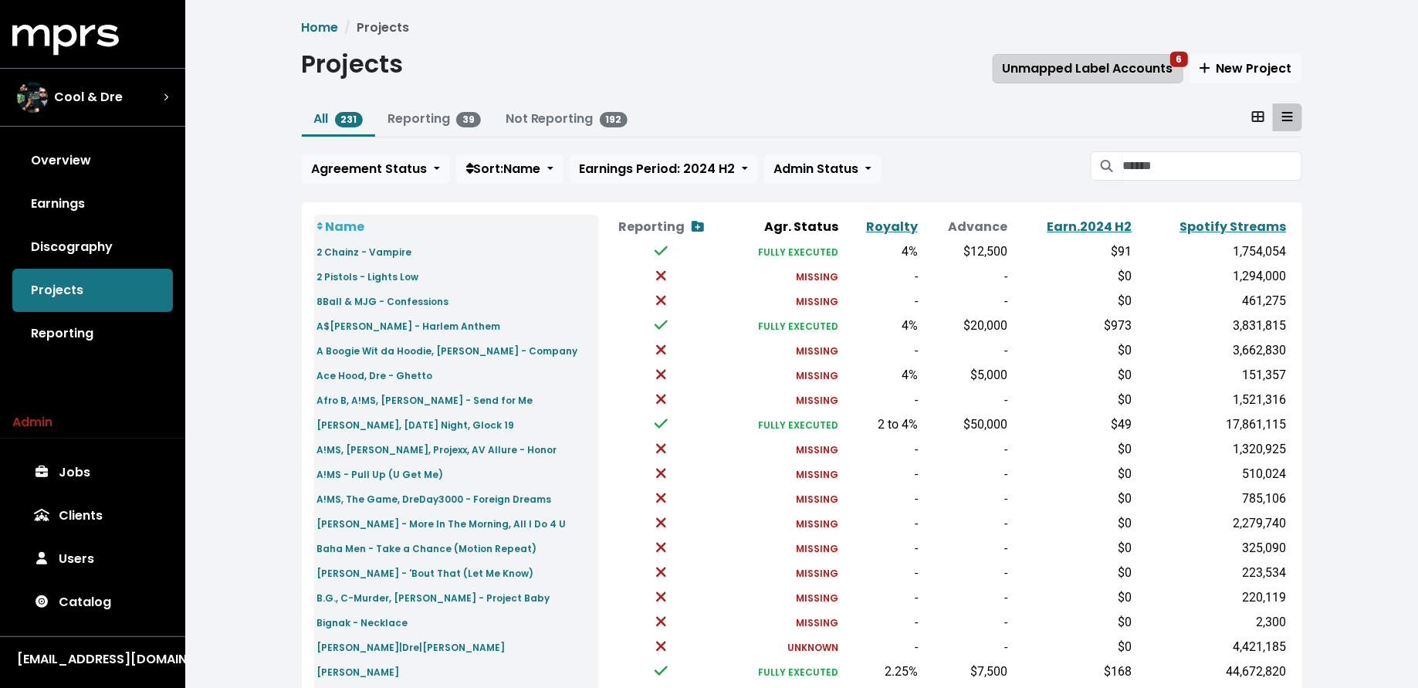
click at [1052, 71] on span "Unmapped Label Accounts 6" at bounding box center [1088, 68] width 171 height 18
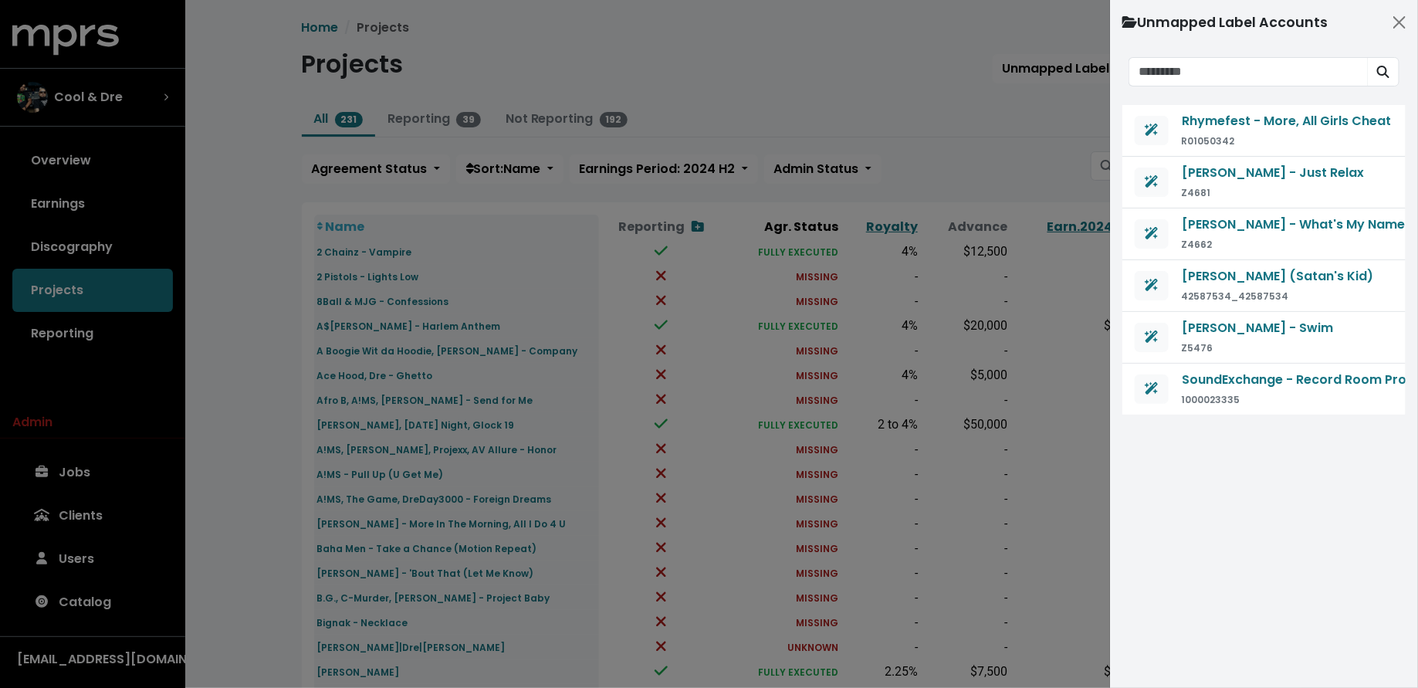
click at [981, 115] on div at bounding box center [709, 344] width 1418 height 688
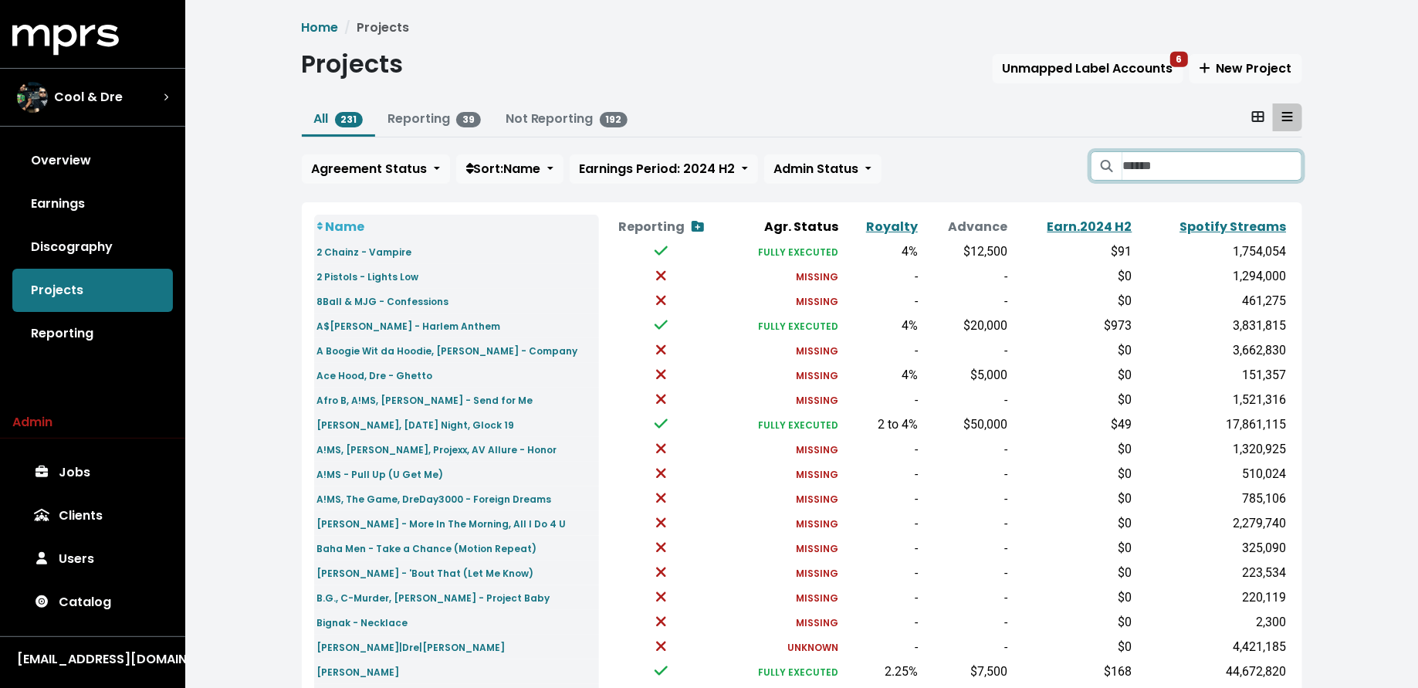
click at [1138, 165] on input "Search projects" at bounding box center [1212, 165] width 179 height 29
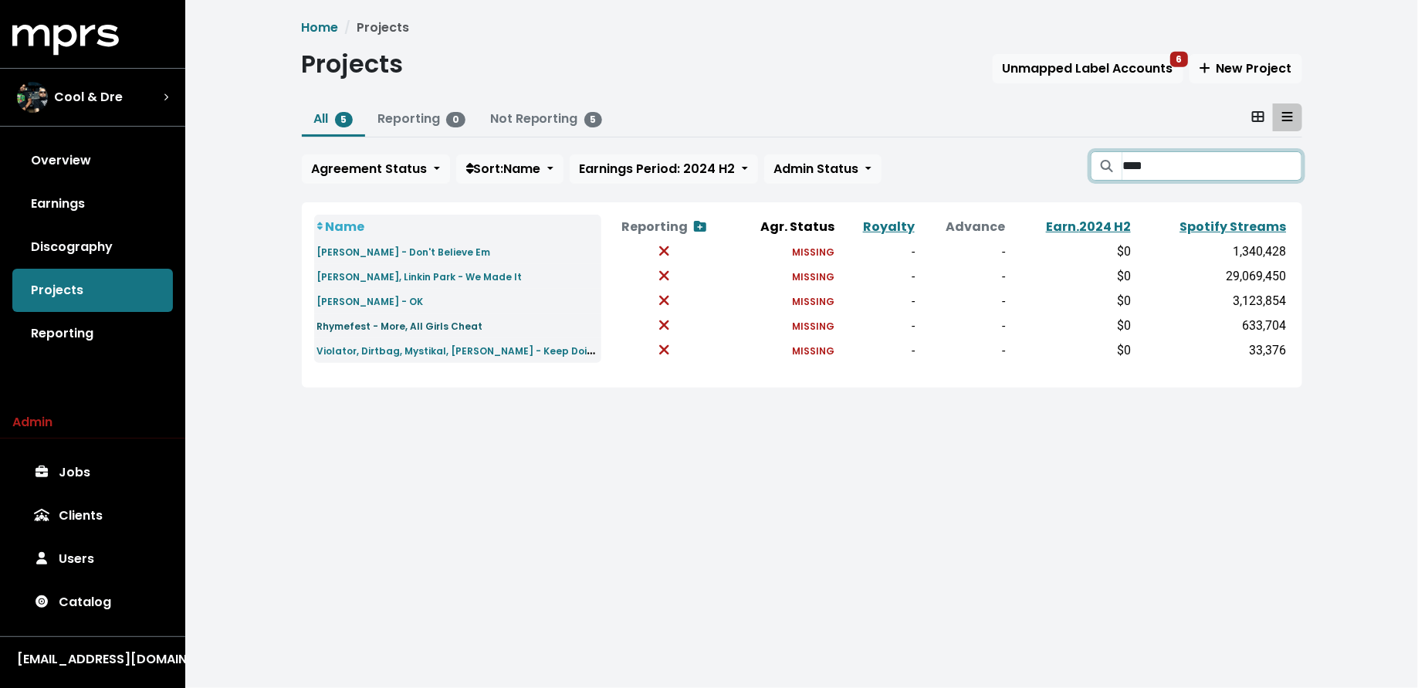
type input "****"
click at [447, 326] on small "Rhymefest - More, All Girls Cheat" at bounding box center [400, 326] width 166 height 13
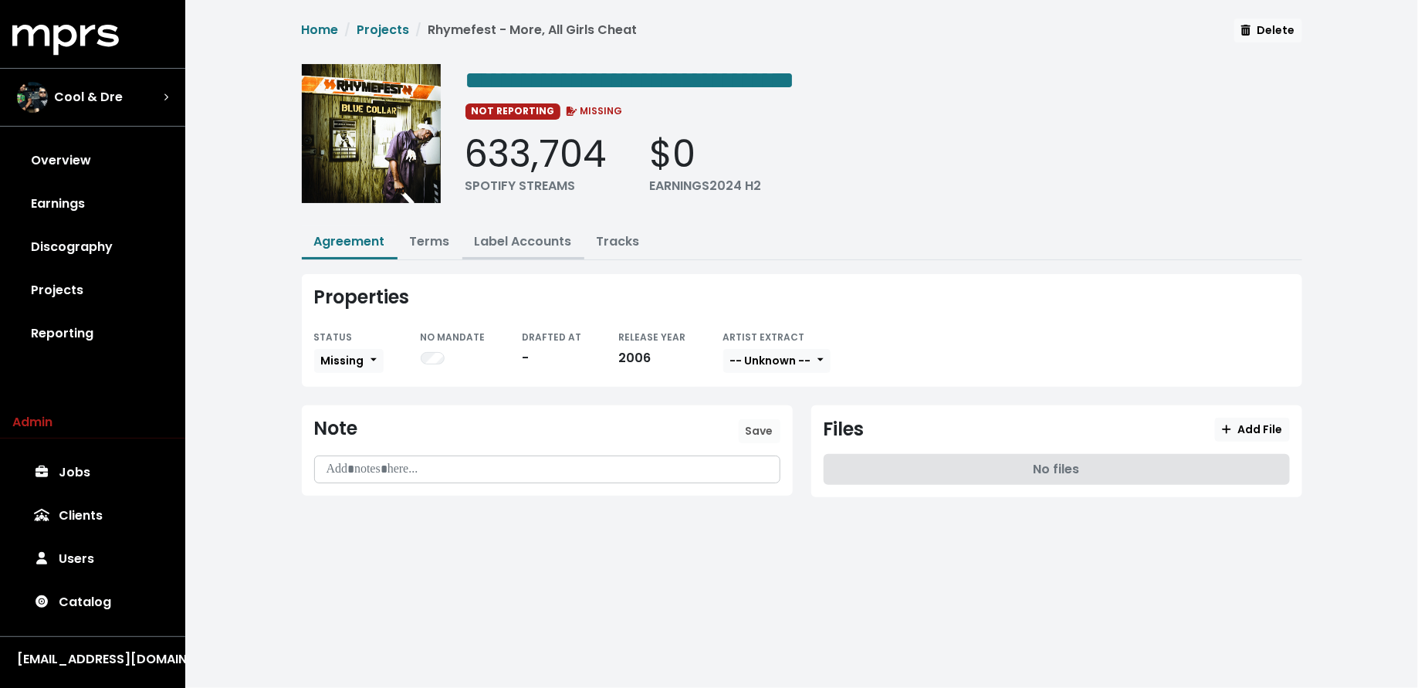
click at [504, 239] on link "Label Accounts" at bounding box center [523, 241] width 97 height 18
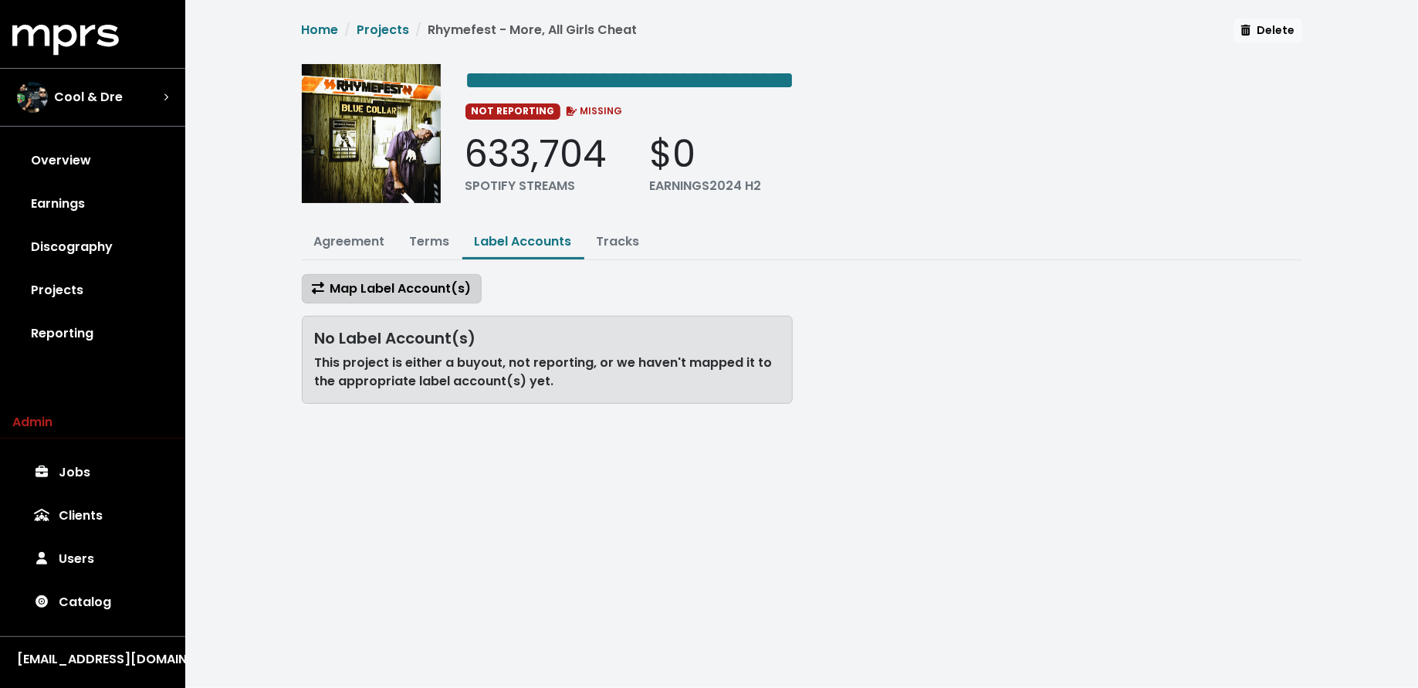
click at [433, 286] on span "Map Label Account(s)" at bounding box center [392, 289] width 160 height 18
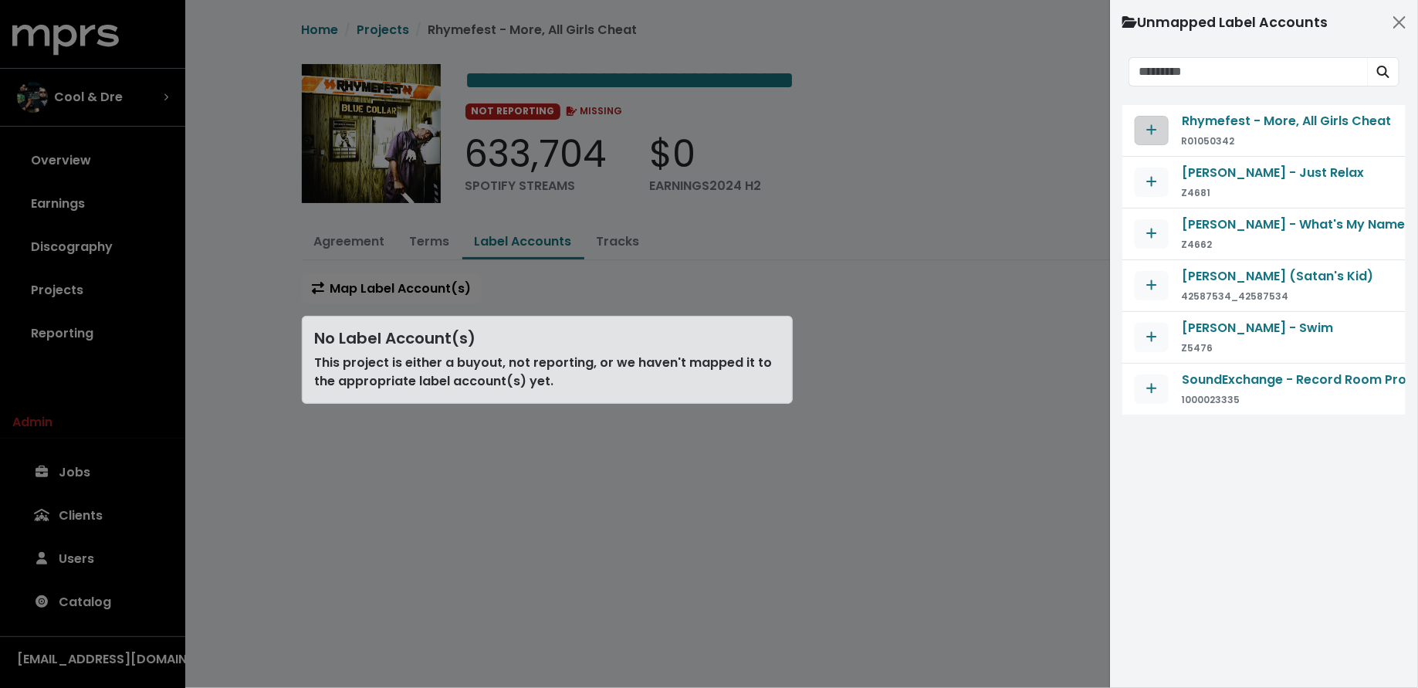
click at [1148, 133] on icon "Map contract to selected agreement" at bounding box center [1152, 130] width 11 height 12
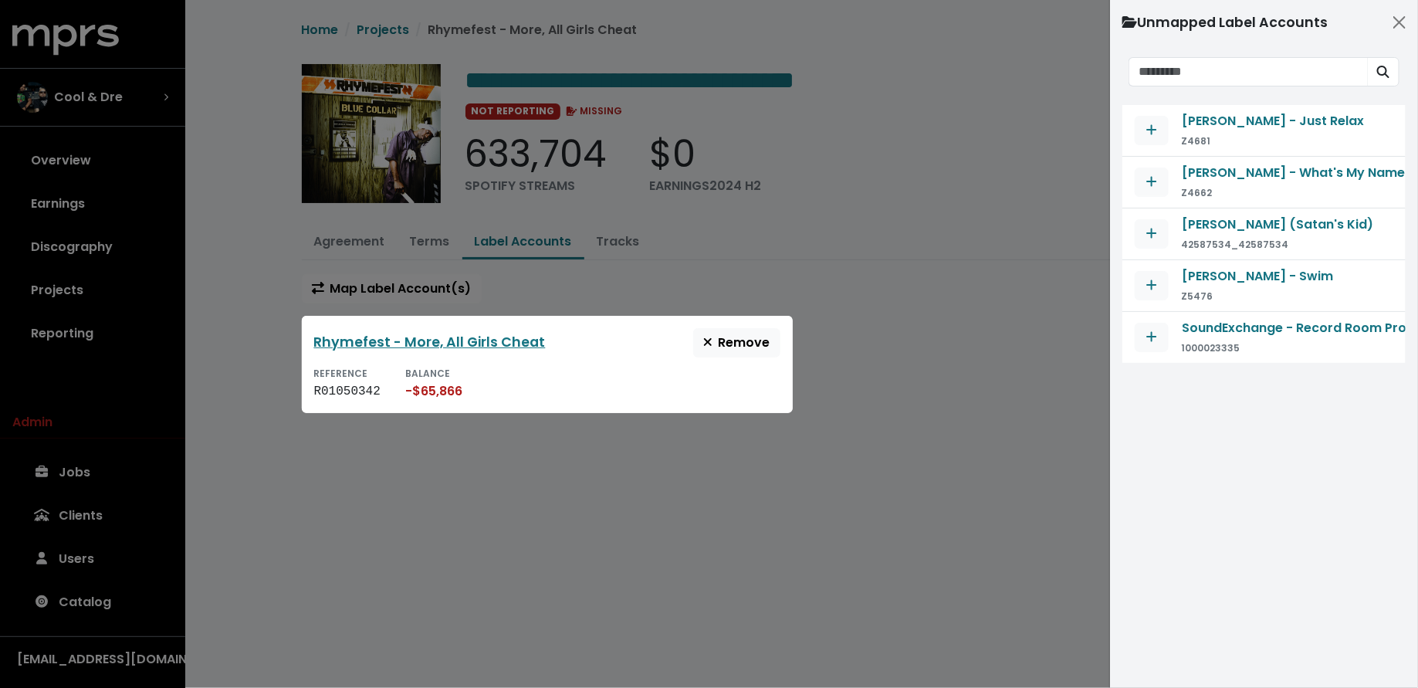
click at [672, 502] on div at bounding box center [709, 344] width 1418 height 688
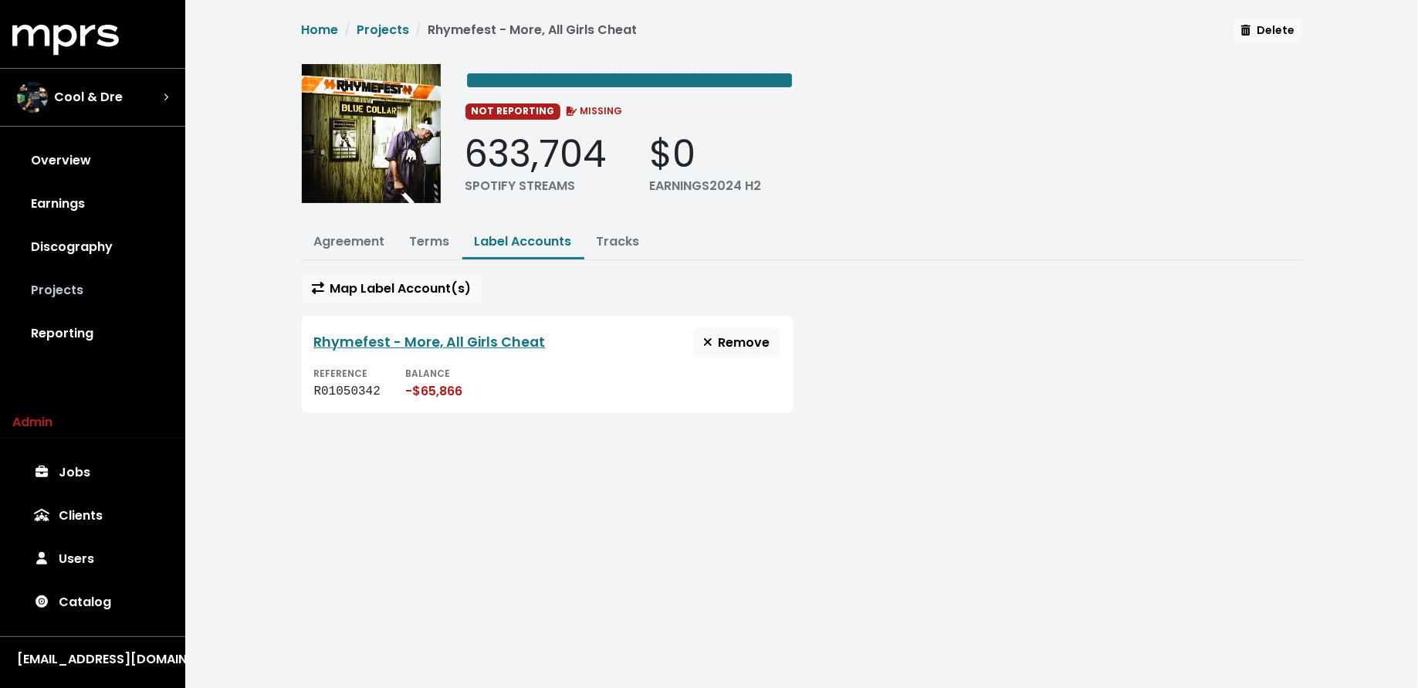
click at [135, 279] on link "Projects" at bounding box center [92, 290] width 161 height 43
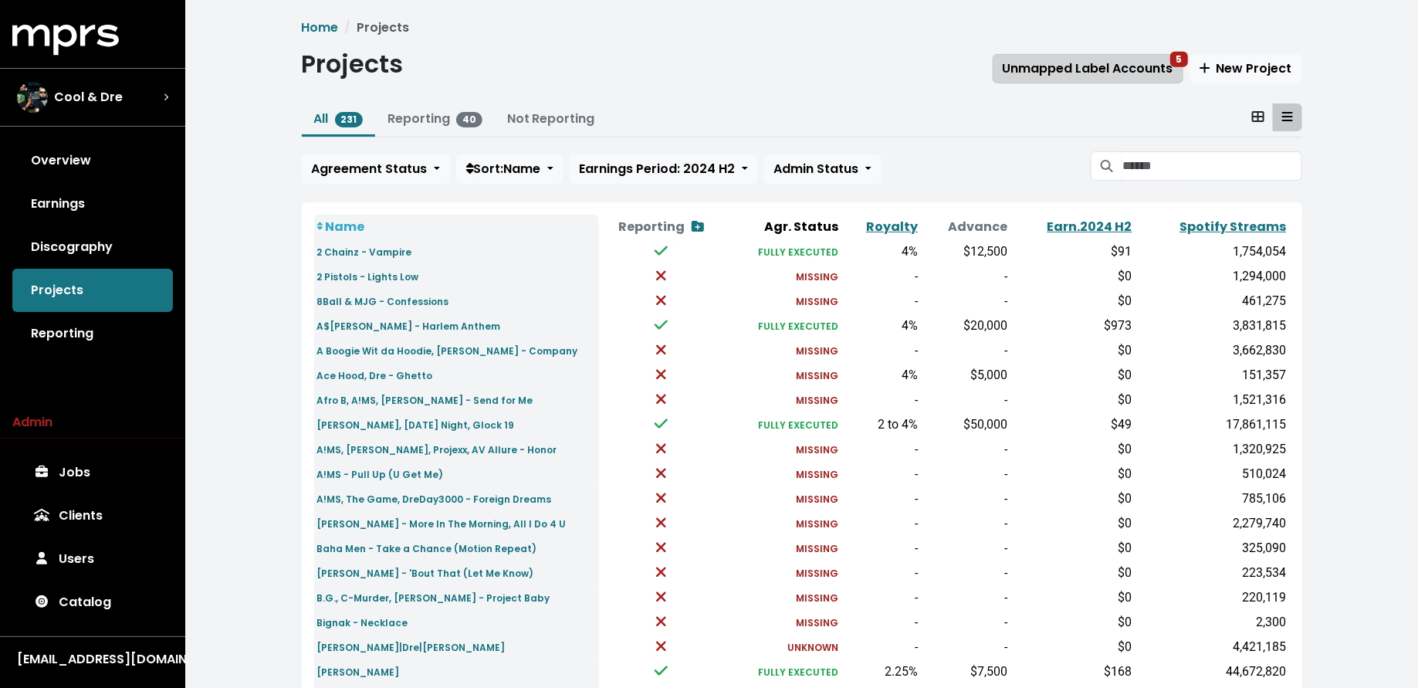
click at [1050, 62] on span "Unmapped Label Accounts 5" at bounding box center [1088, 68] width 171 height 18
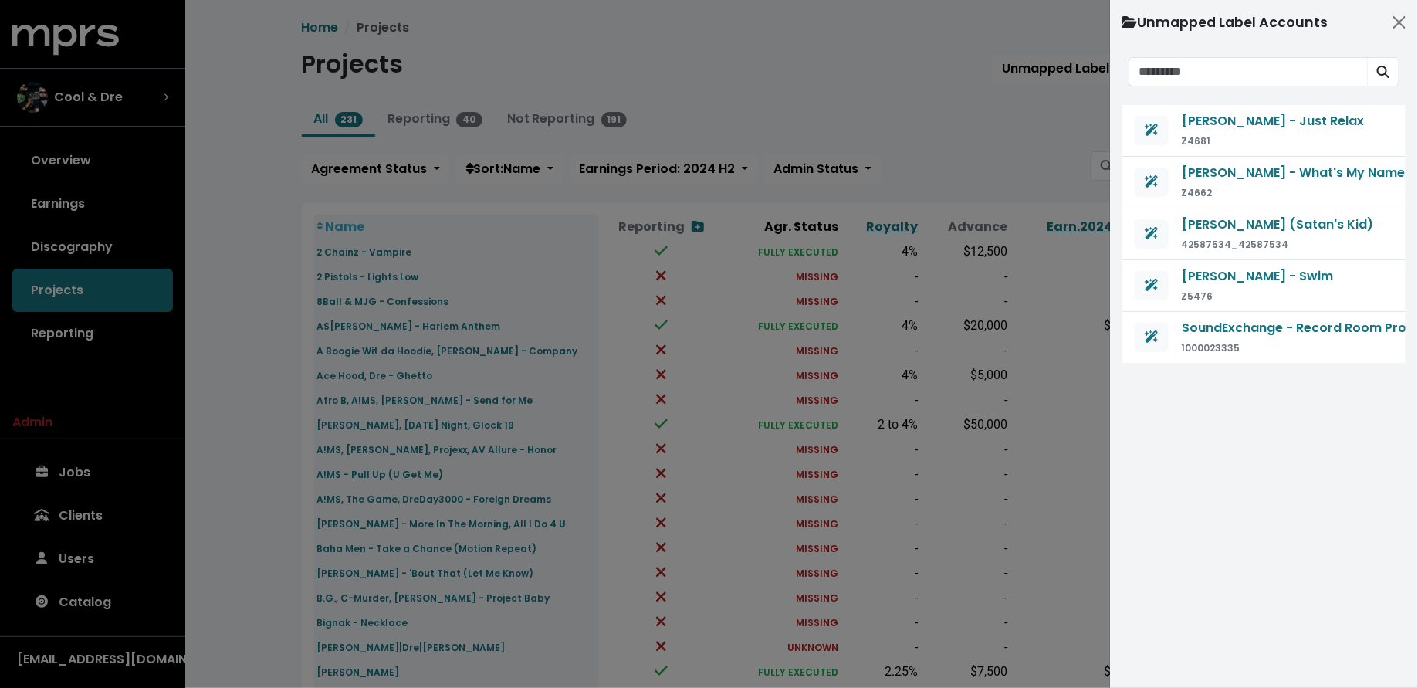
click at [991, 123] on div at bounding box center [709, 344] width 1418 height 688
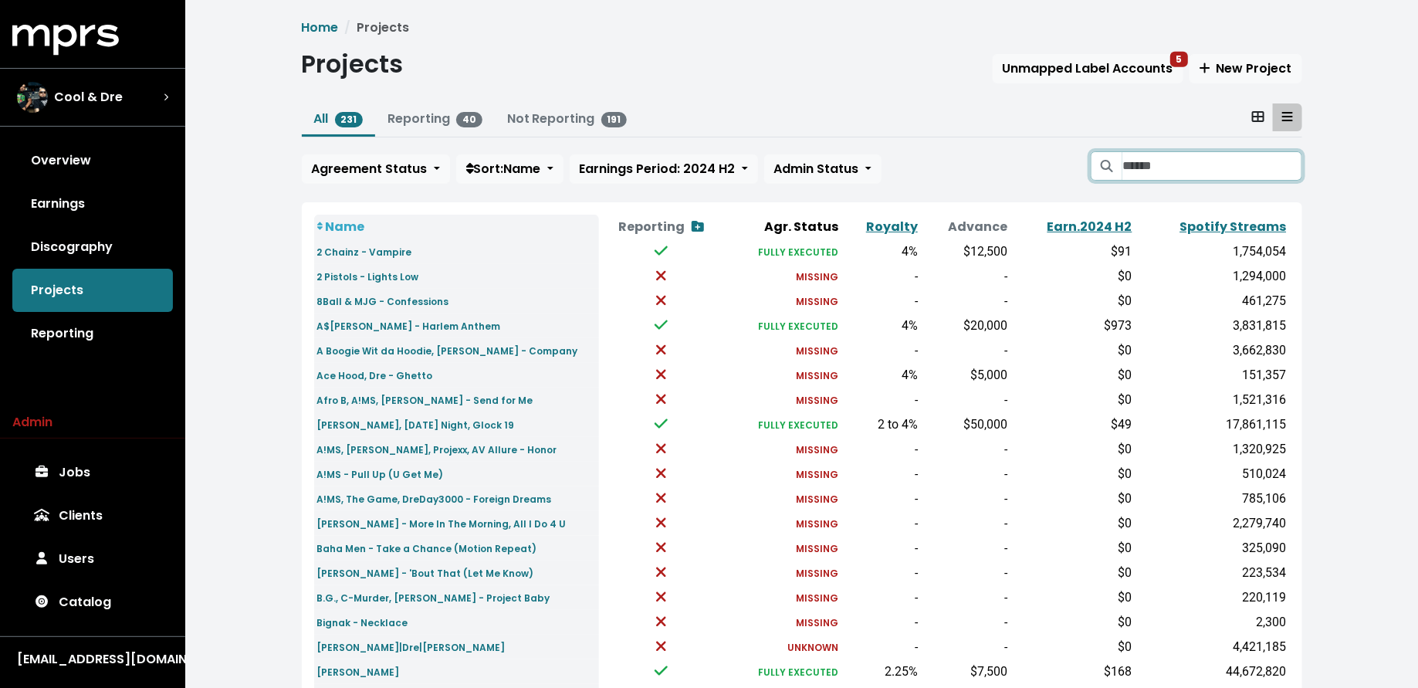
click at [1171, 159] on input "Search projects" at bounding box center [1212, 165] width 179 height 29
type input "***"
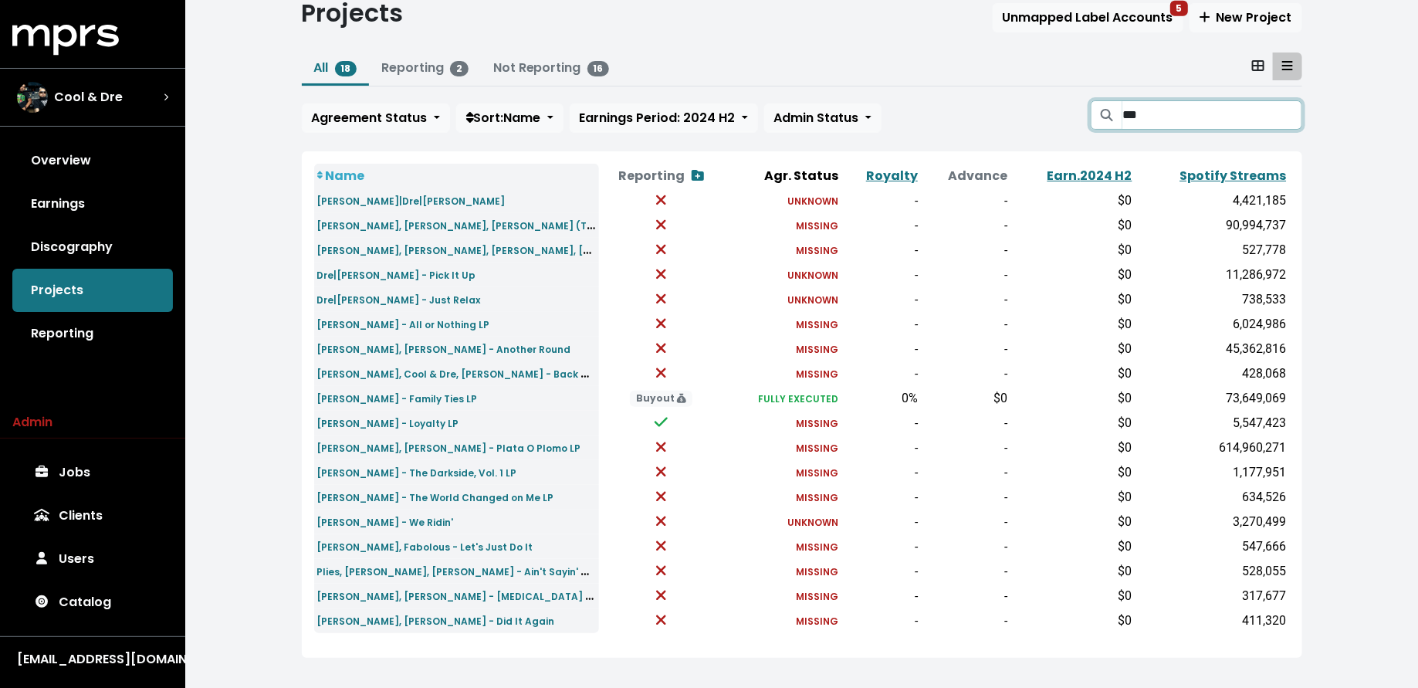
scroll to position [55, 0]
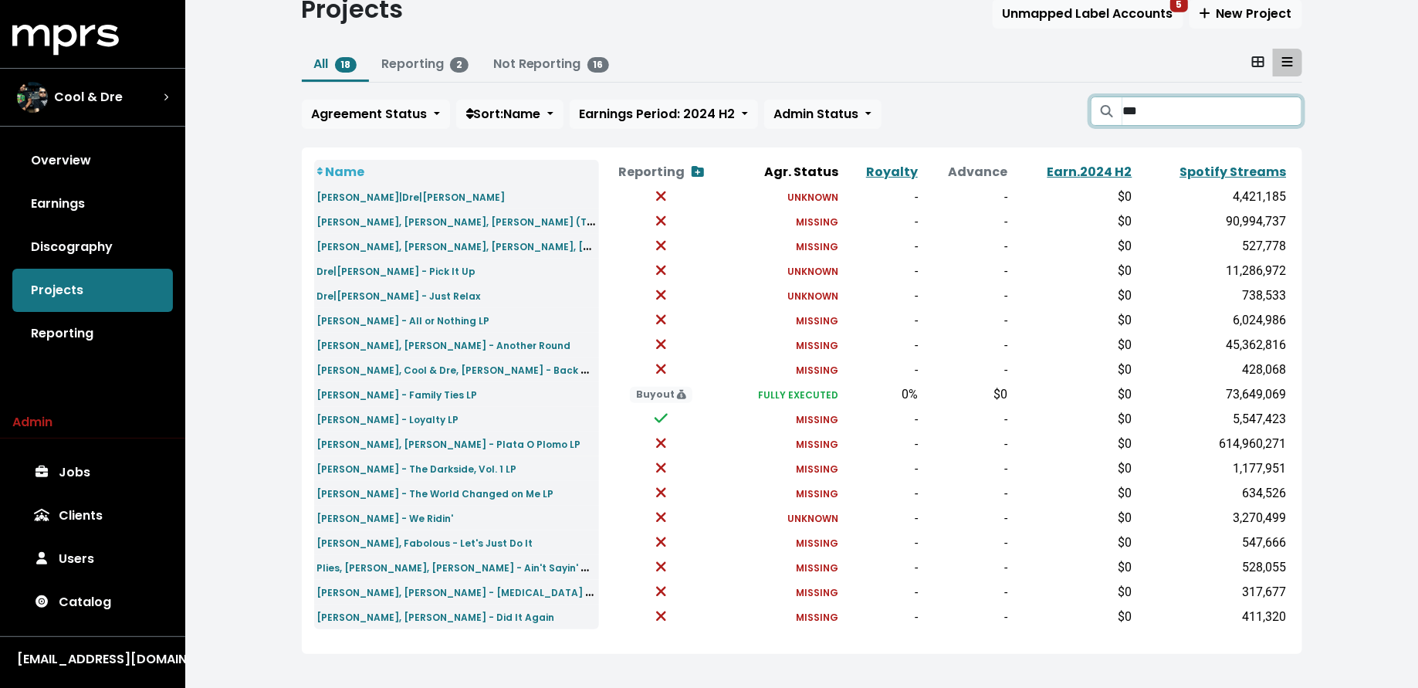
click at [1286, 110] on input "***" at bounding box center [1212, 111] width 179 height 29
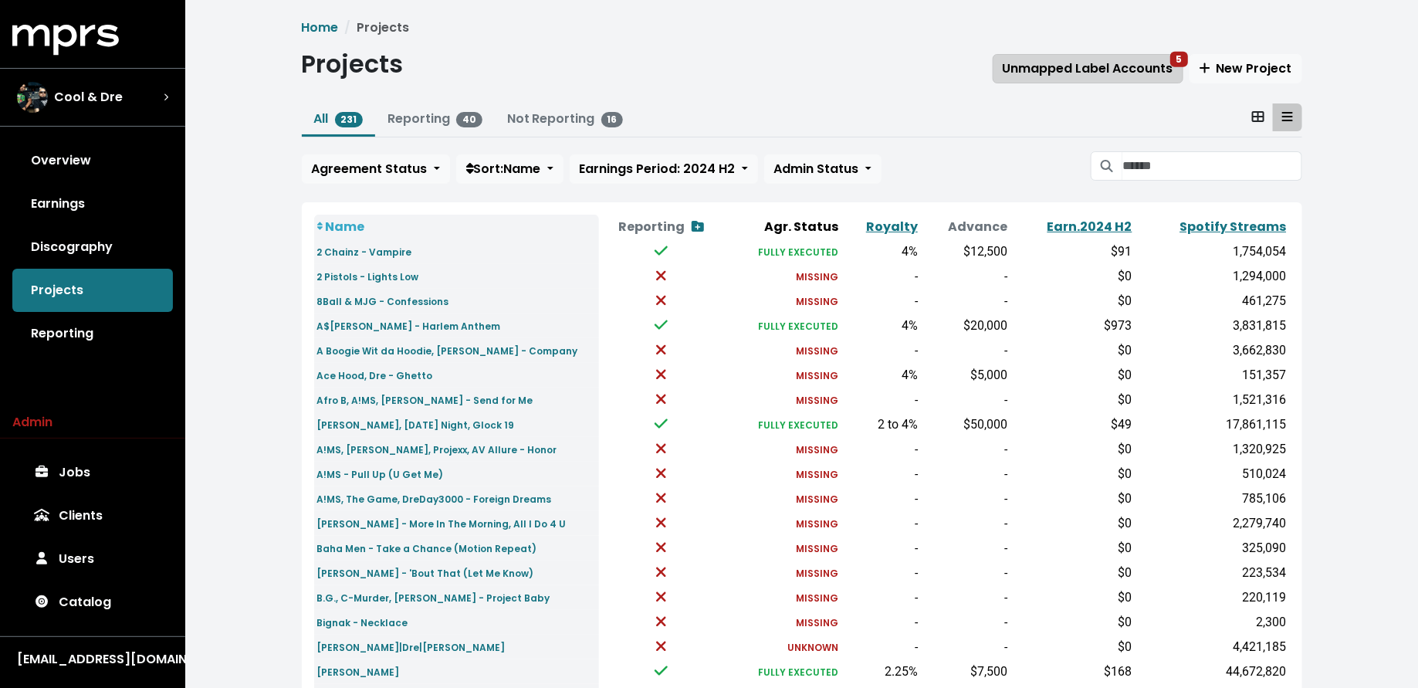
click at [1078, 59] on span "Unmapped Label Accounts 5" at bounding box center [1088, 68] width 171 height 18
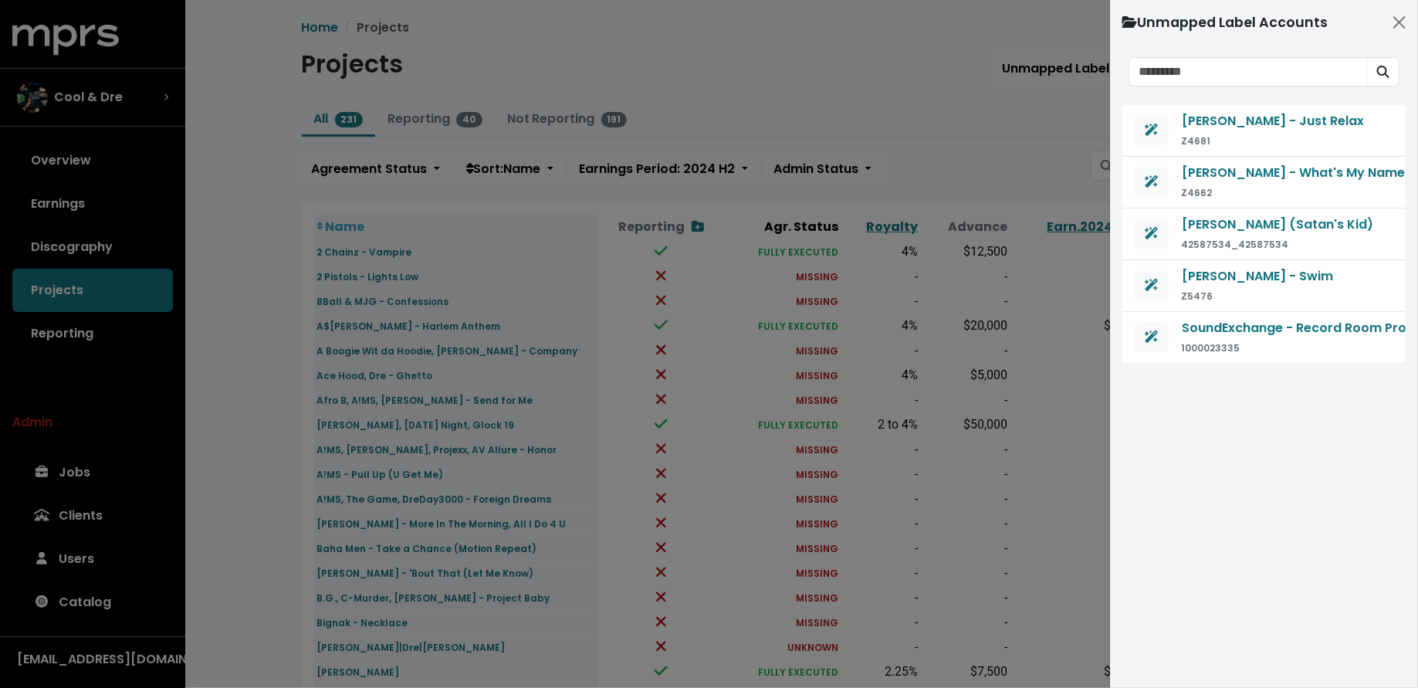
click at [747, 89] on div at bounding box center [709, 344] width 1418 height 688
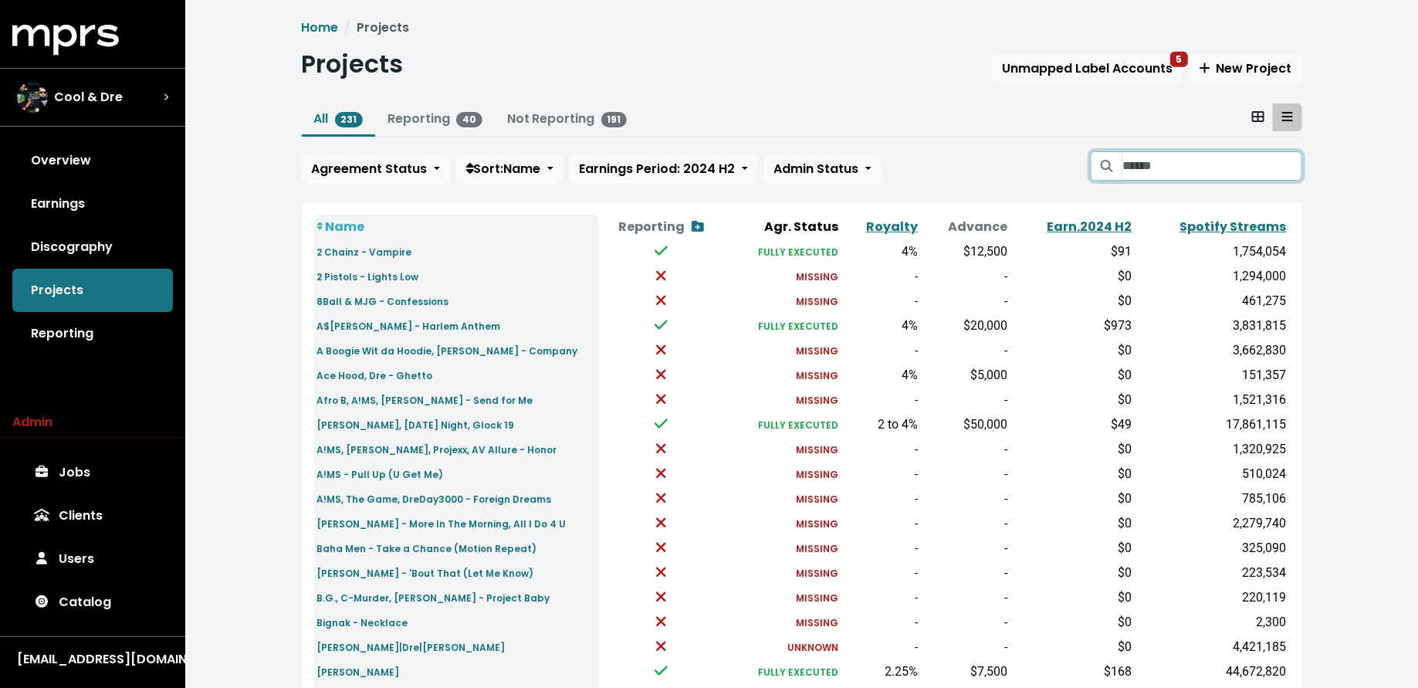
click at [1150, 165] on input "Search projects" at bounding box center [1212, 165] width 179 height 29
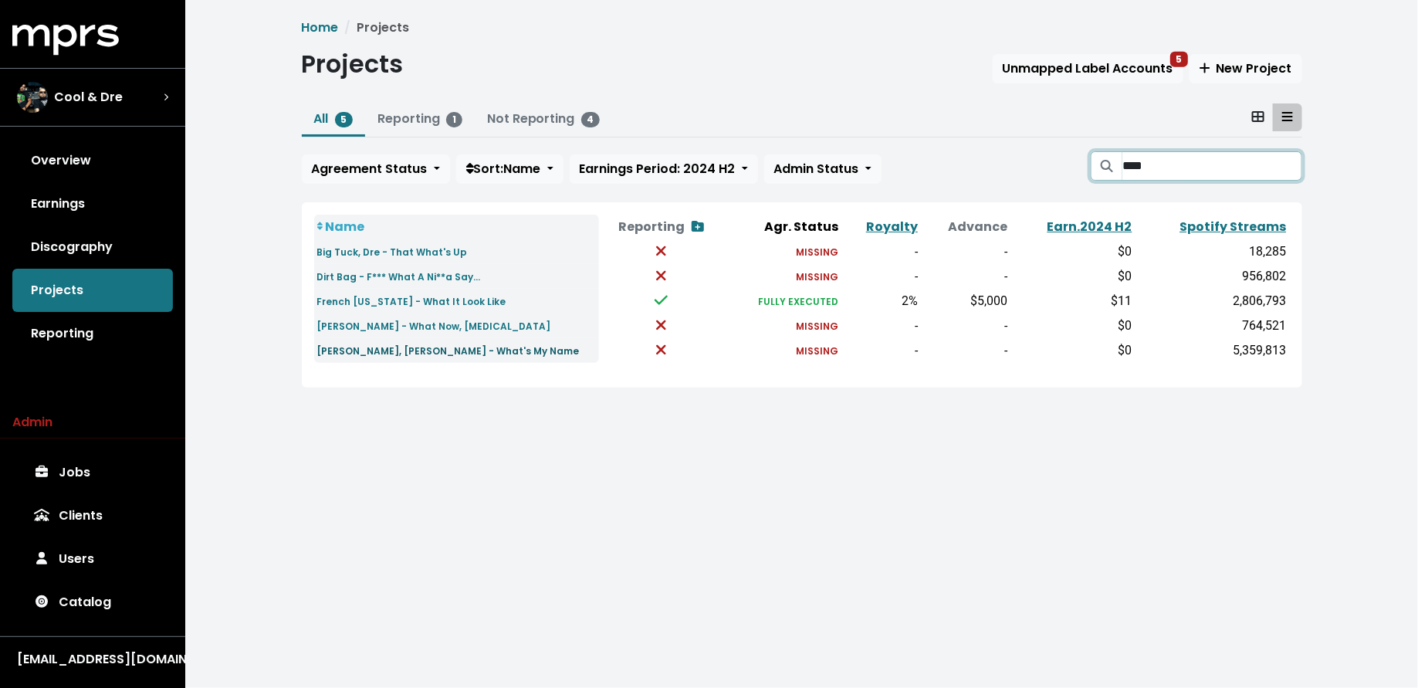
type input "****"
click at [474, 351] on small "NOAH, Chris Brown - What's My Name" at bounding box center [448, 350] width 263 height 13
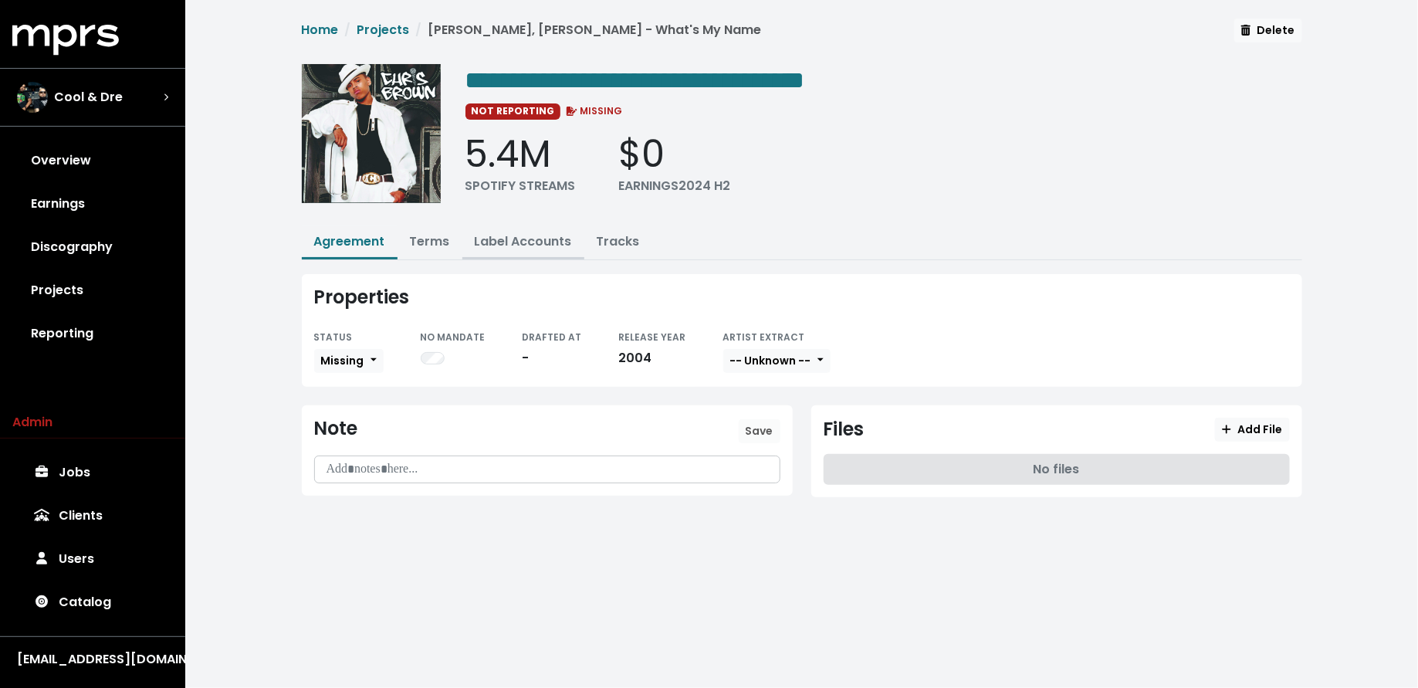
click at [527, 248] on link "Label Accounts" at bounding box center [523, 241] width 97 height 18
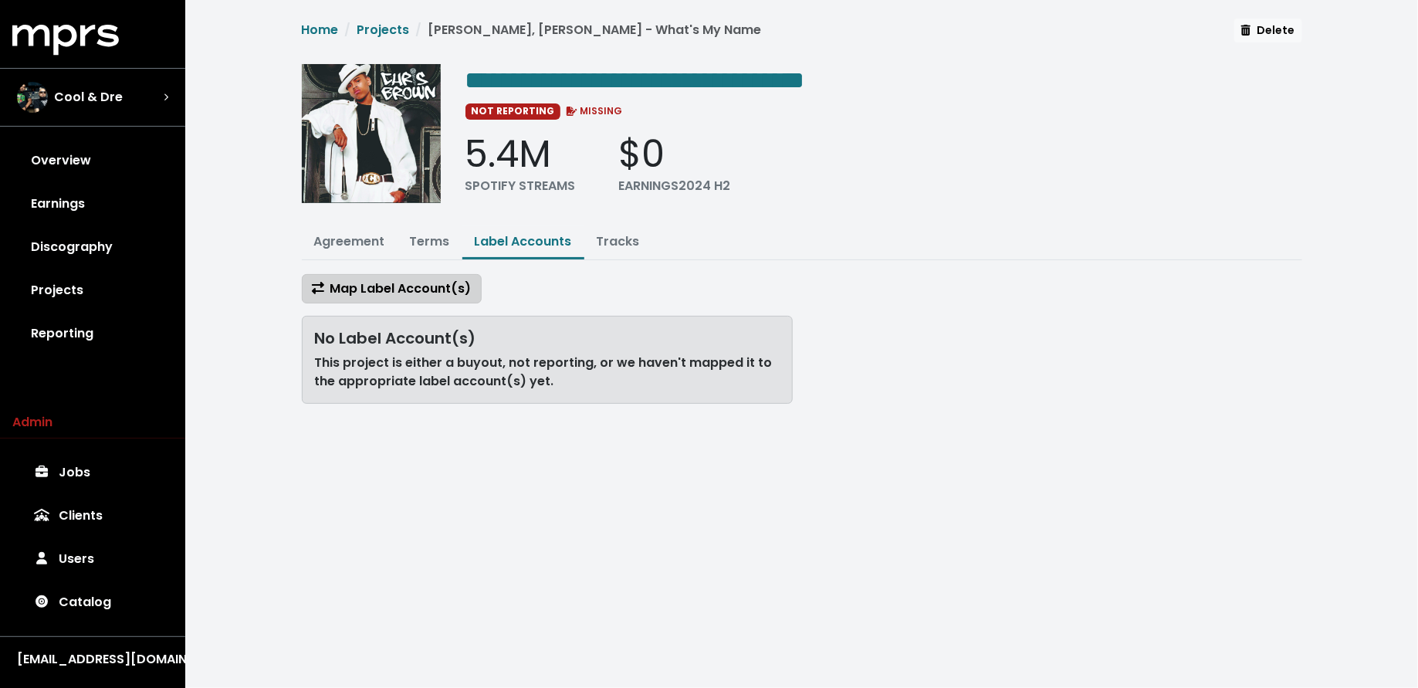
click at [439, 283] on span "Map Label Account(s)" at bounding box center [392, 289] width 160 height 18
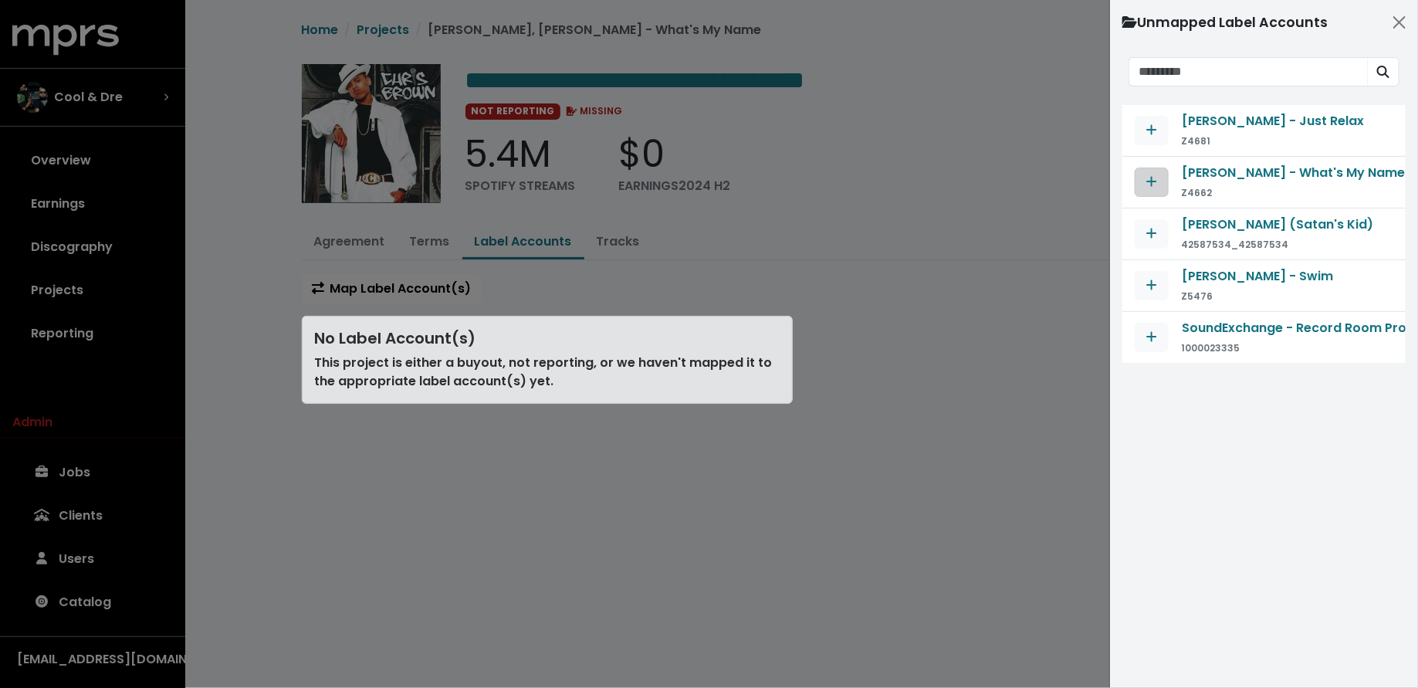
click at [1155, 181] on icon "Map contract to selected agreement" at bounding box center [1152, 181] width 11 height 12
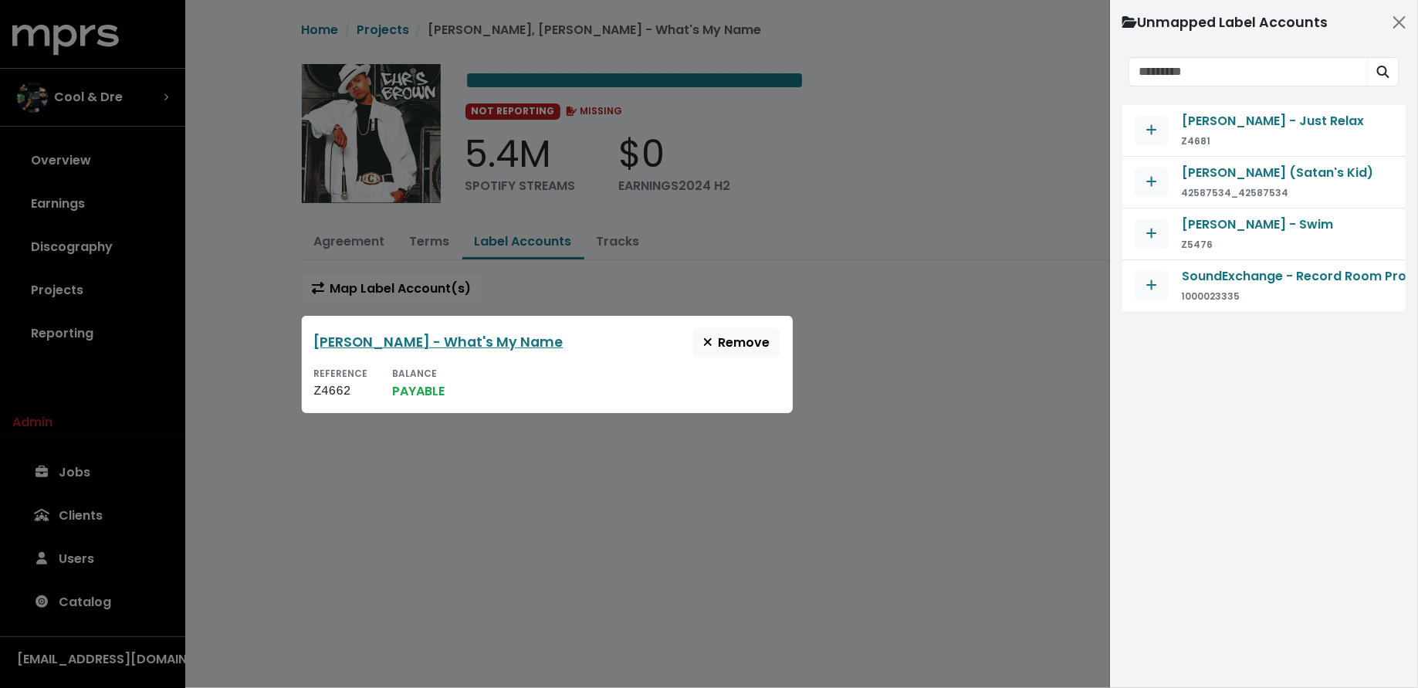
click at [550, 69] on div at bounding box center [709, 344] width 1418 height 688
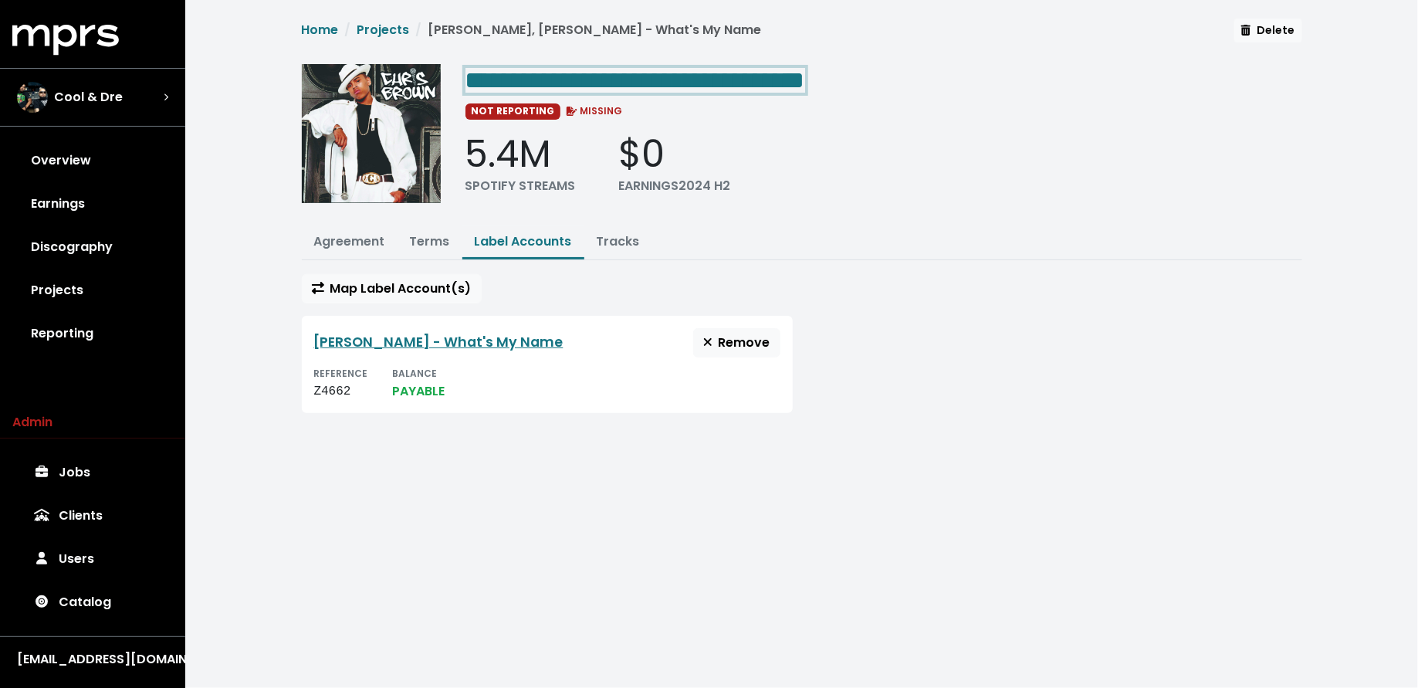
click at [549, 80] on span "**********" at bounding box center [636, 80] width 340 height 25
click at [548, 81] on span "**********" at bounding box center [636, 80] width 340 height 25
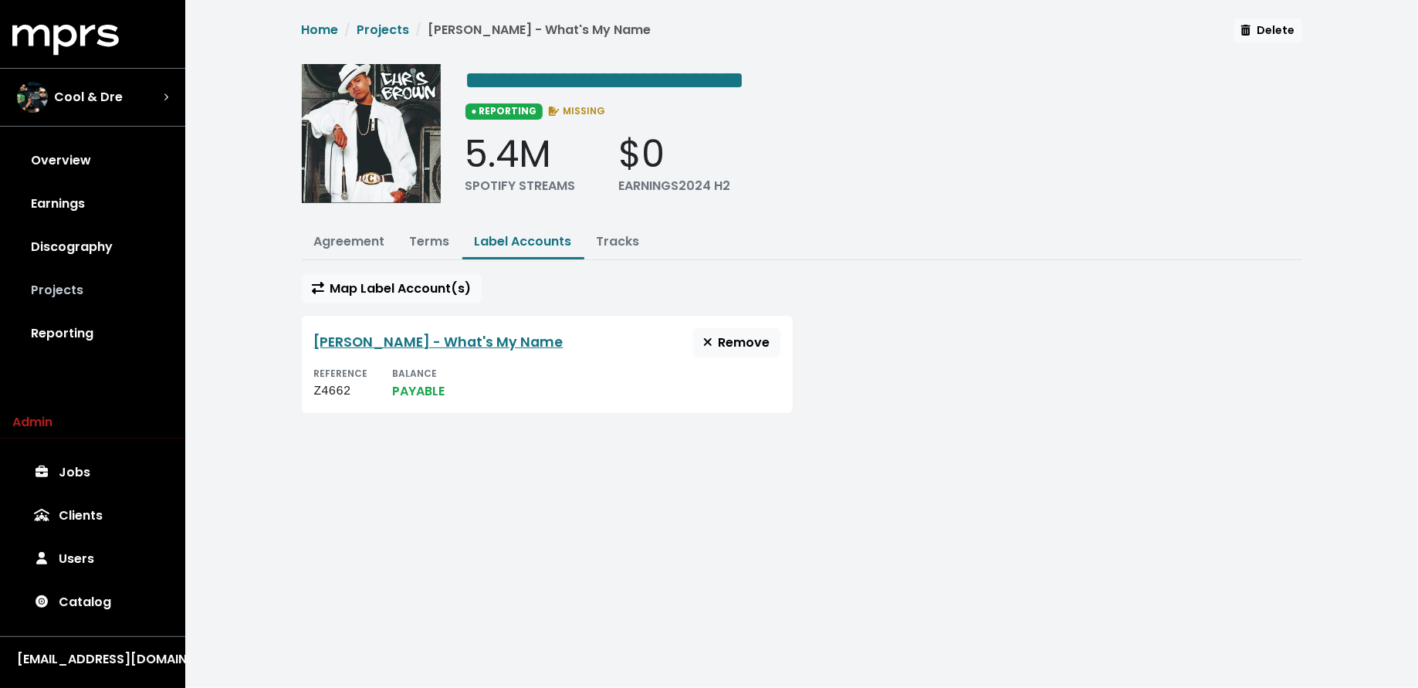
click at [133, 290] on link "Projects" at bounding box center [92, 290] width 161 height 43
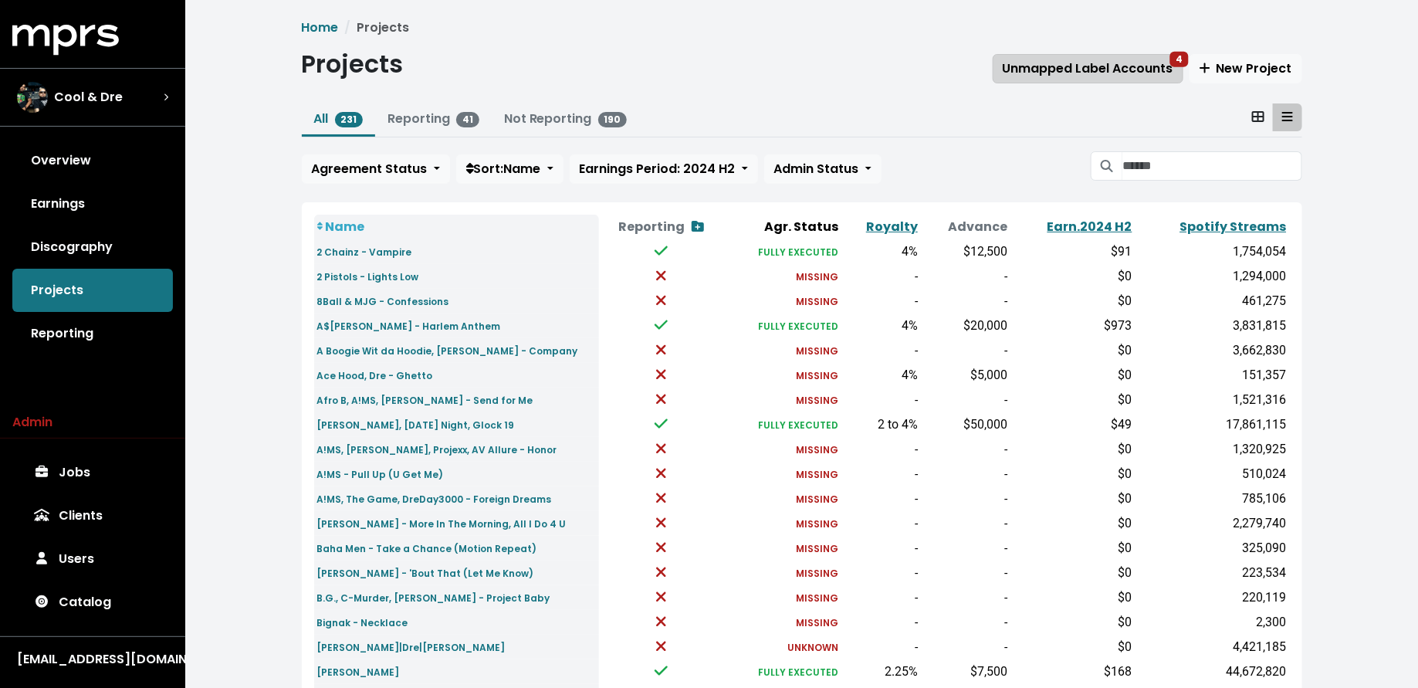
click at [1056, 80] on button "Unmapped Label Accounts 4" at bounding box center [1088, 68] width 191 height 29
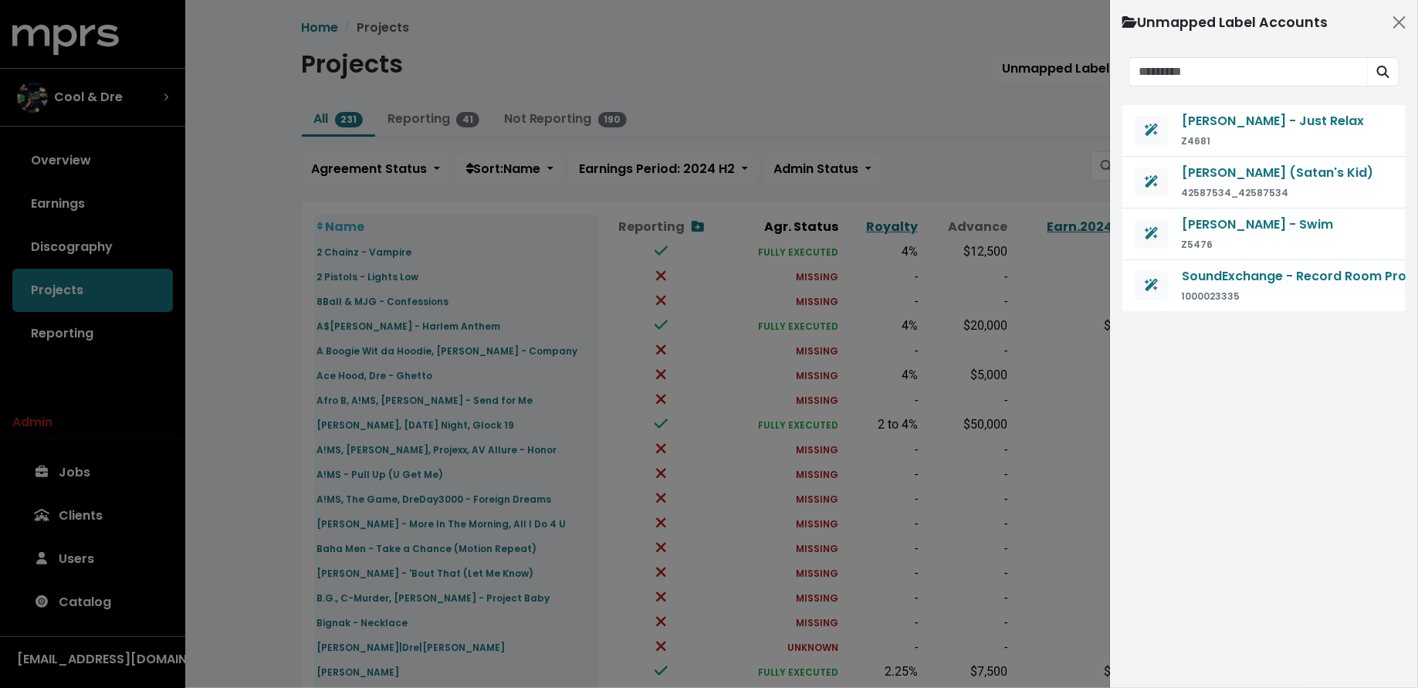
click at [739, 94] on div at bounding box center [709, 344] width 1418 height 688
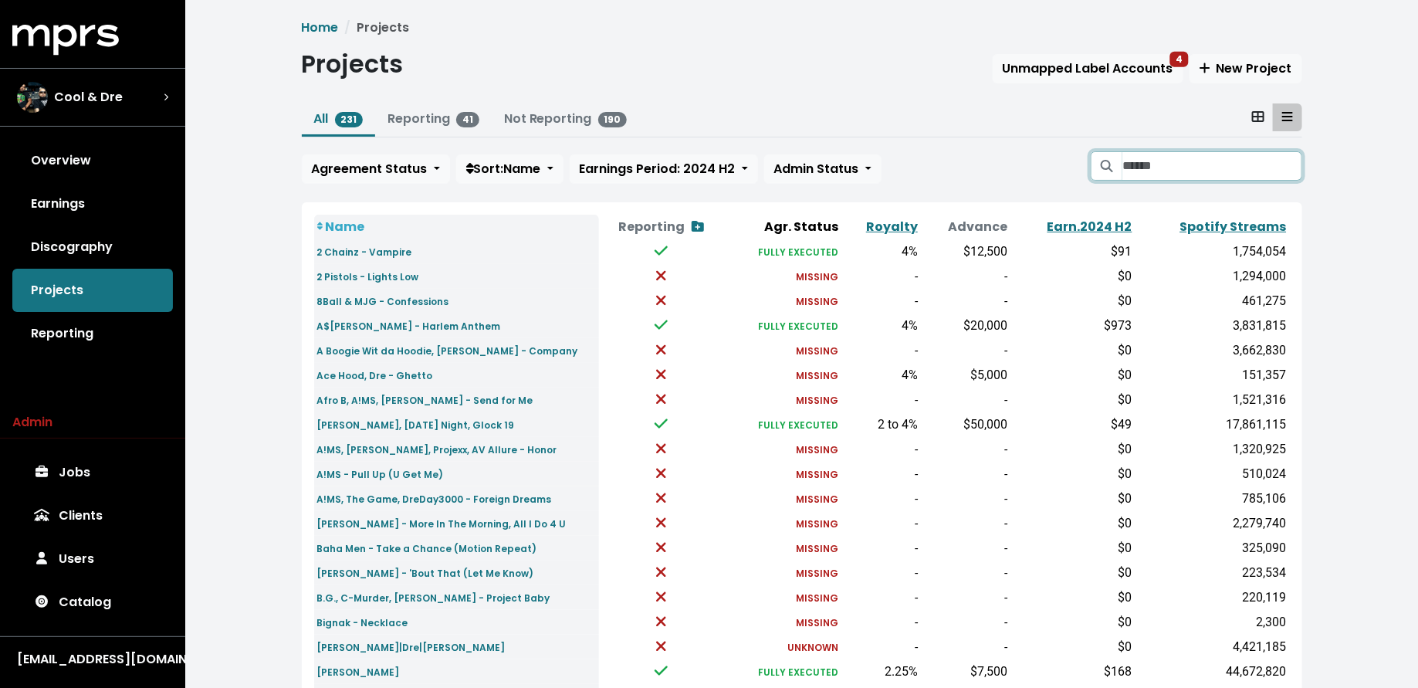
click at [1194, 168] on input "Search projects" at bounding box center [1212, 165] width 179 height 29
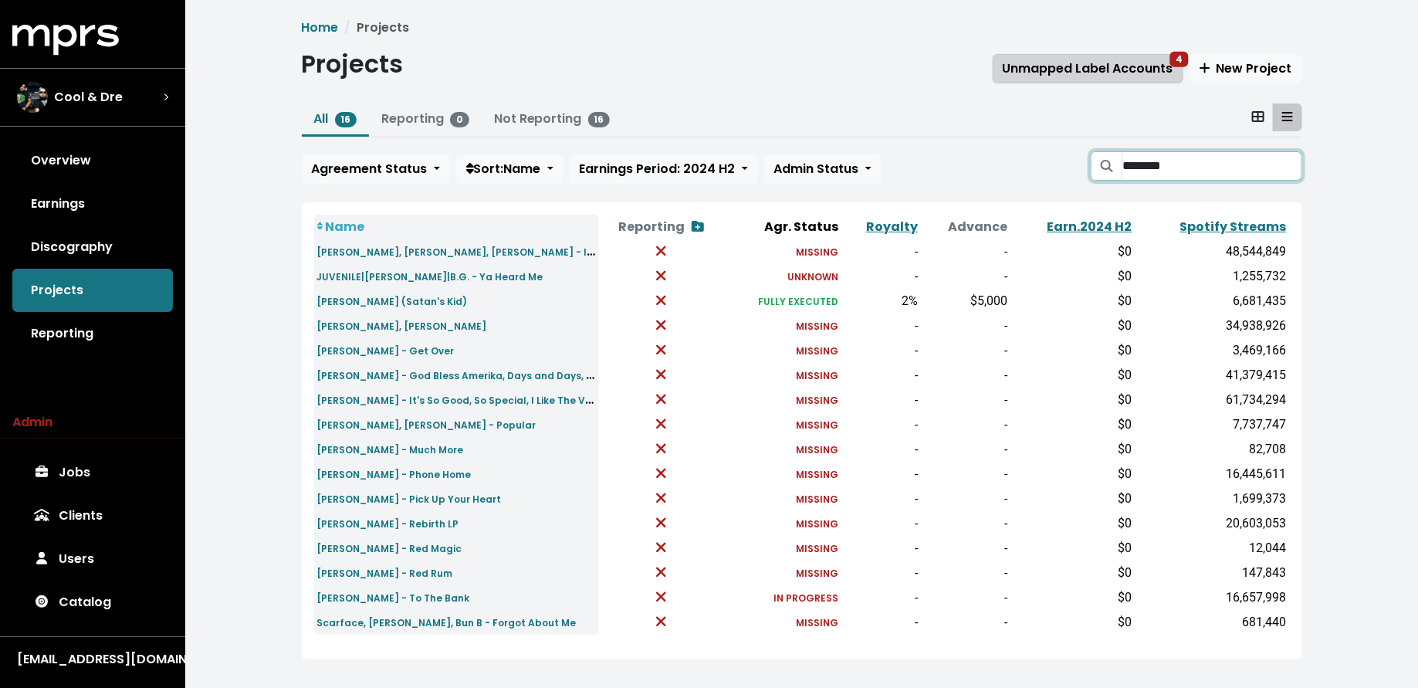
type input "********"
click at [1093, 59] on span "Unmapped Label Accounts 4" at bounding box center [1088, 68] width 171 height 18
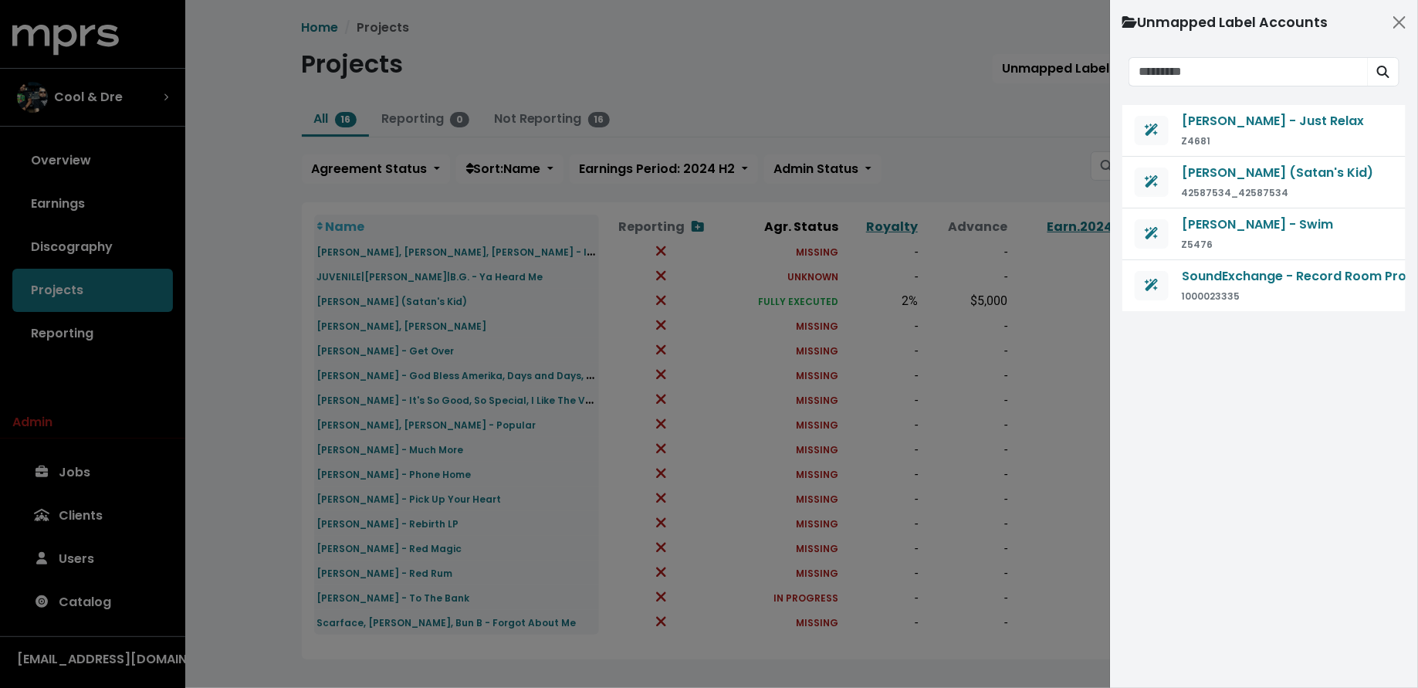
click at [944, 157] on div at bounding box center [709, 344] width 1418 height 688
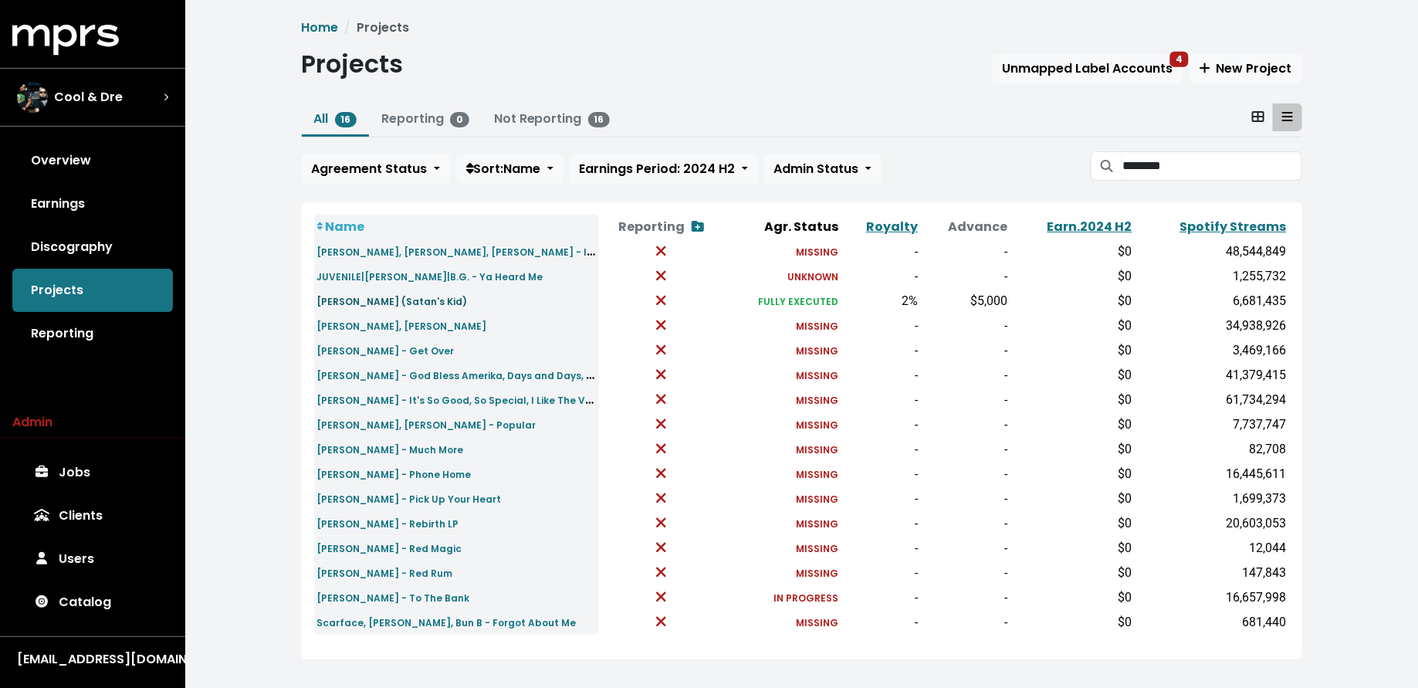
click at [356, 300] on small "Lil Wayne - Bastard (Satan's Kid)" at bounding box center [392, 301] width 151 height 13
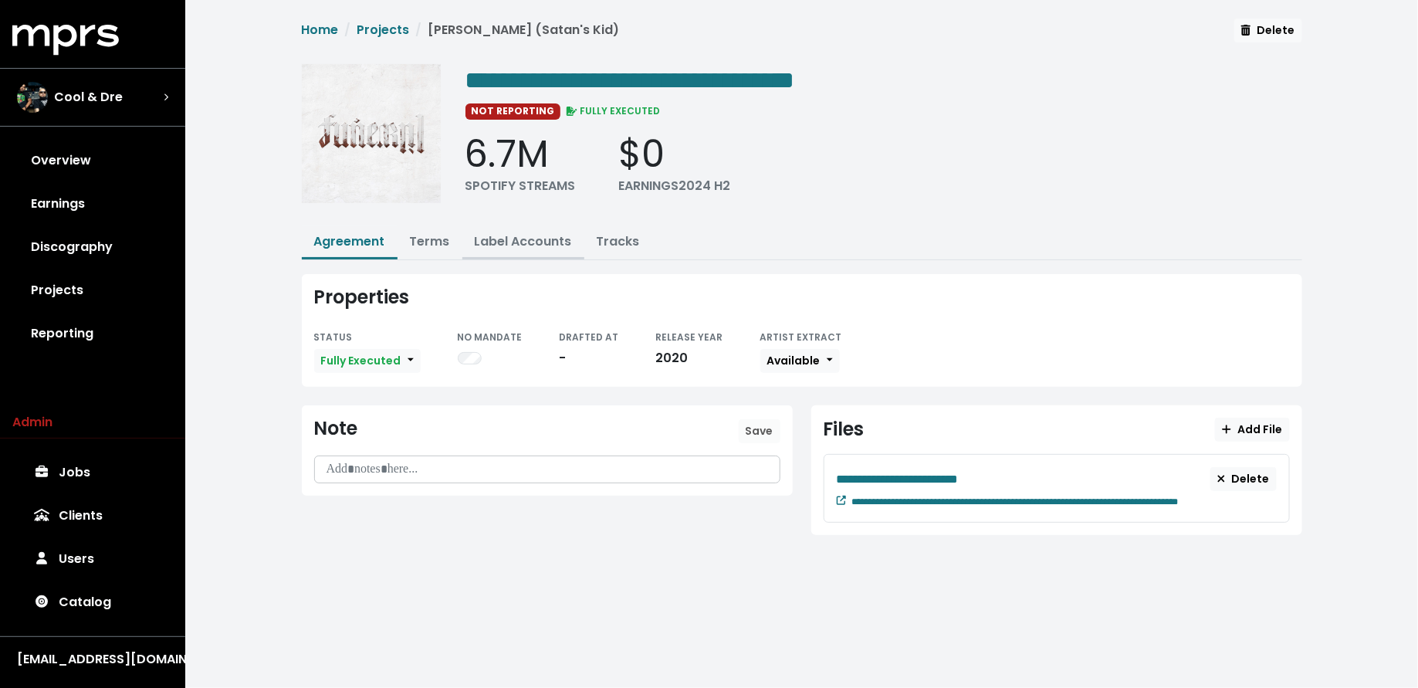
click at [525, 237] on link "Label Accounts" at bounding box center [523, 241] width 97 height 18
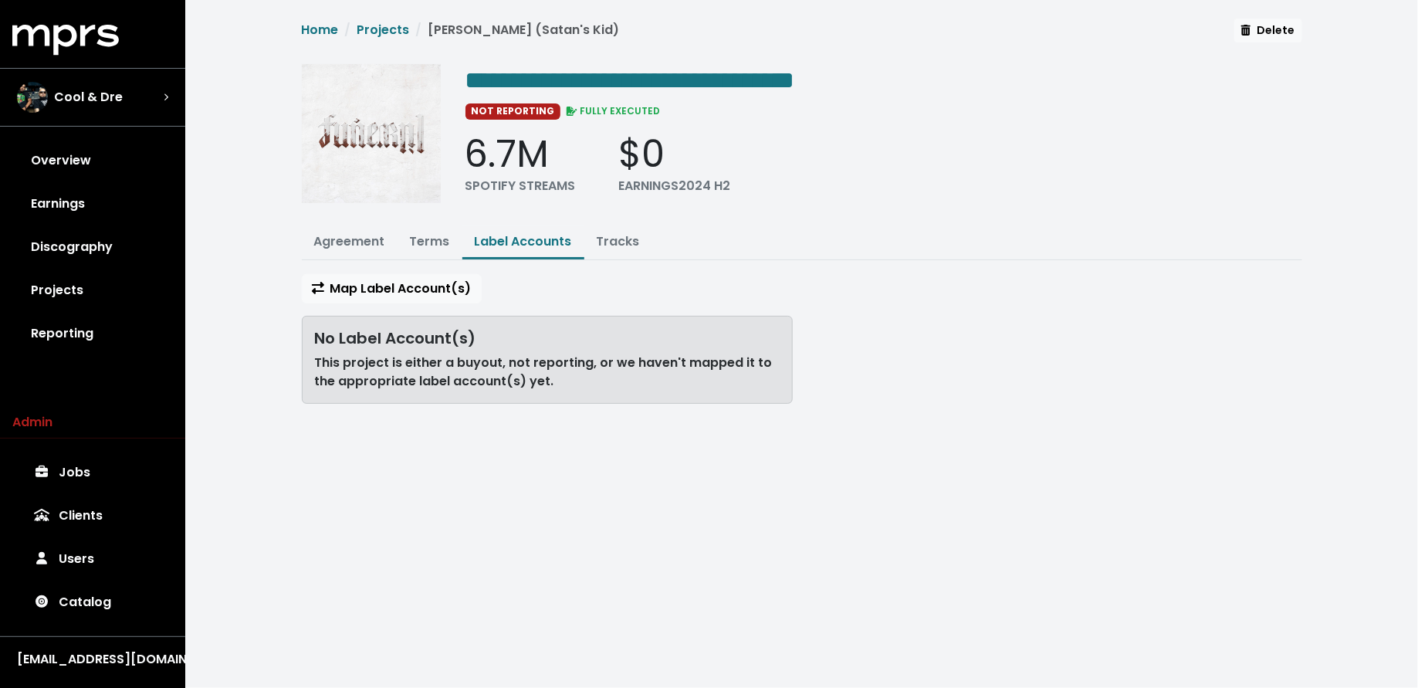
click at [421, 269] on div "**********" at bounding box center [802, 218] width 1019 height 398
click at [421, 274] on button "Map Label Account(s)" at bounding box center [392, 288] width 180 height 29
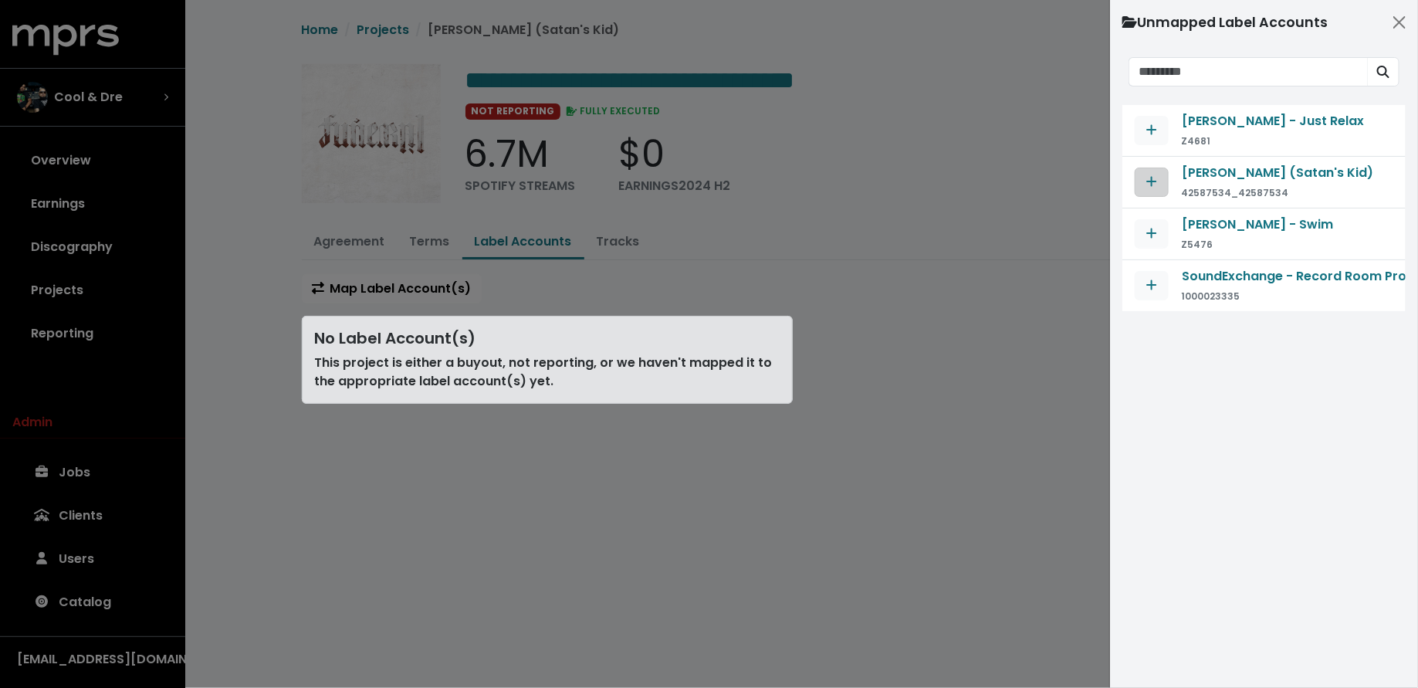
click at [1157, 185] on span "Map contract to selected agreement" at bounding box center [1152, 182] width 14 height 19
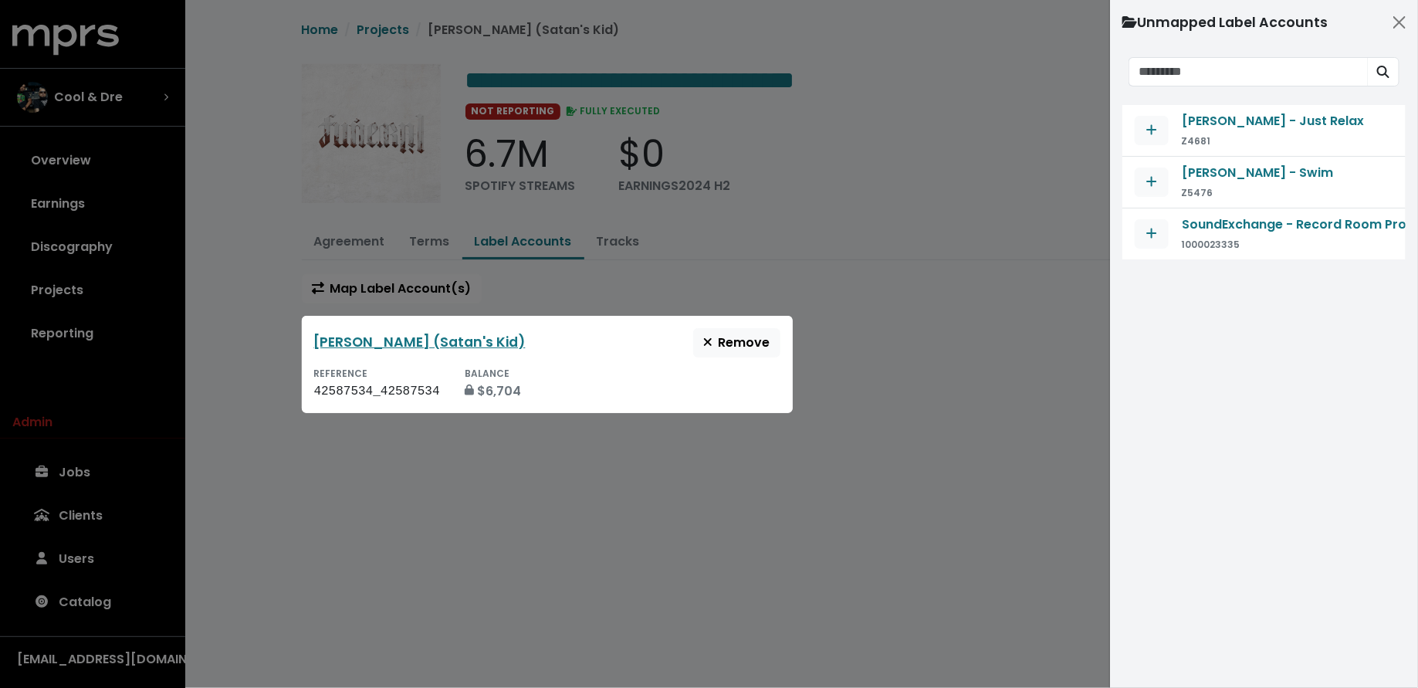
click at [664, 544] on div at bounding box center [709, 344] width 1418 height 688
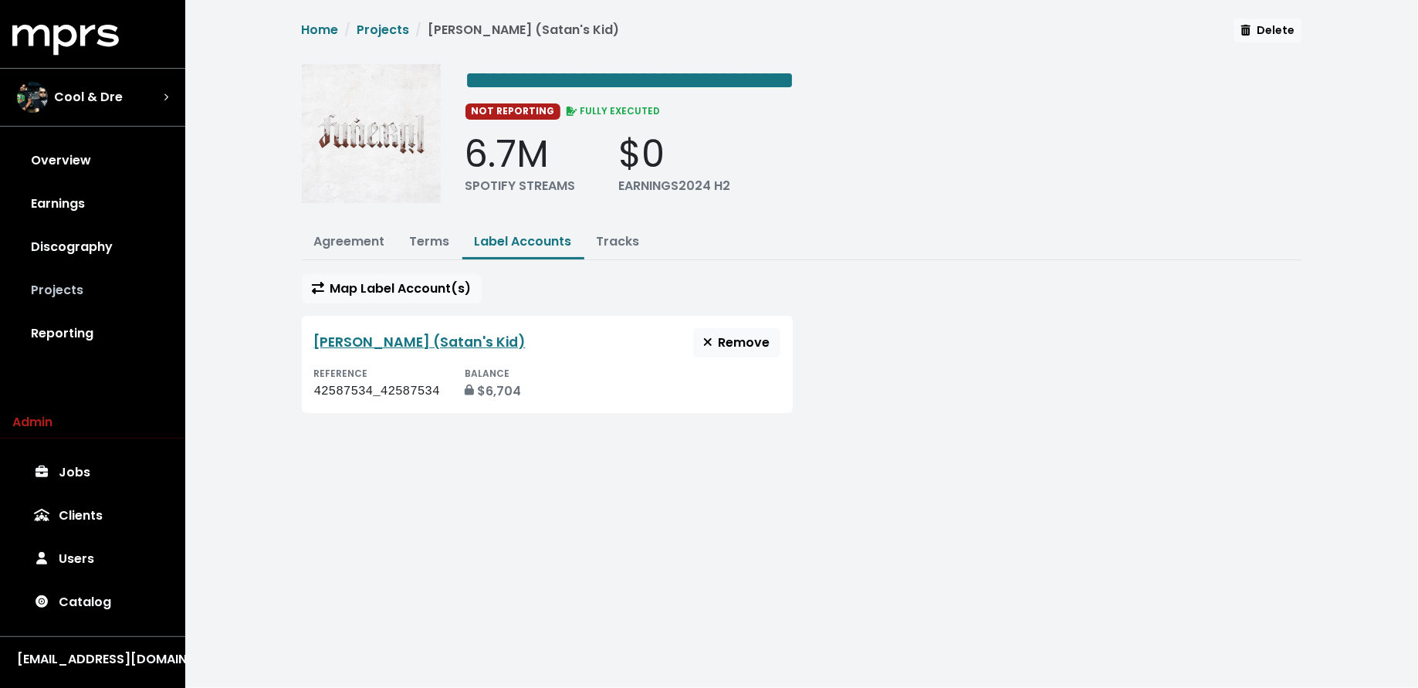
click at [103, 276] on link "Projects" at bounding box center [92, 290] width 161 height 43
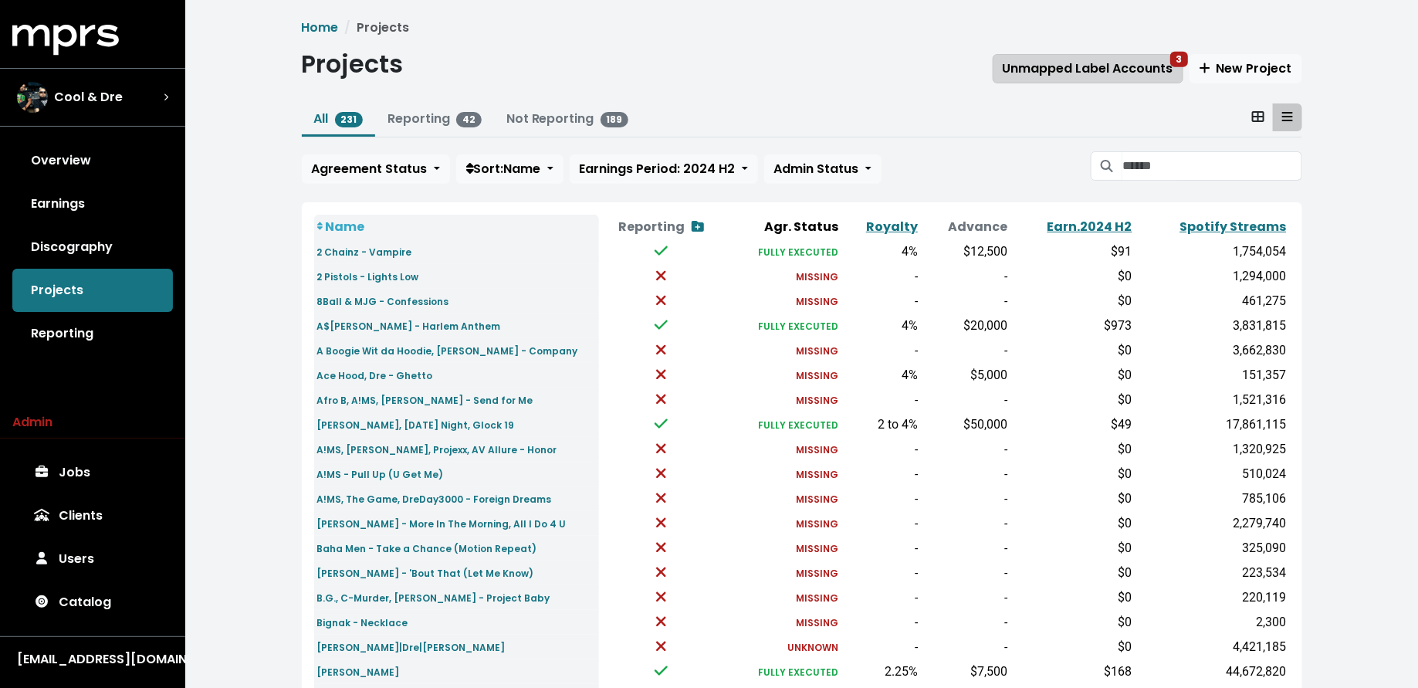
click at [1041, 78] on button "Unmapped Label Accounts 3" at bounding box center [1088, 68] width 191 height 29
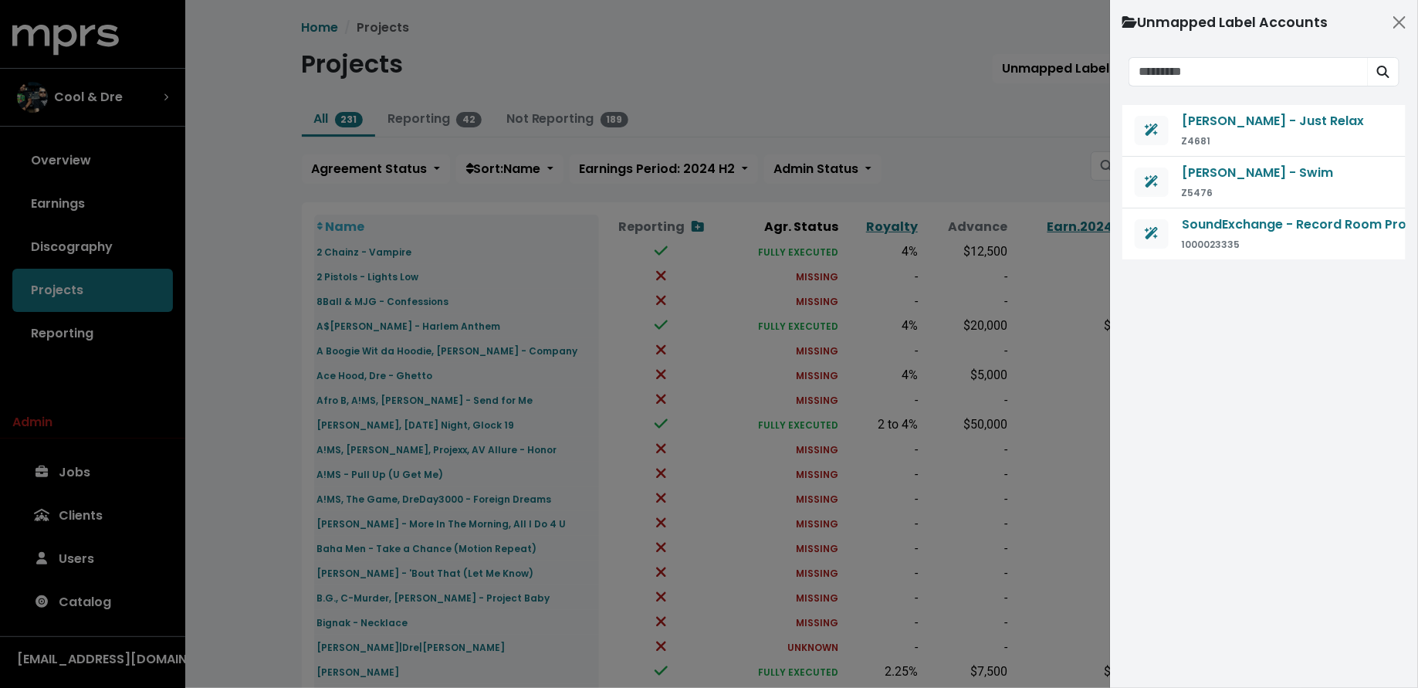
click at [1018, 151] on div at bounding box center [709, 344] width 1418 height 688
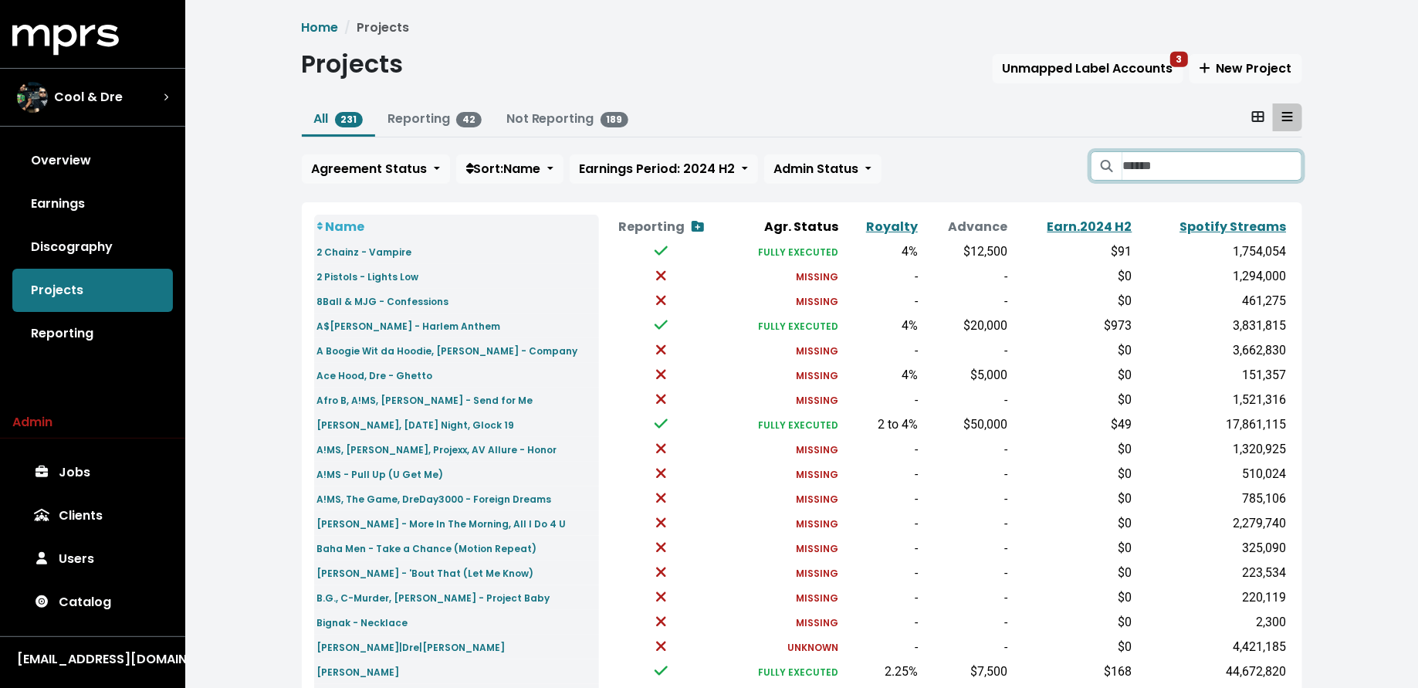
click at [1162, 173] on input "Search projects" at bounding box center [1212, 165] width 179 height 29
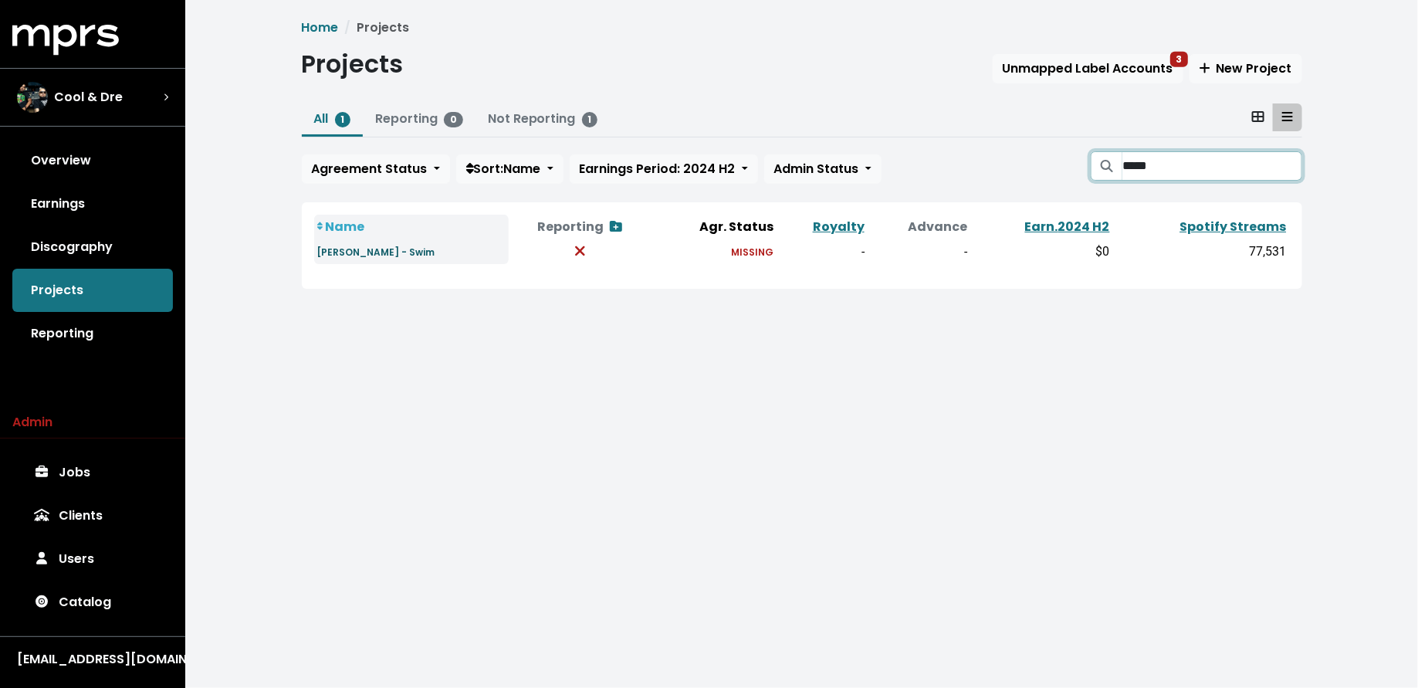
type input "*****"
click at [362, 252] on small "Lil Mama - Swim" at bounding box center [376, 252] width 118 height 13
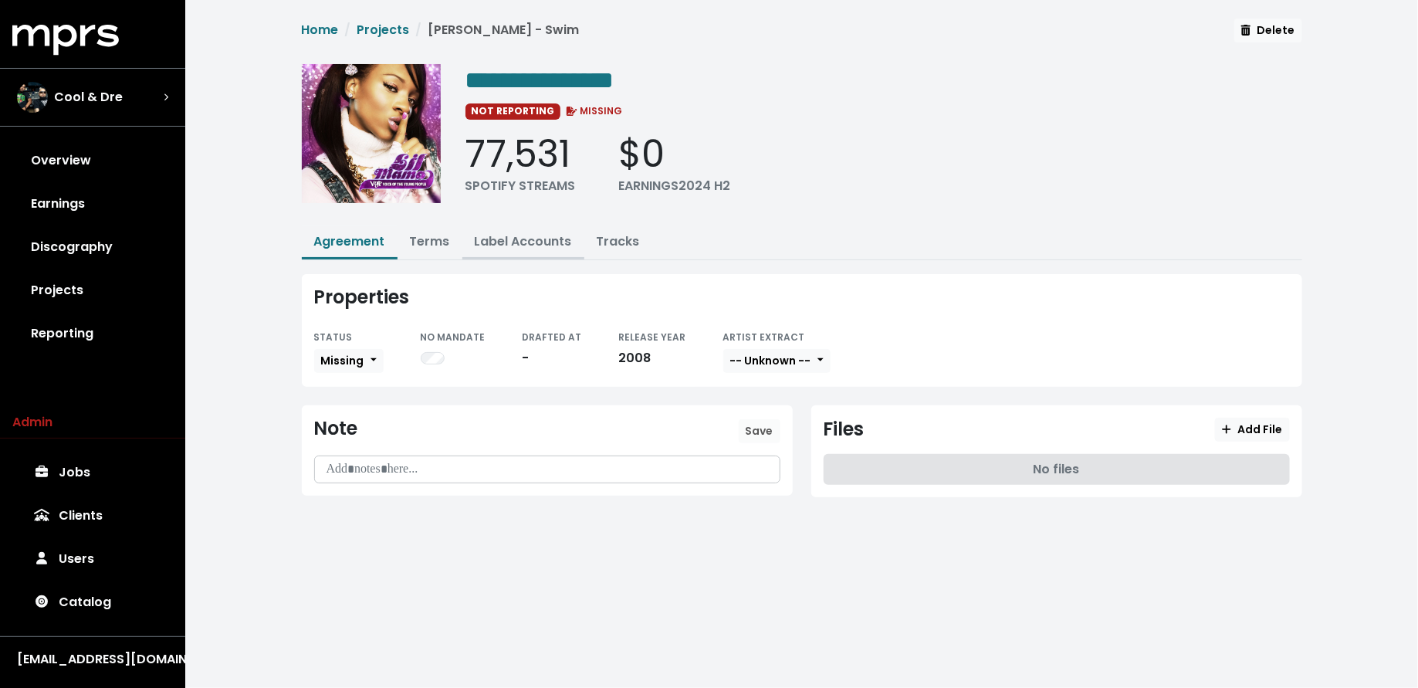
click at [519, 235] on link "Label Accounts" at bounding box center [523, 241] width 97 height 18
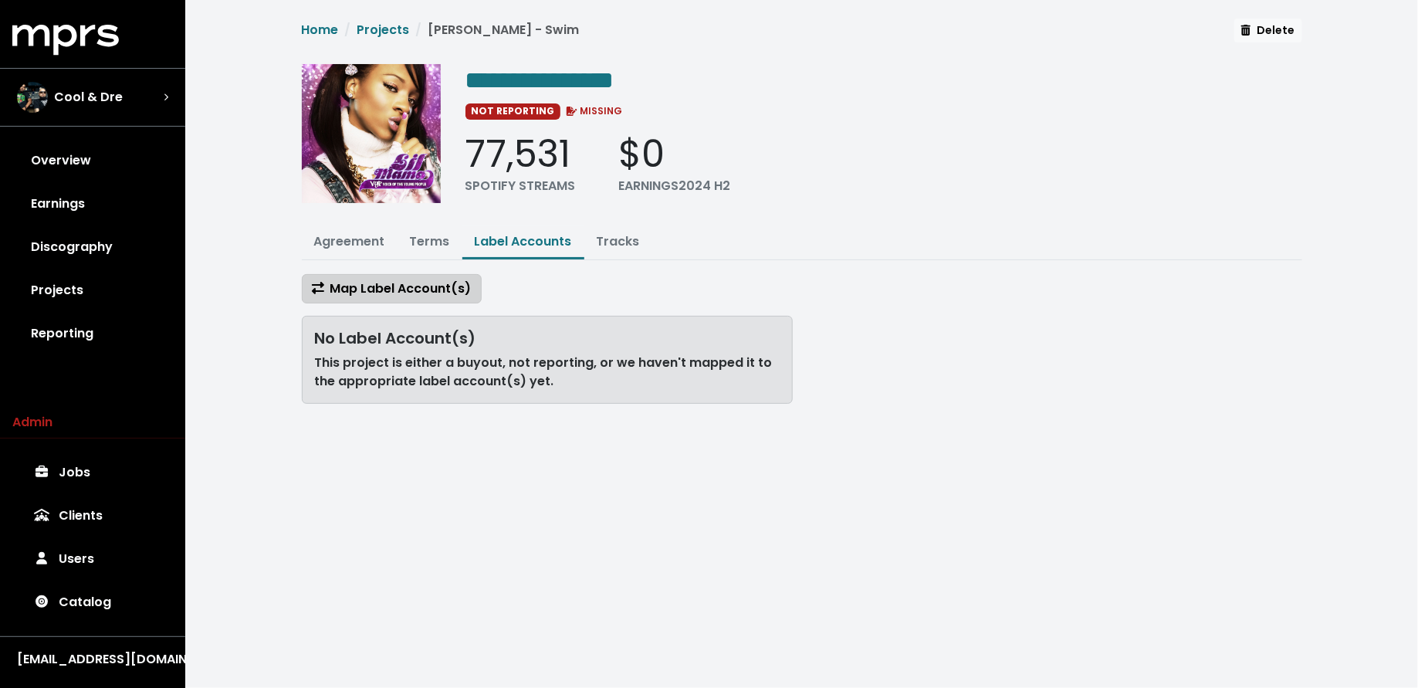
click at [378, 286] on span "Map Label Account(s)" at bounding box center [392, 289] width 160 height 18
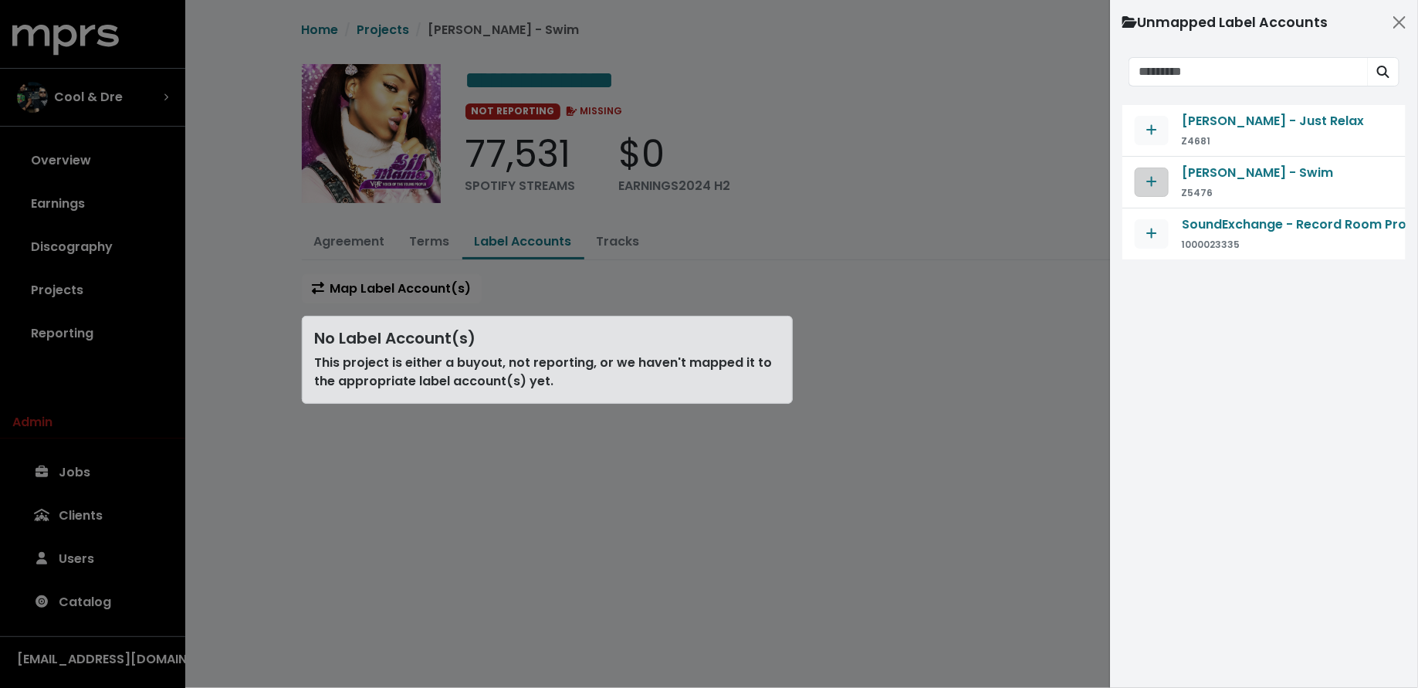
click at [1155, 175] on icon "Map contract to selected agreement" at bounding box center [1152, 181] width 11 height 12
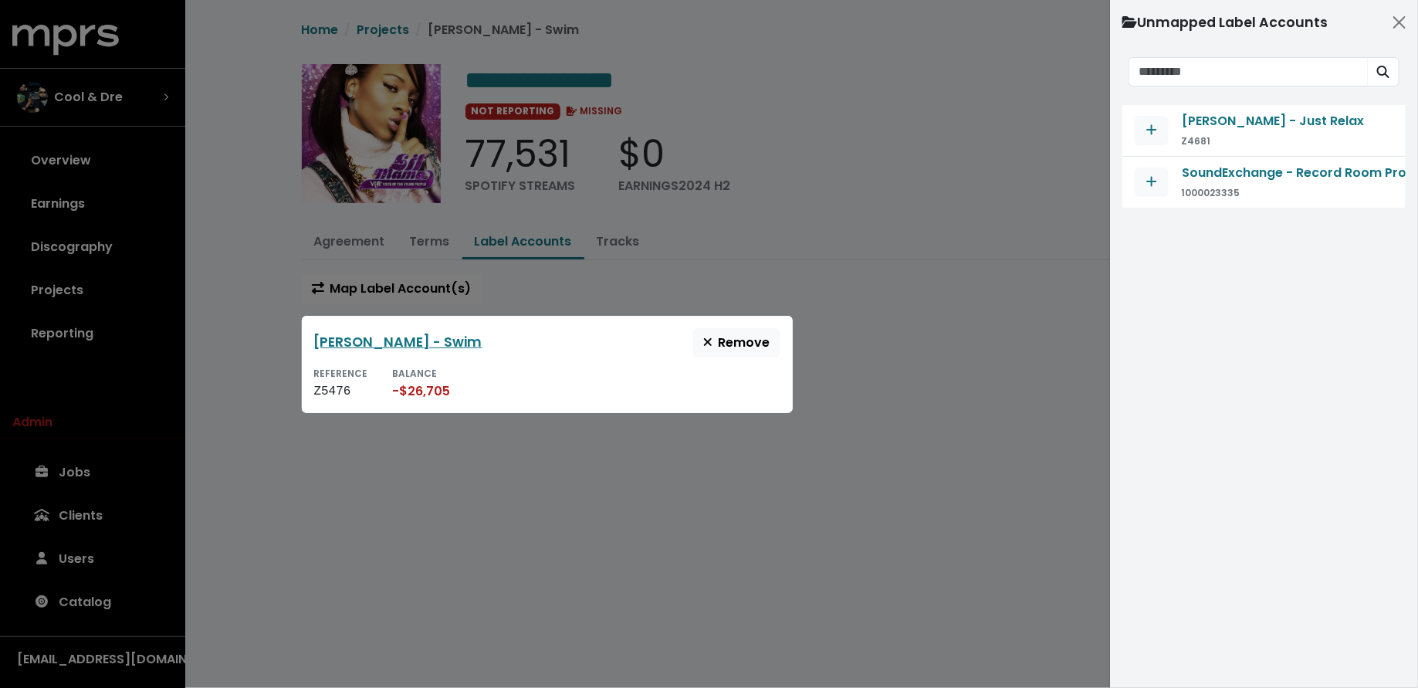
click at [388, 487] on div at bounding box center [709, 344] width 1418 height 688
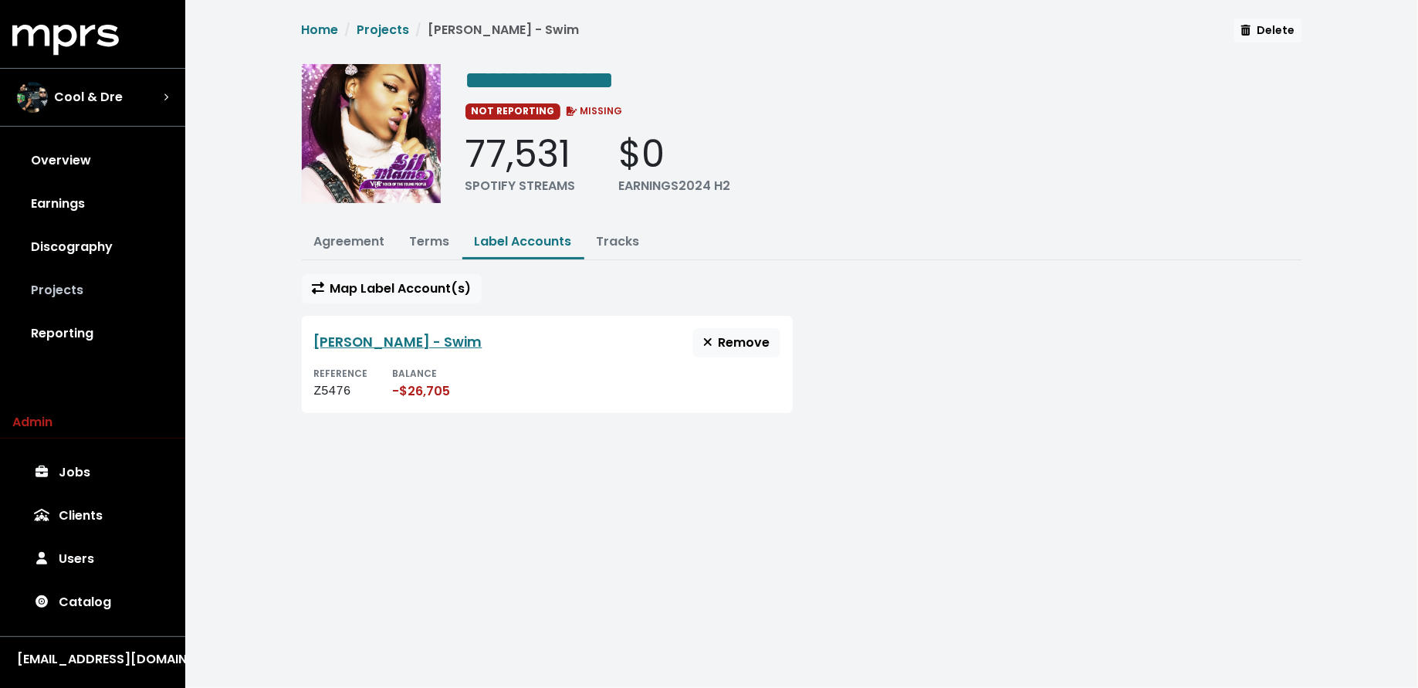
click at [109, 283] on link "Projects" at bounding box center [92, 290] width 161 height 43
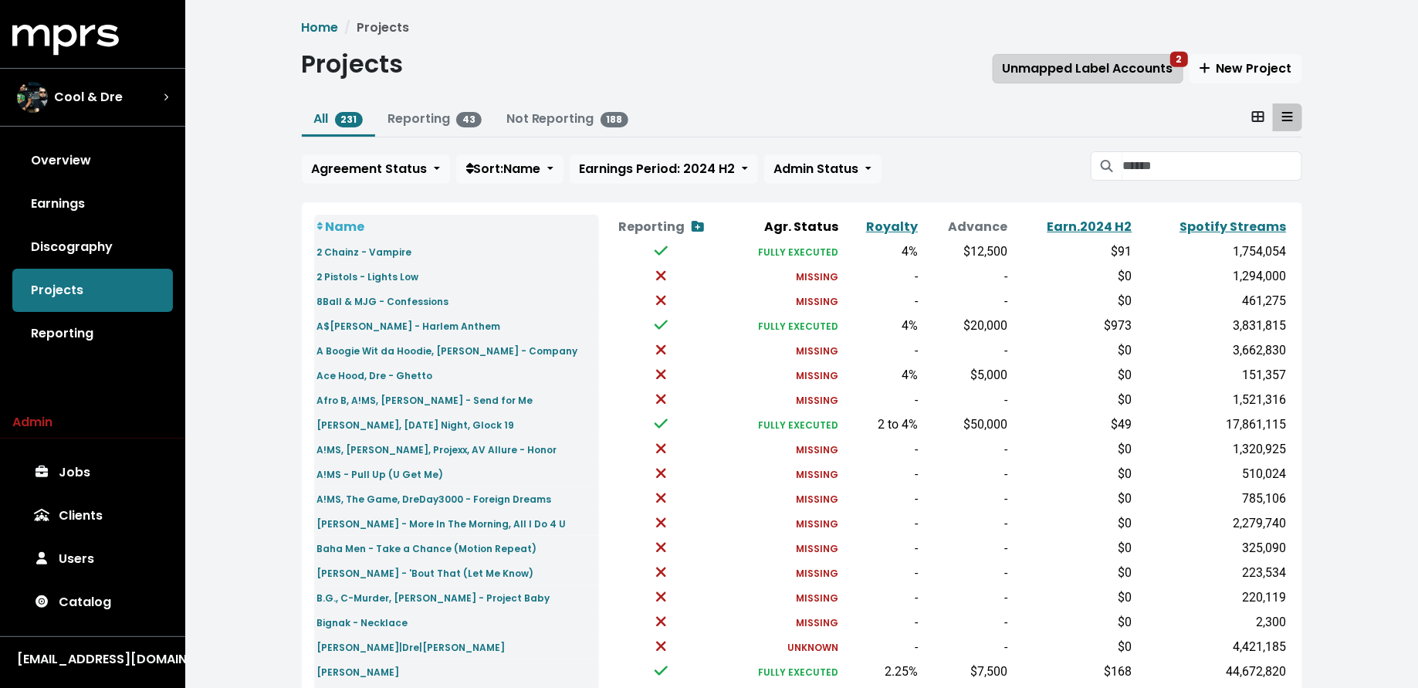
click at [1115, 69] on span "Unmapped Label Accounts 2" at bounding box center [1088, 68] width 171 height 18
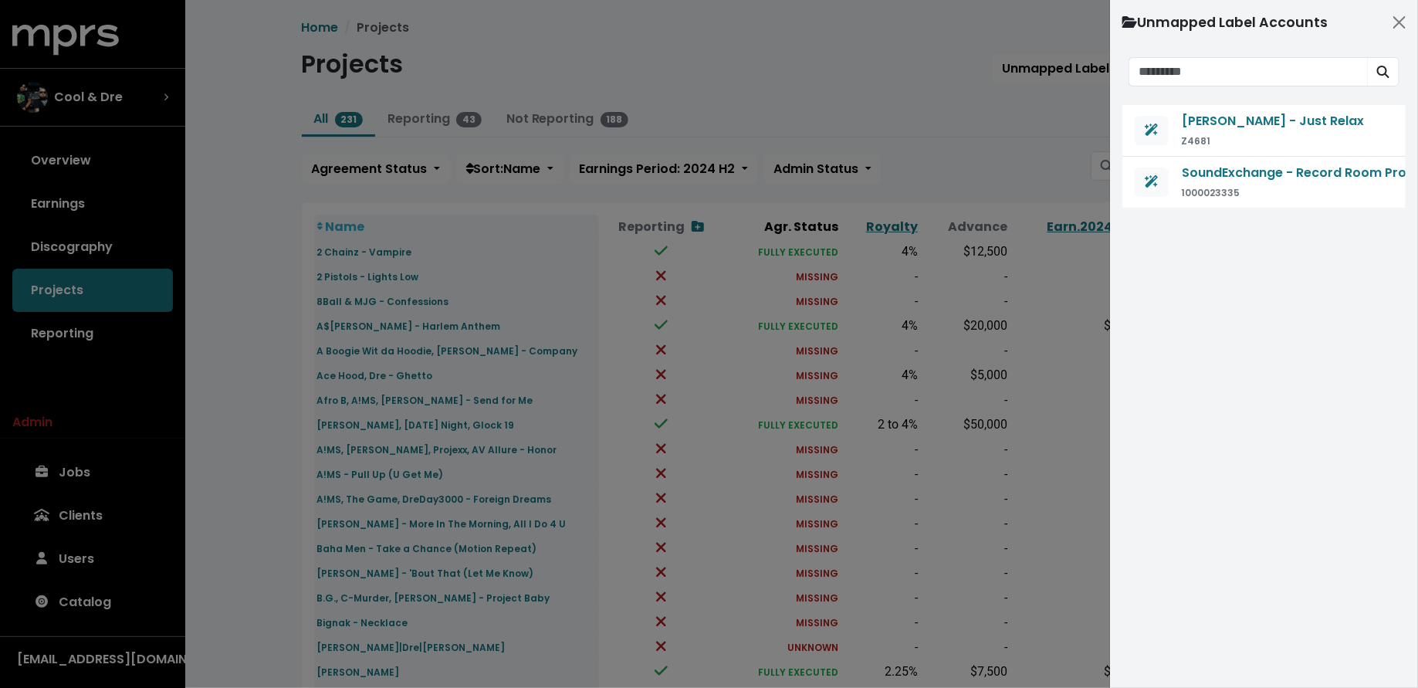
click at [988, 154] on div at bounding box center [709, 344] width 1418 height 688
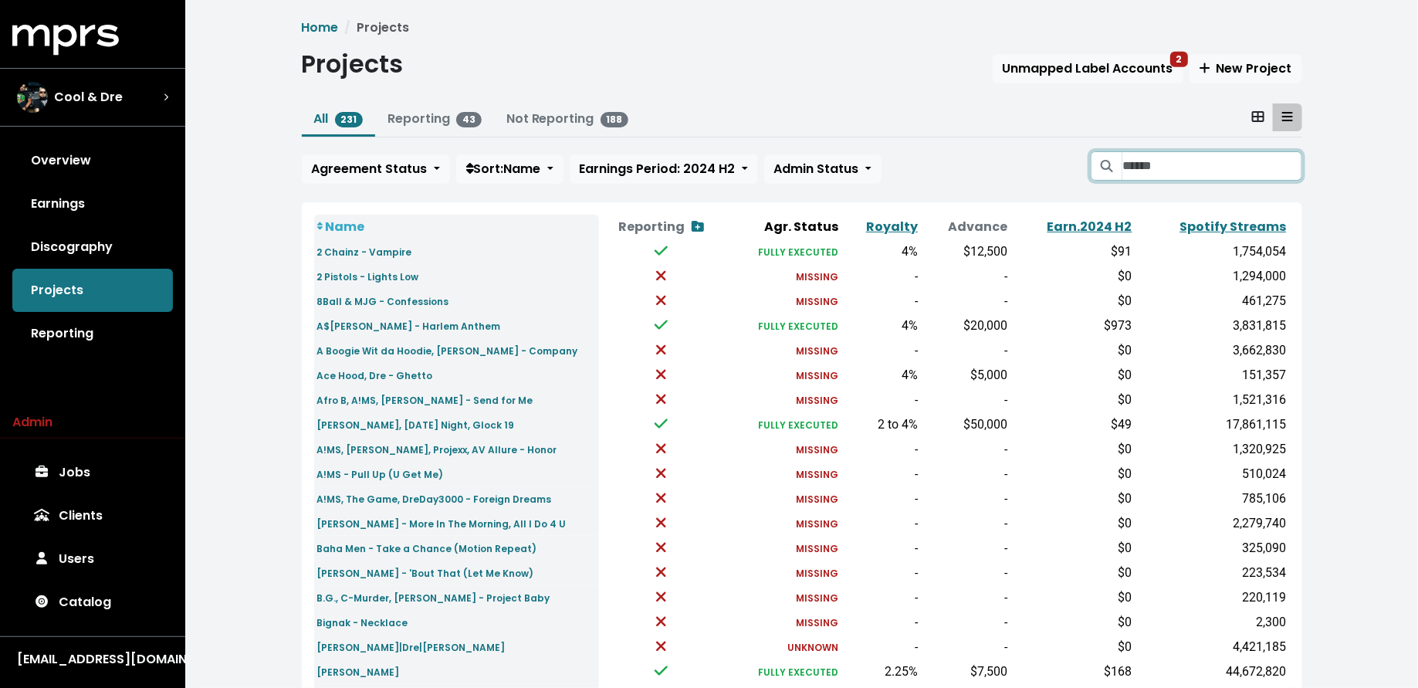
click at [1174, 164] on input "Search projects" at bounding box center [1212, 165] width 179 height 29
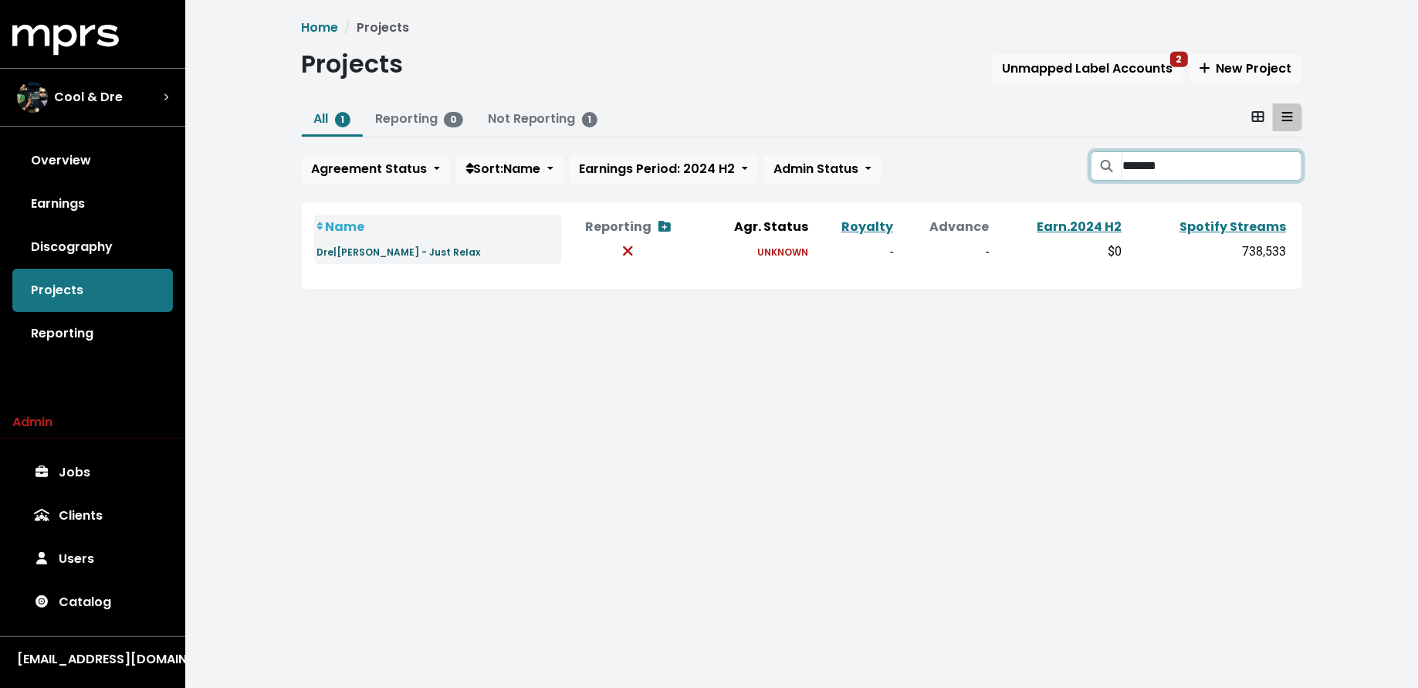
type input "*******"
click at [389, 249] on small "Dre|Joe - Just Relax" at bounding box center [399, 252] width 164 height 13
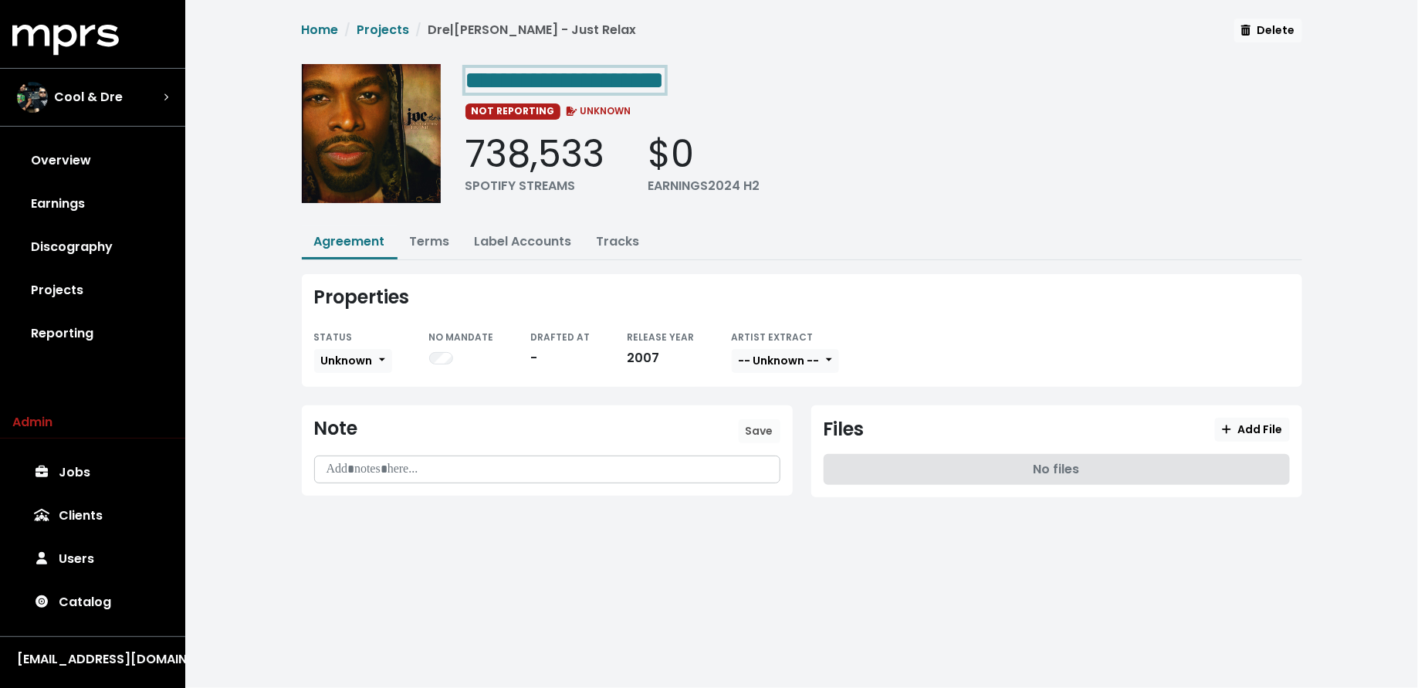
click at [519, 74] on span "**********" at bounding box center [565, 80] width 199 height 25
click at [519, 77] on span "**********" at bounding box center [565, 80] width 199 height 25
click at [432, 242] on link "Terms" at bounding box center [430, 241] width 40 height 18
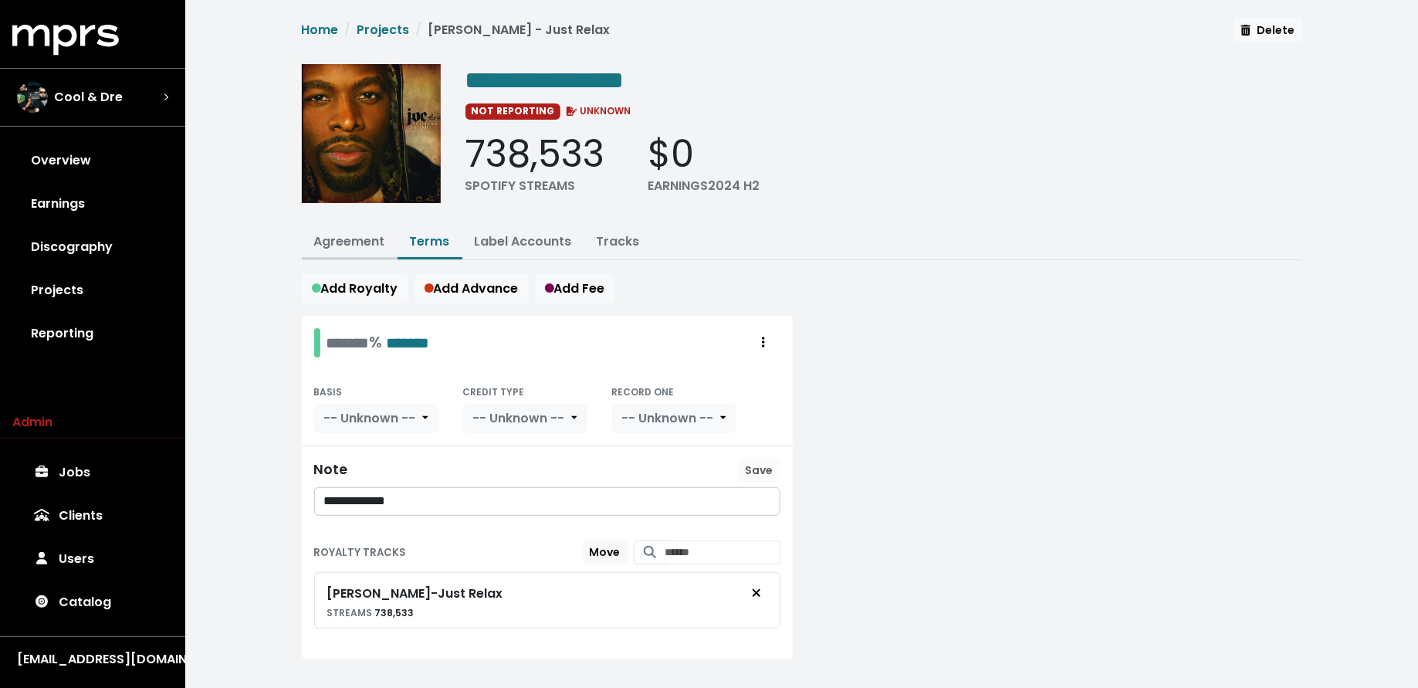
click at [353, 243] on link "Agreement" at bounding box center [349, 241] width 71 height 18
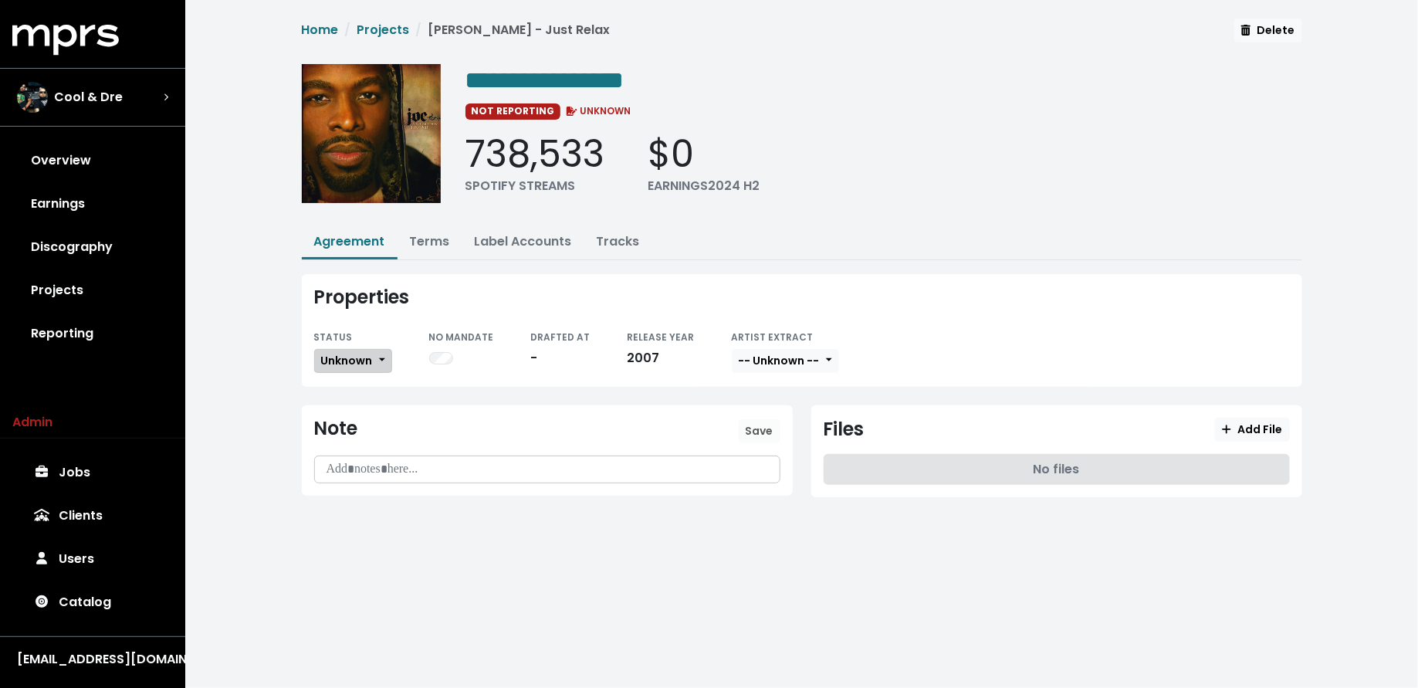
click at [346, 357] on span "Unknown" at bounding box center [347, 360] width 52 height 15
click at [346, 405] on link "Missing" at bounding box center [387, 417] width 145 height 25
click at [422, 244] on link "Terms" at bounding box center [430, 241] width 40 height 18
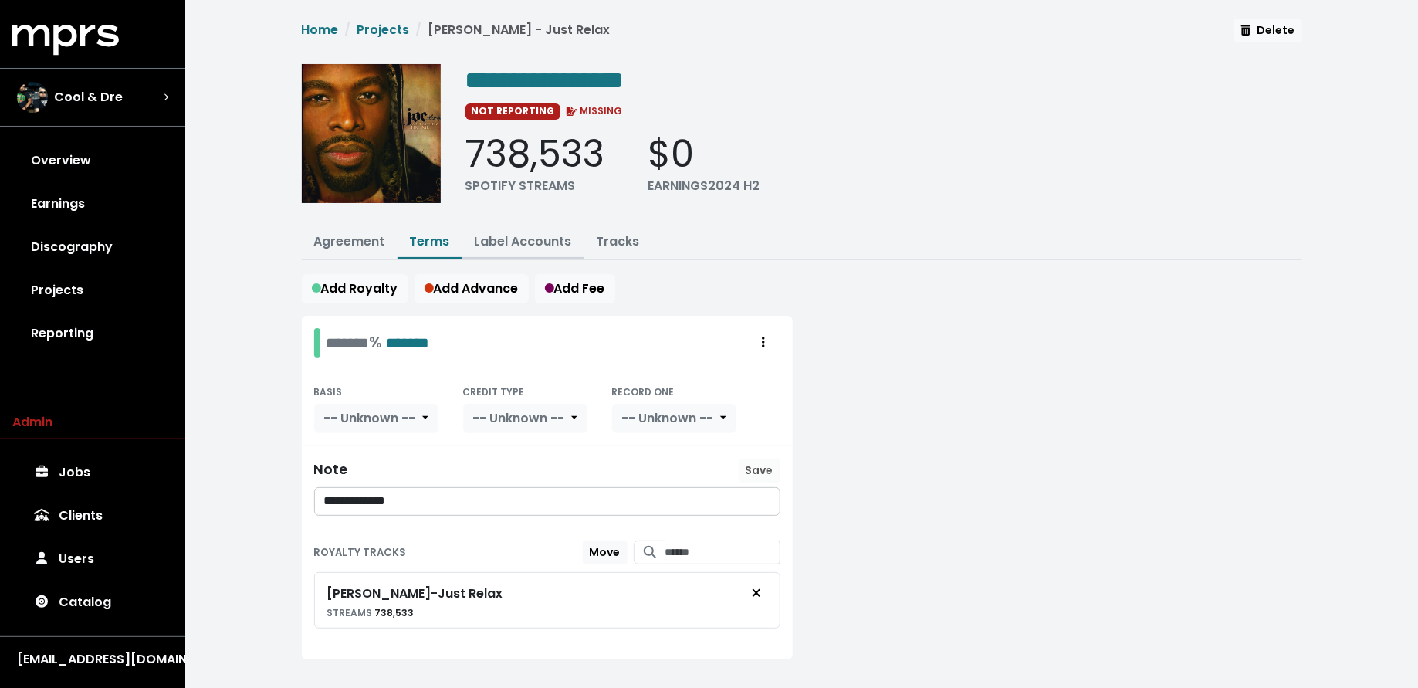
click at [510, 237] on link "Label Accounts" at bounding box center [523, 241] width 97 height 18
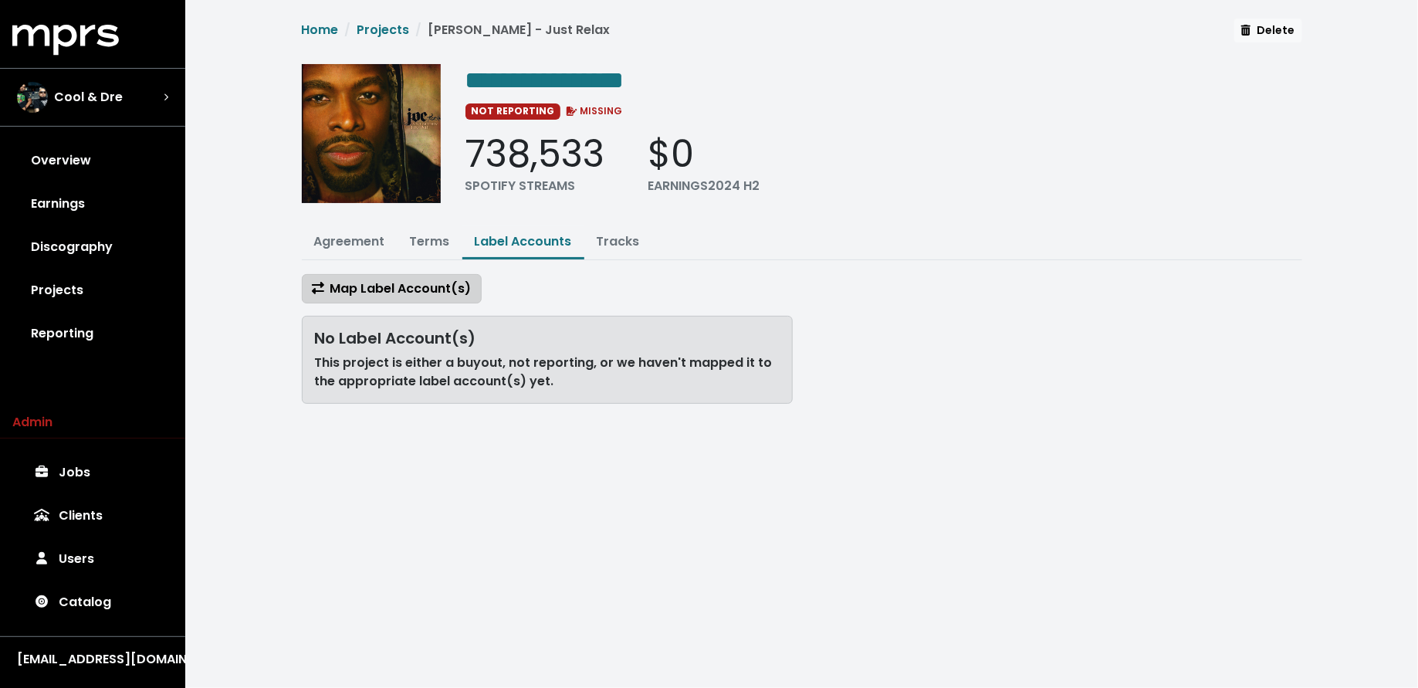
click at [418, 285] on span "Map Label Account(s)" at bounding box center [392, 289] width 160 height 18
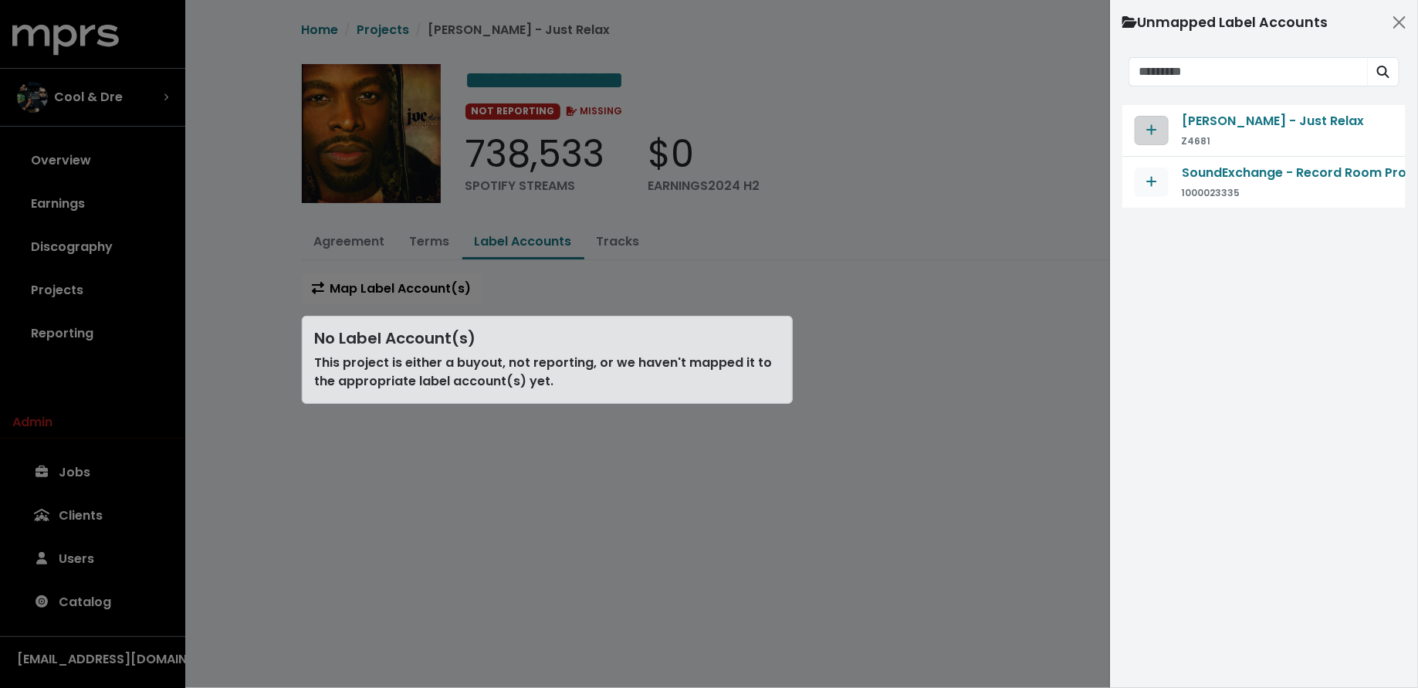
click at [1139, 125] on button "Map contract to selected agreement" at bounding box center [1152, 130] width 34 height 29
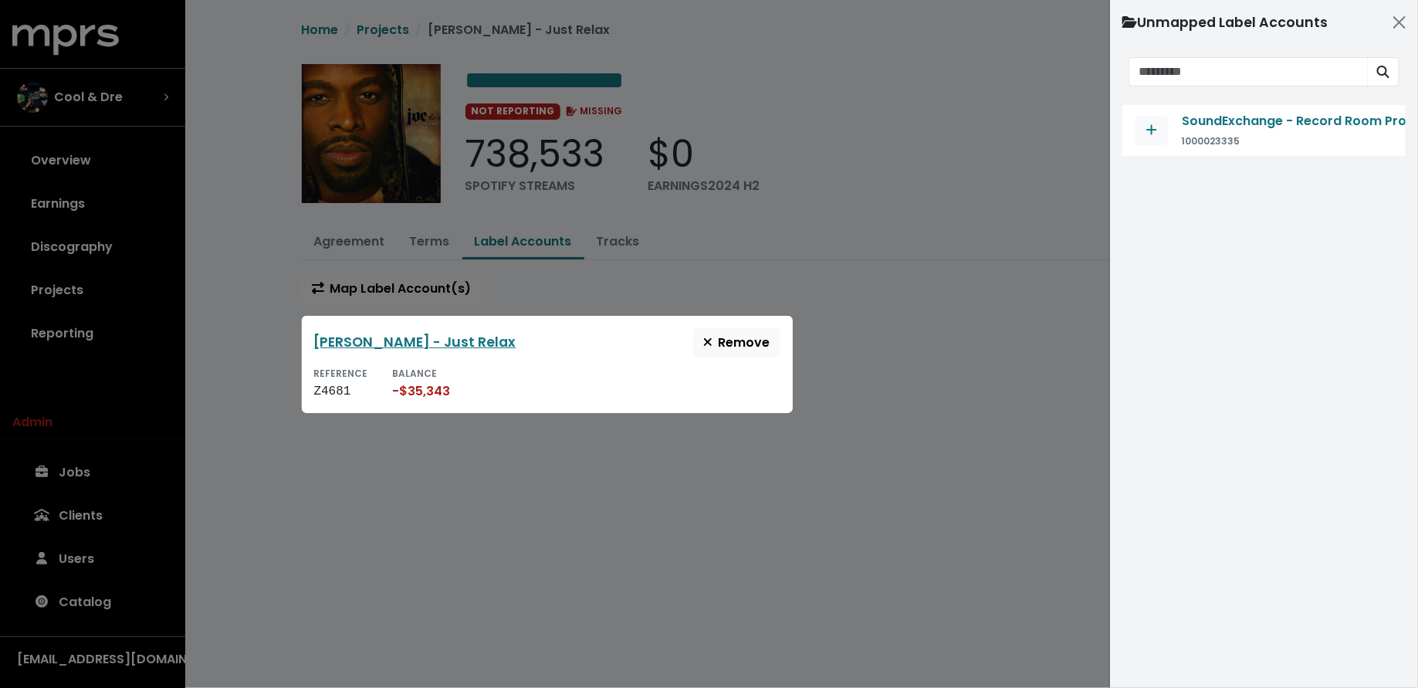
click at [254, 279] on div at bounding box center [709, 344] width 1418 height 688
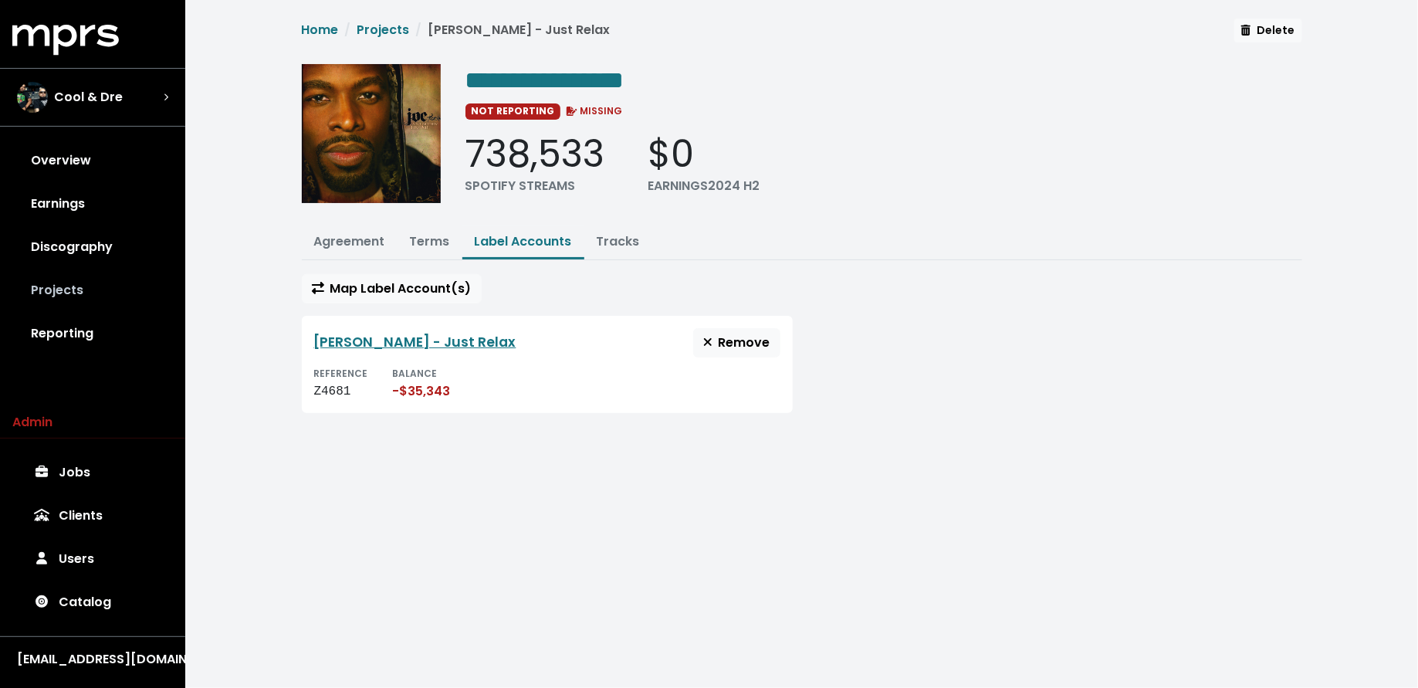
click at [70, 286] on link "Projects" at bounding box center [92, 290] width 161 height 43
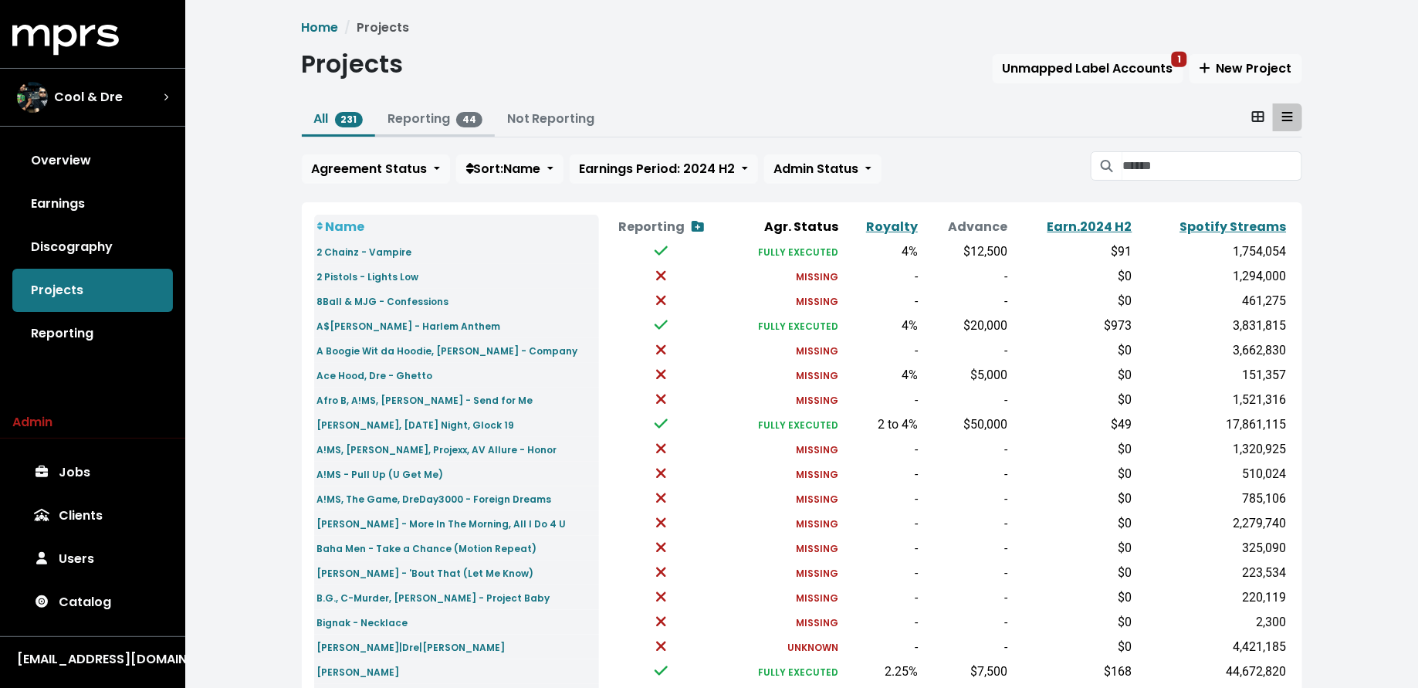
click at [416, 120] on link "Reporting 44" at bounding box center [435, 119] width 95 height 18
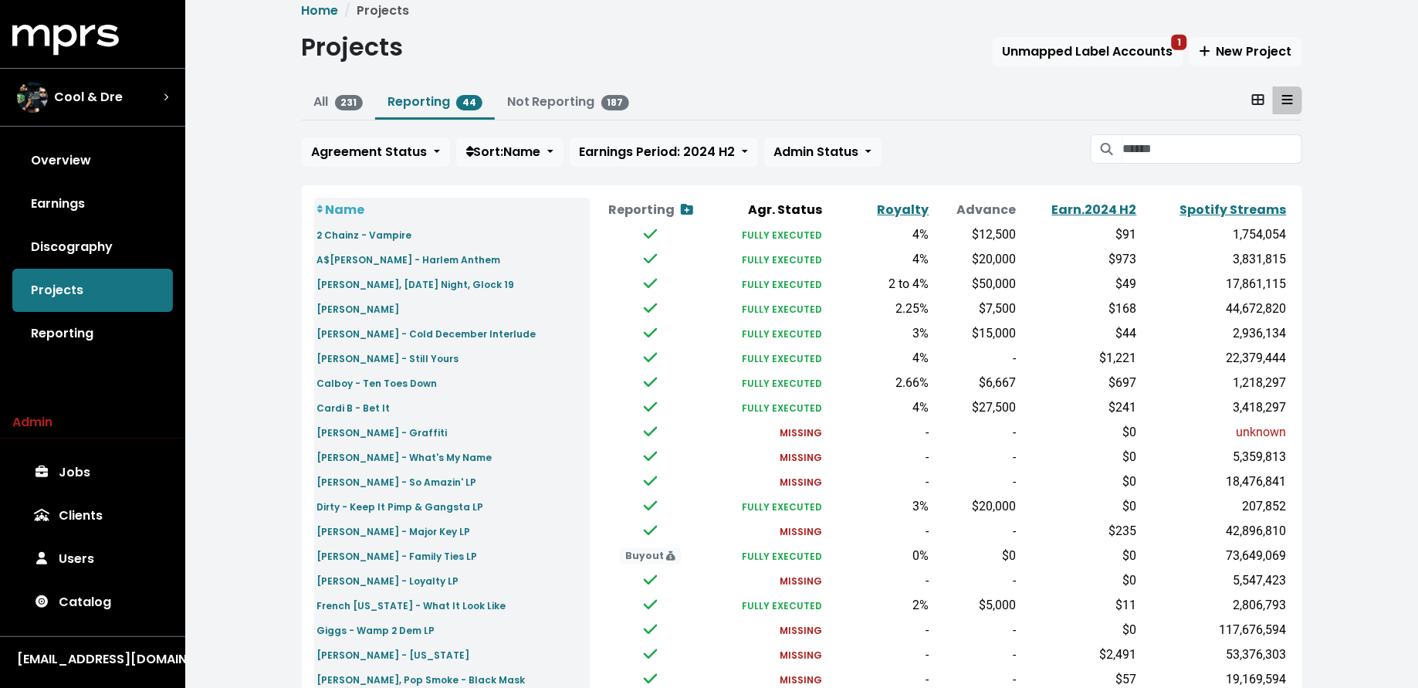
scroll to position [15, 0]
click at [418, 148] on span "Agreement Status" at bounding box center [370, 153] width 116 height 18
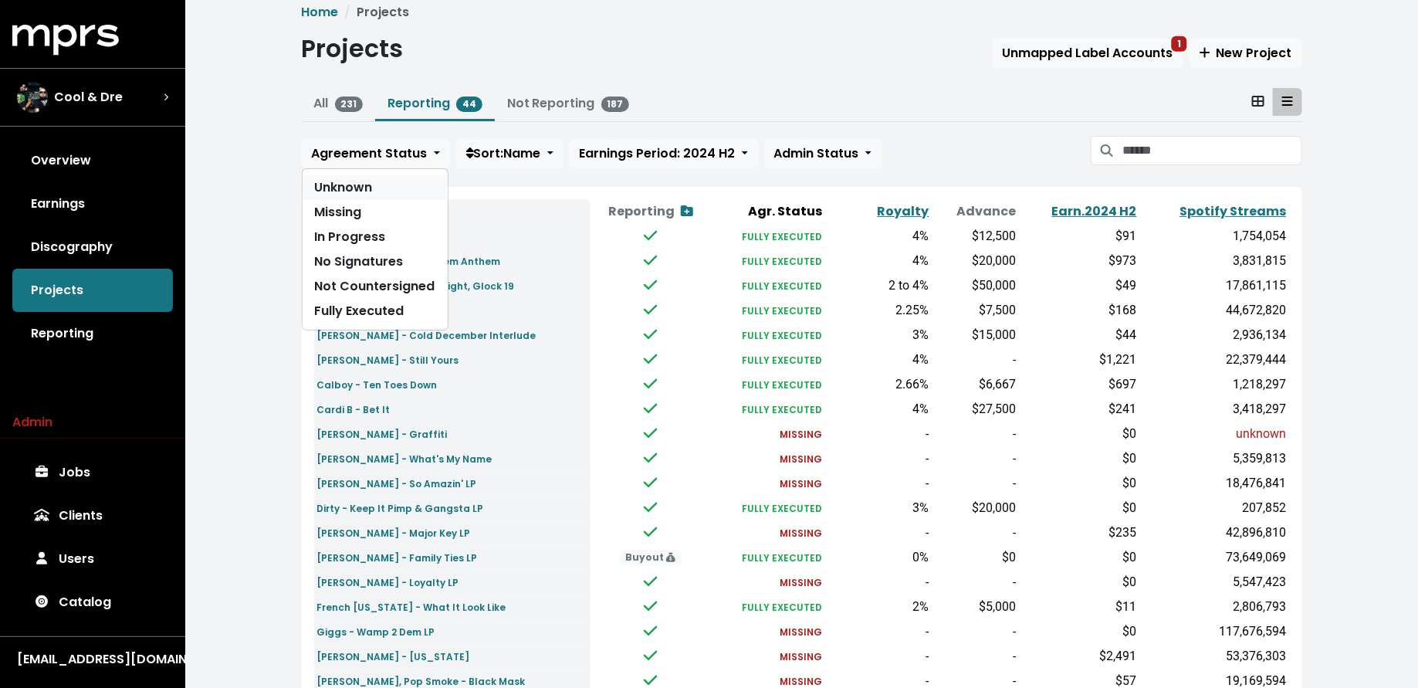
click at [403, 183] on link "Unknown" at bounding box center [375, 187] width 145 height 25
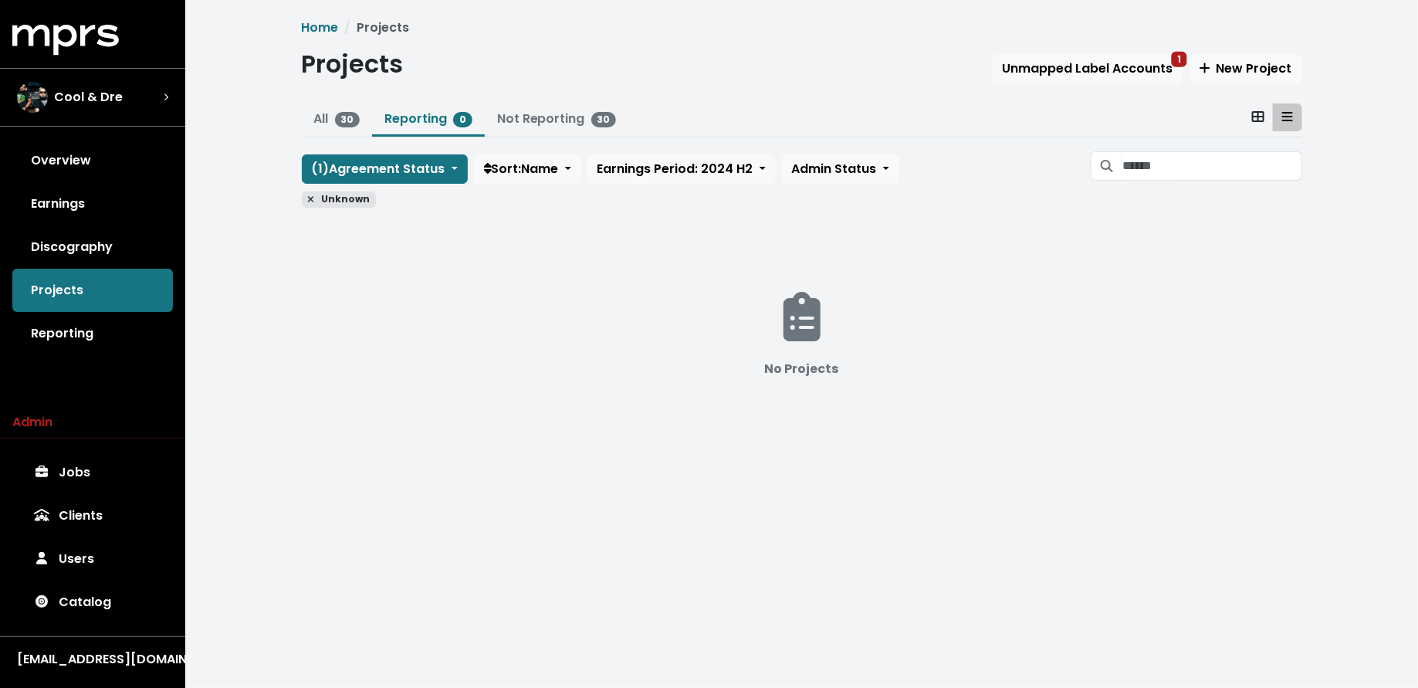
click at [310, 191] on span "Unknown" at bounding box center [339, 199] width 75 height 16
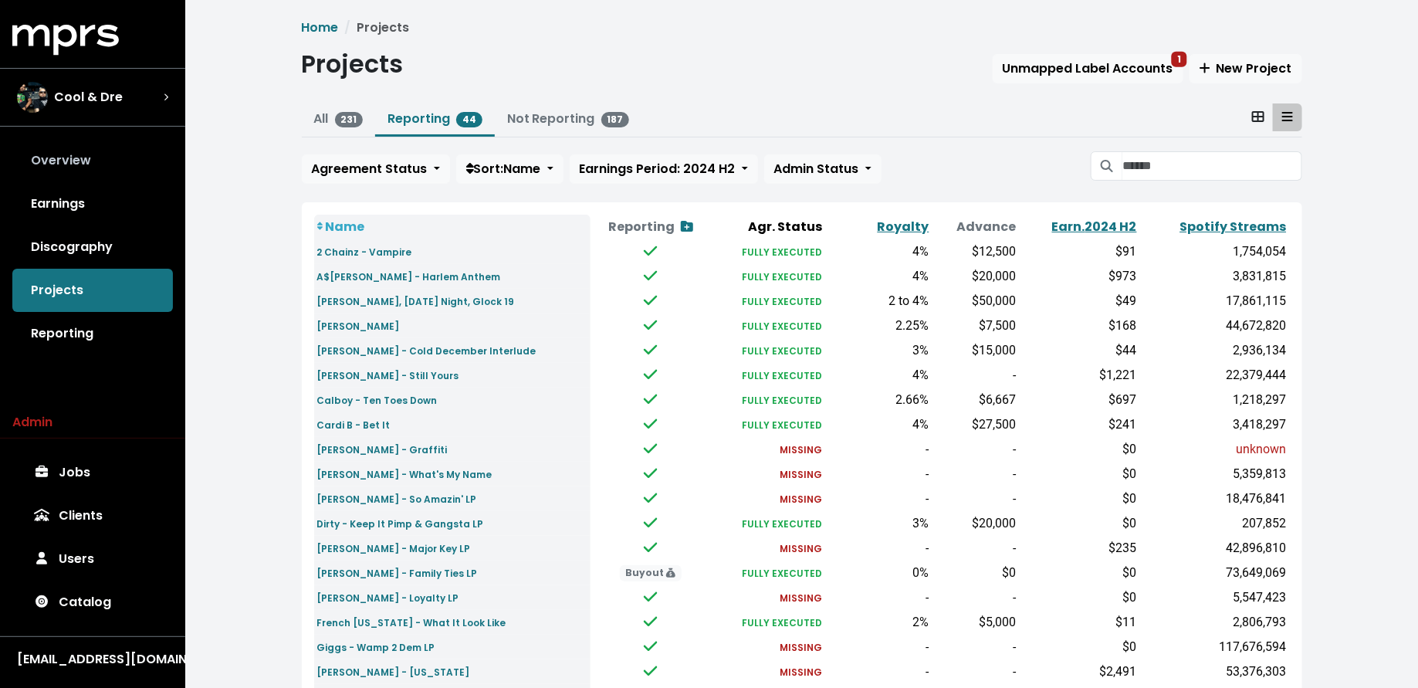
click at [139, 149] on link "Overview" at bounding box center [92, 160] width 161 height 43
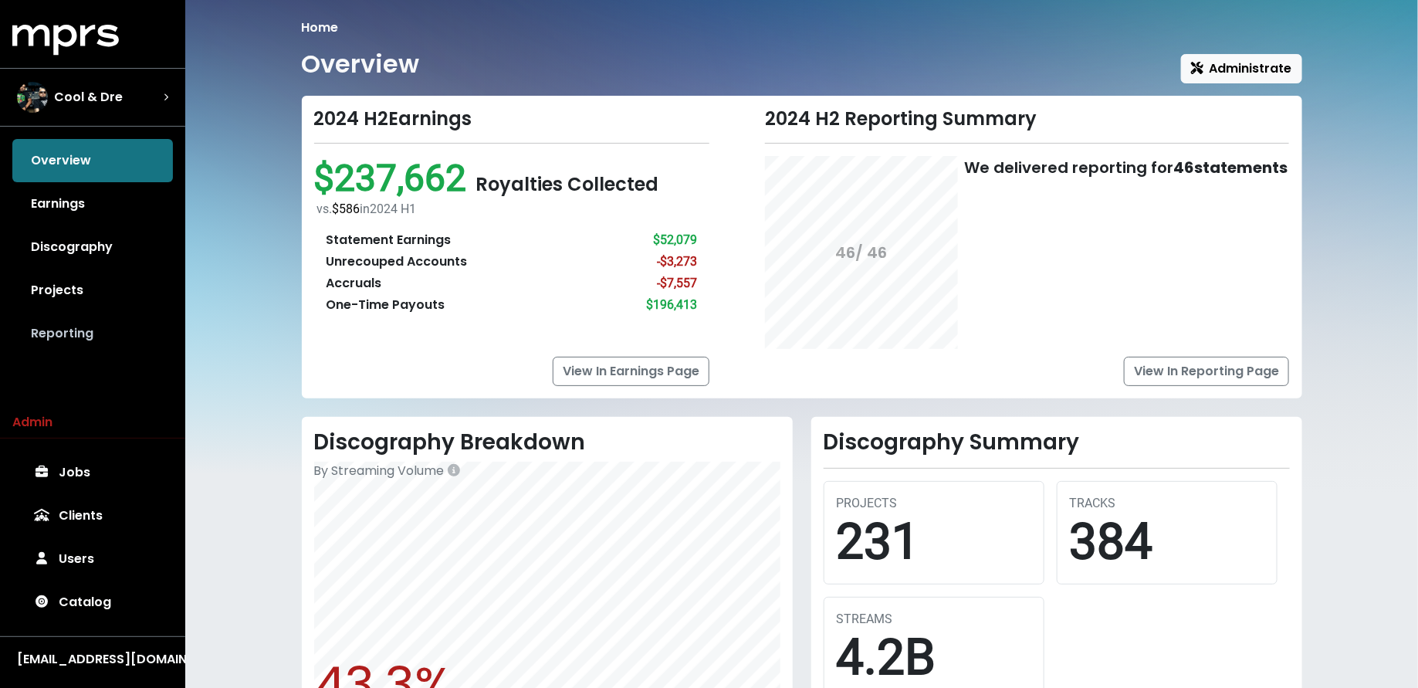
click at [100, 330] on link "Reporting" at bounding box center [92, 333] width 161 height 43
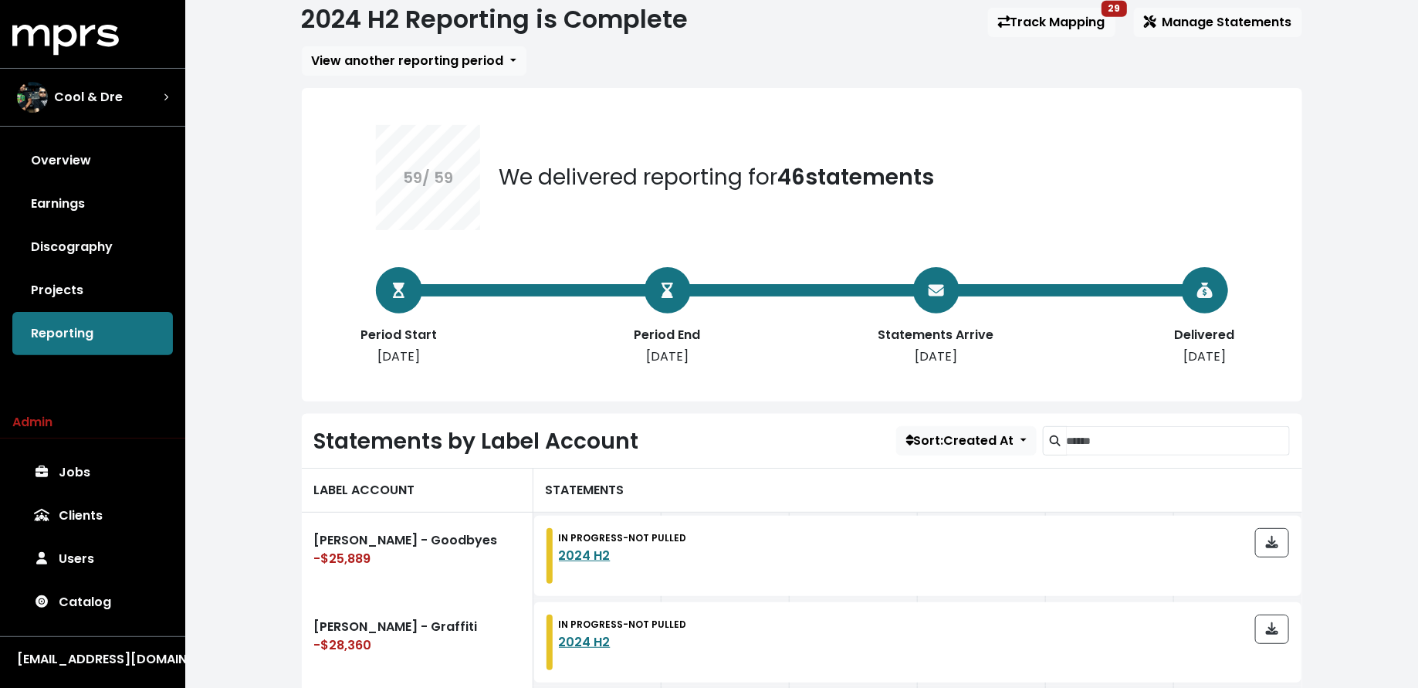
scroll to position [44, 0]
